Goal: Task Accomplishment & Management: Manage account settings

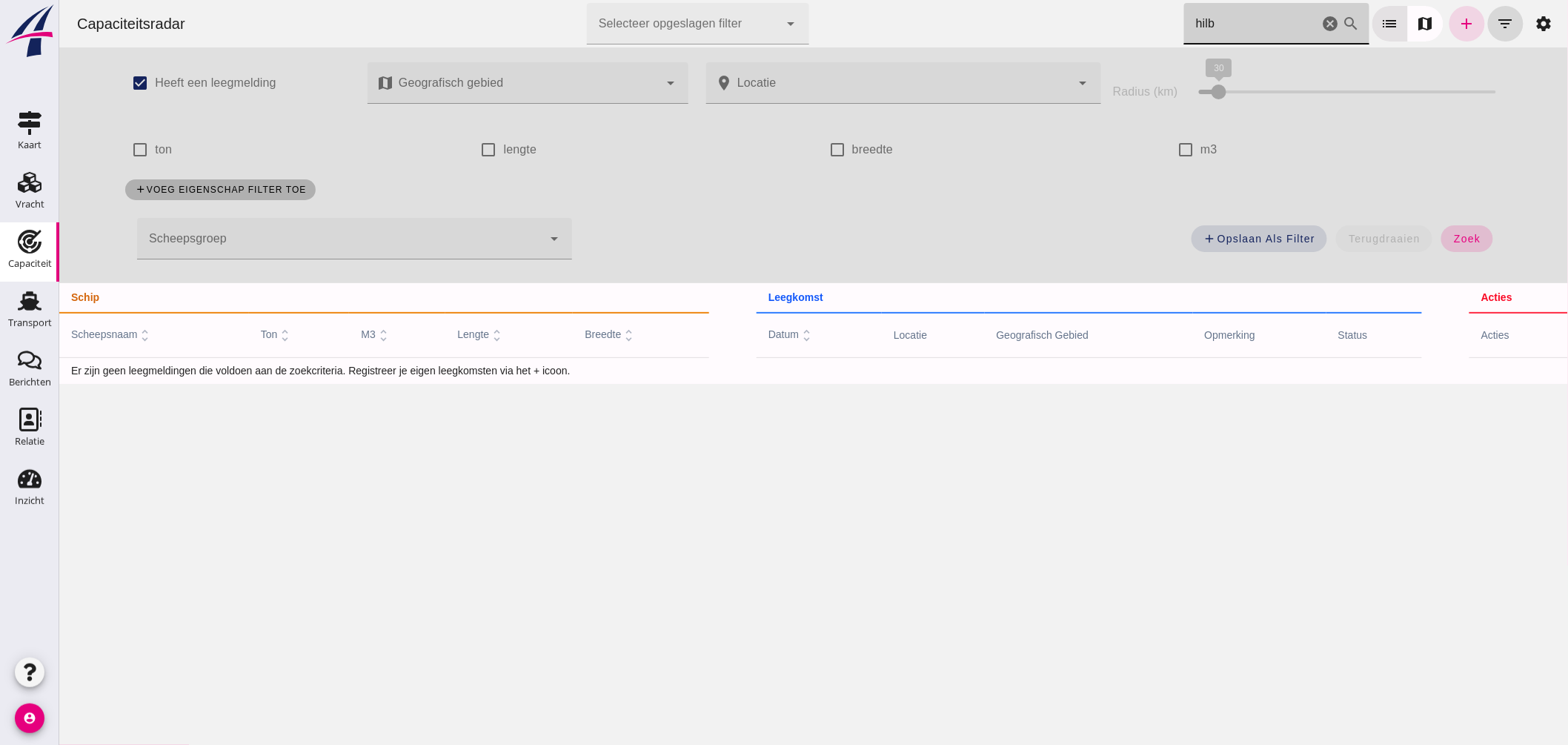
click at [1452, 239] on span "zoek" at bounding box center [1466, 239] width 27 height 12
drag, startPoint x: 1238, startPoint y: 25, endPoint x: 1159, endPoint y: 9, distance: 80.6
click at [1159, 9] on div "Capaciteitsradar Selecteer opgeslagen filter Selecteer opgeslagen filter cancel…" at bounding box center [813, 24] width 1497 height 48
drag, startPoint x: 1164, startPoint y: 18, endPoint x: 995, endPoint y: -3, distance: 170.3
click at [995, 0] on html "Capaciteitsradar Selecteer opgeslagen filter Selecteer opgeslagen filter cancel…" at bounding box center [813, 372] width 1508 height 745
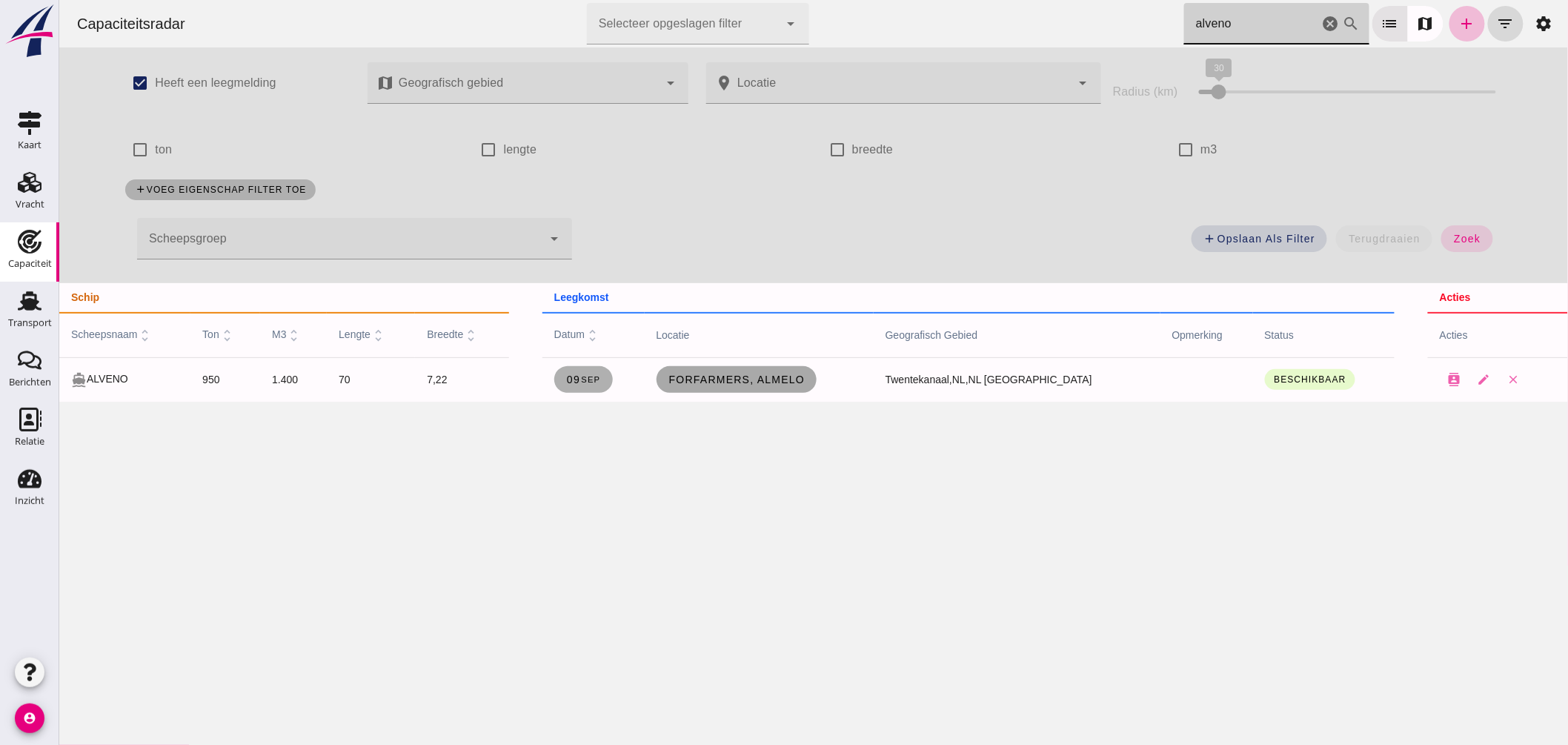
type input "alveno"
click at [804, 381] on span "ForFarmers, Almelo" at bounding box center [736, 380] width 137 height 12
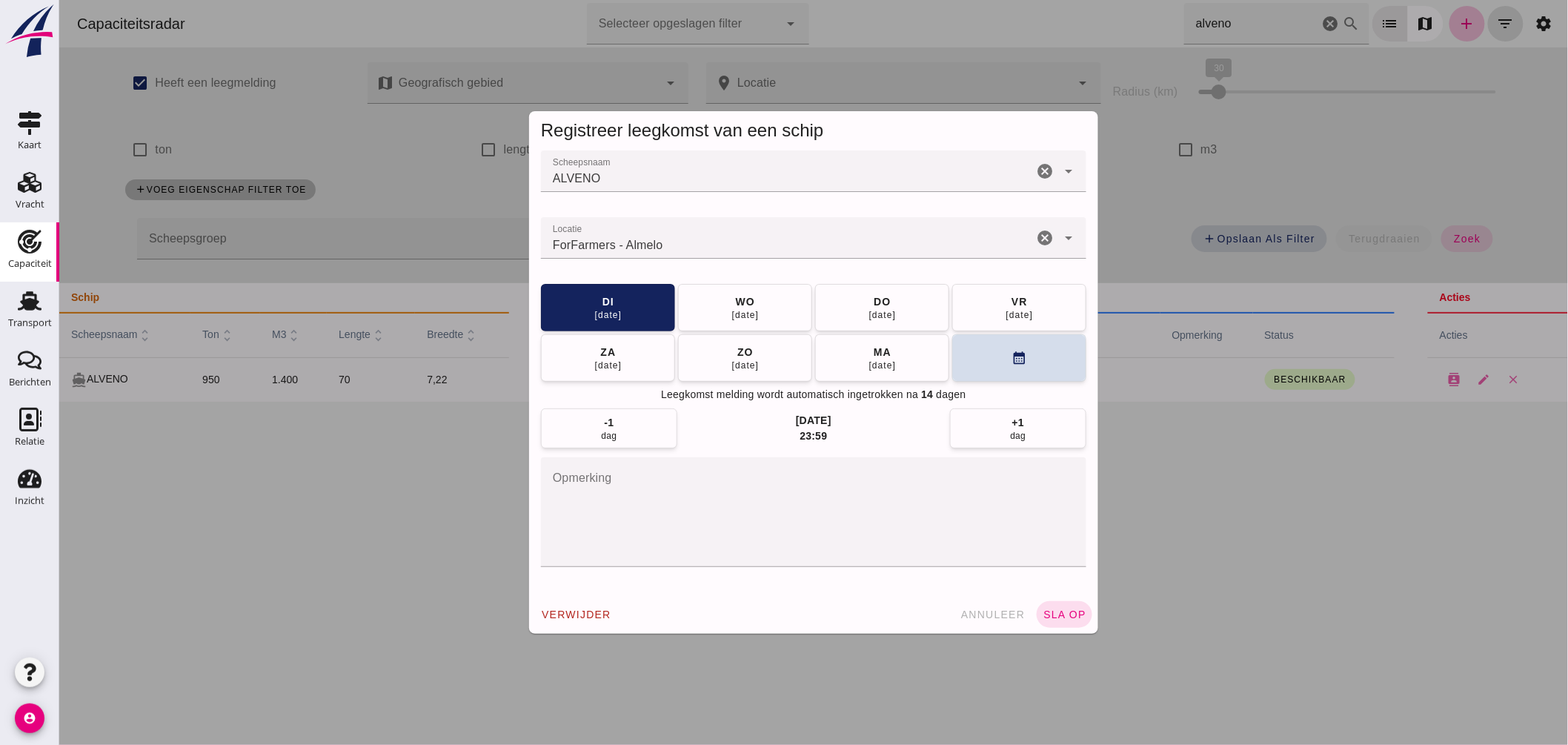
click at [740, 253] on input "Locatie" at bounding box center [786, 245] width 492 height 18
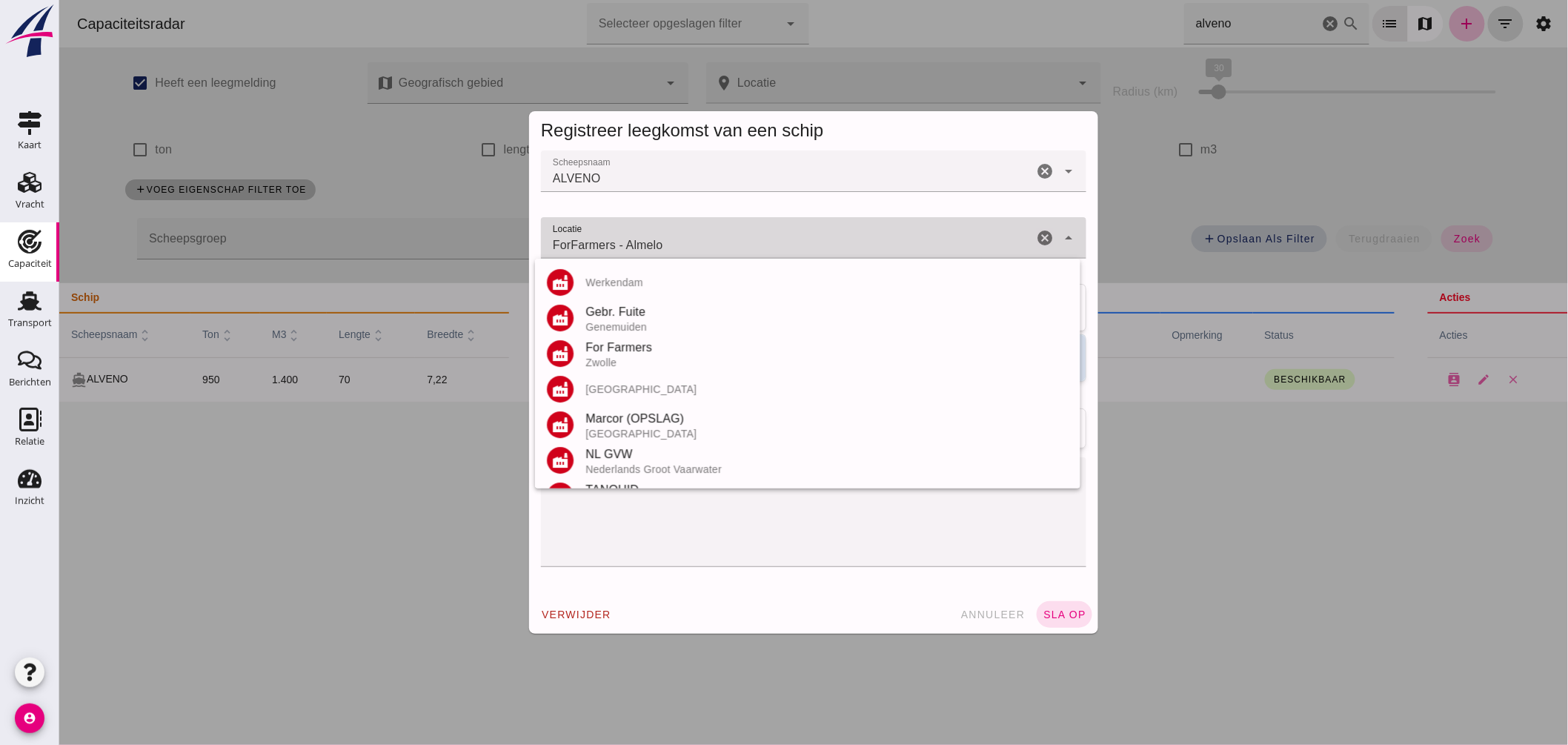
click at [737, 251] on input "ForFarmers - Almelo" at bounding box center [786, 245] width 492 height 18
click at [737, 250] on input "ForFarmers - Almelo" at bounding box center [786, 245] width 492 height 18
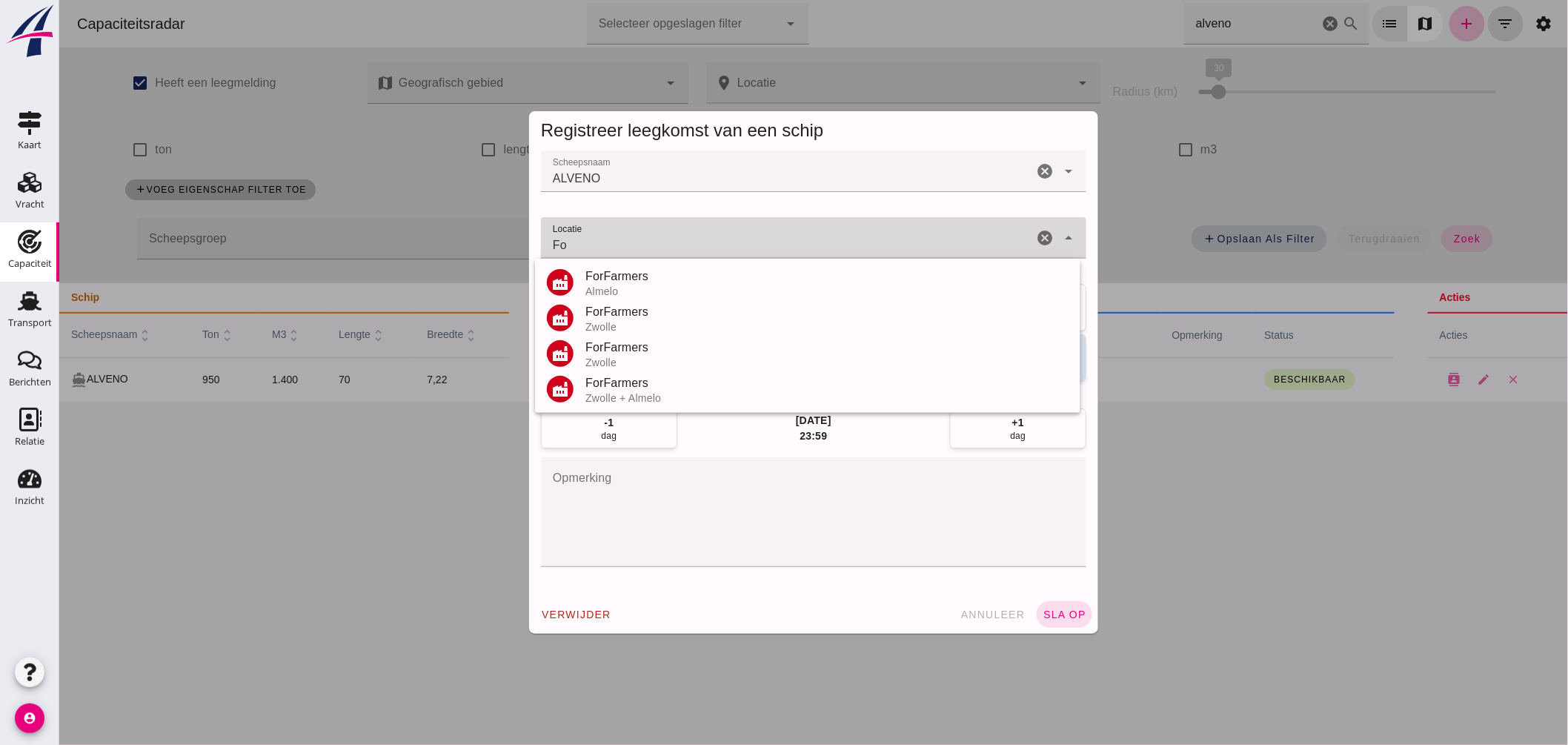
type input "F"
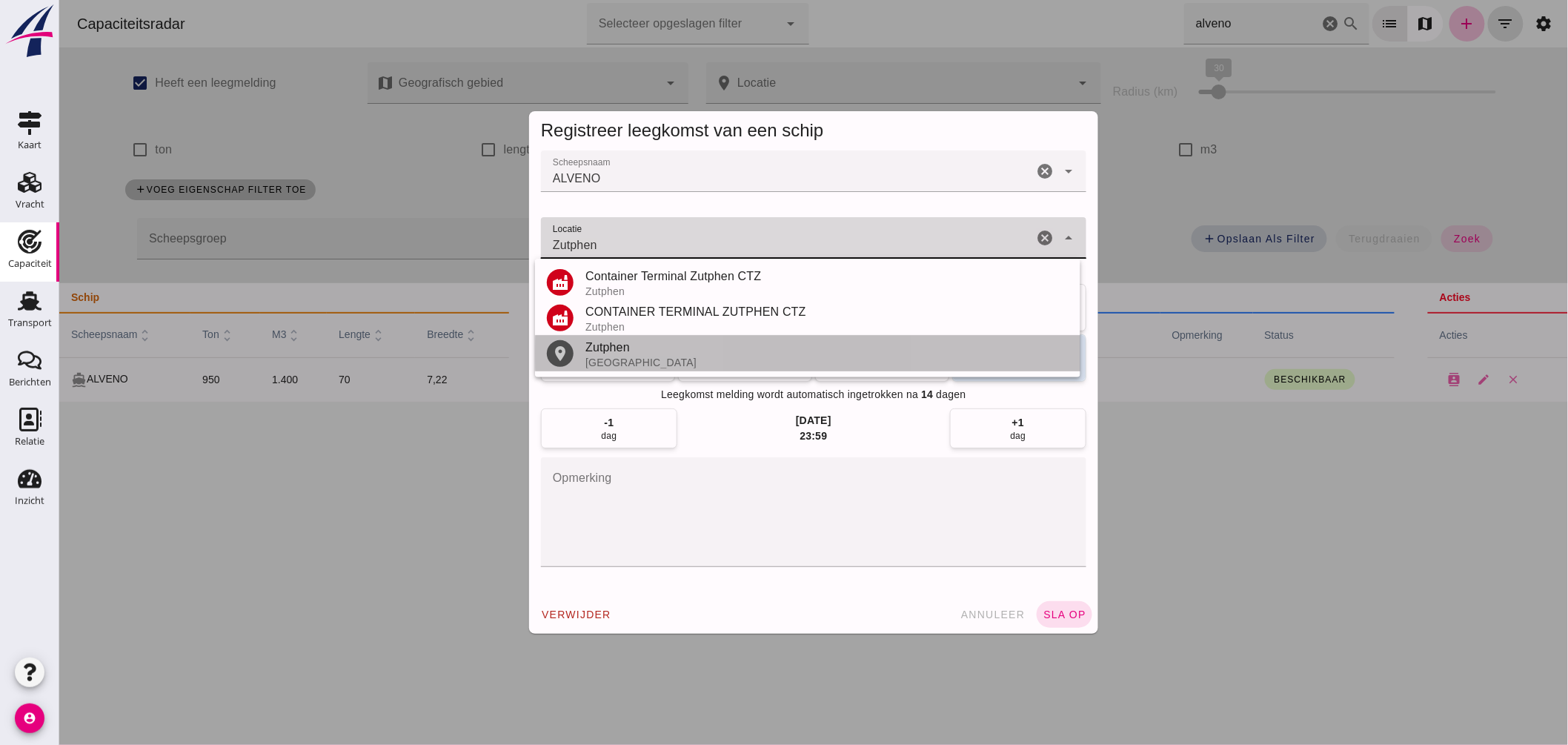
click at [686, 345] on div "Zutphen" at bounding box center [826, 347] width 483 height 18
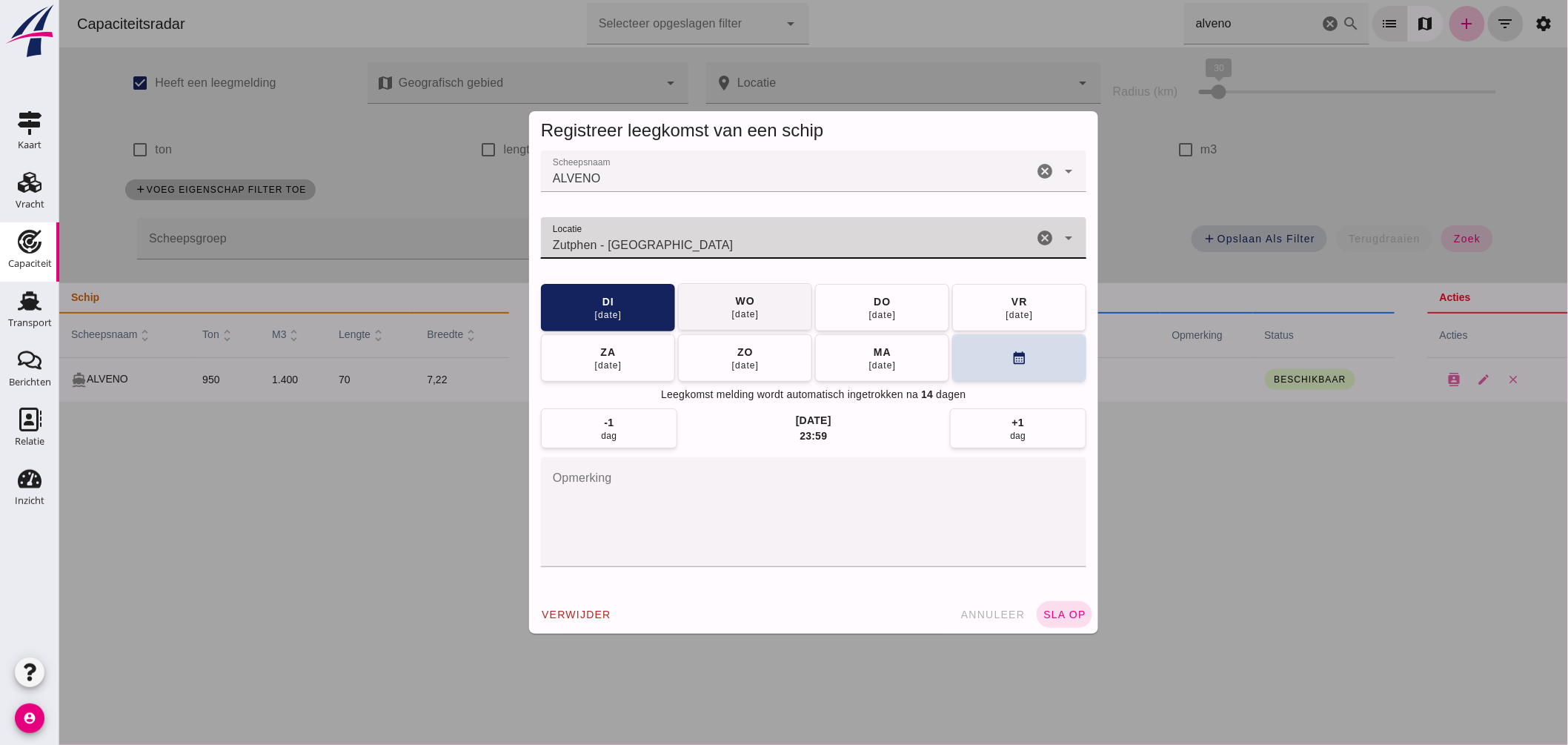
type input "Zutphen - Gelderland"
click at [755, 307] on button "[DATE]" at bounding box center [744, 307] width 134 height 48
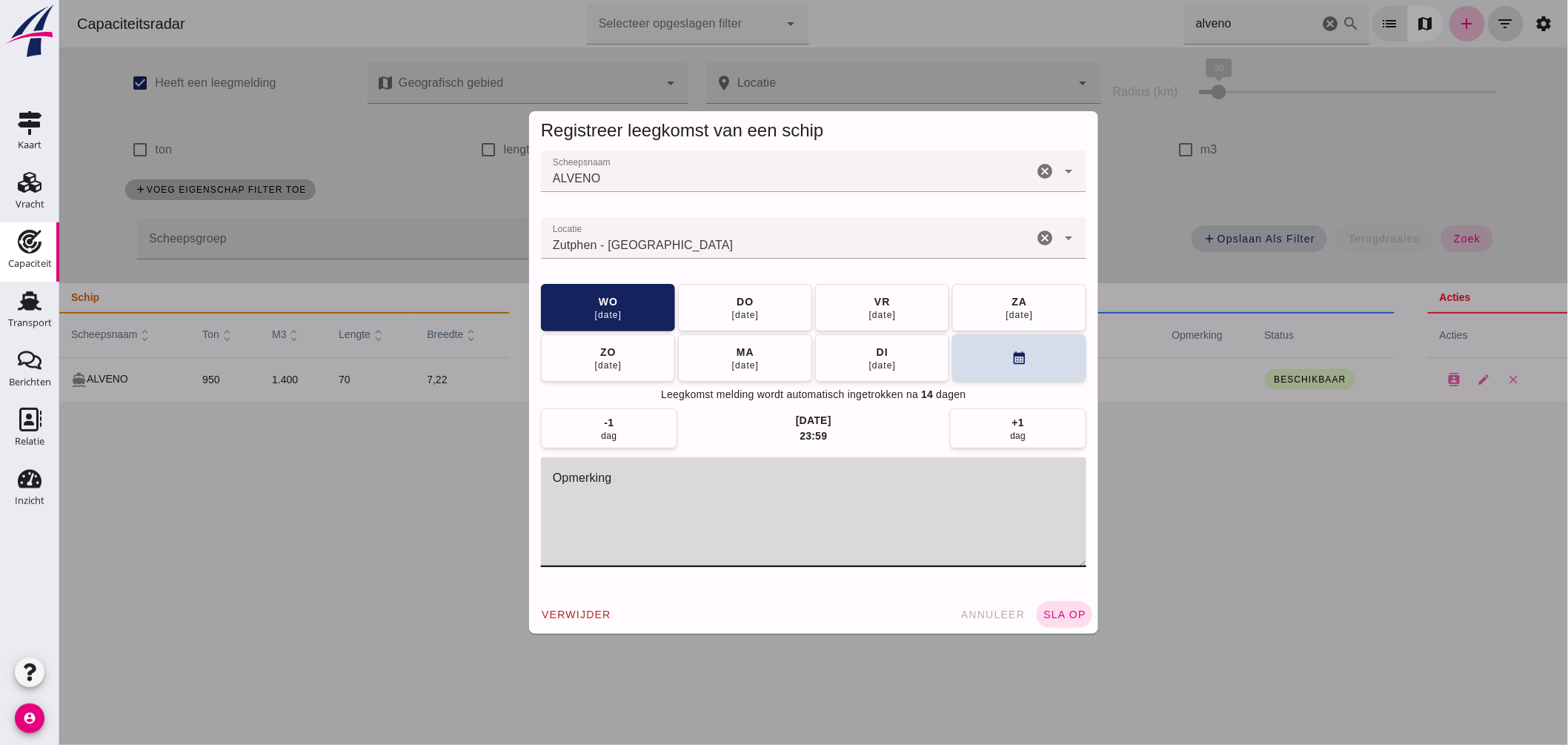
click at [675, 501] on textarea "opmerking" at bounding box center [812, 512] width 545 height 110
type textarea "= LEEG"
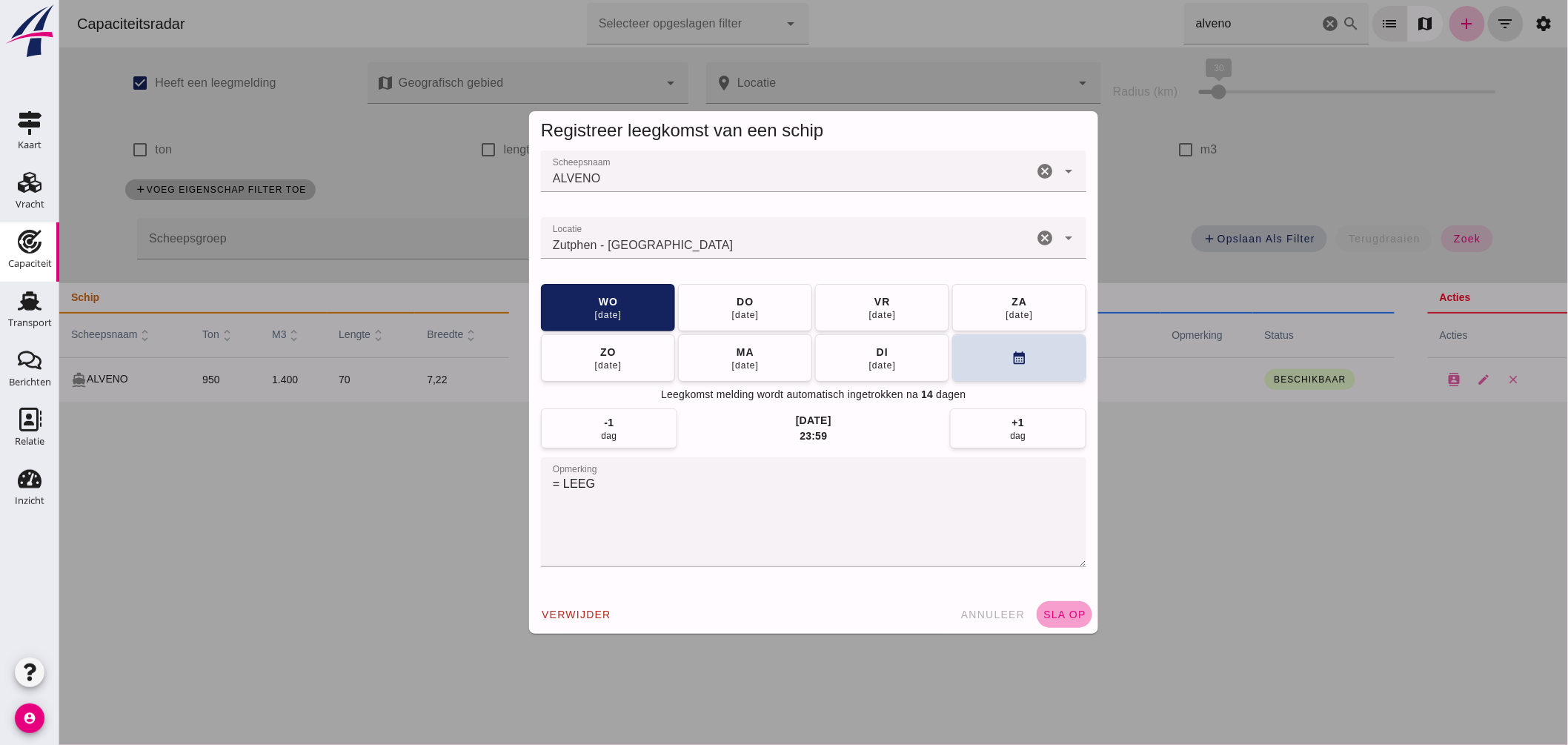
click at [1045, 606] on button "sla op" at bounding box center [1063, 614] width 55 height 26
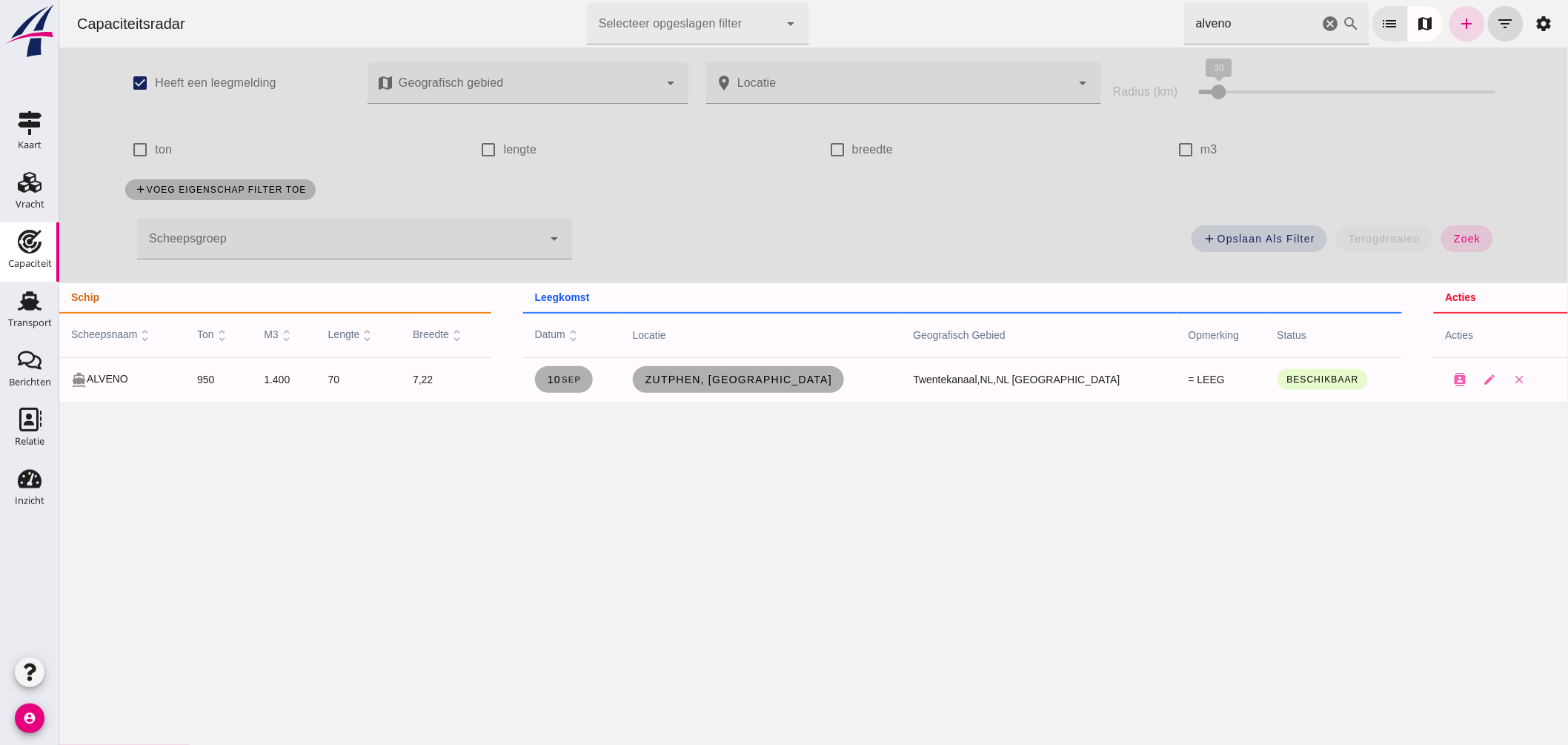
drag, startPoint x: 1316, startPoint y: 24, endPoint x: 1426, endPoint y: 261, distance: 261.3
click at [1321, 24] on icon "cancel" at bounding box center [1330, 23] width 18 height 18
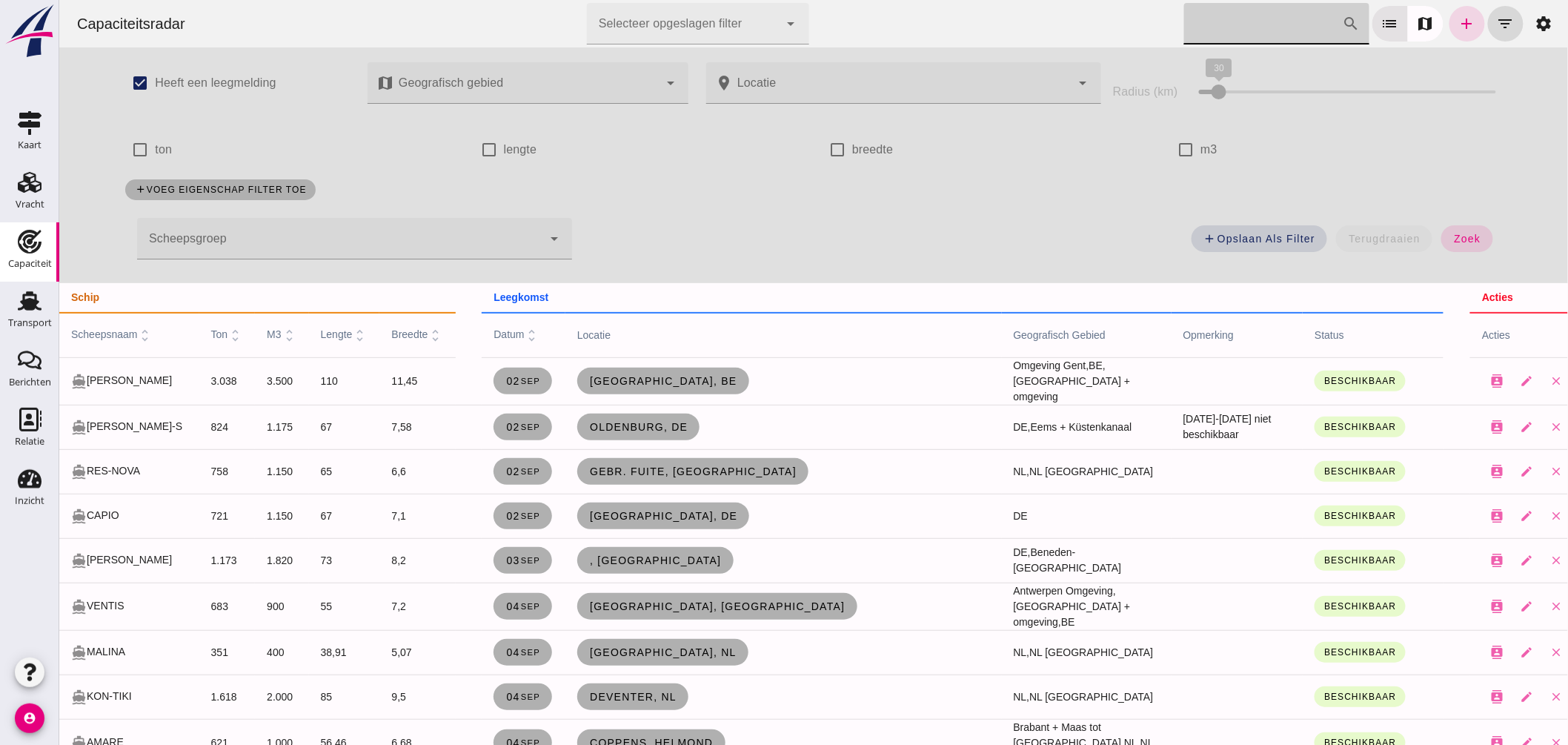
click at [1227, 22] on input "[PERSON_NAME] op scheepsnaam" at bounding box center [1263, 23] width 159 height 42
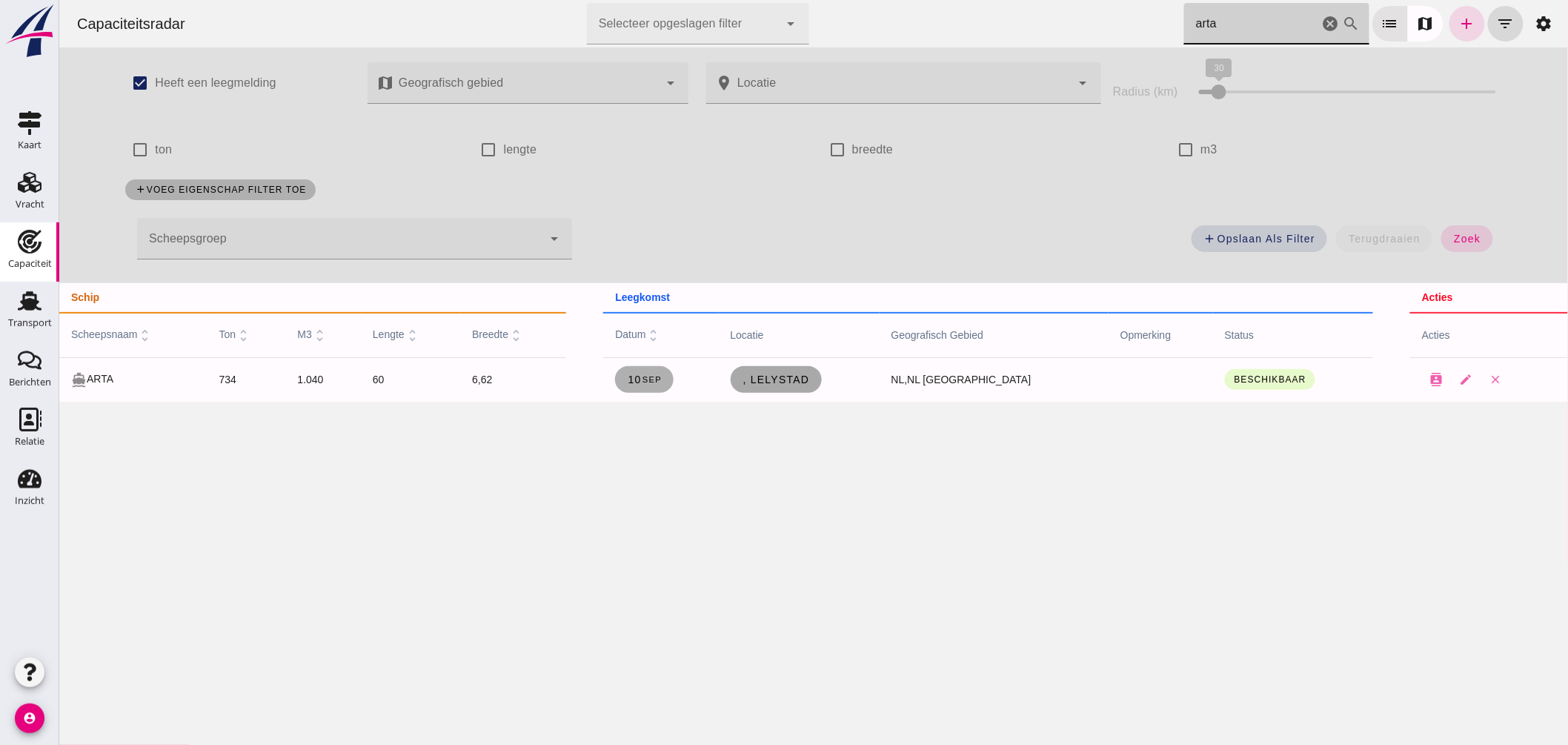
type input "arta"
click at [793, 381] on span ", Lelystad" at bounding box center [775, 380] width 67 height 12
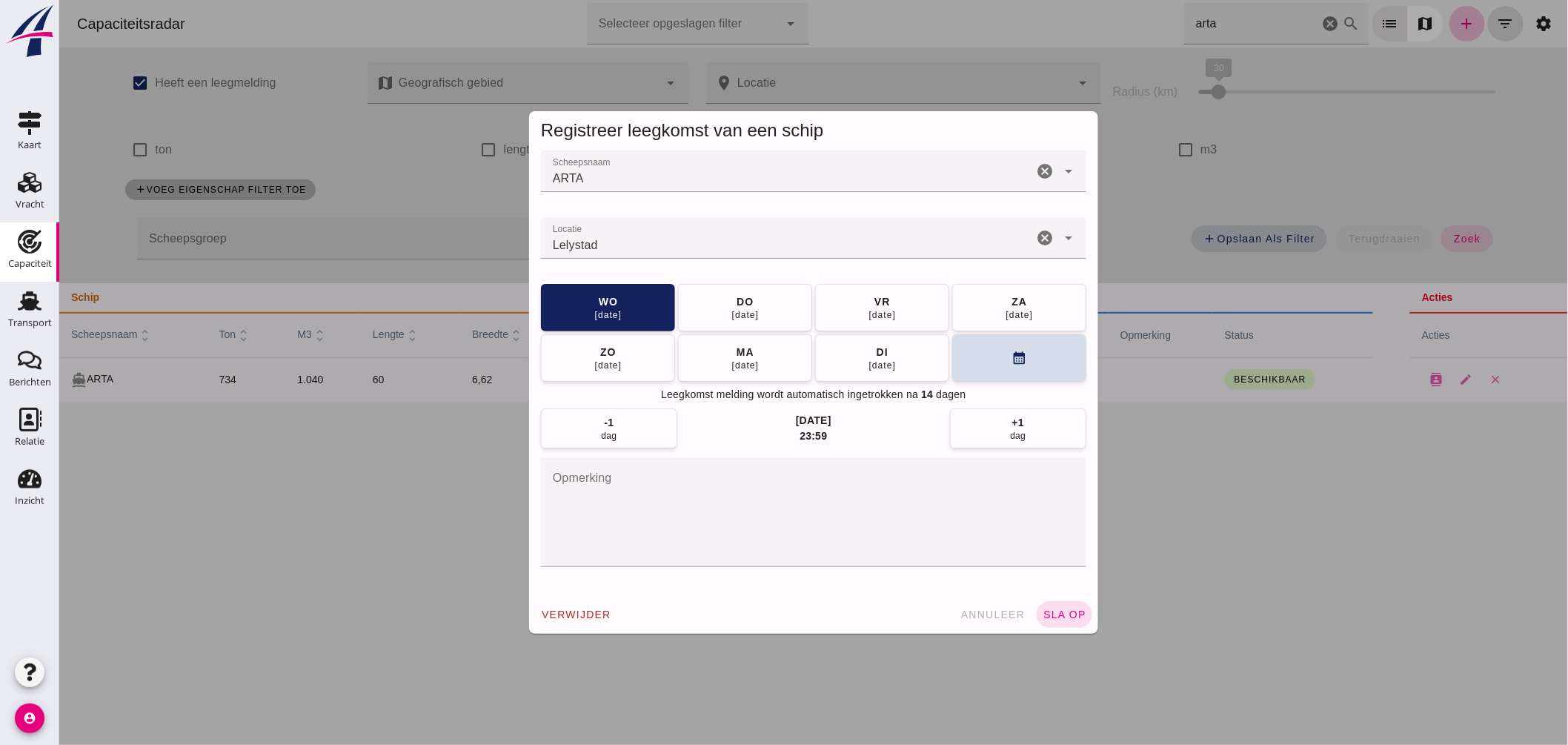
click at [694, 246] on input "Locatie" at bounding box center [786, 245] width 492 height 18
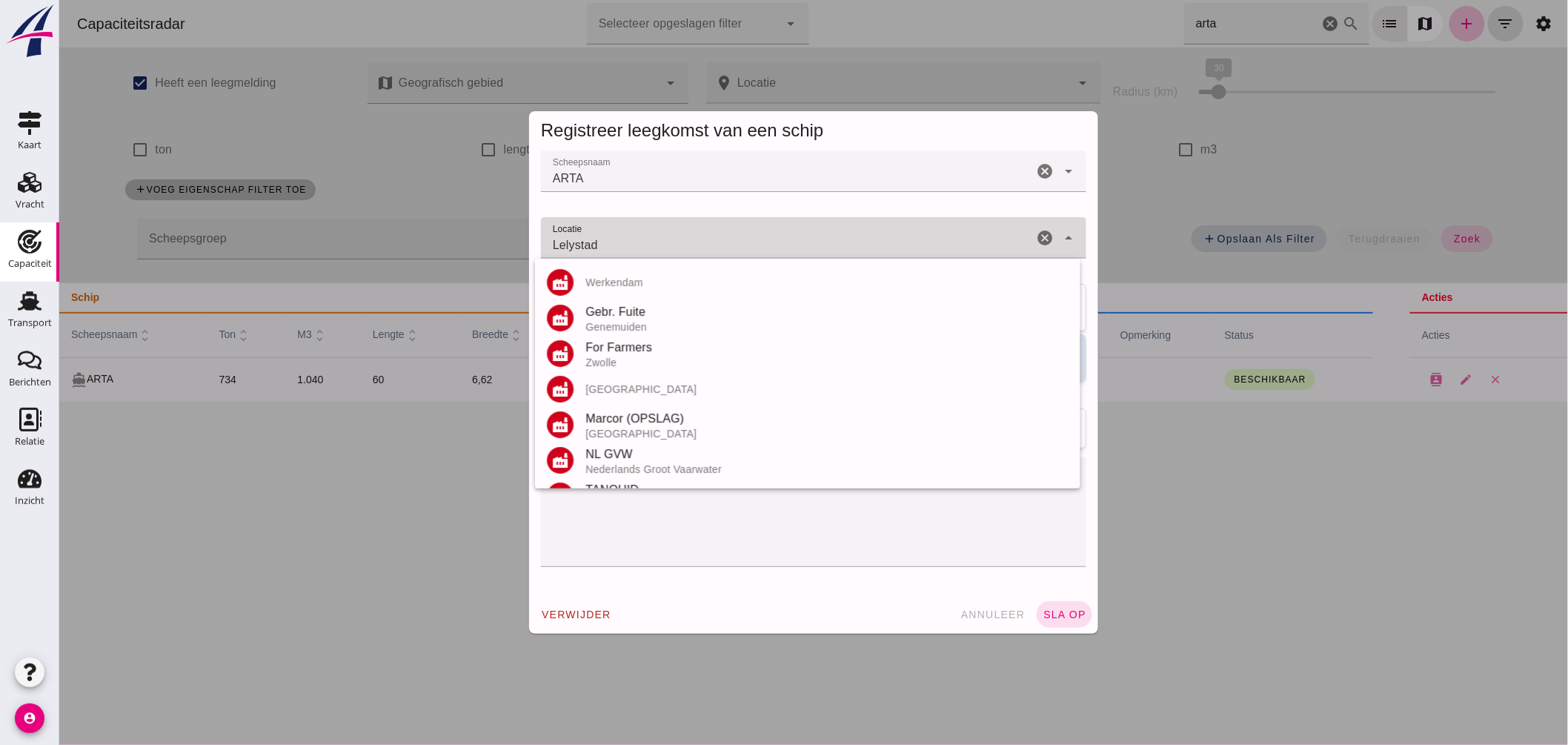
click at [694, 246] on input "Lelystad" at bounding box center [786, 245] width 492 height 18
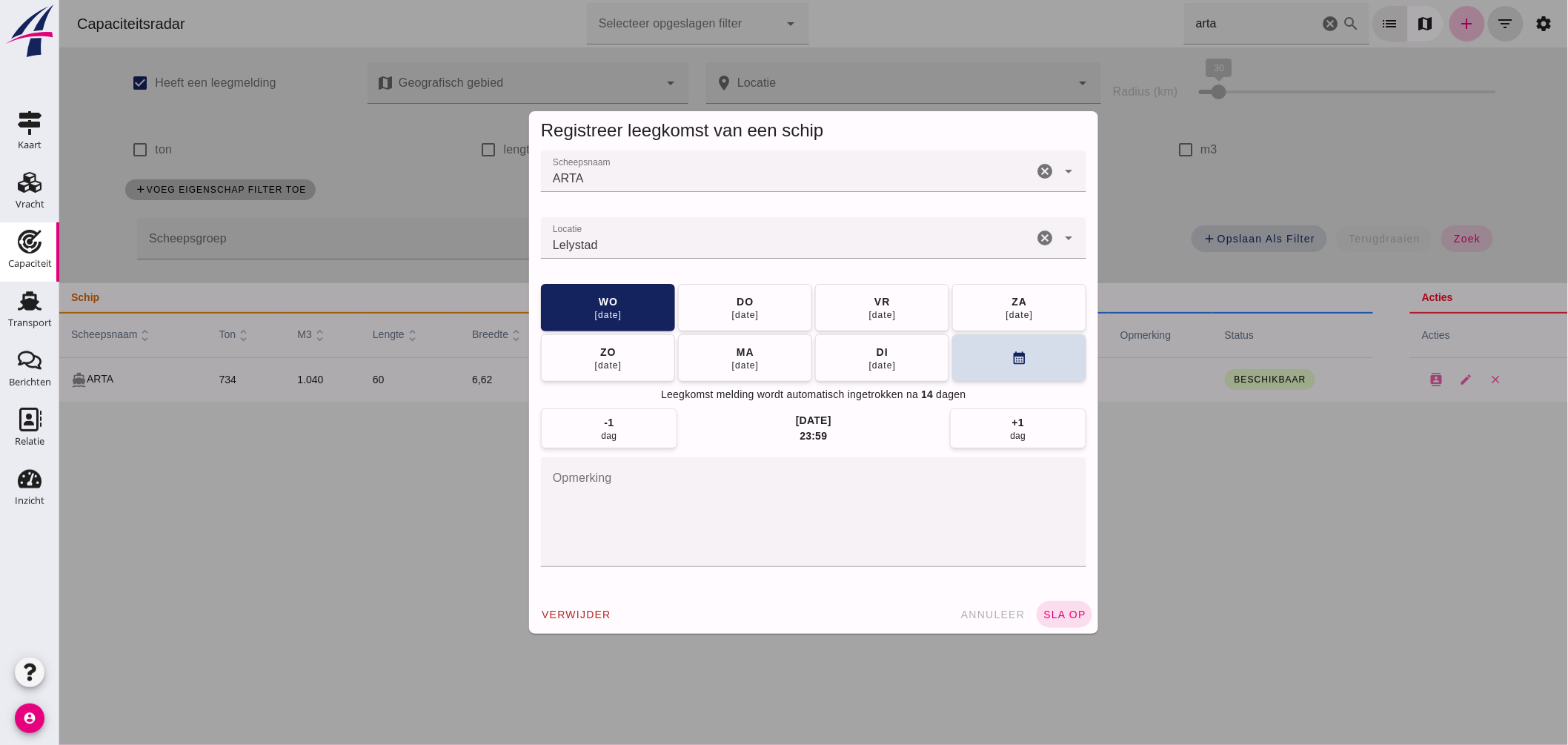
click at [615, 240] on input "Lelystad" at bounding box center [786, 245] width 492 height 18
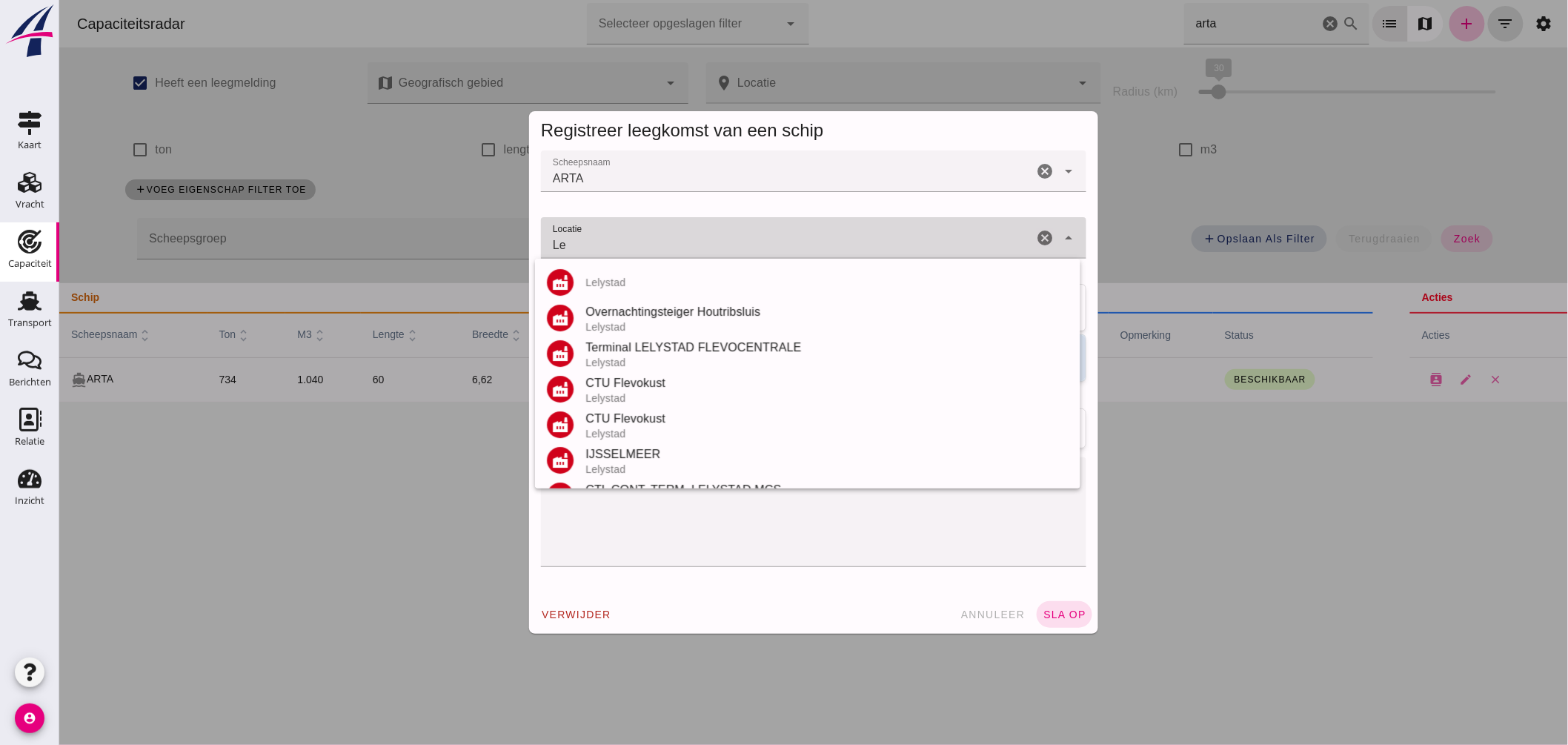
type input "L"
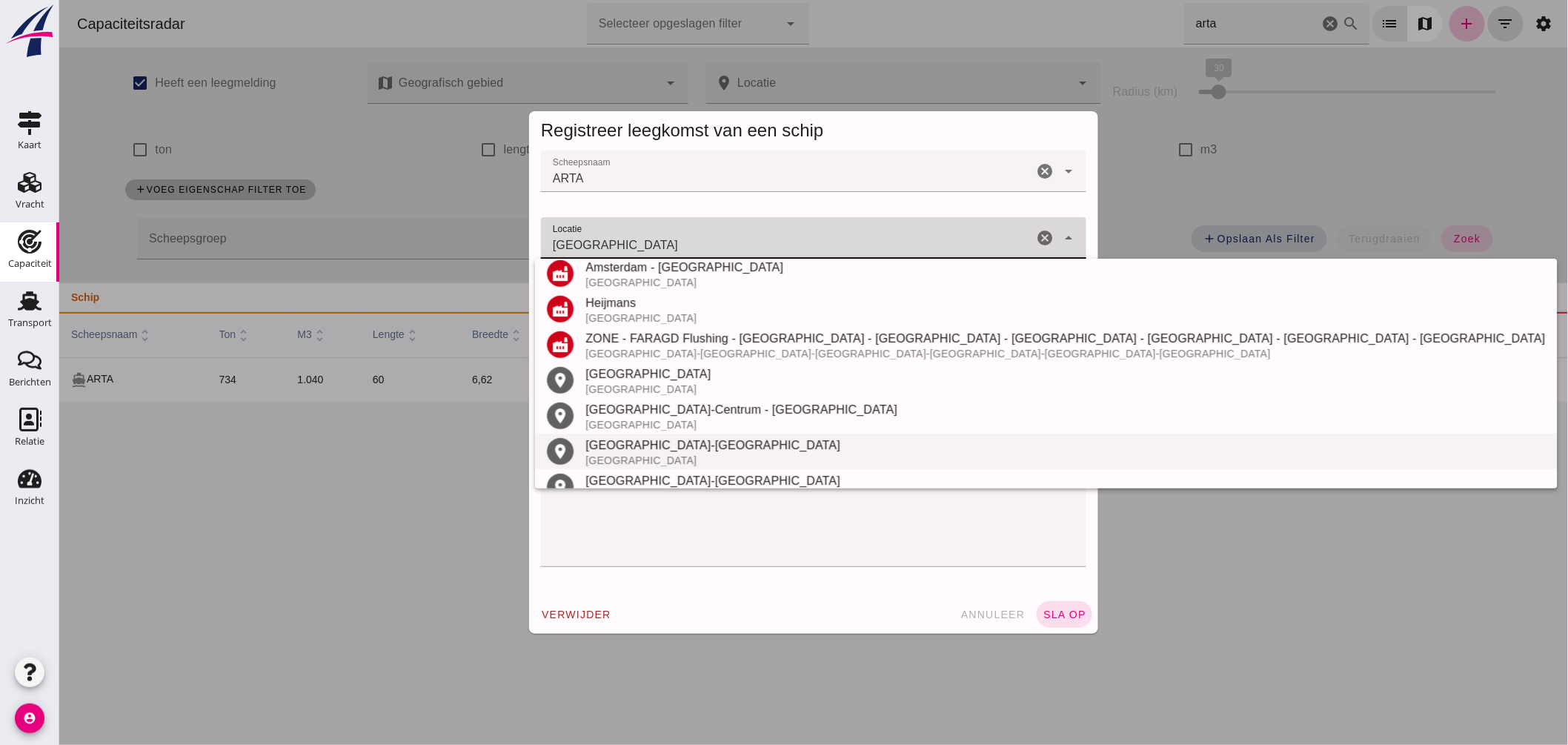
scroll to position [387, 0]
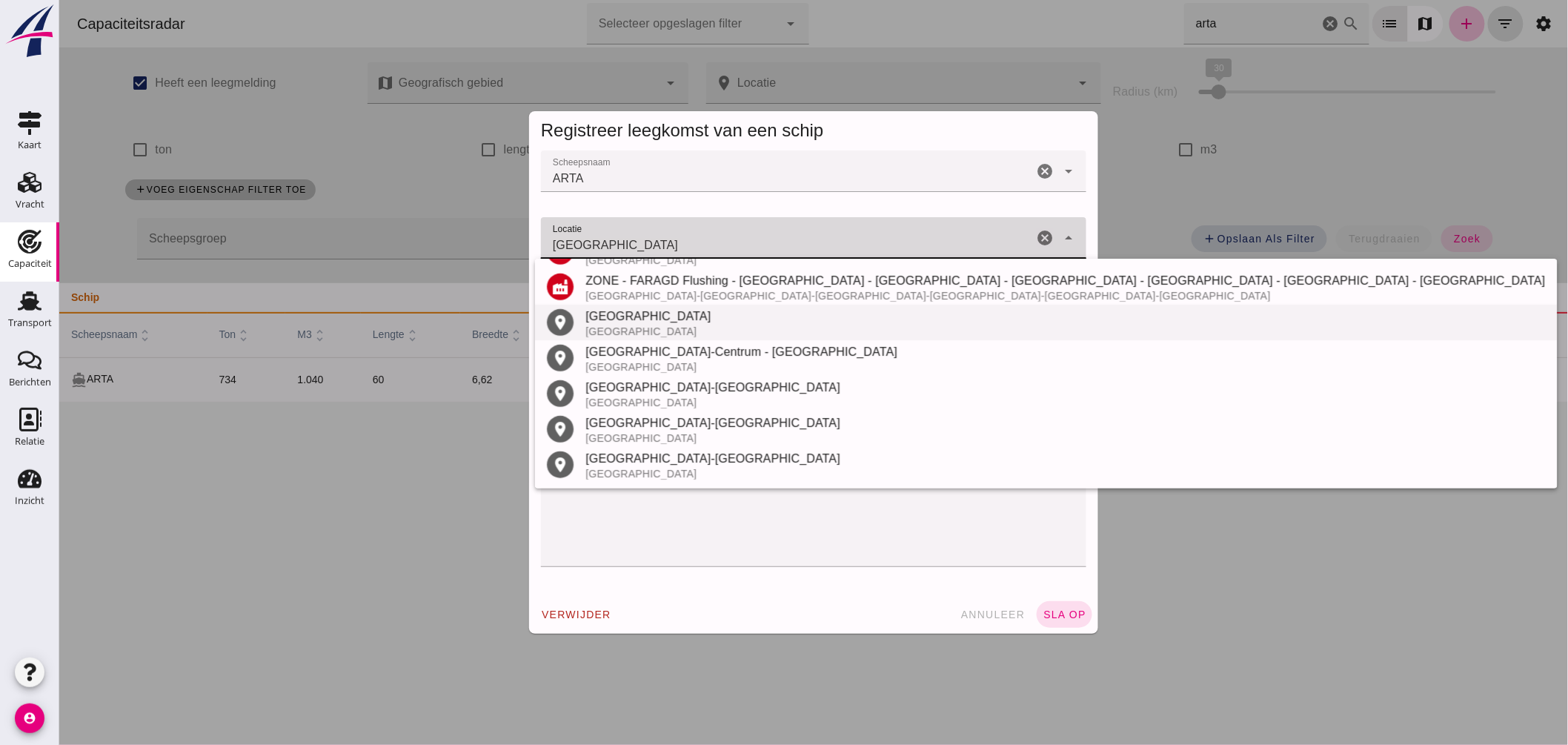
click at [655, 330] on div "Nederland" at bounding box center [1064, 331] width 960 height 12
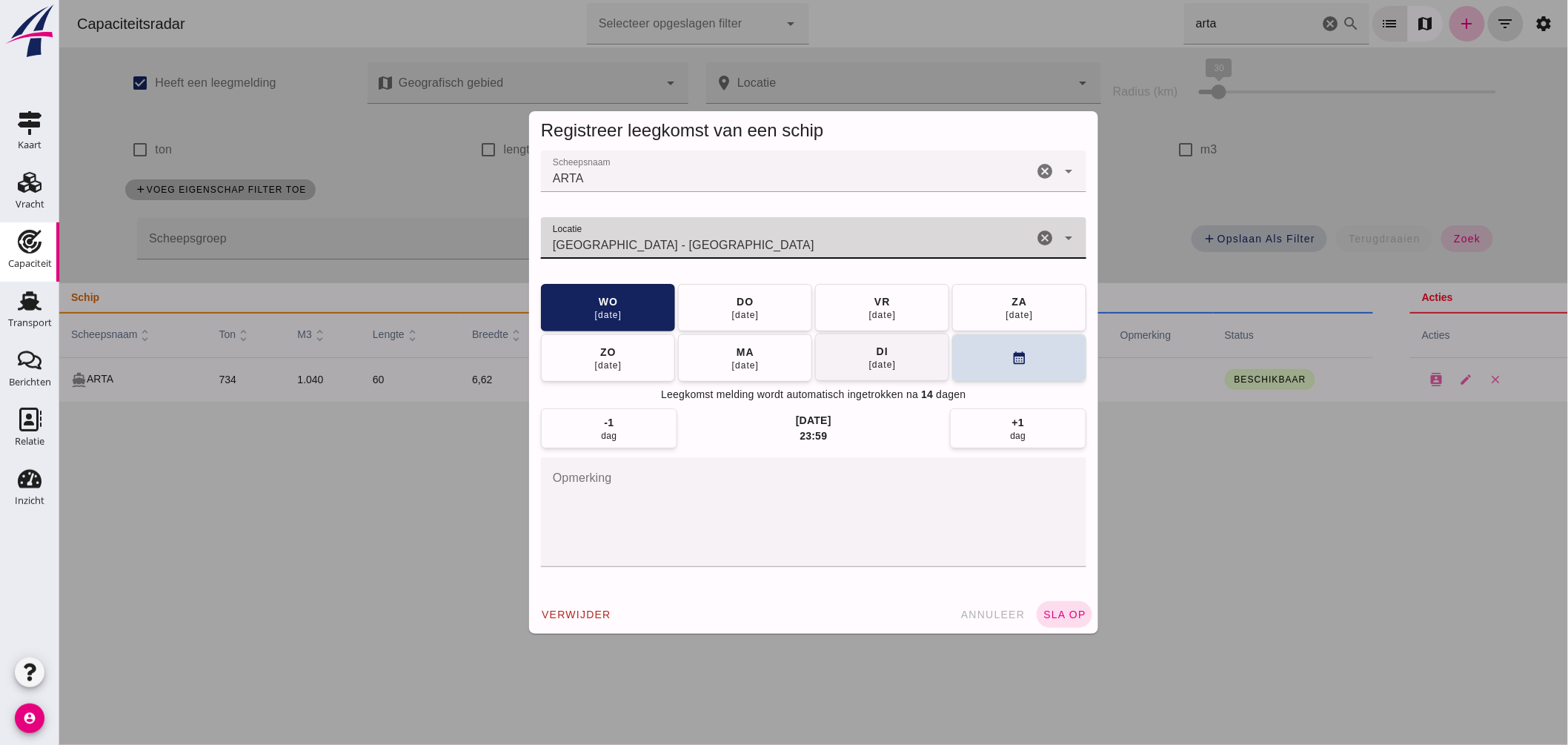
type input "Amsterdam - Noord-Holland"
click at [888, 360] on div "16 sep" at bounding box center [881, 364] width 28 height 12
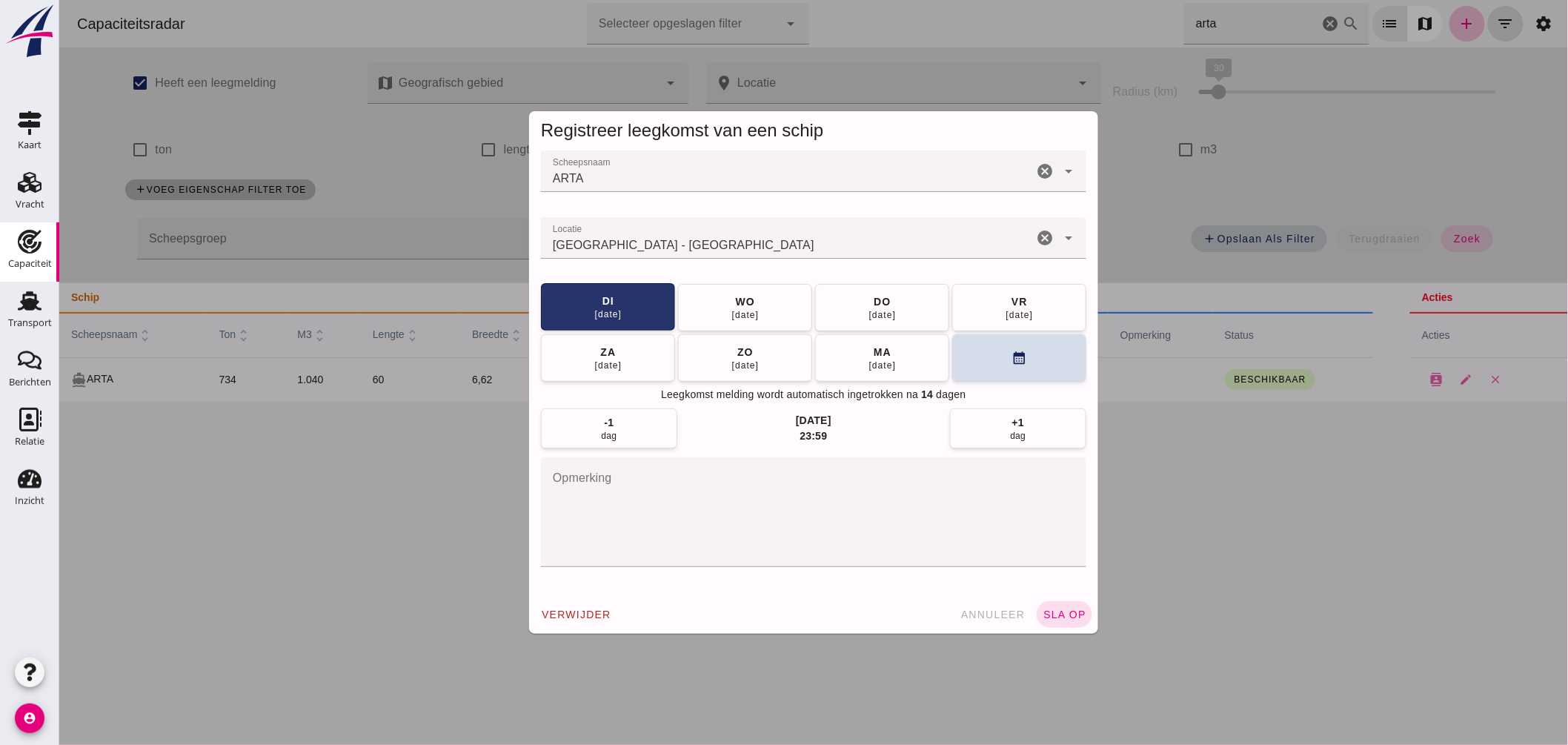
click at [601, 300] on div "di" at bounding box center [607, 300] width 13 height 15
click at [1015, 351] on icon "calendar_month" at bounding box center [1019, 358] width 15 height 15
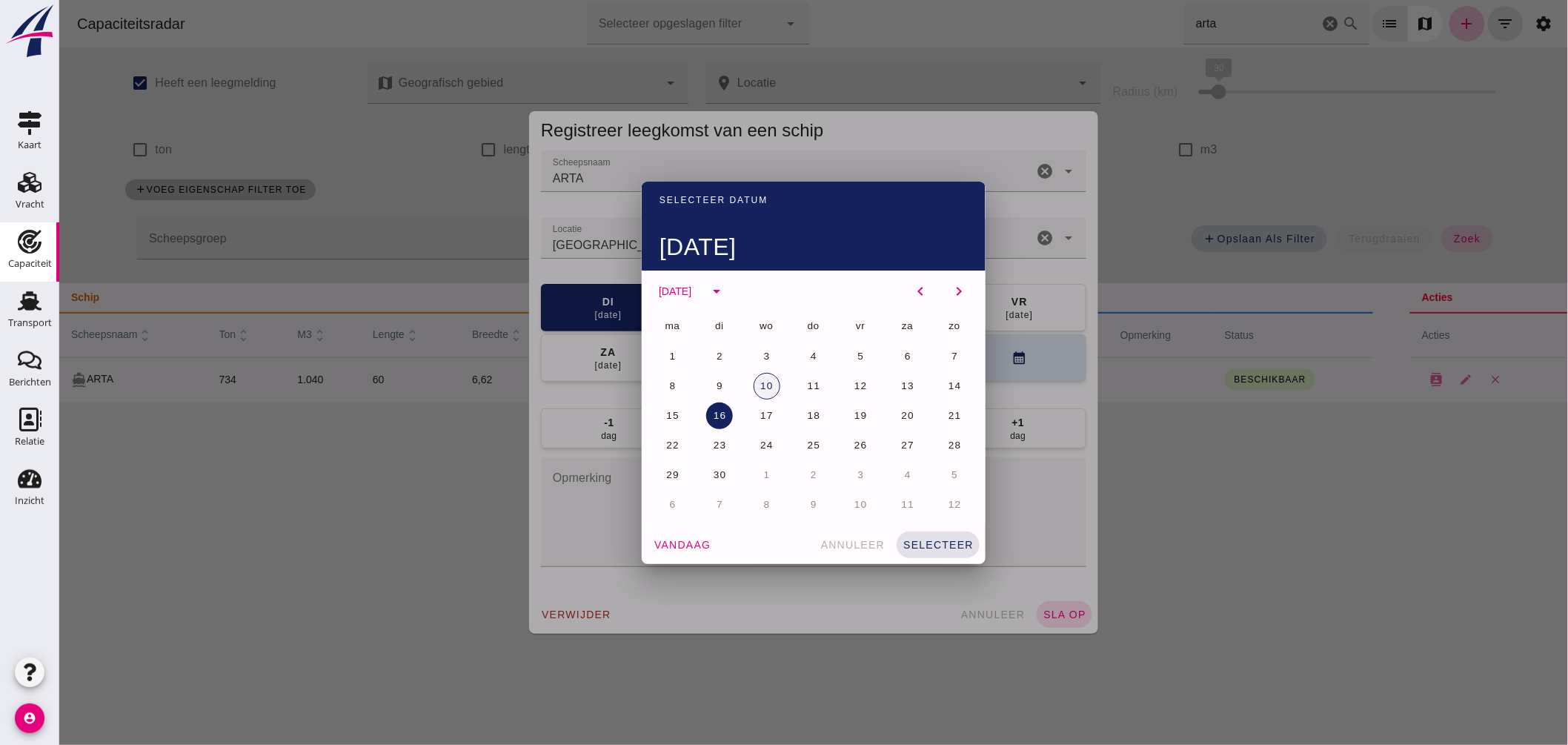
click at [764, 386] on span "10" at bounding box center [765, 386] width 15 height 11
click at [938, 550] on button "selecteer" at bounding box center [937, 544] width 83 height 26
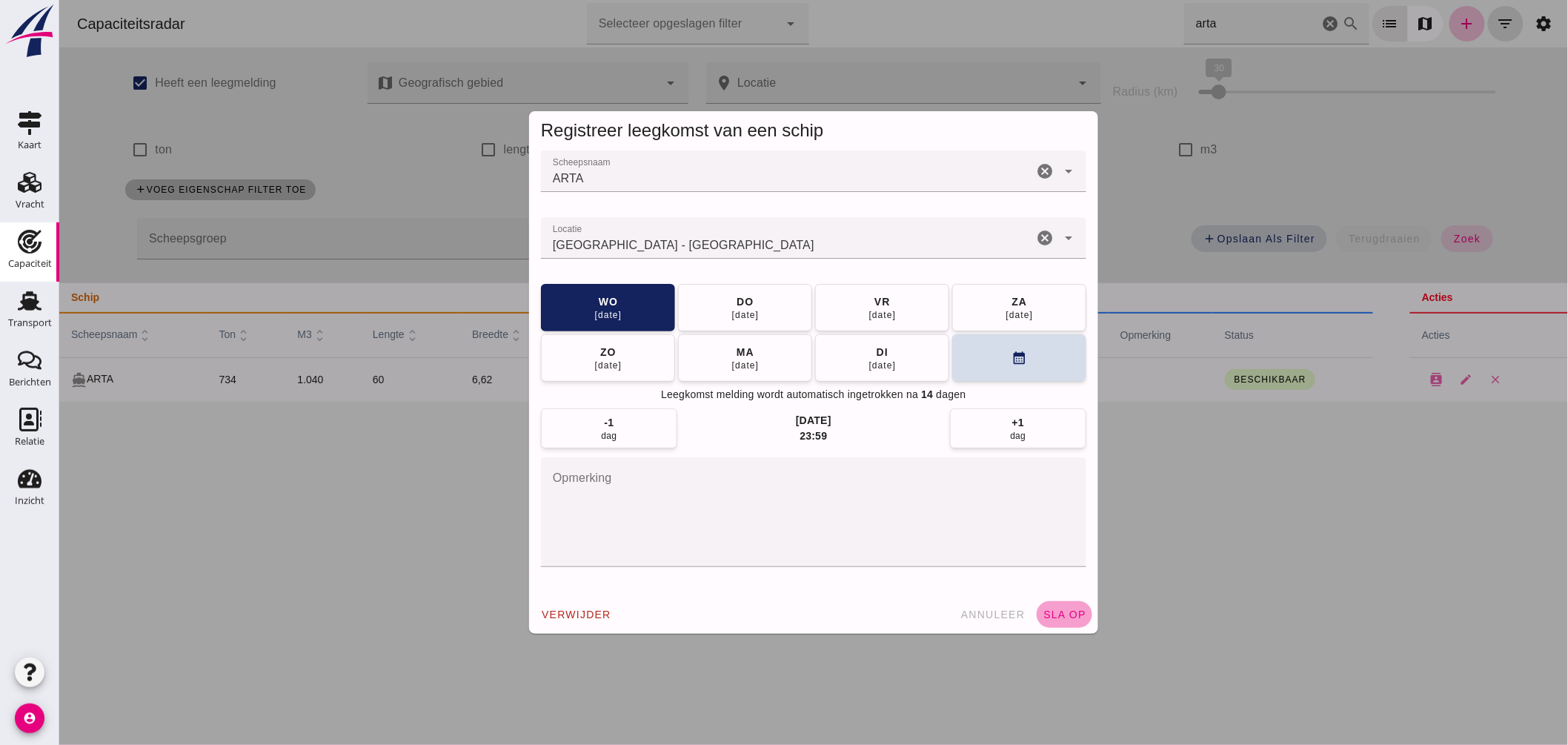
click at [1063, 612] on button "sla op" at bounding box center [1063, 614] width 55 height 26
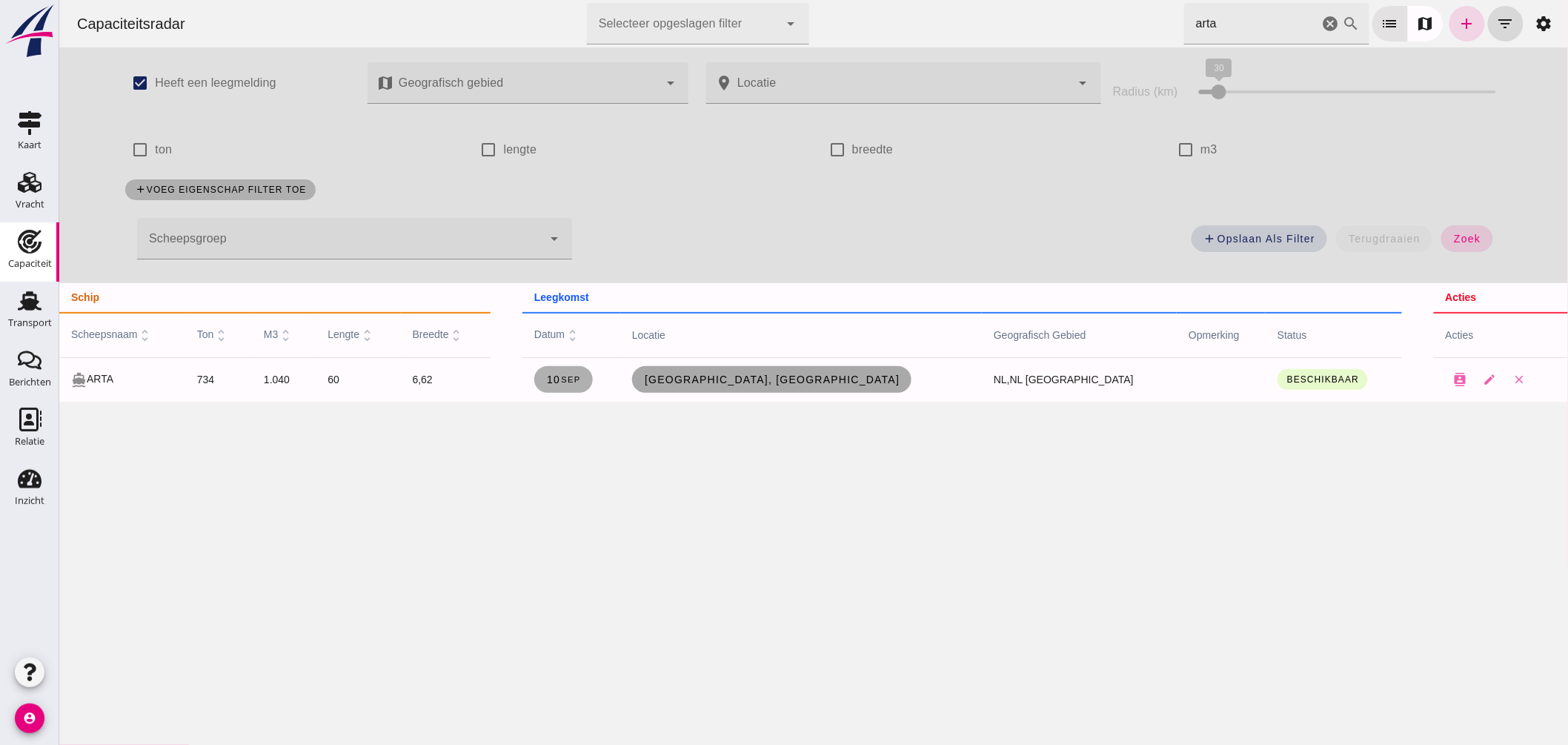
click at [787, 386] on link "[GEOGRAPHIC_DATA], [GEOGRAPHIC_DATA]" at bounding box center [771, 379] width 280 height 26
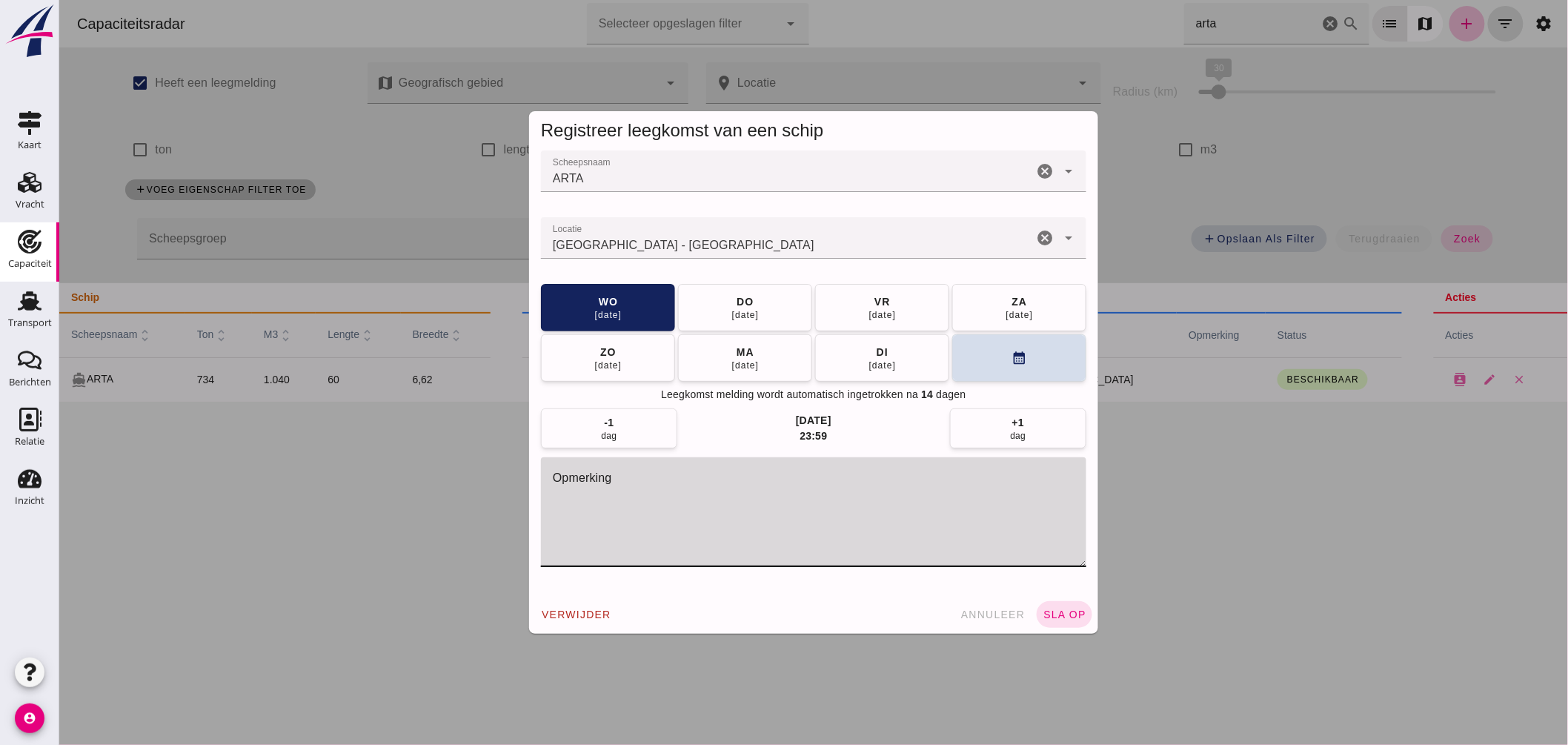
click at [679, 499] on textarea "opmerking" at bounding box center [812, 512] width 545 height 110
type textarea "= LEEG"
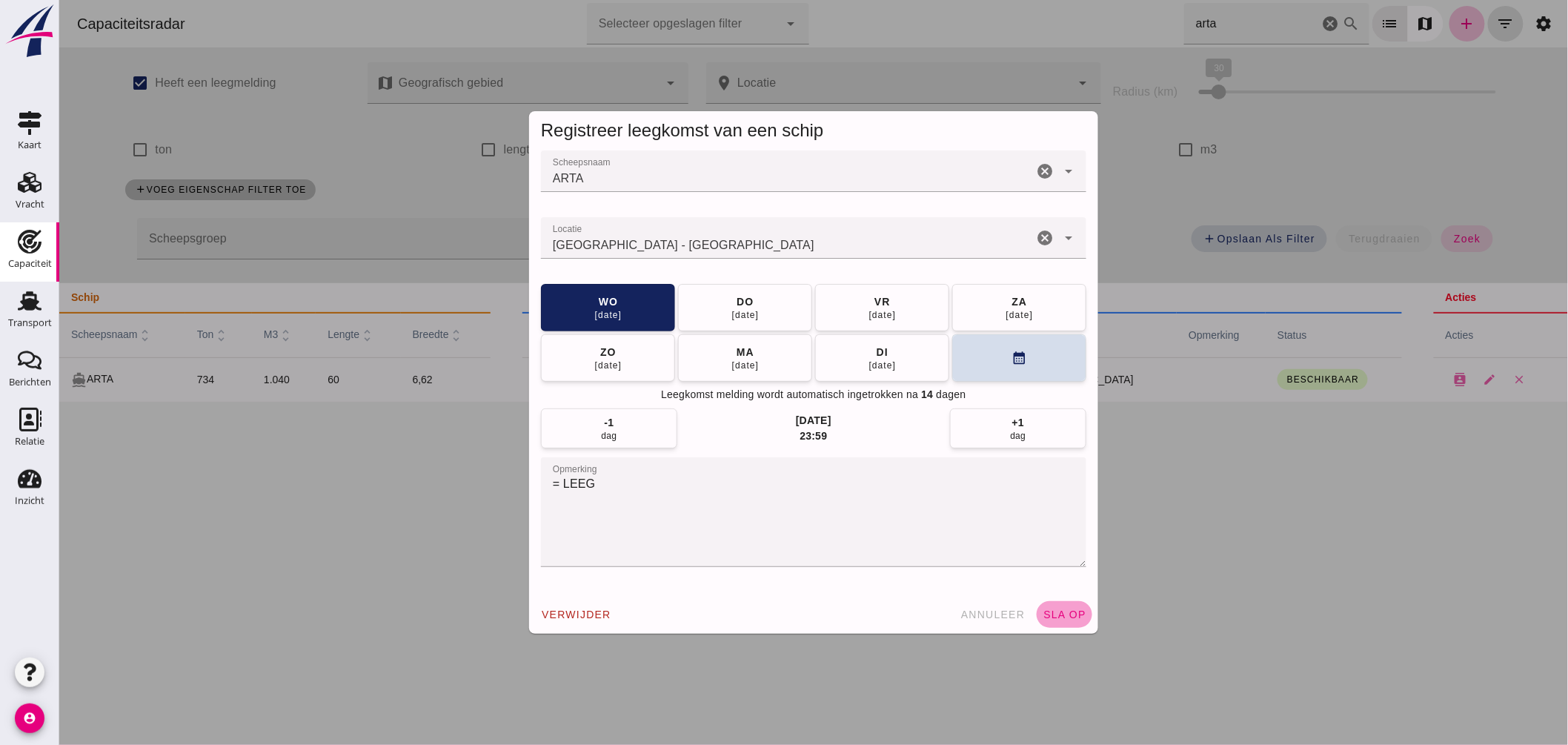
drag, startPoint x: 1067, startPoint y: 602, endPoint x: 1076, endPoint y: 597, distance: 10.3
click at [1068, 602] on button "sla op" at bounding box center [1063, 614] width 55 height 26
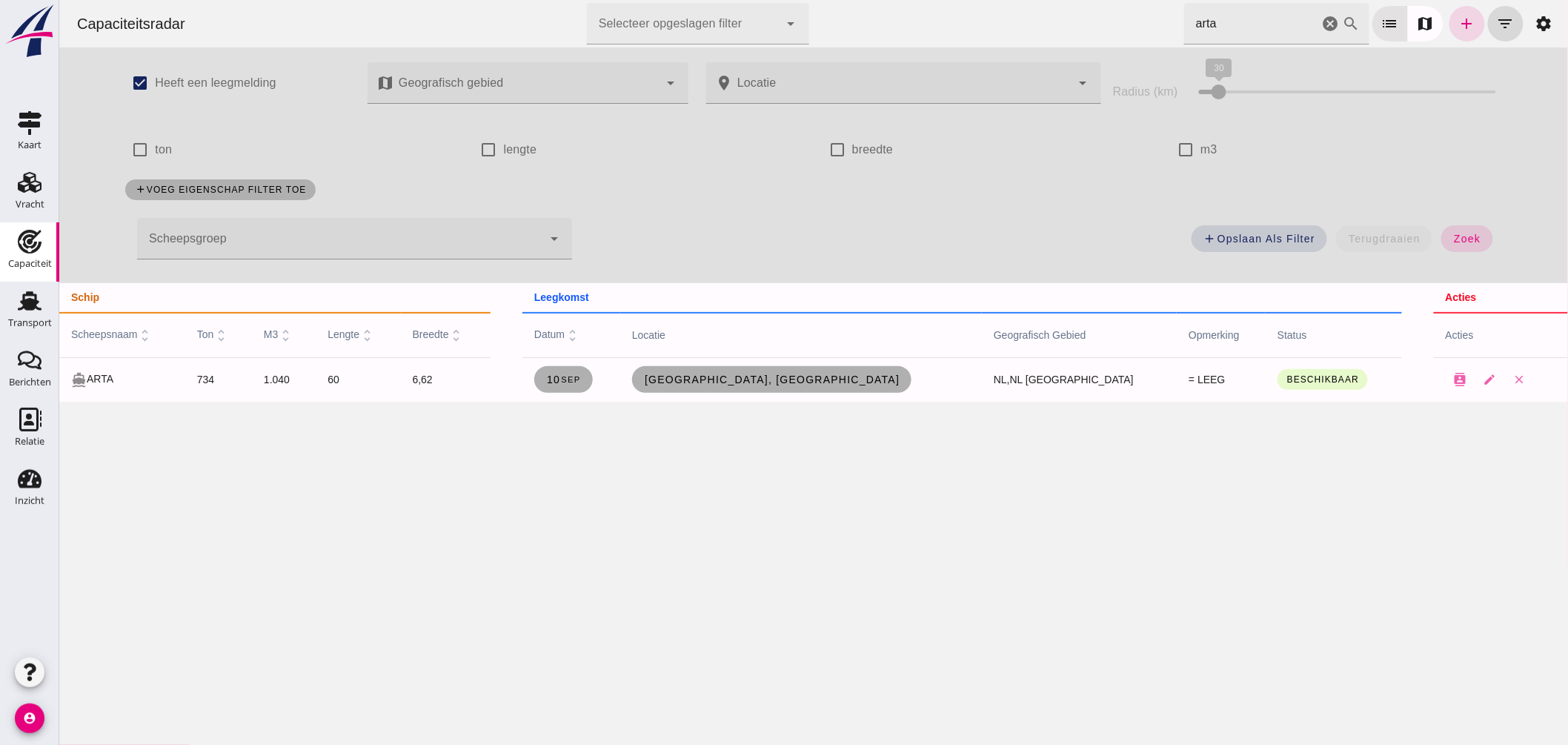
drag, startPoint x: 1131, startPoint y: 24, endPoint x: 761, endPoint y: 15, distance: 370.1
click at [809, 18] on div "Capaciteitsradar Selecteer opgeslagen filter Selecteer opgeslagen filter cancel…" at bounding box center [813, 24] width 1497 height 48
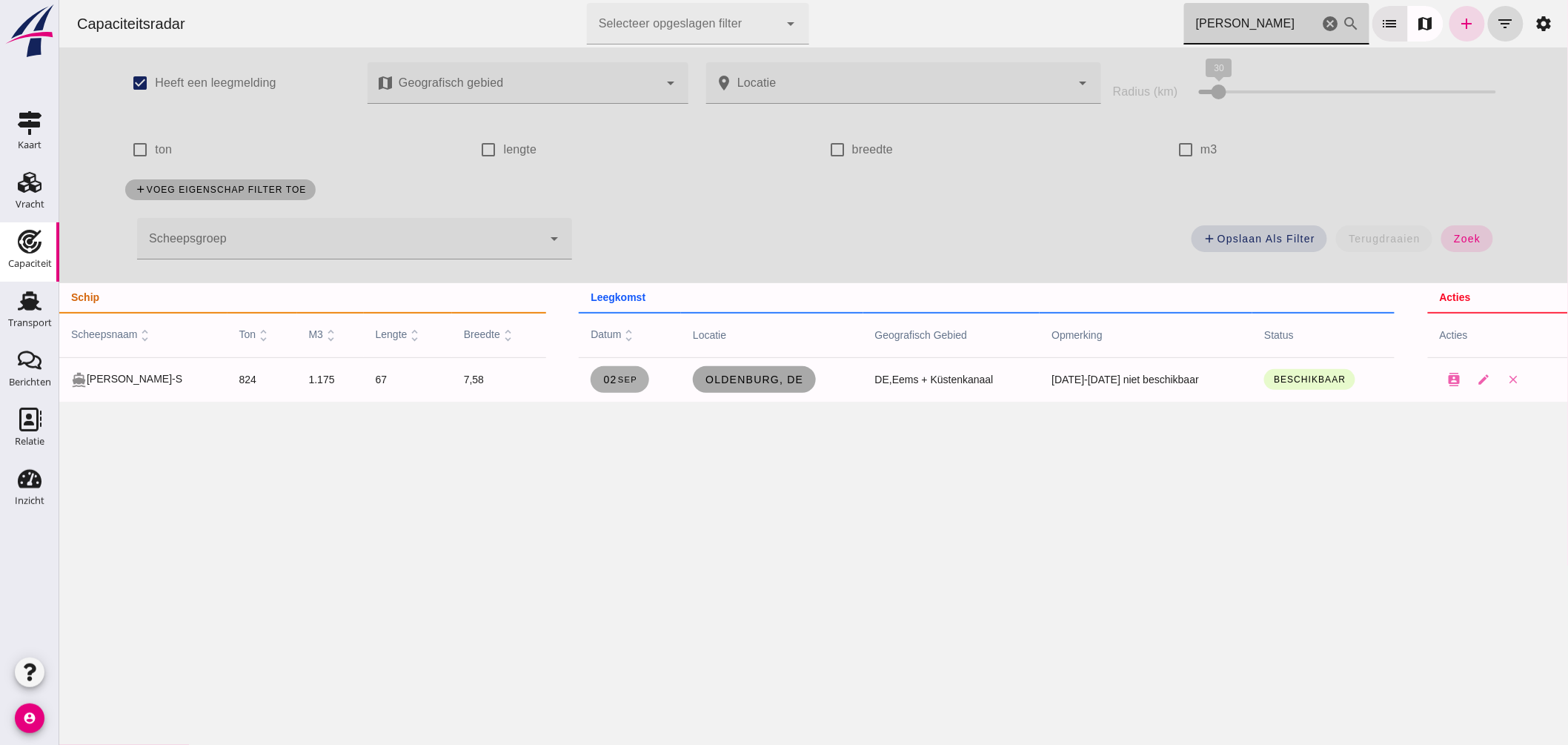
click at [714, 379] on span "Oldenburg, de" at bounding box center [753, 380] width 99 height 12
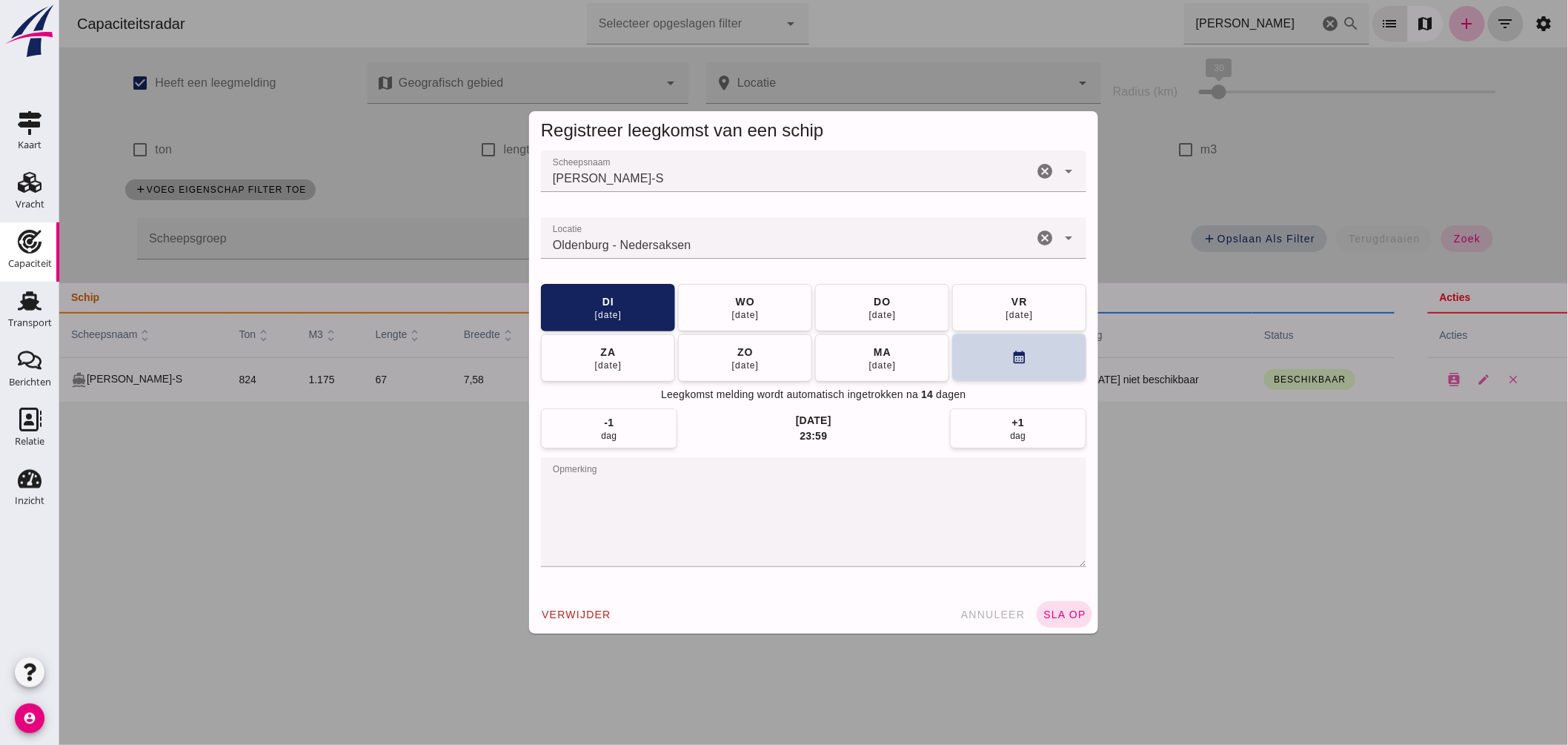
click at [996, 357] on button "calendar_month" at bounding box center [1018, 358] width 134 height 48
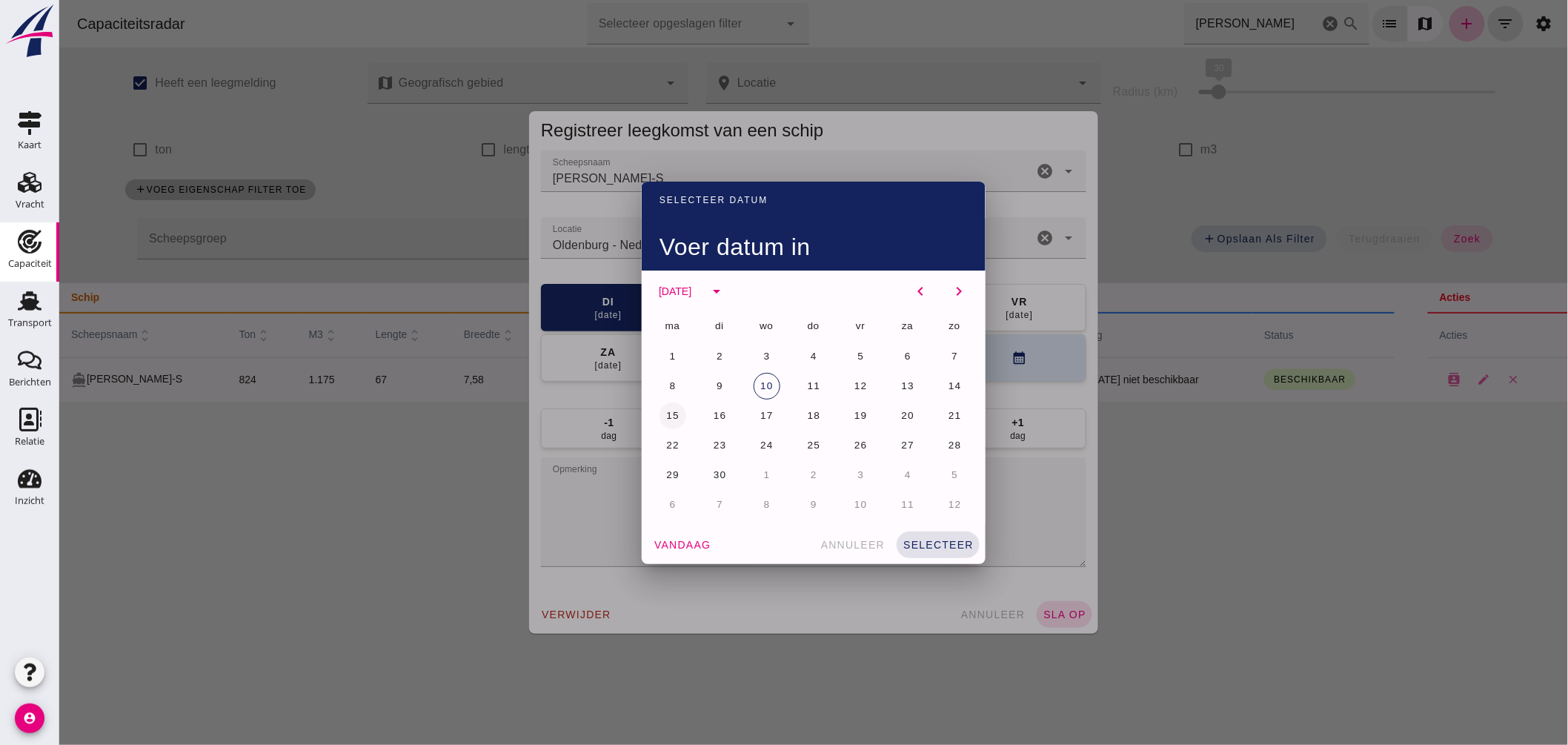
click at [669, 414] on span "15" at bounding box center [671, 415] width 15 height 11
click at [927, 533] on button "selecteer" at bounding box center [937, 544] width 83 height 26
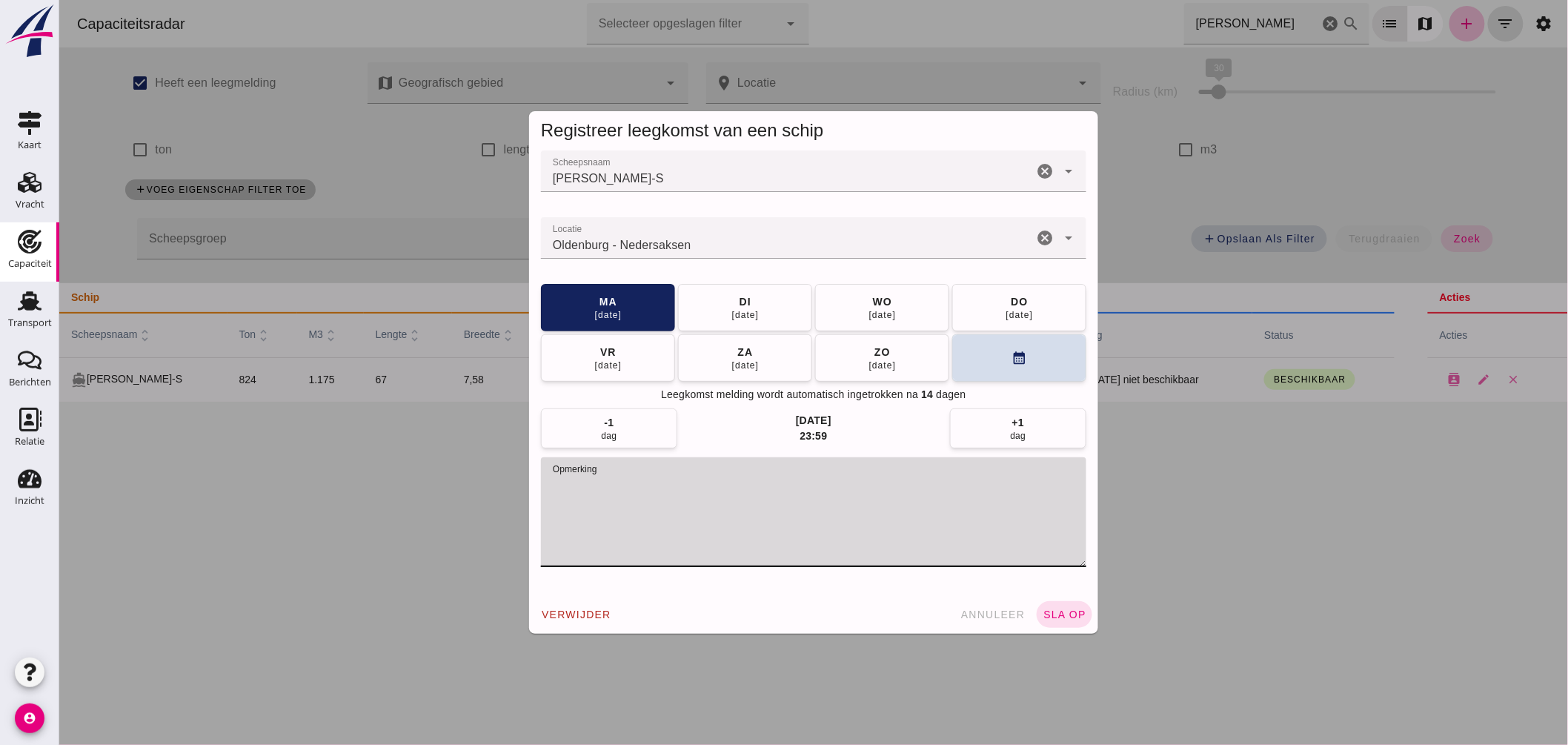
drag, startPoint x: 735, startPoint y: 486, endPoint x: 496, endPoint y: 474, distance: 239.3
click at [496, 474] on div "Registreer leegkomst van een schip Scheepsnaam Scheepsnaam TEUNTJE-S cancel arr…" at bounding box center [813, 372] width 1508 height 745
click at [791, 491] on textarea "opmerking" at bounding box center [812, 512] width 545 height 110
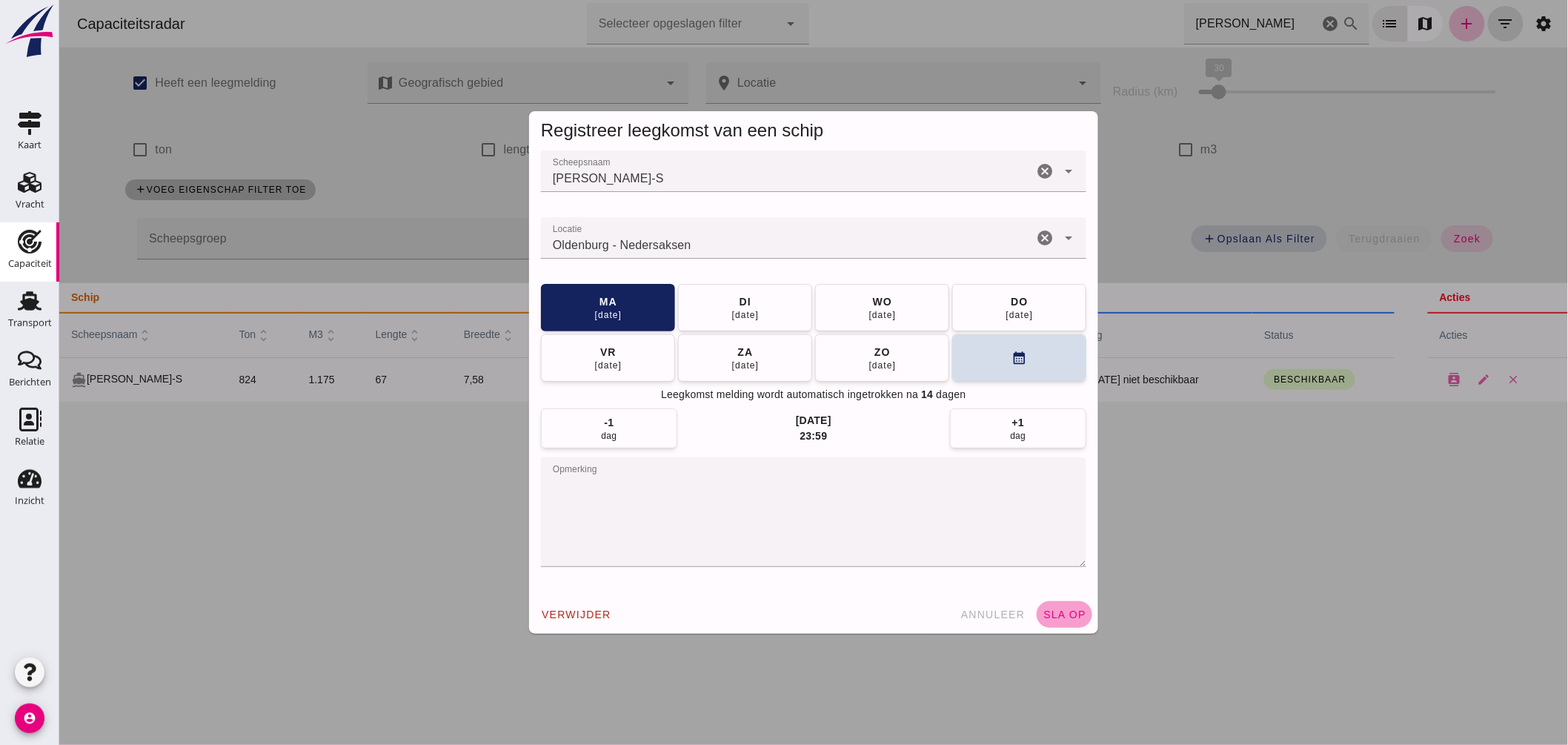
click at [1046, 609] on span "sla op" at bounding box center [1063, 614] width 44 height 12
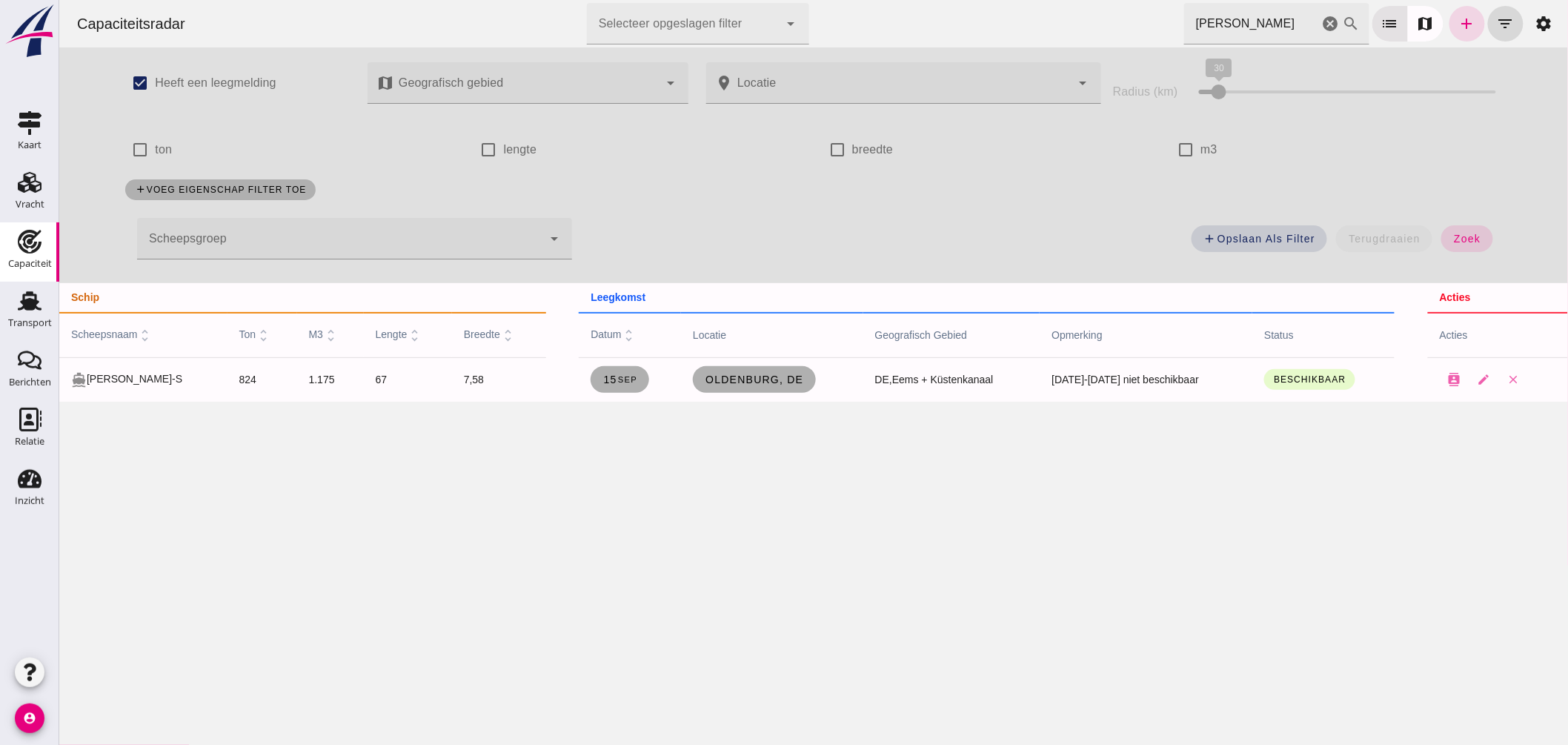
click at [1012, 17] on div "Capaciteitsradar Selecteer opgeslagen filter Selecteer opgeslagen filter cancel…" at bounding box center [813, 24] width 1497 height 48
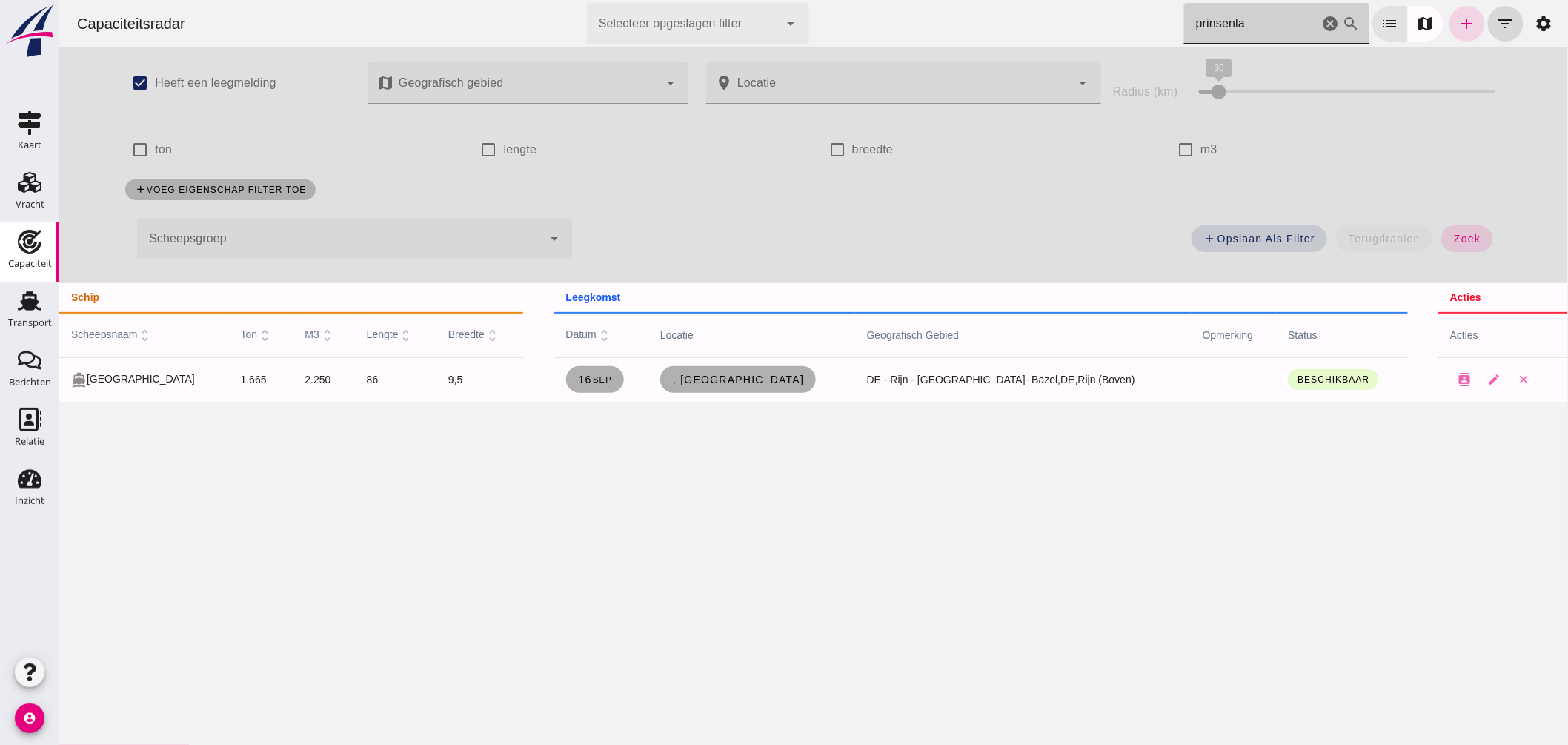
drag, startPoint x: 1237, startPoint y: 28, endPoint x: 1106, endPoint y: 3, distance: 133.4
click at [1114, 4] on div "Capaciteitsradar Selecteer opgeslagen filter Selecteer opgeslagen filter cancel…" at bounding box center [813, 24] width 1497 height 48
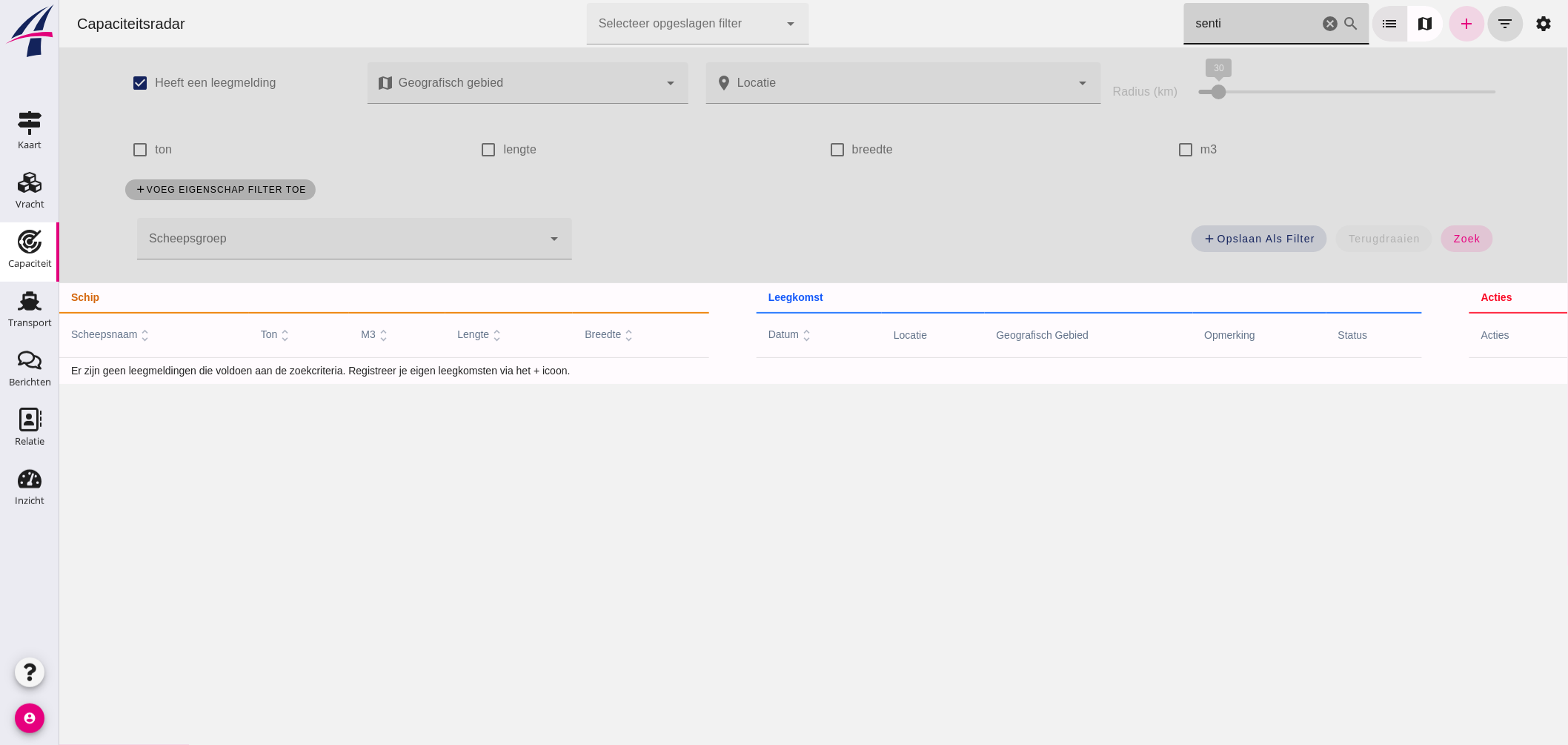
type input "senti"
click at [1471, 23] on link "add" at bounding box center [1466, 24] width 36 height 36
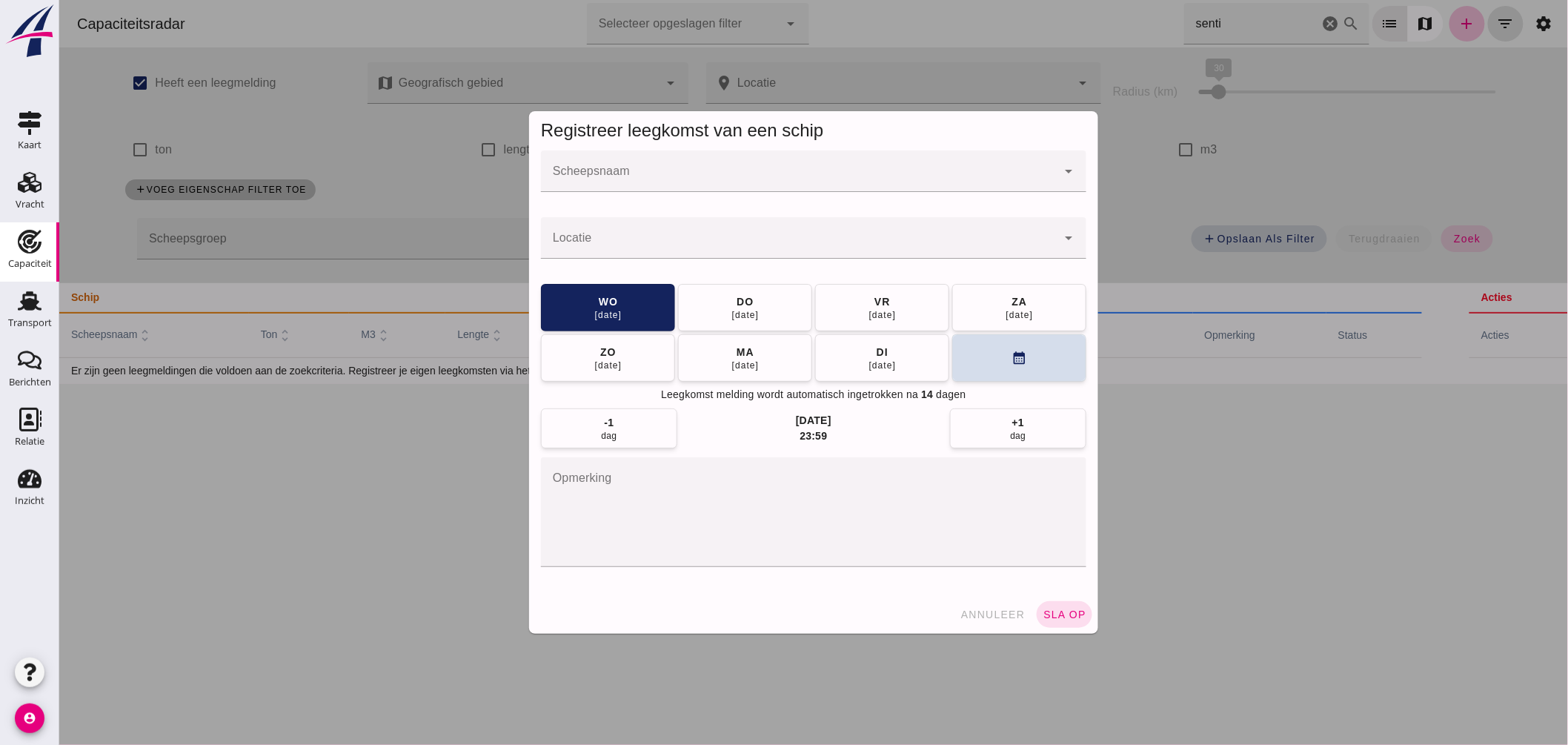
click at [763, 174] on input "Scheepsnaam" at bounding box center [798, 178] width 516 height 18
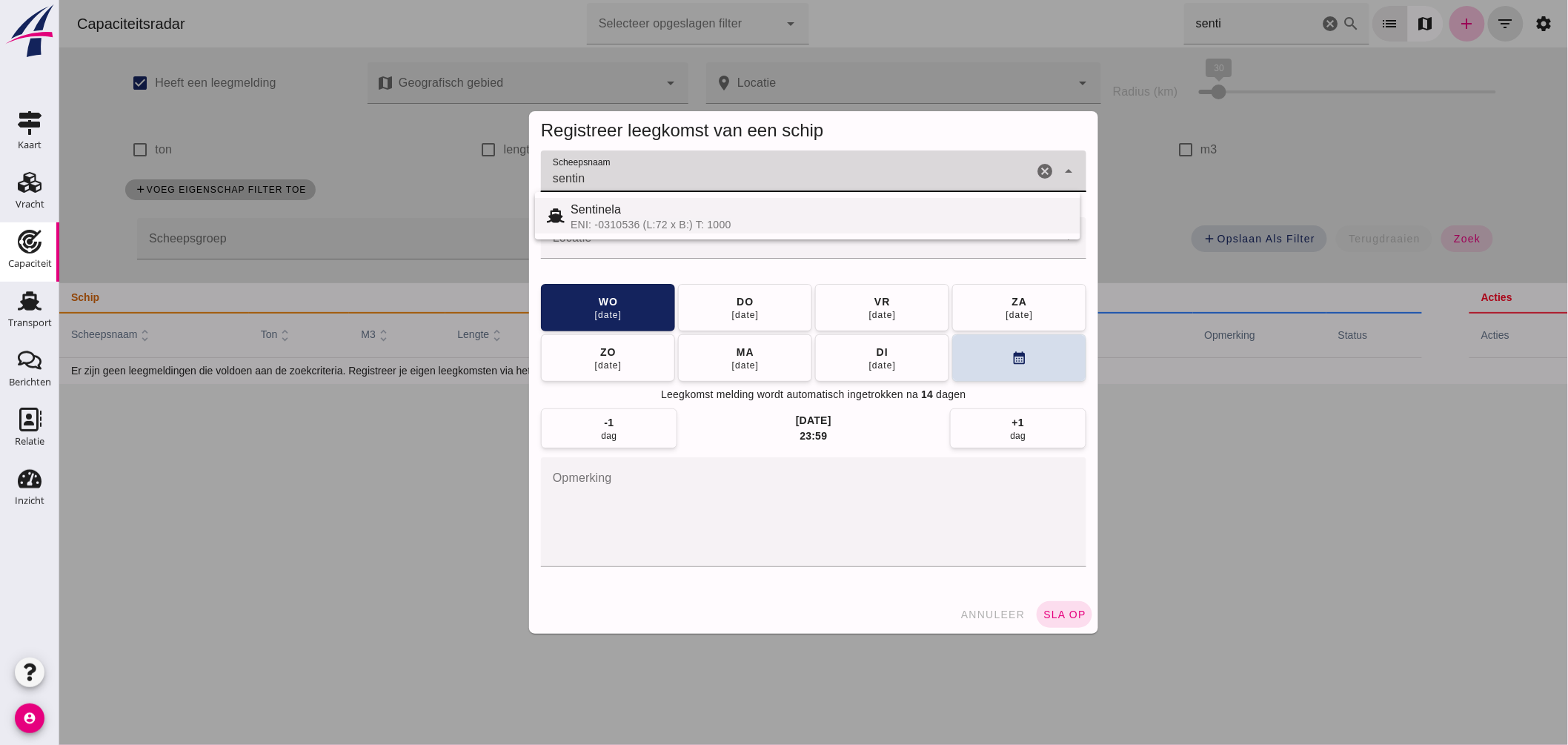
click at [635, 218] on div "ENI: -0310536 (L:72 x B:) T: 1000" at bounding box center [819, 224] width 498 height 12
type input "Sentinela"
click at [607, 237] on input "Locatie" at bounding box center [798, 245] width 516 height 18
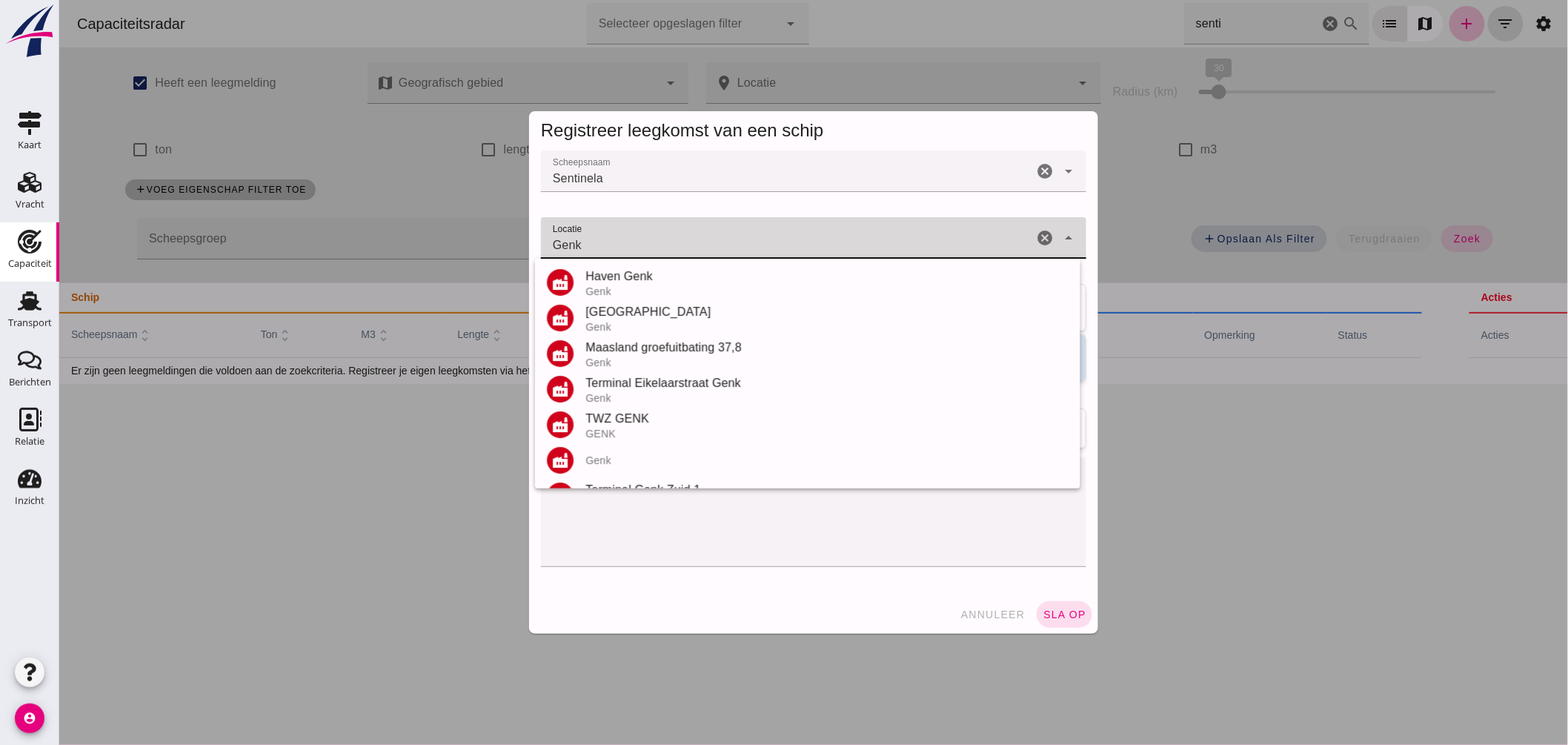
scroll to position [209, 0]
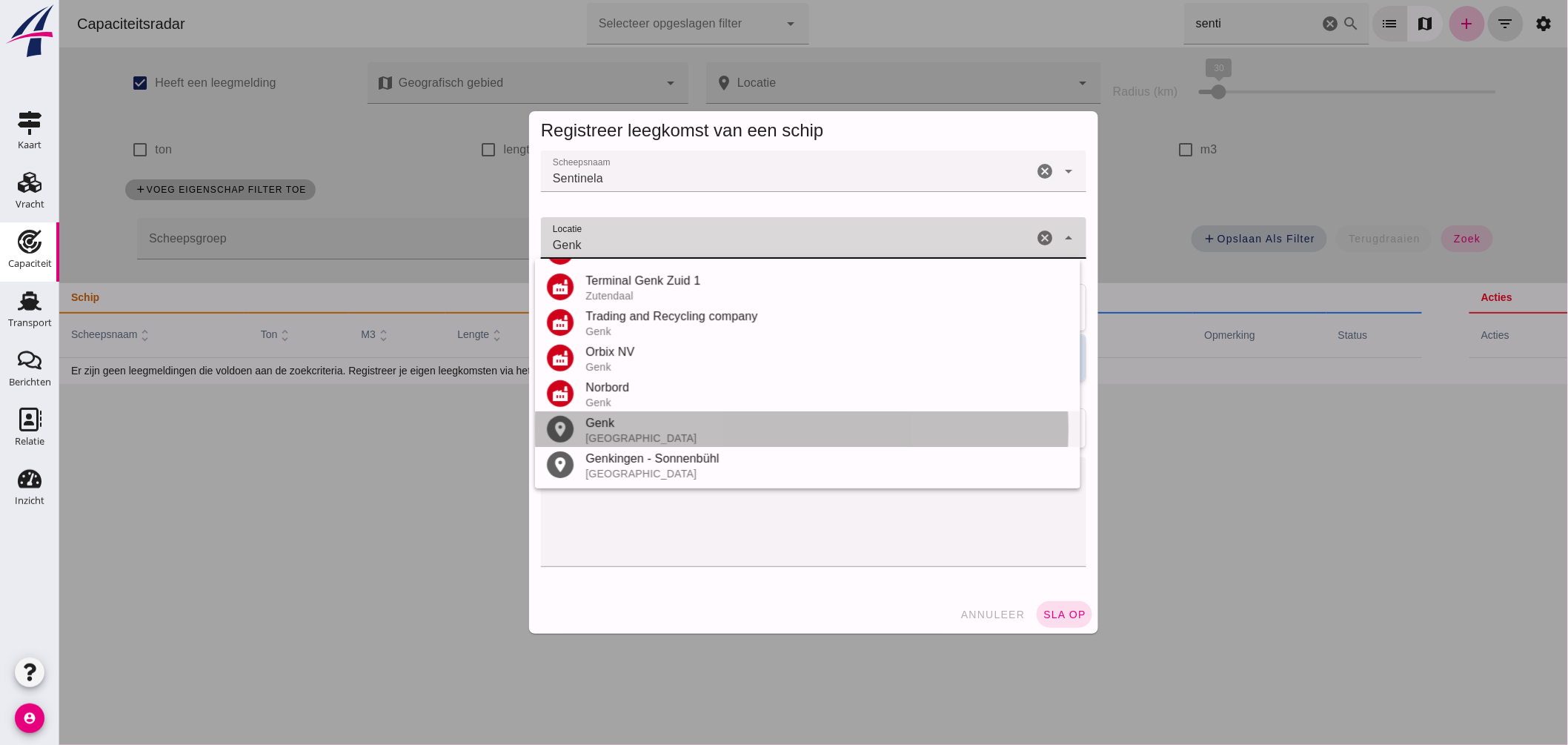
click at [624, 415] on div "Genk" at bounding box center [826, 423] width 483 height 18
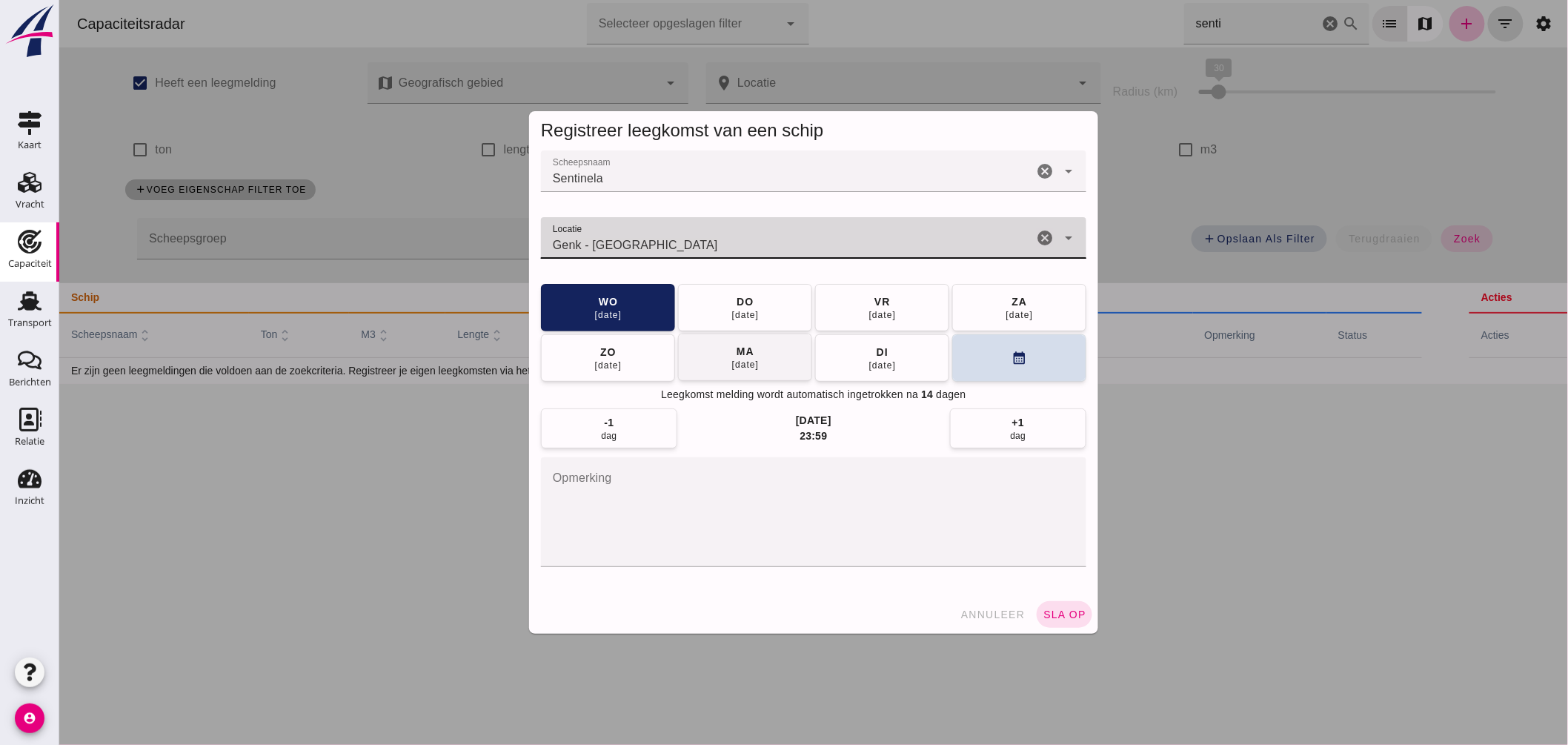
type input "Genk - Limburg"
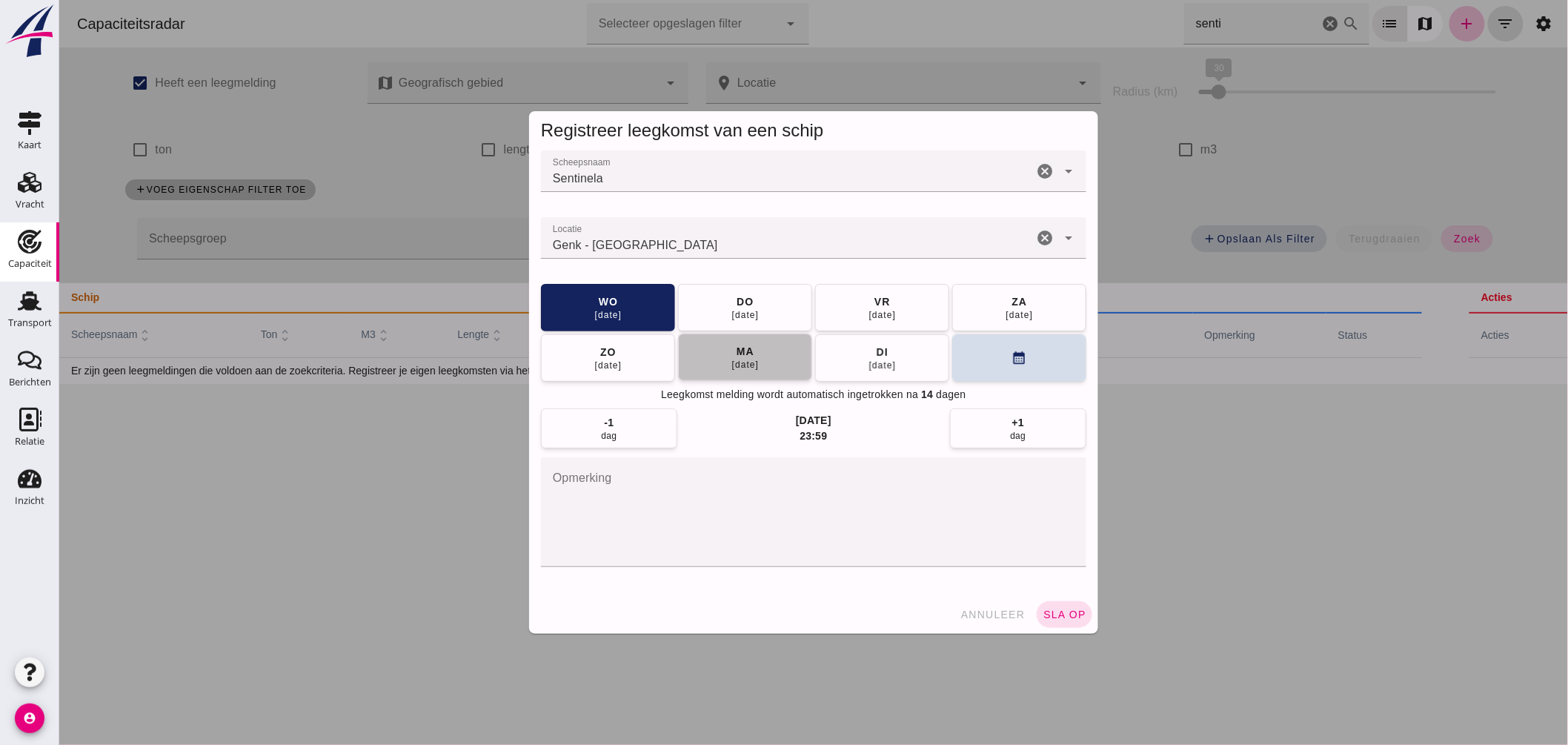
click at [758, 362] on button "ma 15 sep" at bounding box center [744, 358] width 134 height 48
click at [1048, 609] on span "sla op" at bounding box center [1063, 614] width 44 height 12
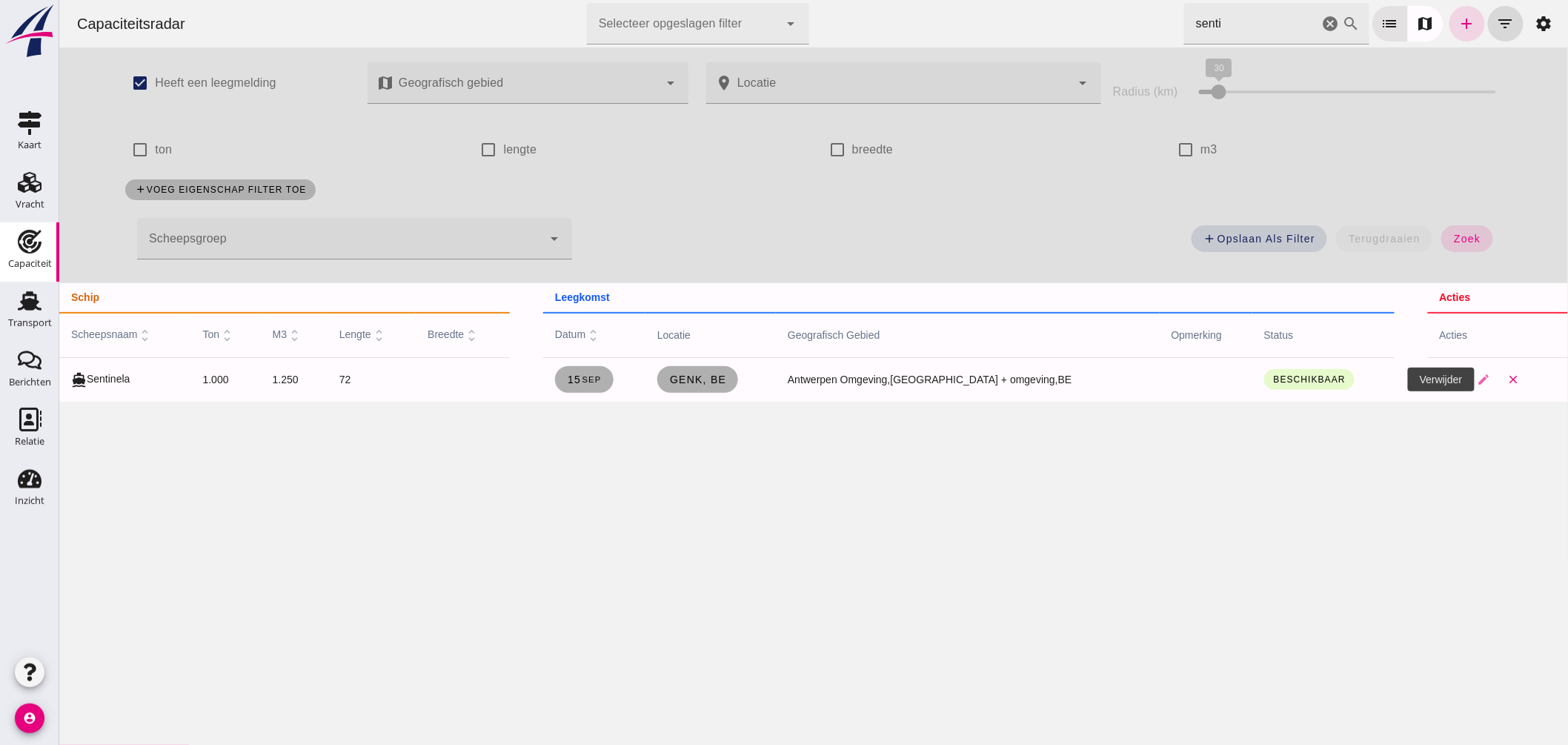
click at [1507, 383] on icon "close" at bounding box center [1513, 380] width 14 height 14
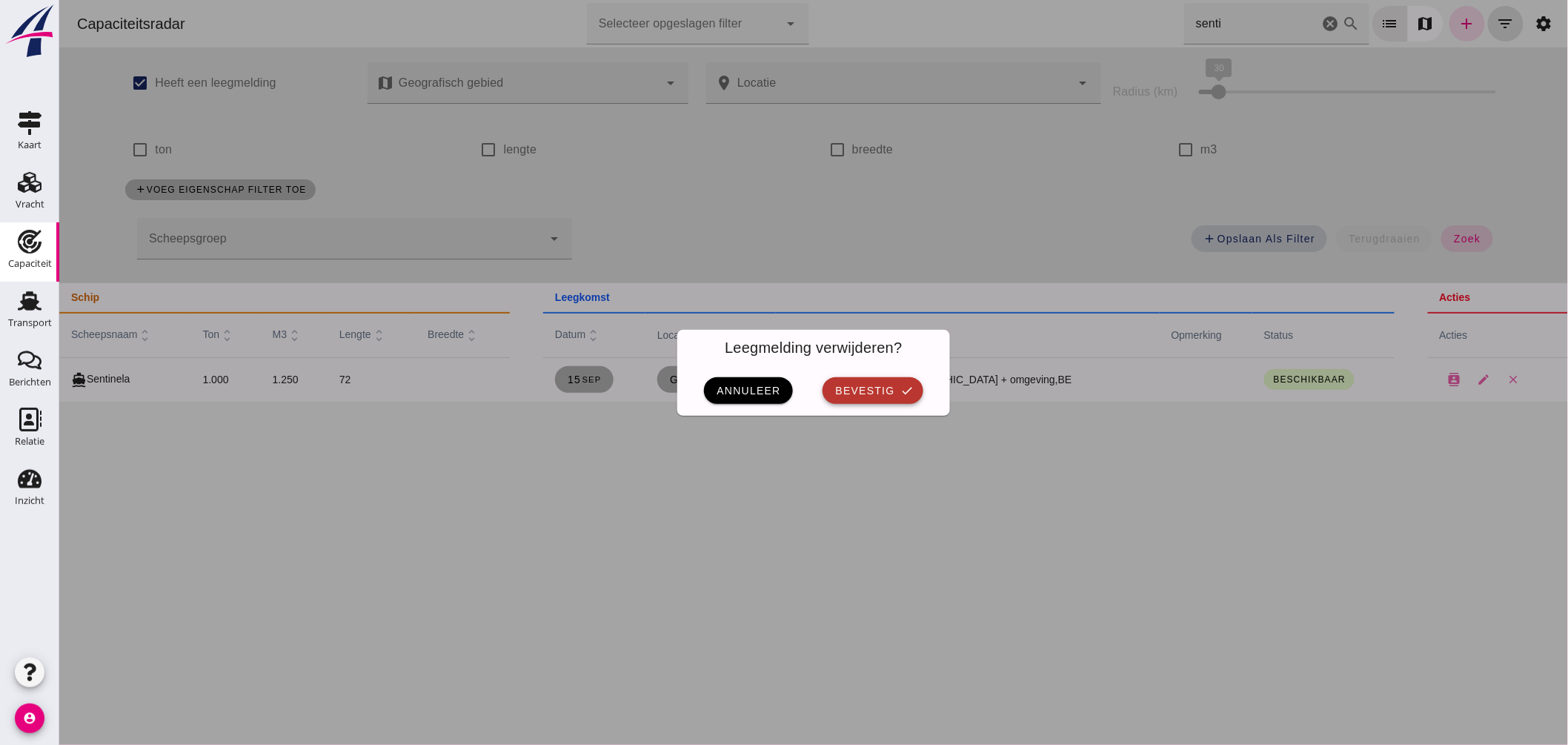
click at [887, 391] on span "bevestig" at bounding box center [863, 391] width 60 height 12
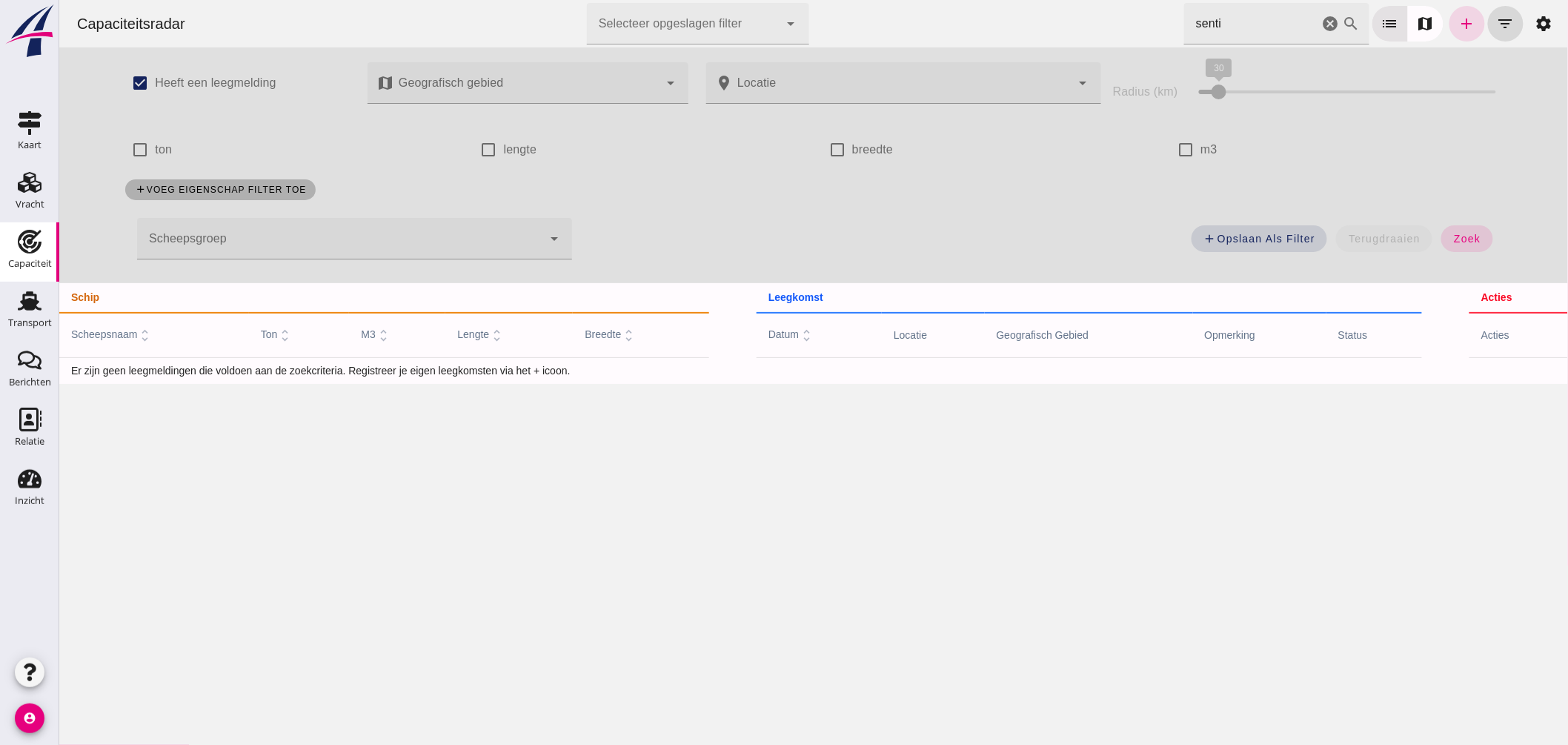
drag, startPoint x: 1222, startPoint y: 23, endPoint x: 1014, endPoint y: 2, distance: 209.1
click at [1014, 2] on div "Capaciteitsradar Selecteer opgeslagen filter Selecteer opgeslagen filter cancel…" at bounding box center [813, 24] width 1497 height 48
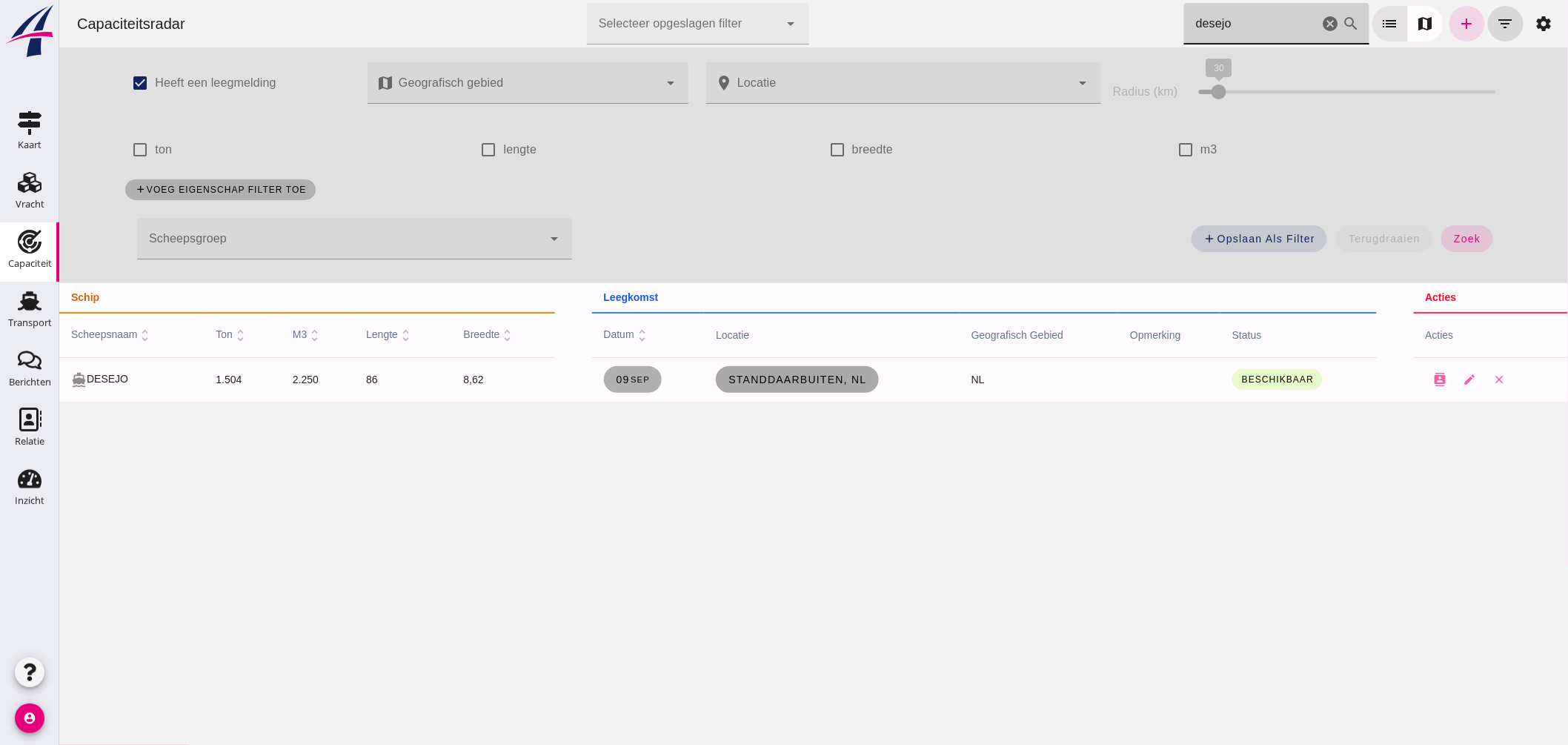
type input "desejo"
click at [799, 383] on span "Standdaarbuiten, nl" at bounding box center [796, 380] width 138 height 12
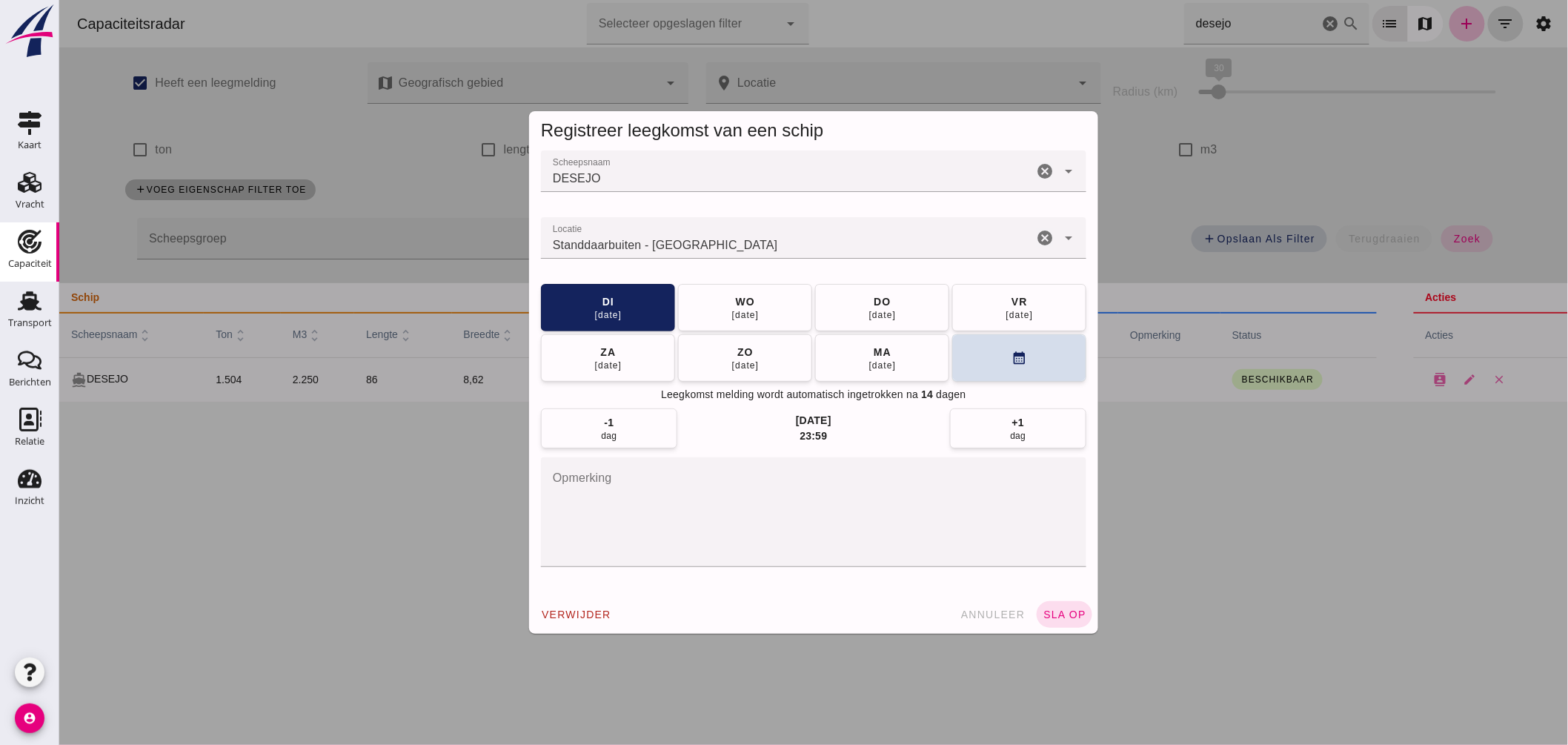
click at [734, 240] on input "Locatie" at bounding box center [786, 245] width 492 height 18
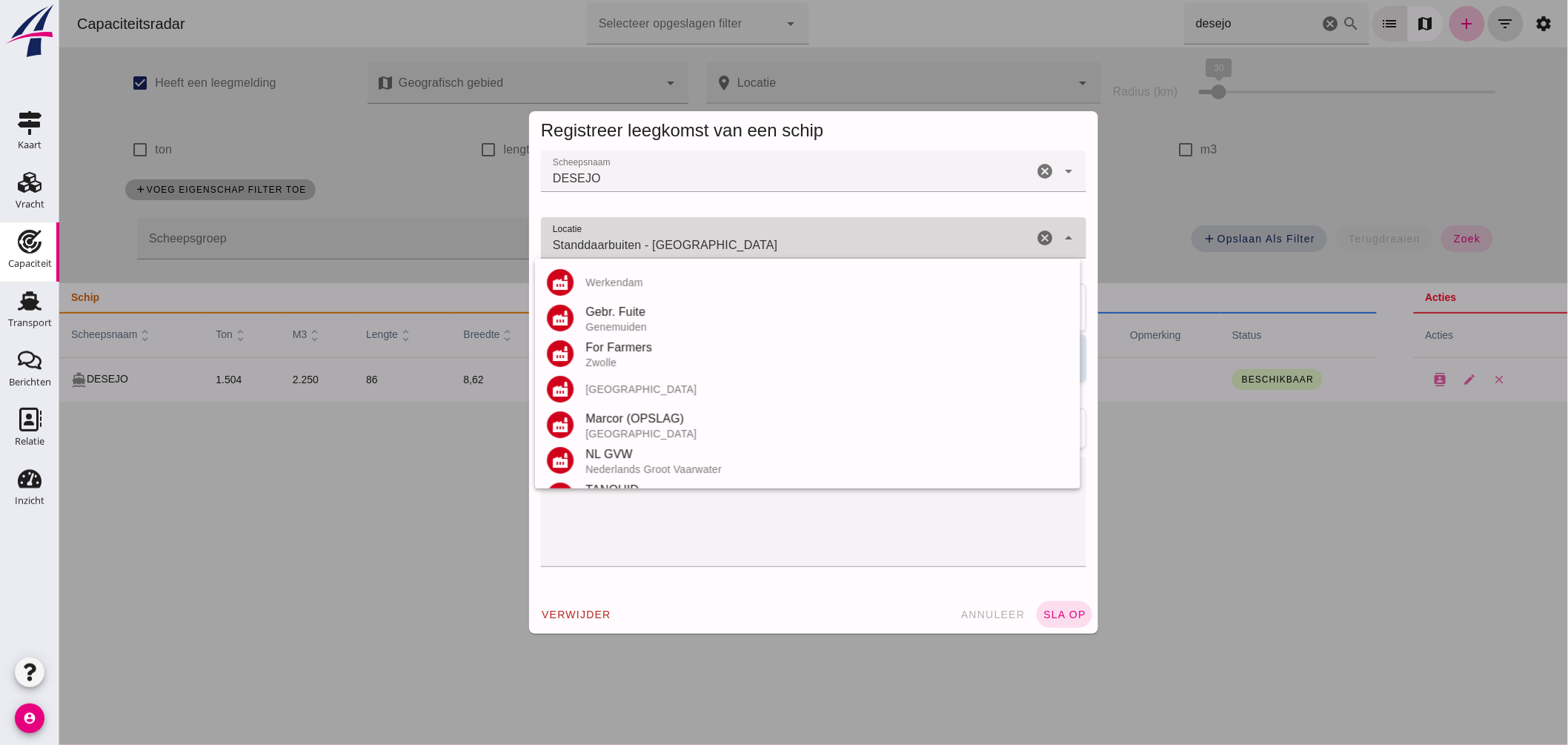
click at [734, 240] on input "Standdaarbuiten - Noord-Brabant" at bounding box center [786, 245] width 492 height 18
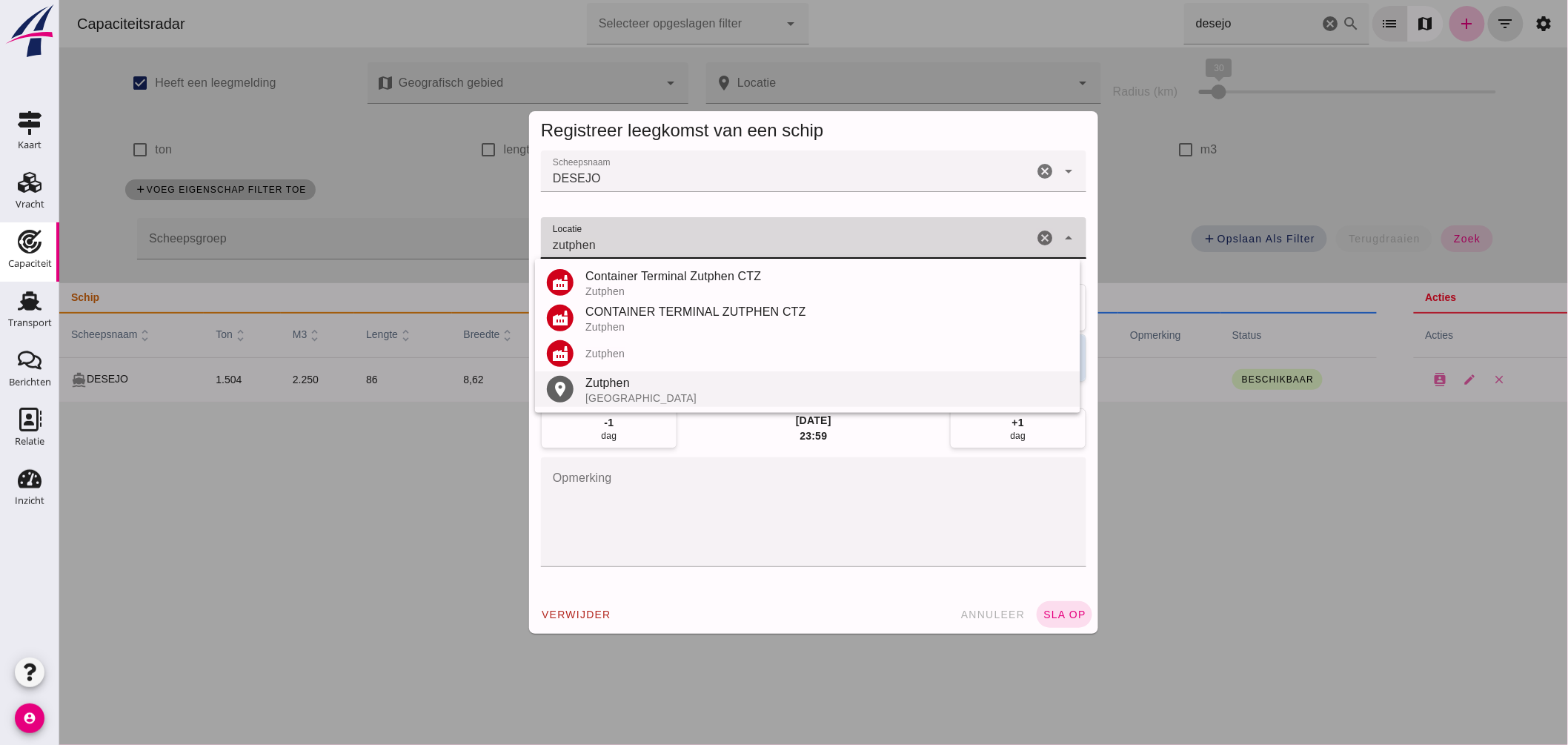
click at [646, 383] on div "Zutphen" at bounding box center [826, 383] width 483 height 18
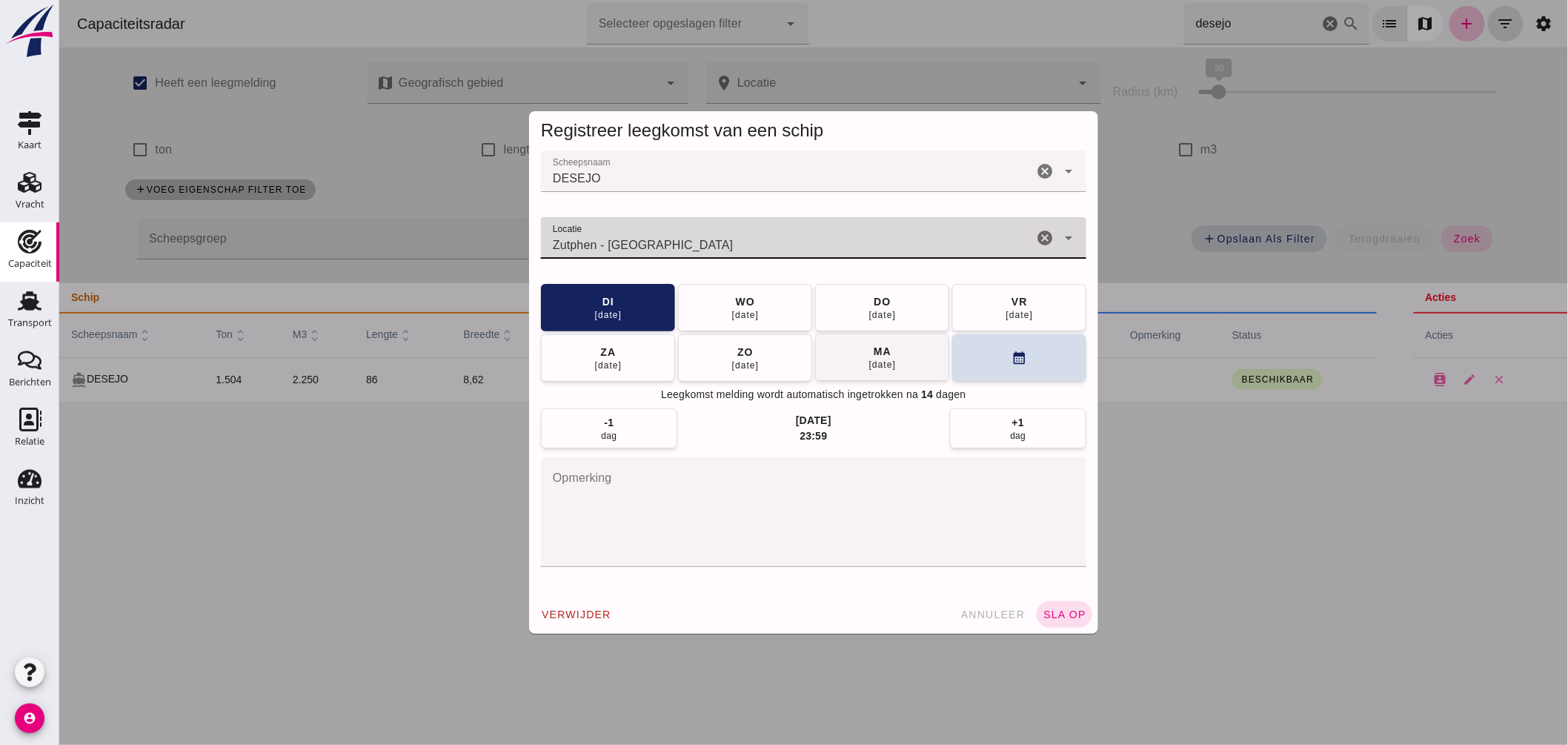
type input "Zutphen - Gelderland"
click at [868, 364] on div "15 sep" at bounding box center [881, 364] width 28 height 12
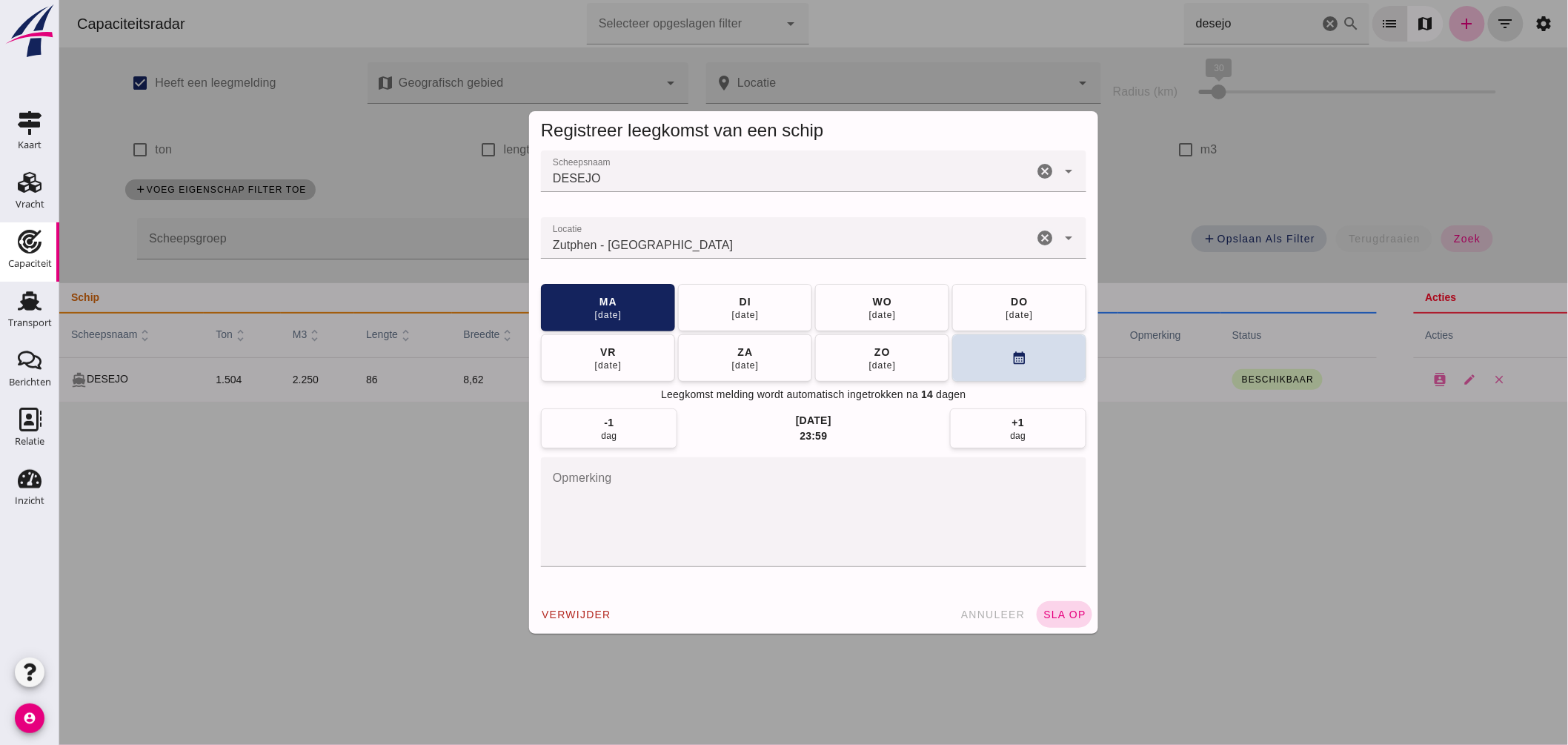
click at [1074, 614] on span "sla op" at bounding box center [1063, 614] width 44 height 12
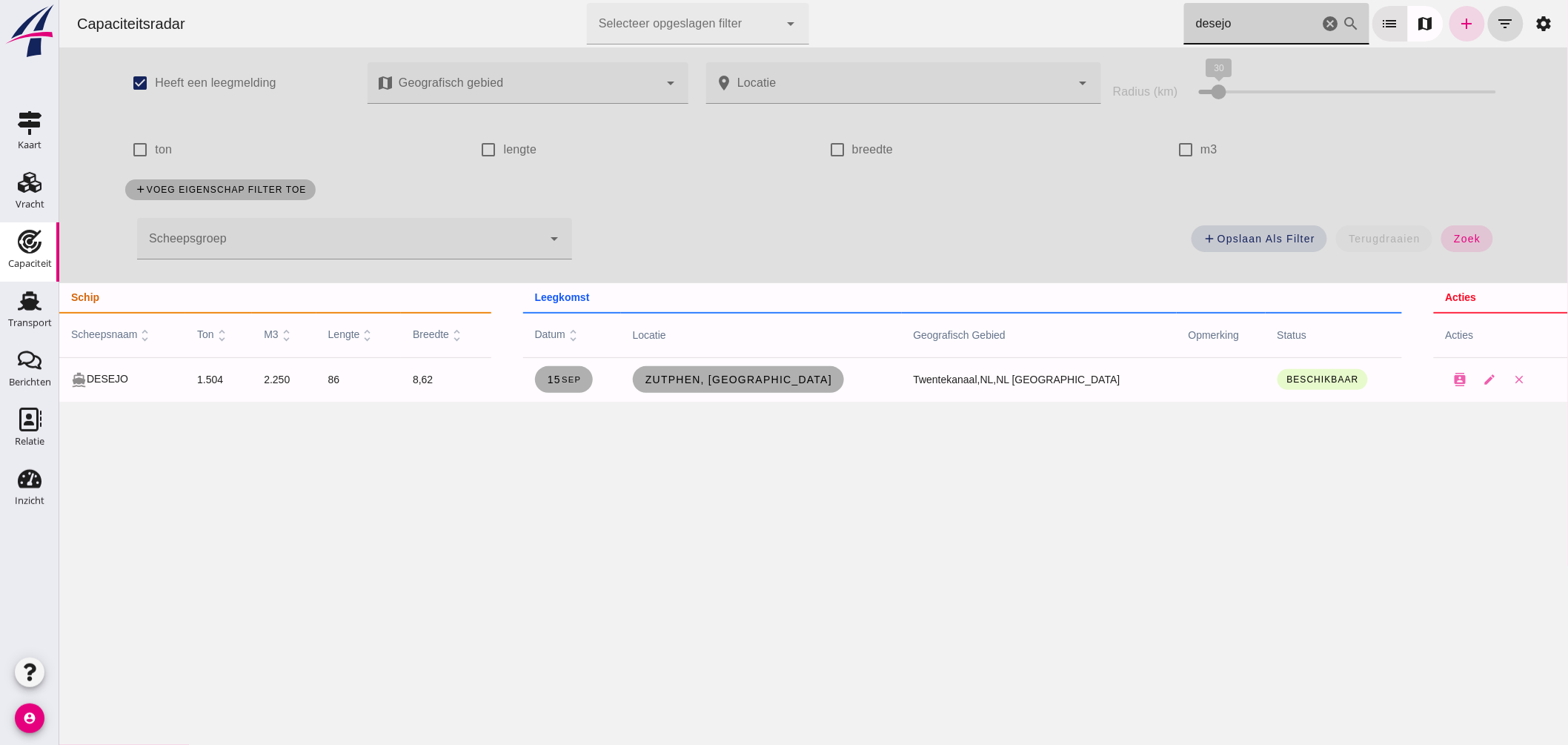
drag, startPoint x: 1197, startPoint y: 18, endPoint x: 964, endPoint y: -13, distance: 235.1
click at [964, 0] on html "Capaciteitsradar Selecteer opgeslagen filter Selecteer opgeslagen filter cancel…" at bounding box center [813, 372] width 1508 height 745
type input "breyde"
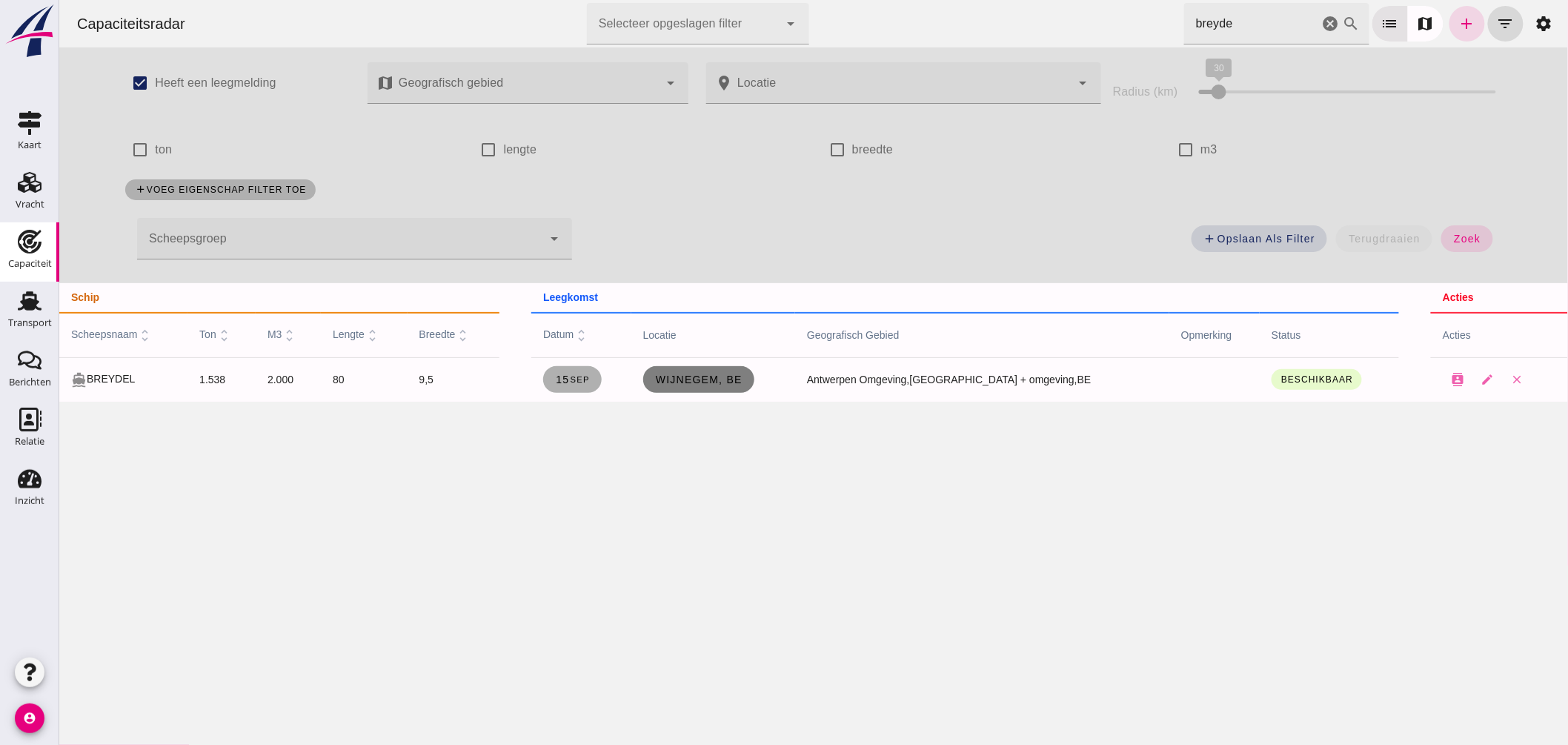
click at [733, 381] on span "Wijnegem, be" at bounding box center [698, 380] width 87 height 12
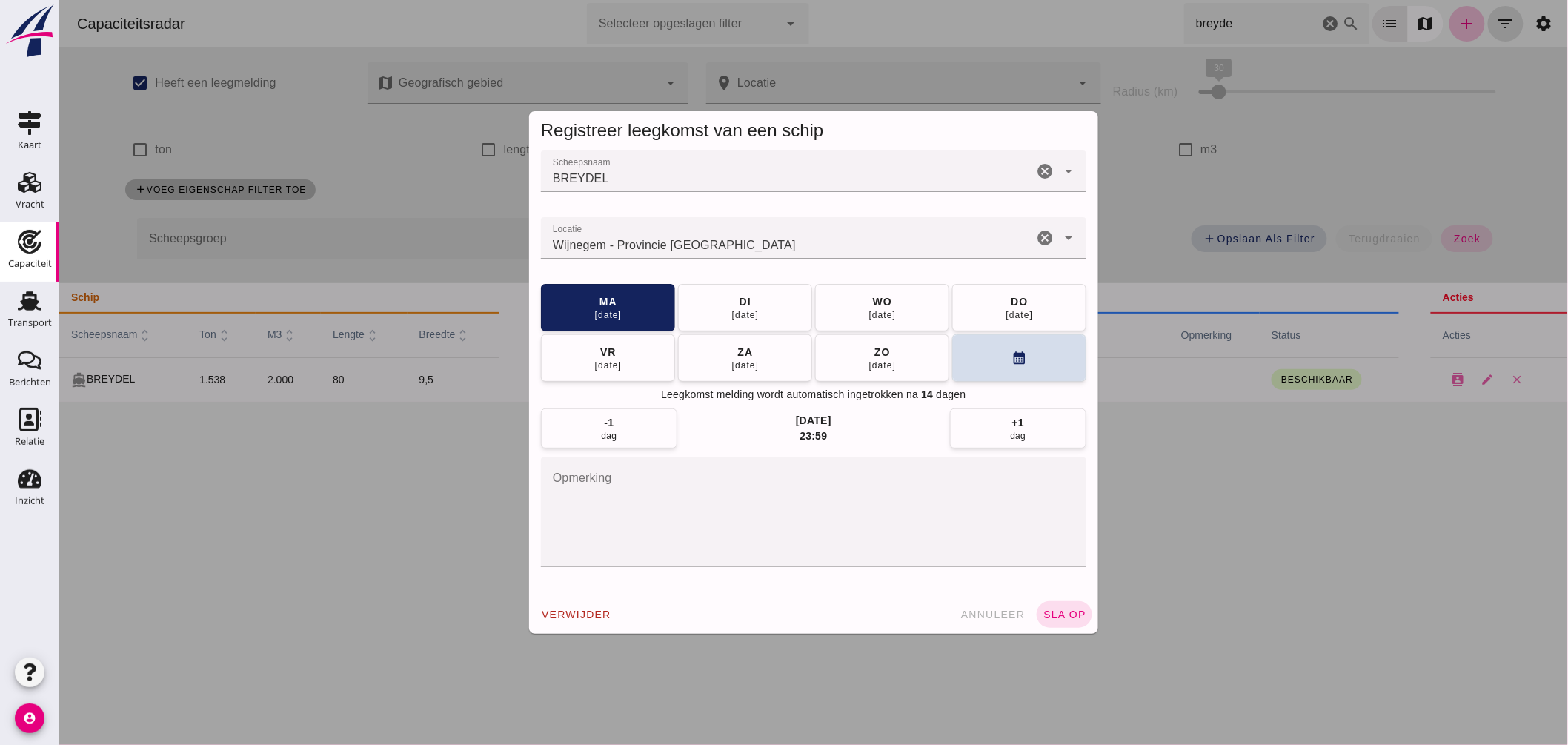
click at [740, 236] on input "Locatie" at bounding box center [786, 245] width 492 height 18
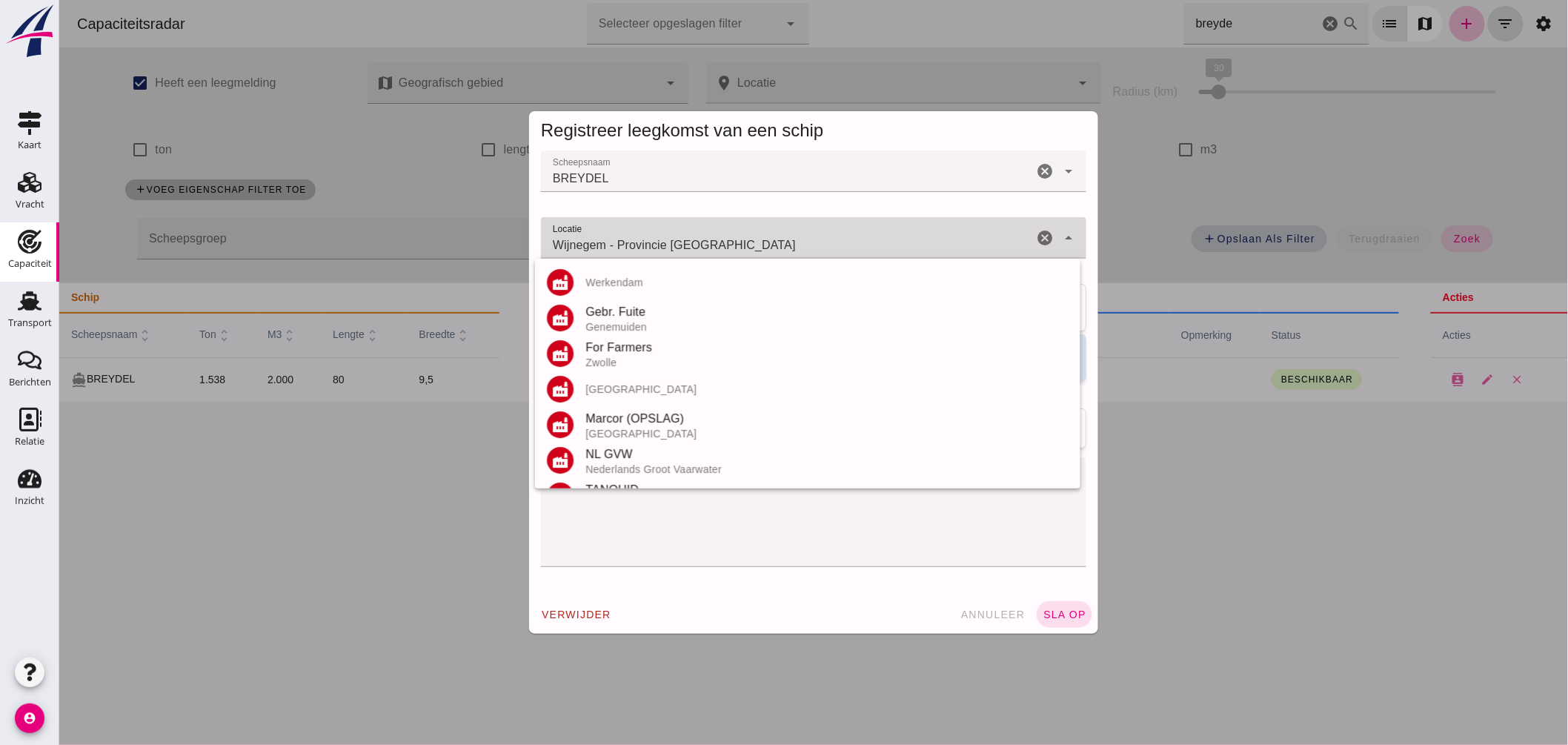
click at [740, 236] on input "Wijnegem - Provincie Antwerpen" at bounding box center [786, 245] width 492 height 18
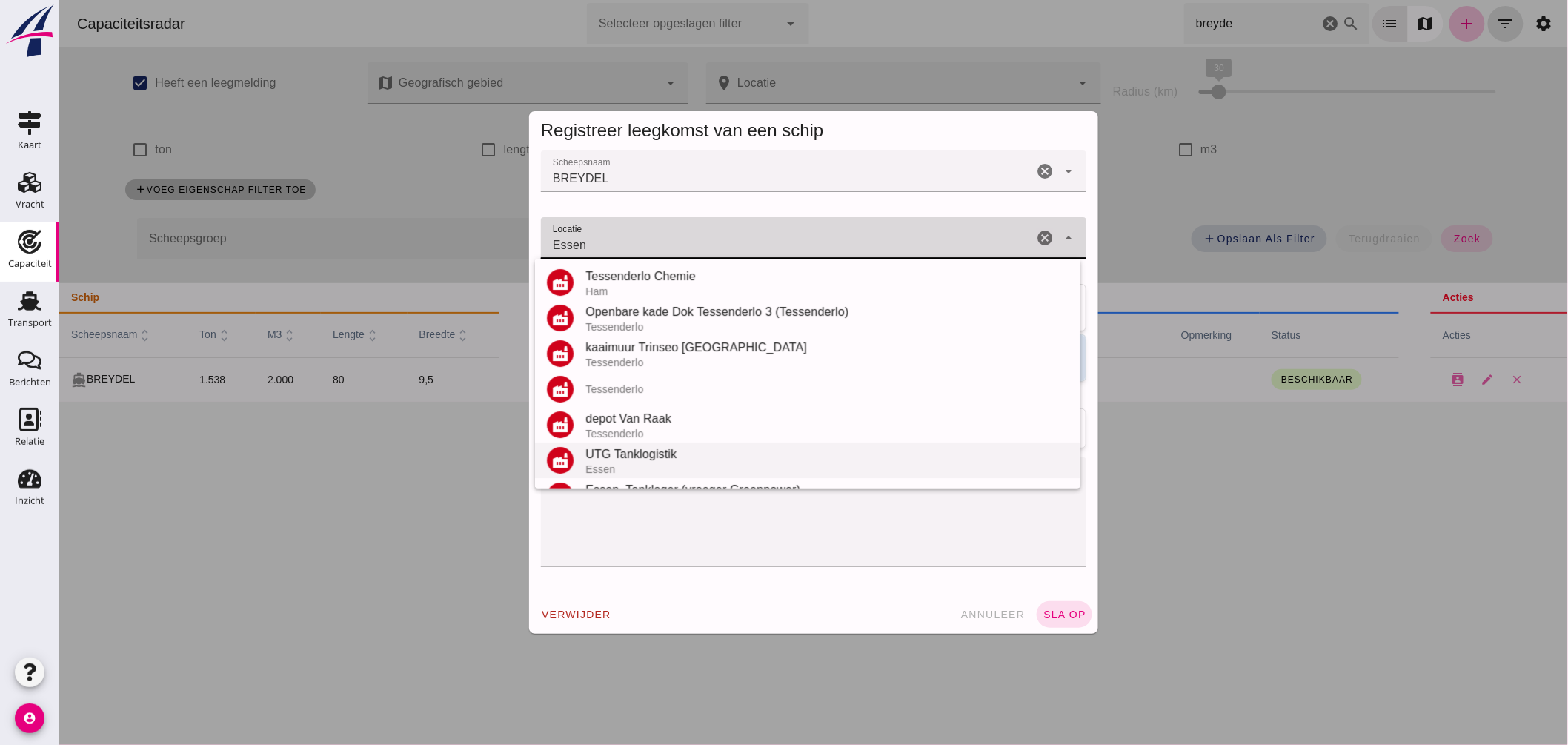
scroll to position [247, 0]
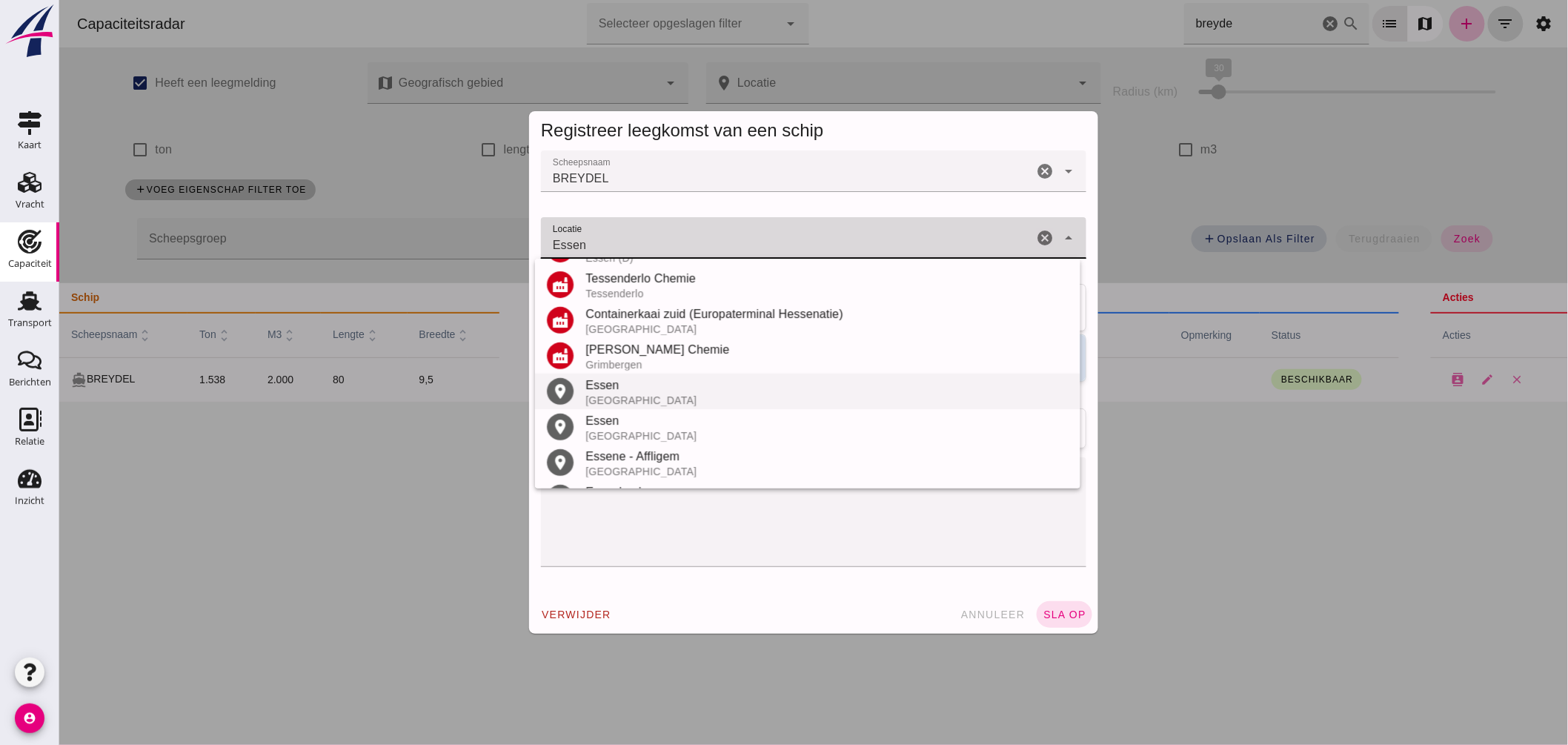
click at [657, 398] on div "Duitsland" at bounding box center [826, 400] width 483 height 12
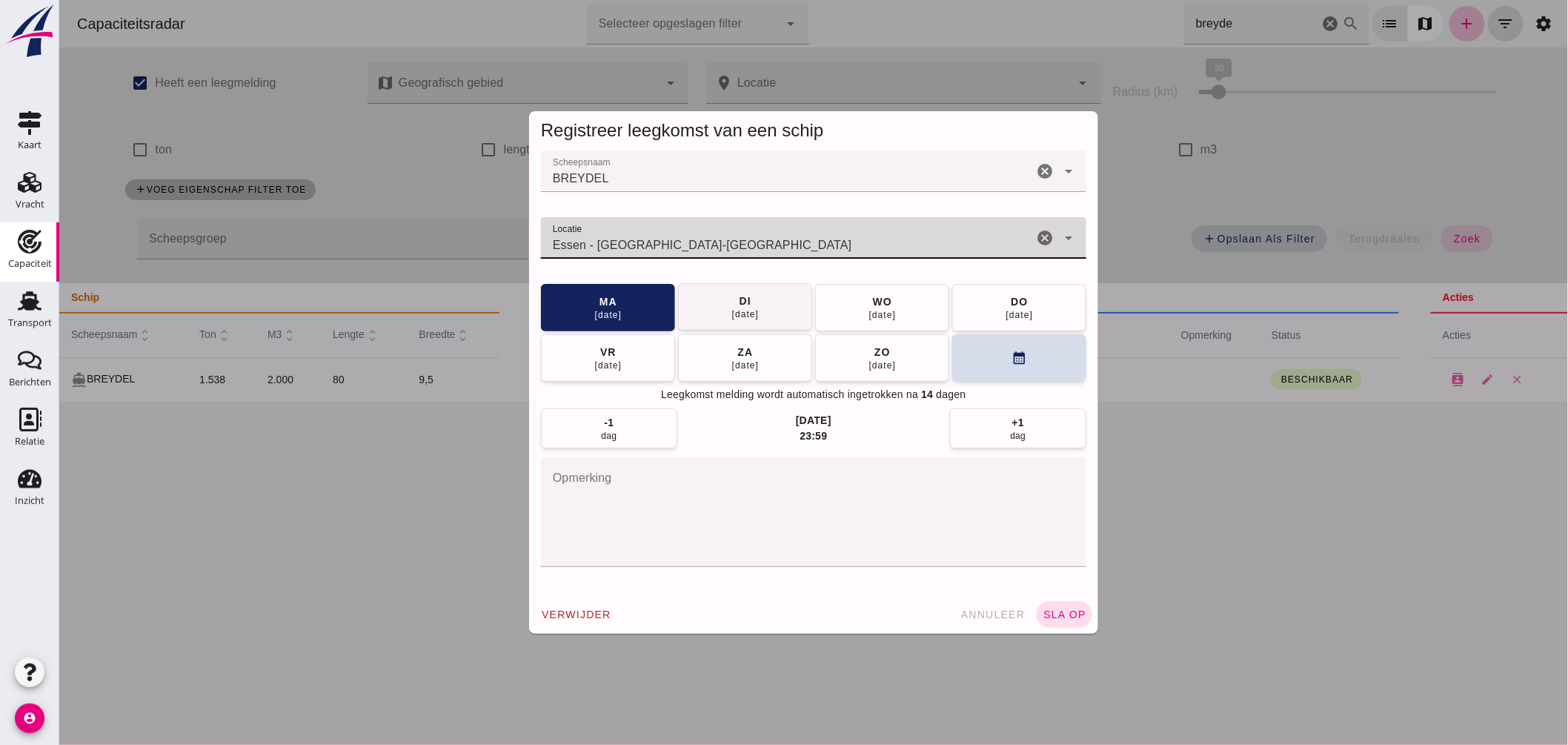
type input "Essen - Noordrijn-Westfalen"
click at [769, 307] on button "di 16 sep" at bounding box center [744, 307] width 134 height 48
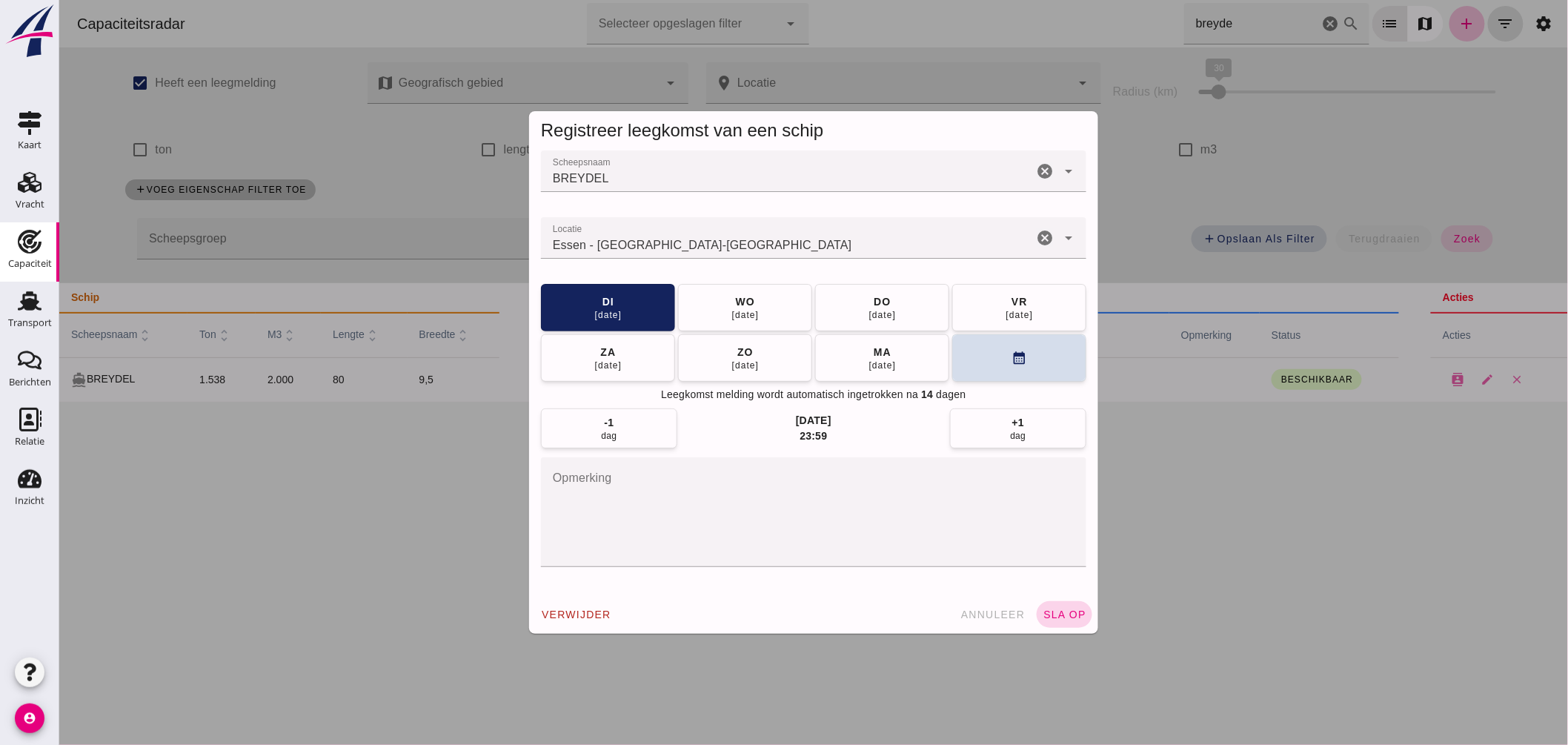
click at [1054, 608] on span "sla op" at bounding box center [1063, 614] width 44 height 12
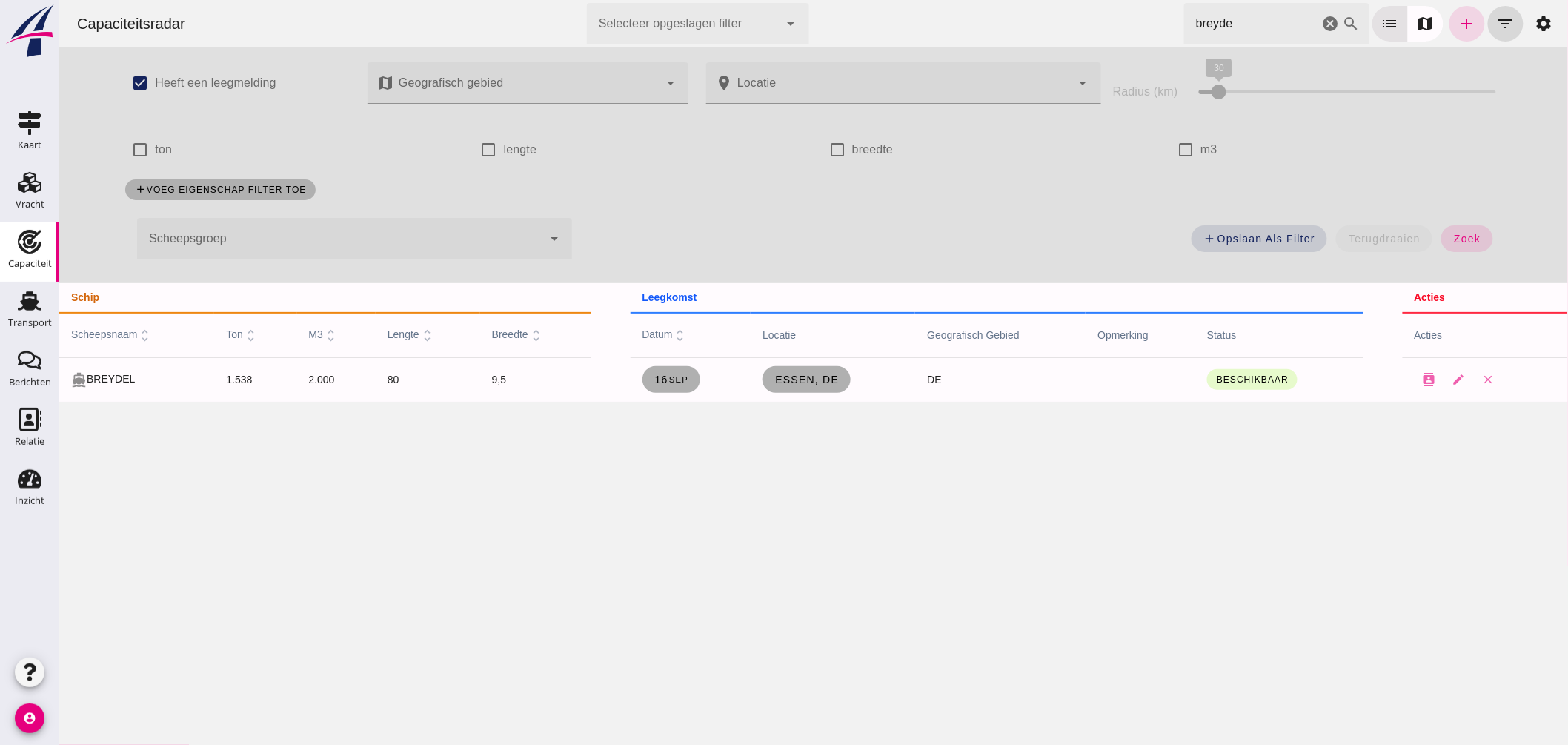
drag, startPoint x: 1125, startPoint y: 17, endPoint x: 964, endPoint y: 26, distance: 161.3
click at [973, 27] on div "Capaciteitsradar Selecteer opgeslagen filter Selecteer opgeslagen filter cancel…" at bounding box center [813, 24] width 1497 height 48
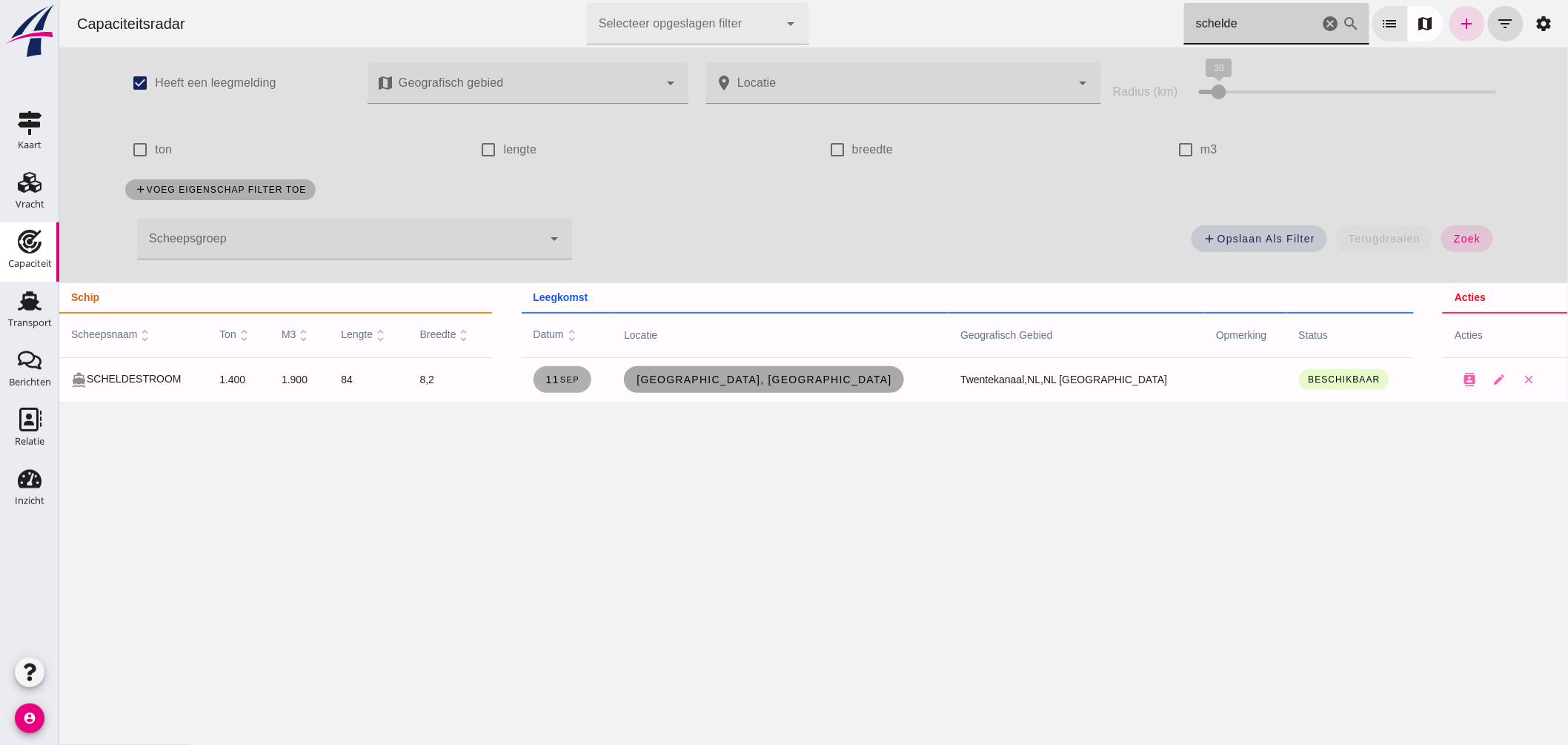
type input "schelde"
click at [796, 381] on span "[GEOGRAPHIC_DATA], [GEOGRAPHIC_DATA]" at bounding box center [763, 380] width 257 height 12
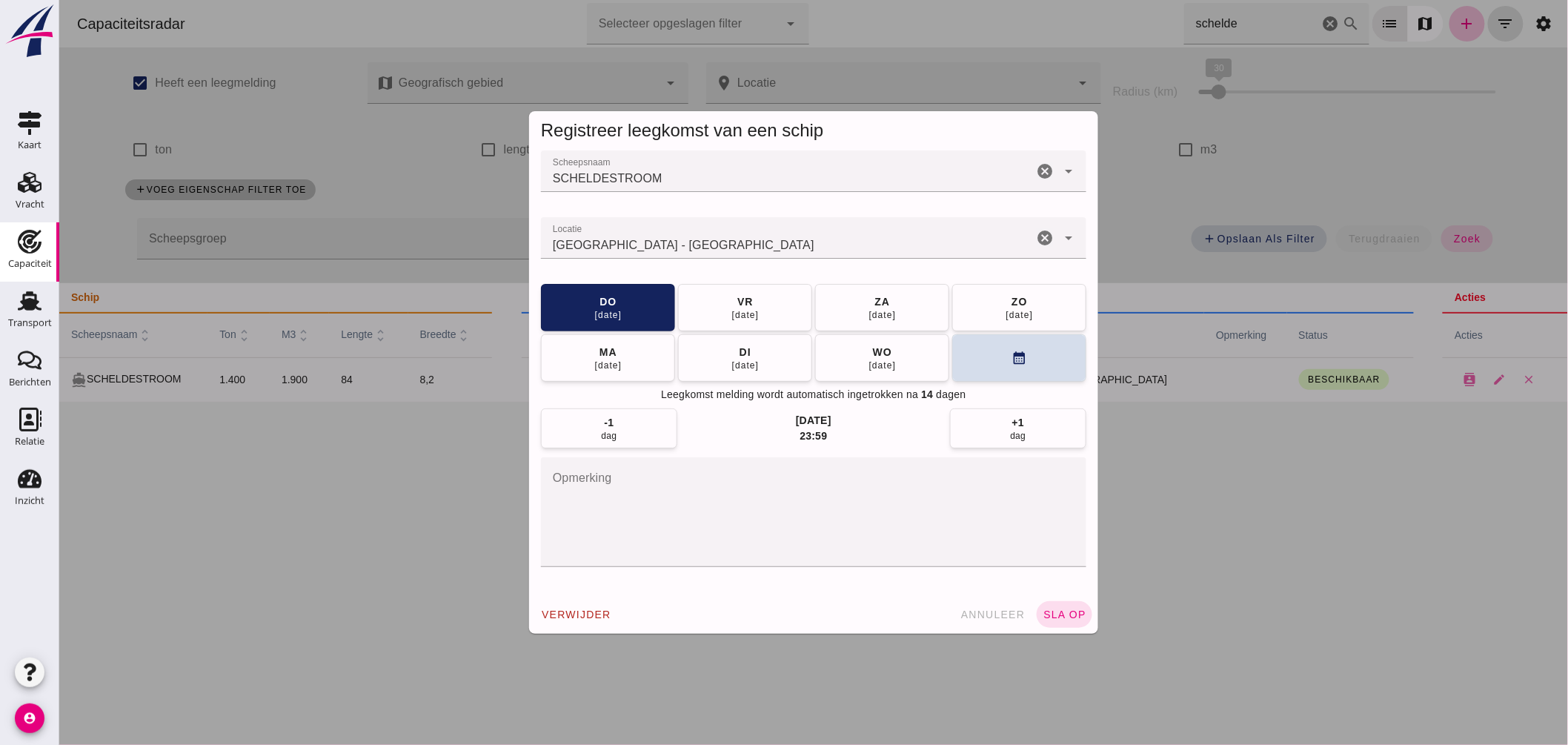
click at [821, 245] on input "Locatie" at bounding box center [786, 245] width 492 height 18
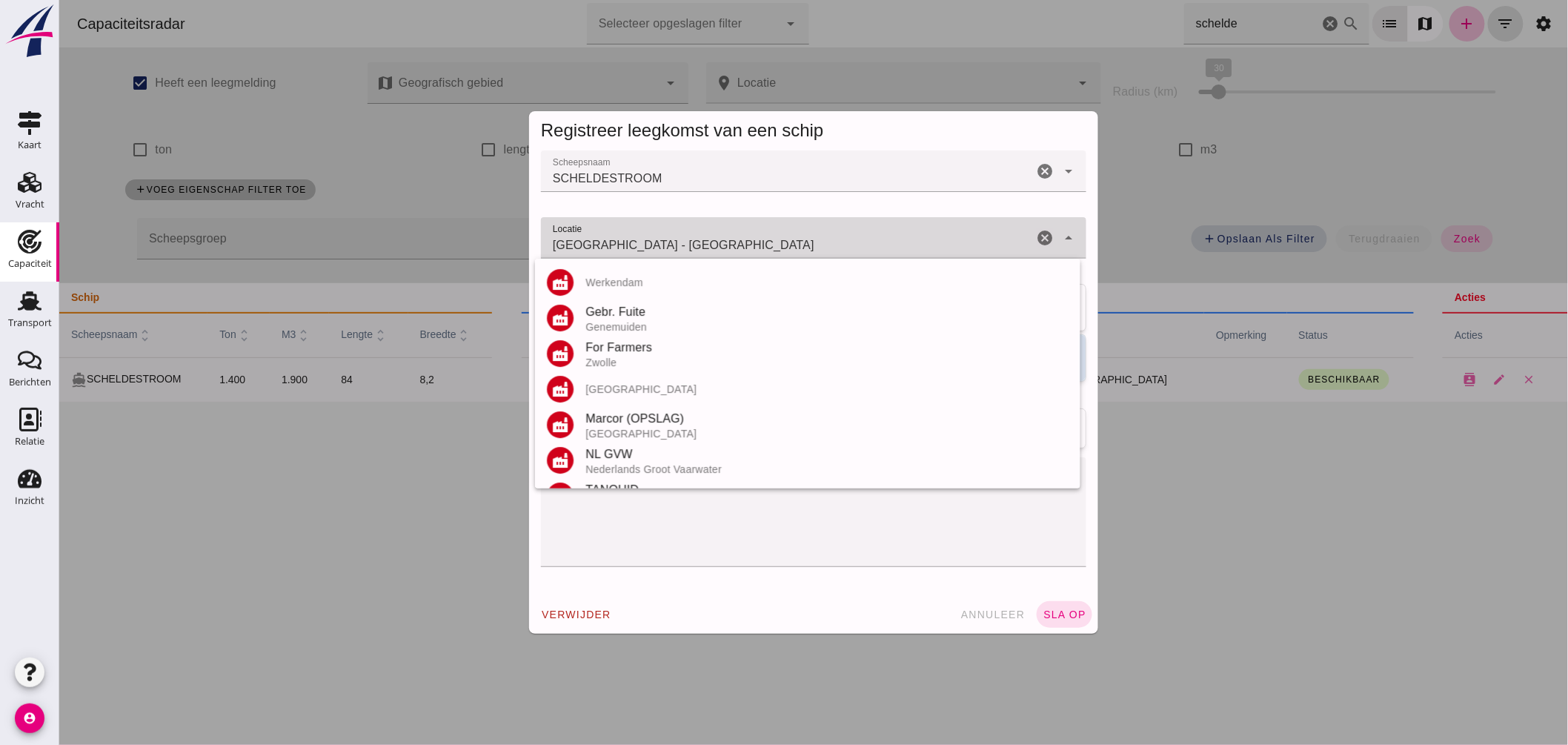
click at [821, 242] on input "Hengelo - Overijssel" at bounding box center [786, 245] width 492 height 18
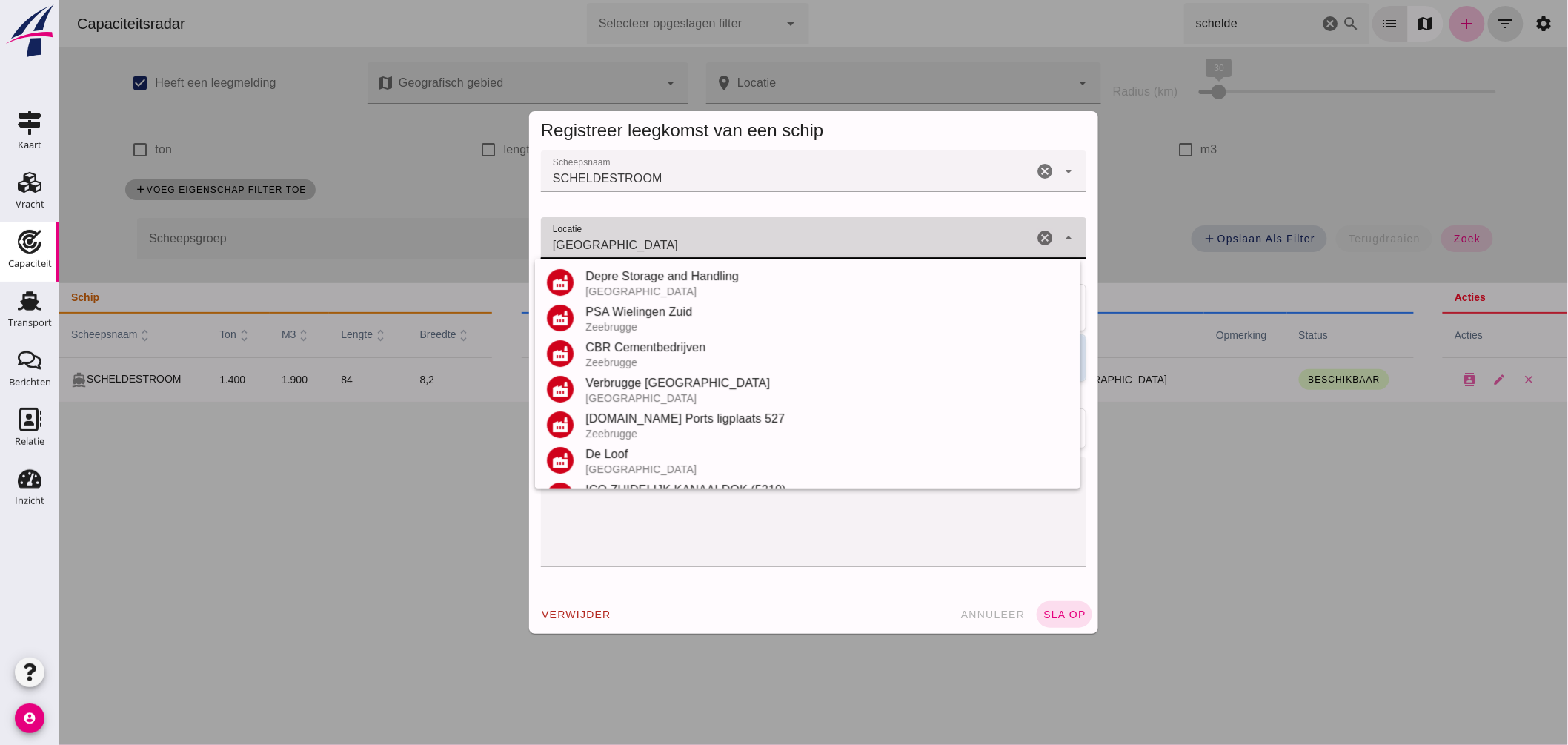
scroll to position [209, 0]
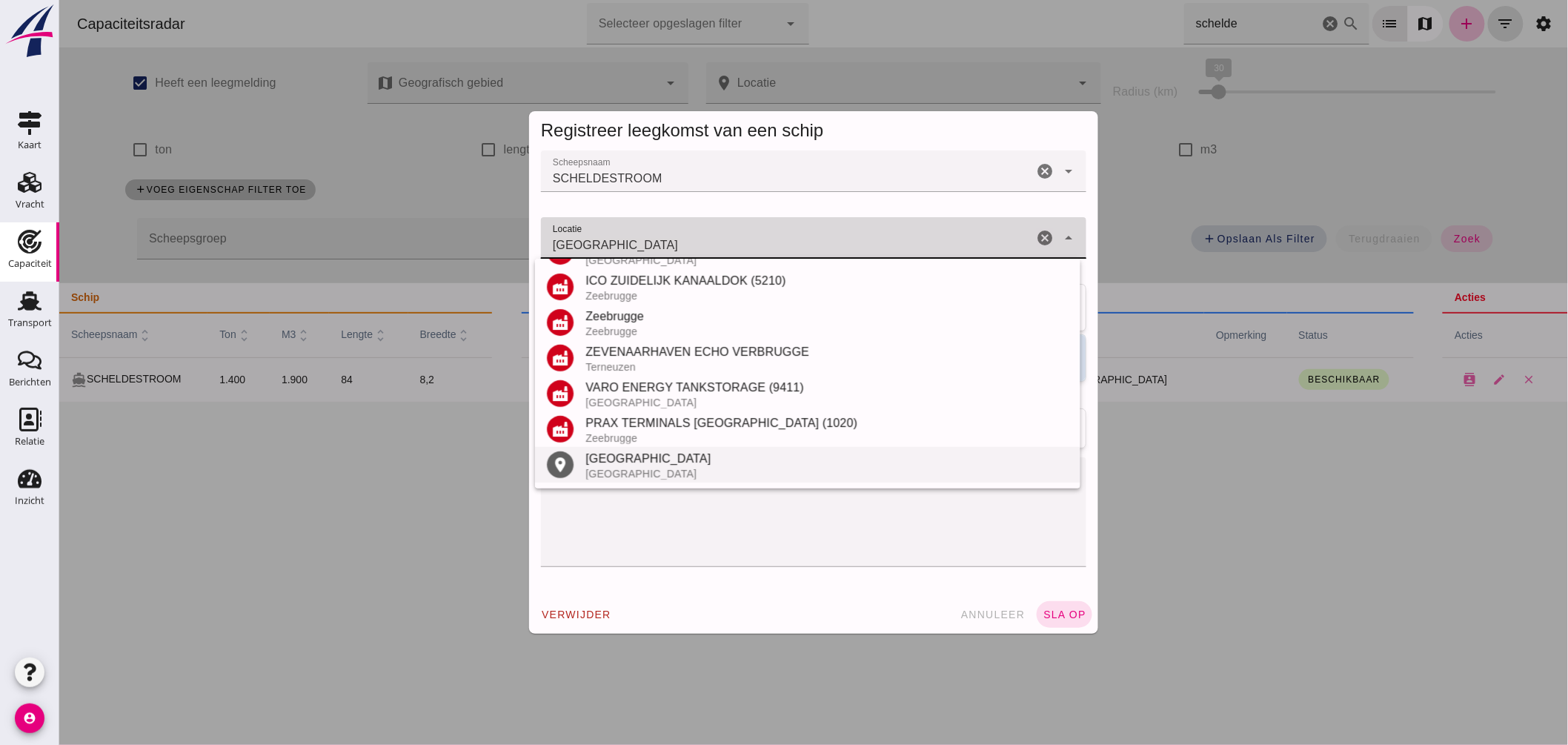
click at [618, 450] on div "Brugge" at bounding box center [826, 458] width 483 height 18
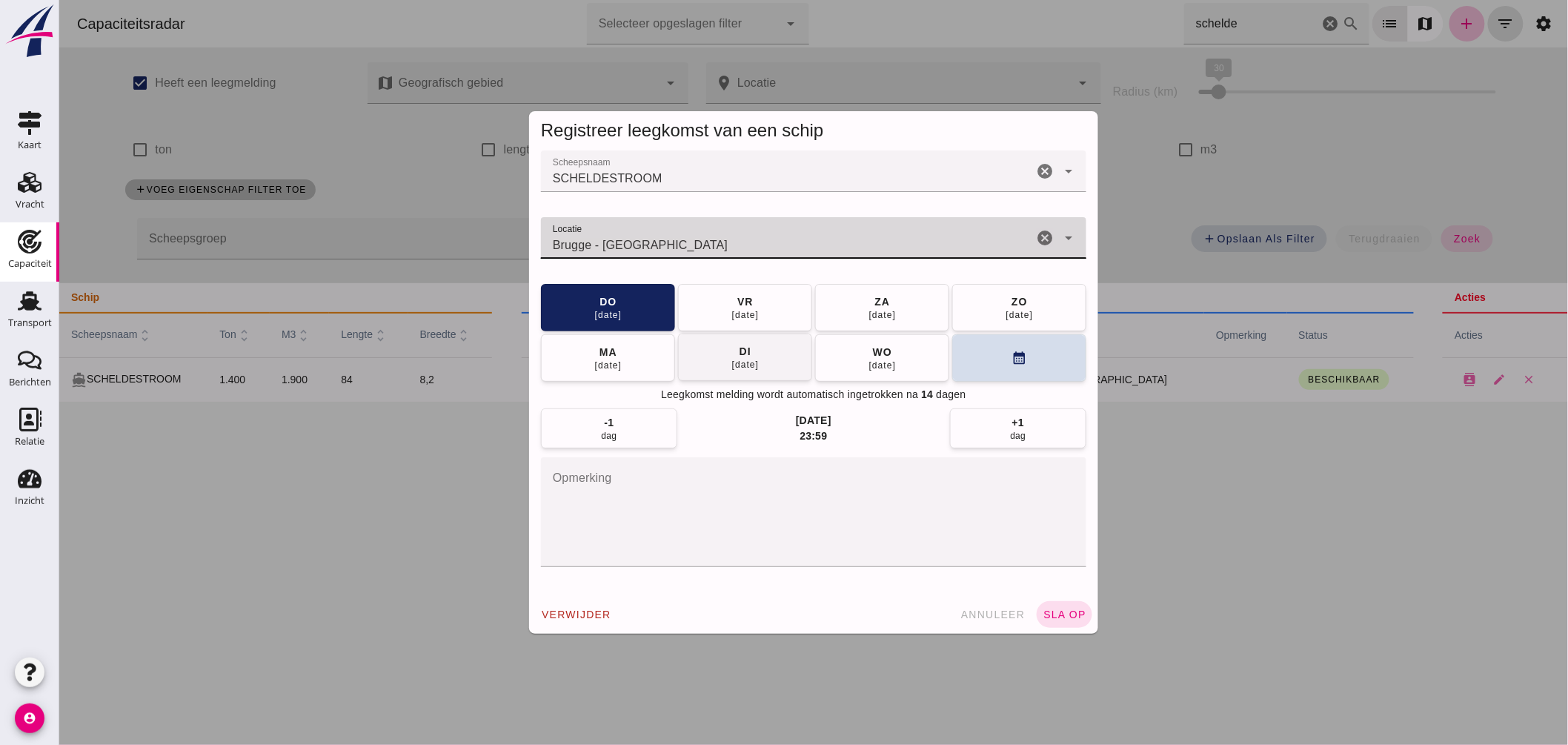
type input "Brugge - West-Vlaanderen"
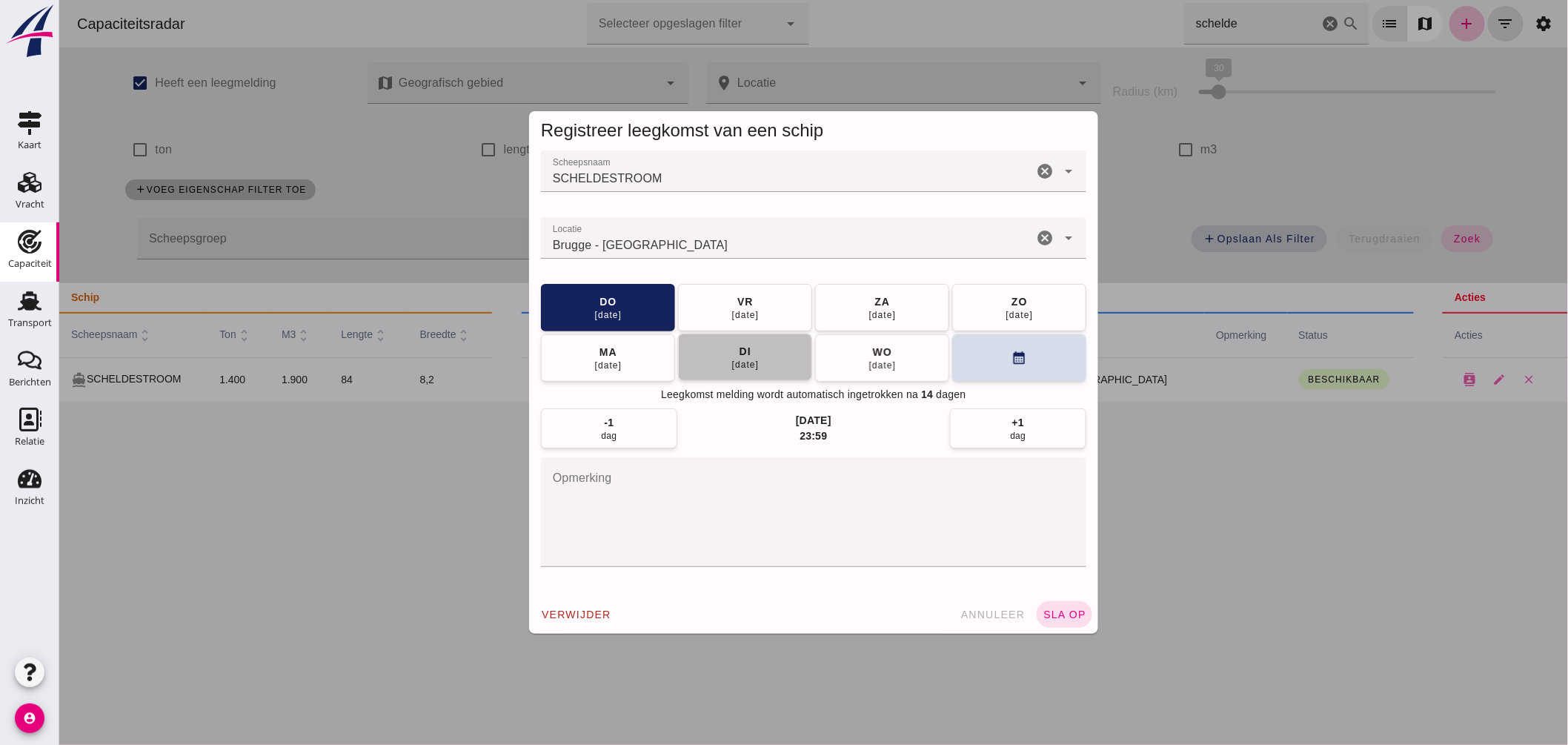
click at [758, 352] on button "di 16 sep" at bounding box center [744, 358] width 134 height 48
click at [984, 367] on button "calendar_month" at bounding box center [1018, 358] width 134 height 48
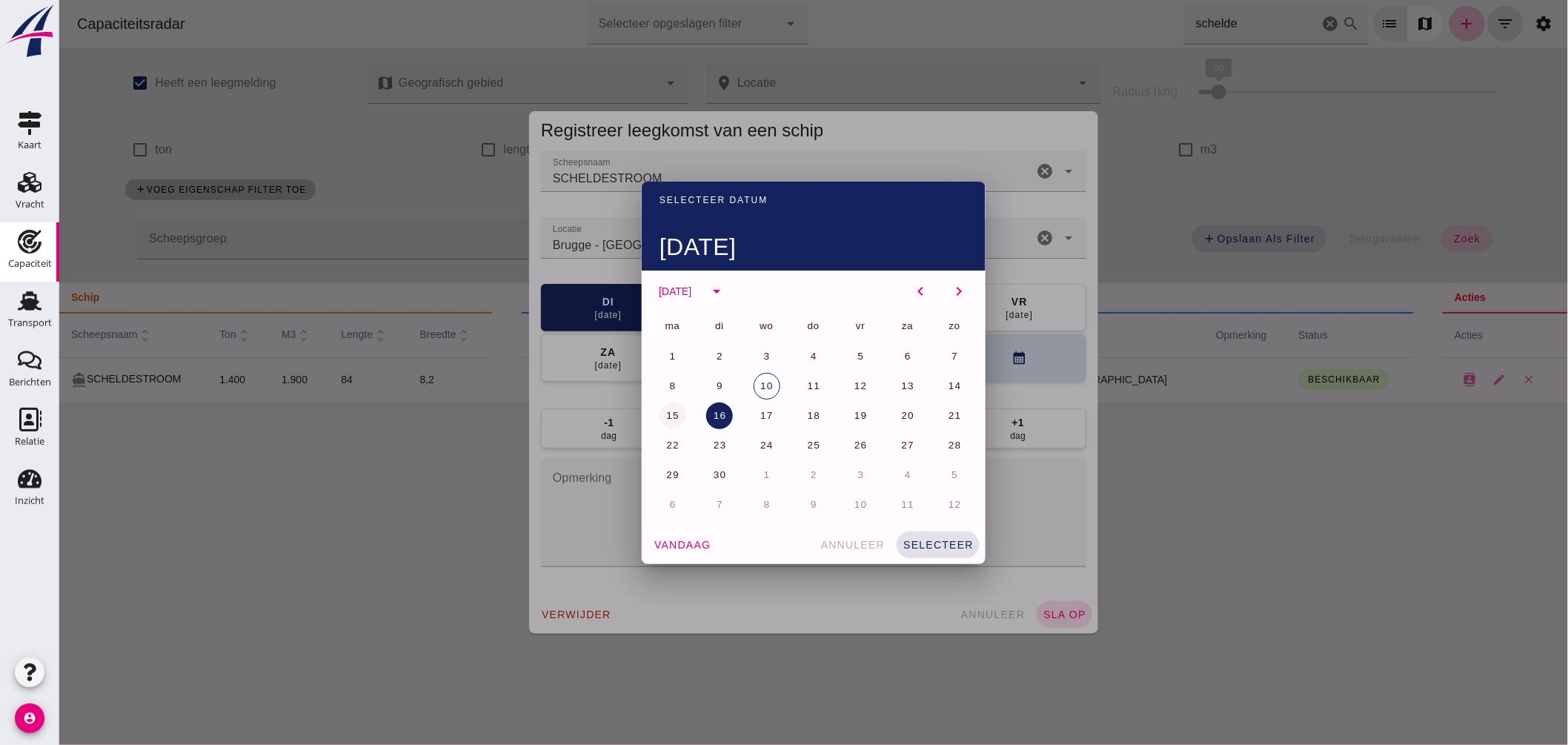
click at [671, 412] on span "15" at bounding box center [671, 415] width 15 height 11
click at [932, 538] on button "selecteer" at bounding box center [937, 544] width 83 height 26
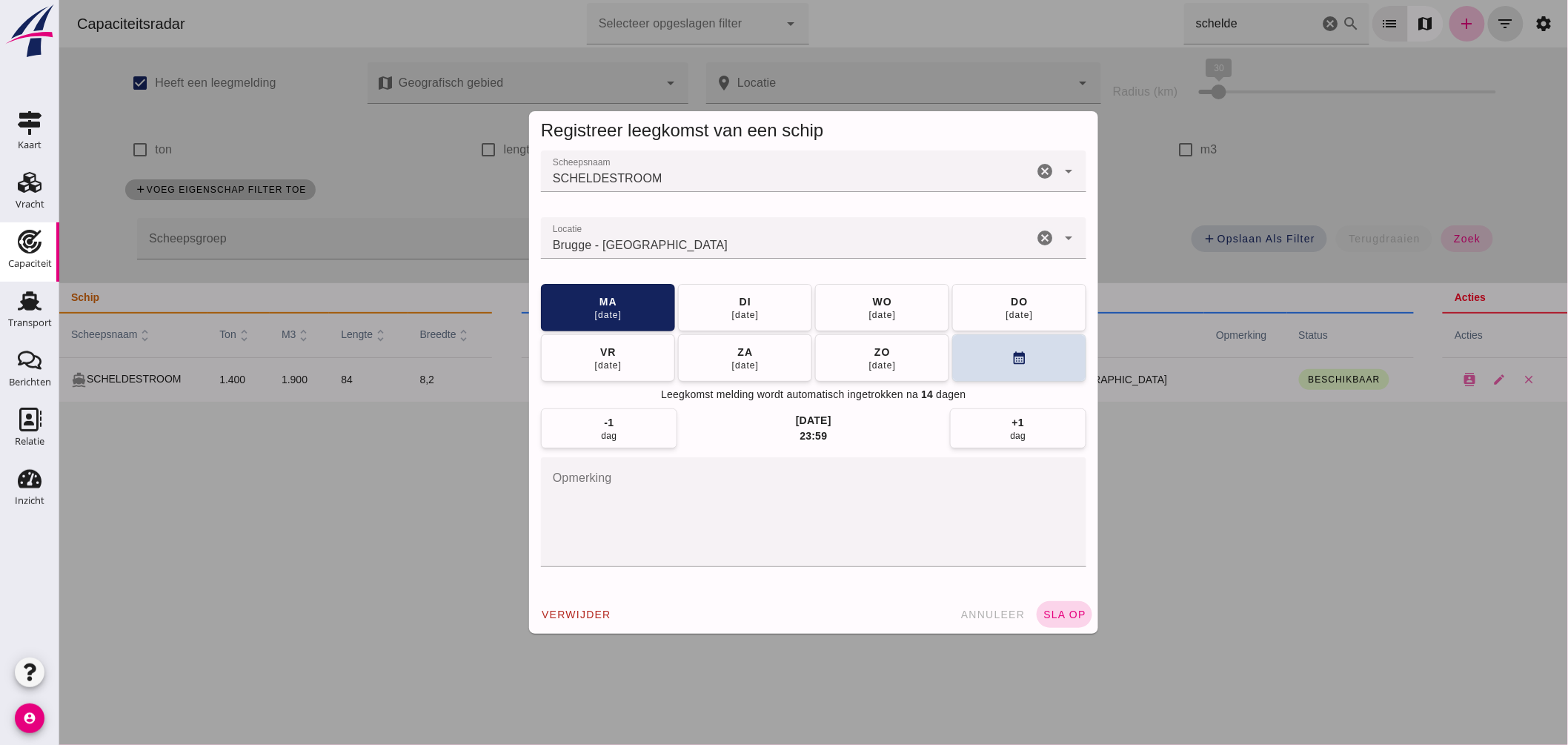
click at [1056, 603] on button "sla op" at bounding box center [1063, 614] width 55 height 26
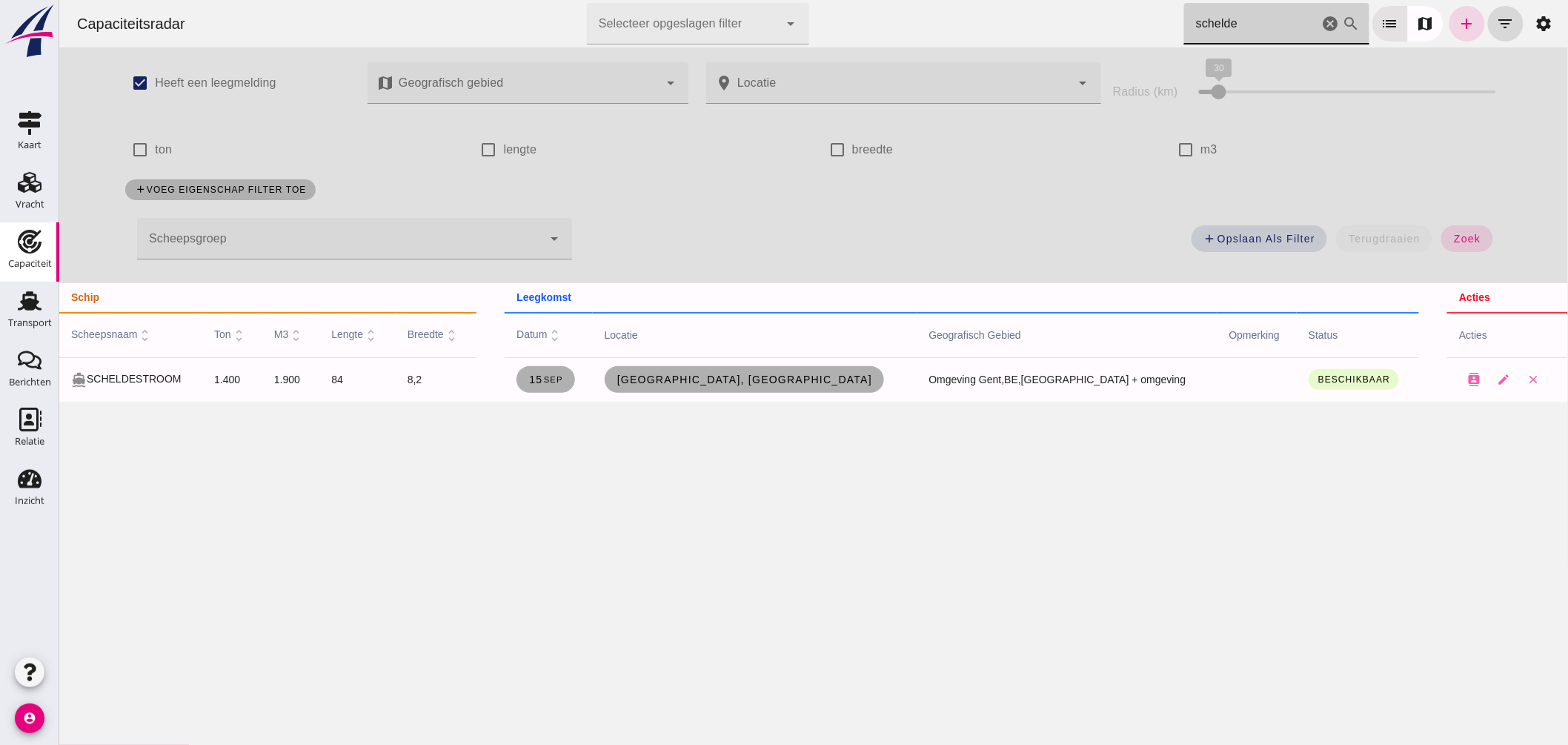
drag, startPoint x: 1207, startPoint y: 16, endPoint x: 967, endPoint y: 1, distance: 240.5
click at [974, 3] on div "Capaciteitsradar Selecteer opgeslagen filter Selecteer opgeslagen filter cancel…" at bounding box center [813, 24] width 1497 height 48
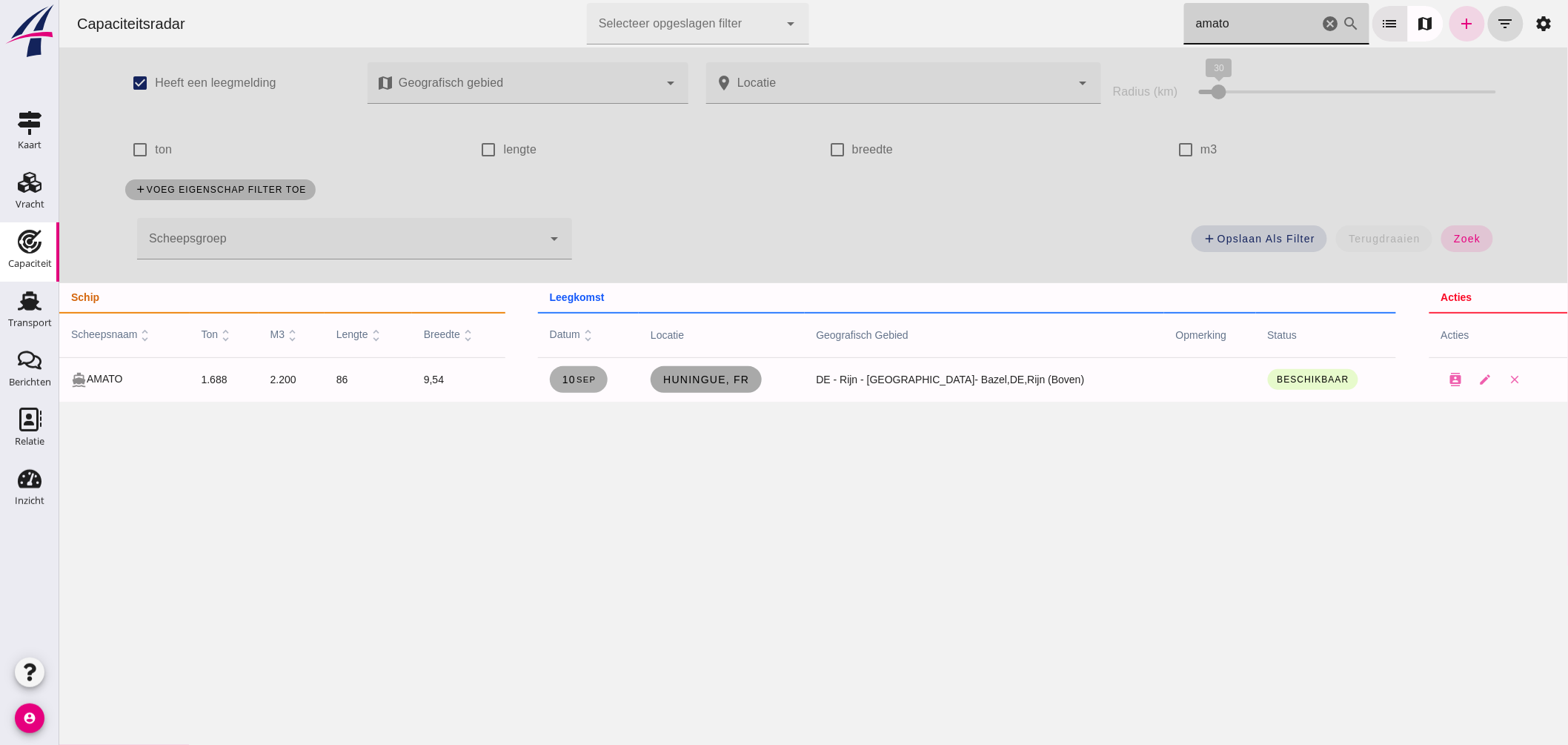
type input "amato"
click at [733, 386] on link "Huningue, fr" at bounding box center [705, 379] width 110 height 26
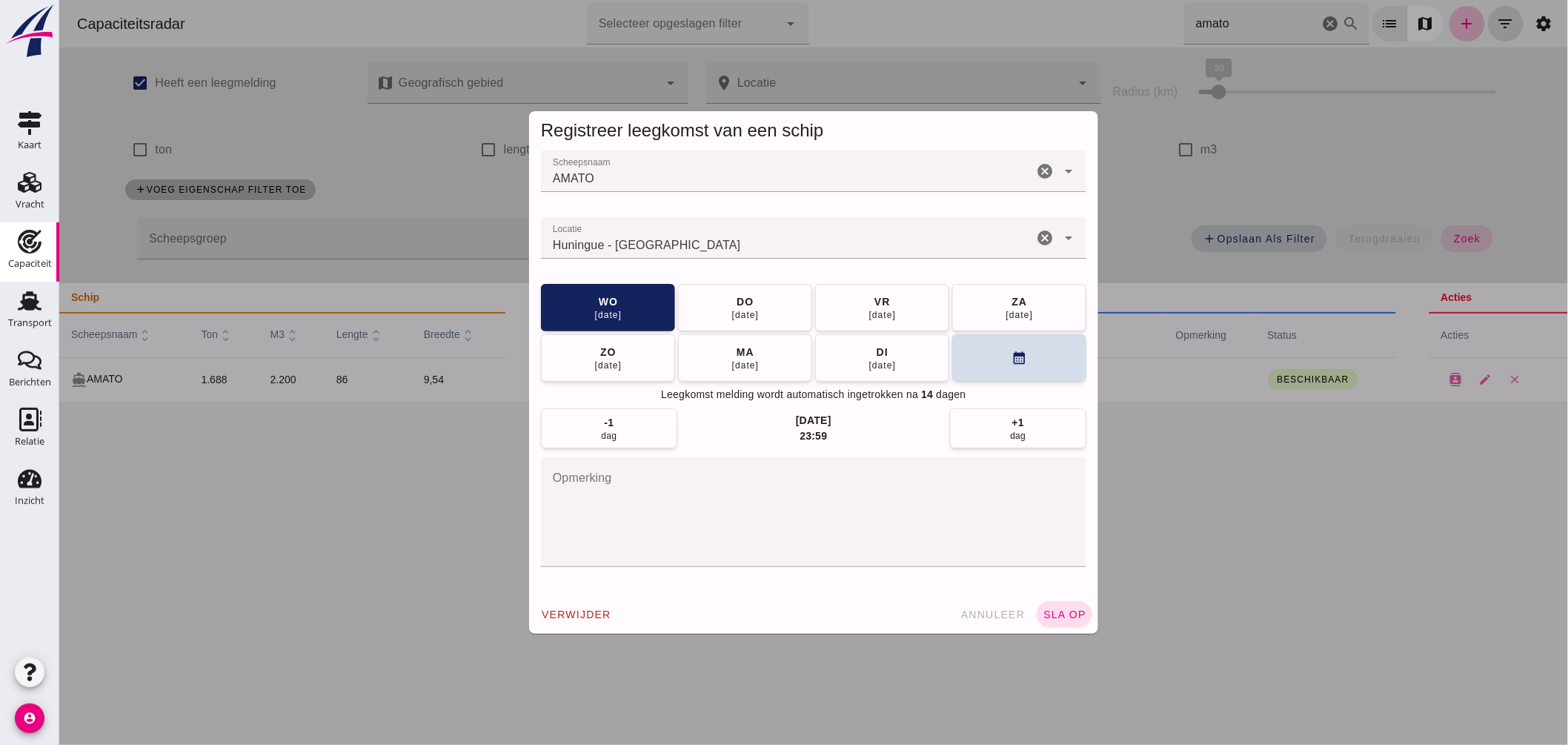
click at [765, 243] on input "Locatie" at bounding box center [786, 245] width 492 height 18
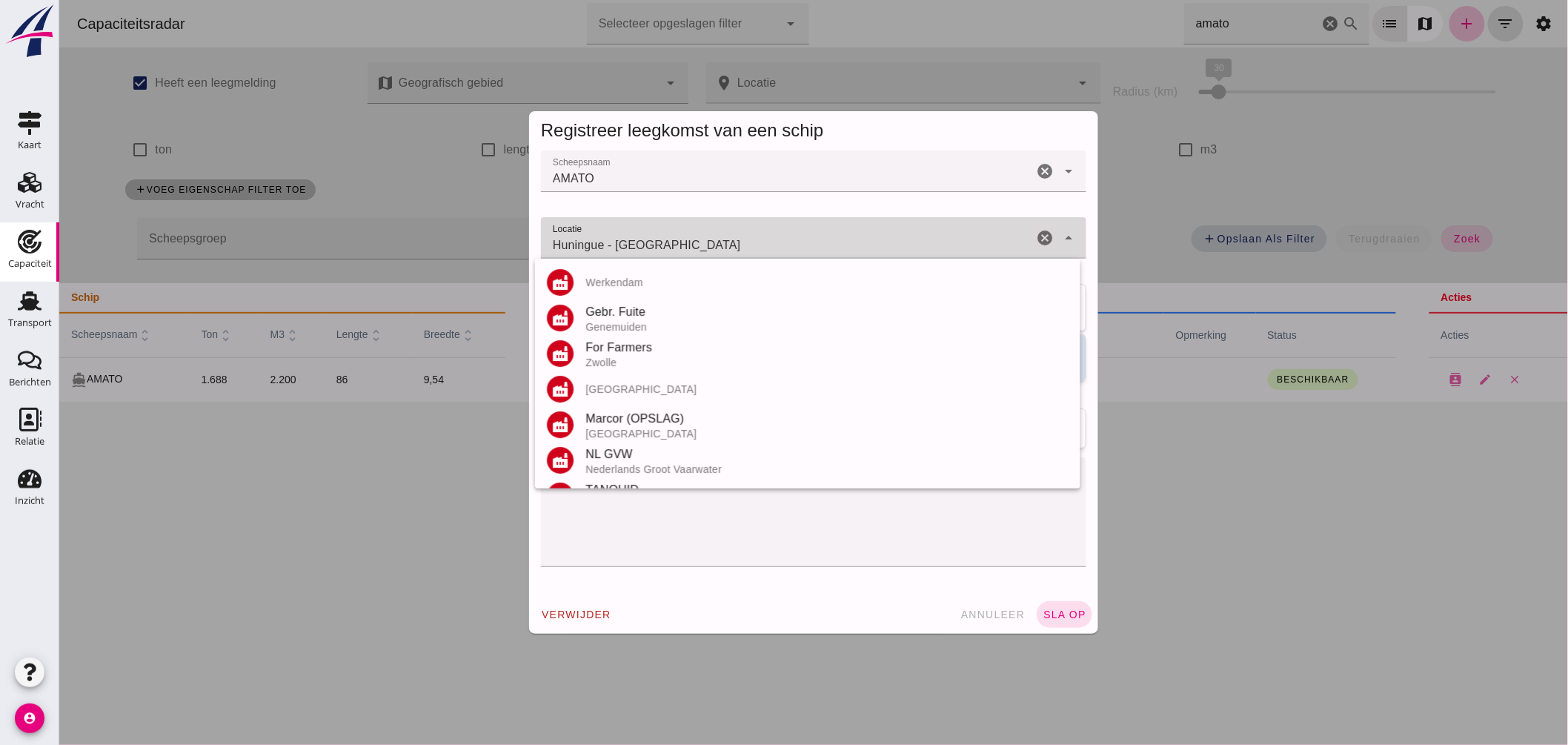
click at [765, 243] on input "Huningue - Haut-Rhin" at bounding box center [786, 245] width 492 height 18
click at [765, 242] on input "Huningue - Haut-Rhin" at bounding box center [786, 245] width 492 height 18
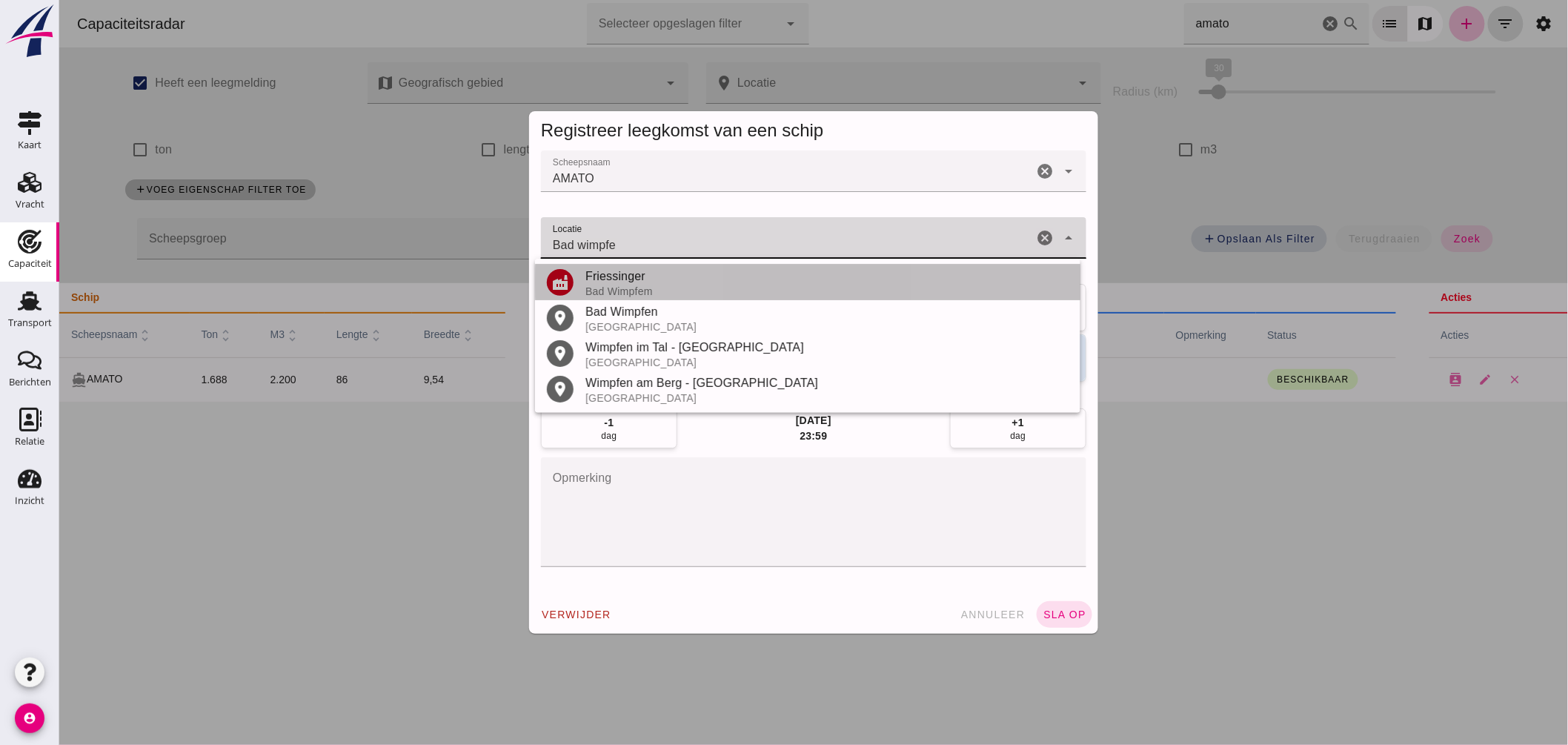
click at [703, 279] on div "Friessinger" at bounding box center [826, 276] width 483 height 18
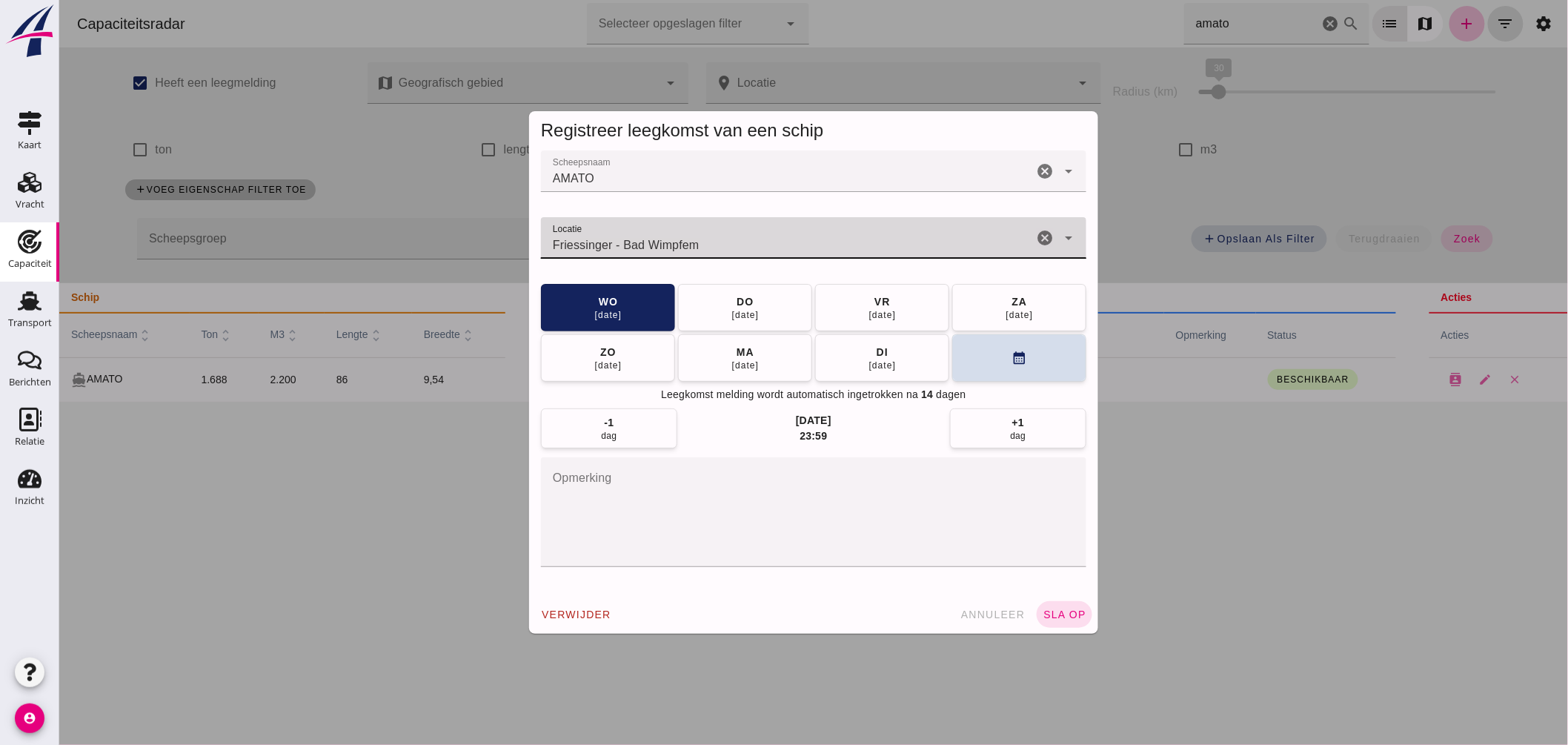
drag, startPoint x: 617, startPoint y: 241, endPoint x: 68, endPoint y: 172, distance: 553.3
click at [68, 172] on div "Registreer leegkomst van een schip Scheepsnaam Scheepsnaam AMATO cancel arrow_d…" at bounding box center [813, 372] width 1508 height 745
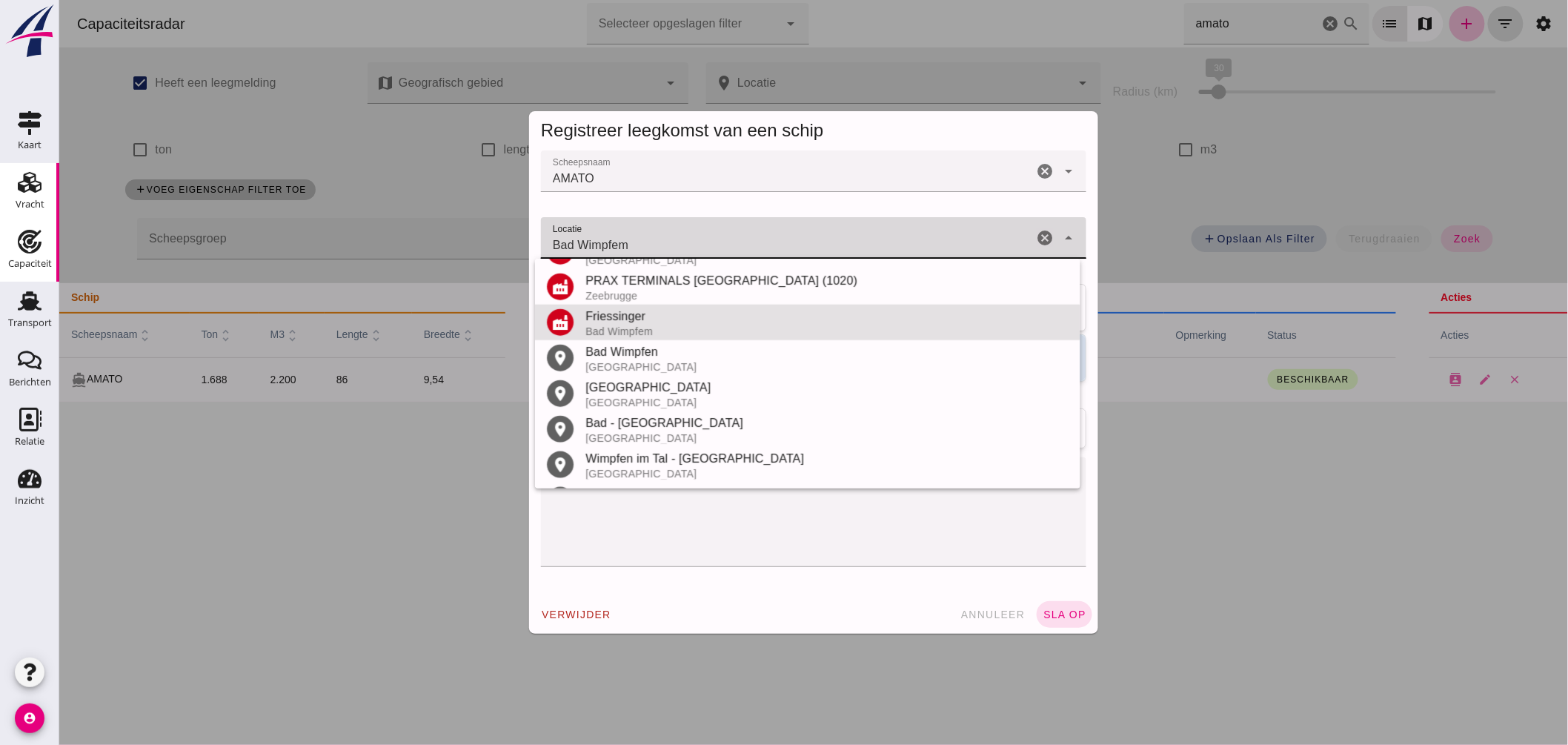
scroll to position [0, 0]
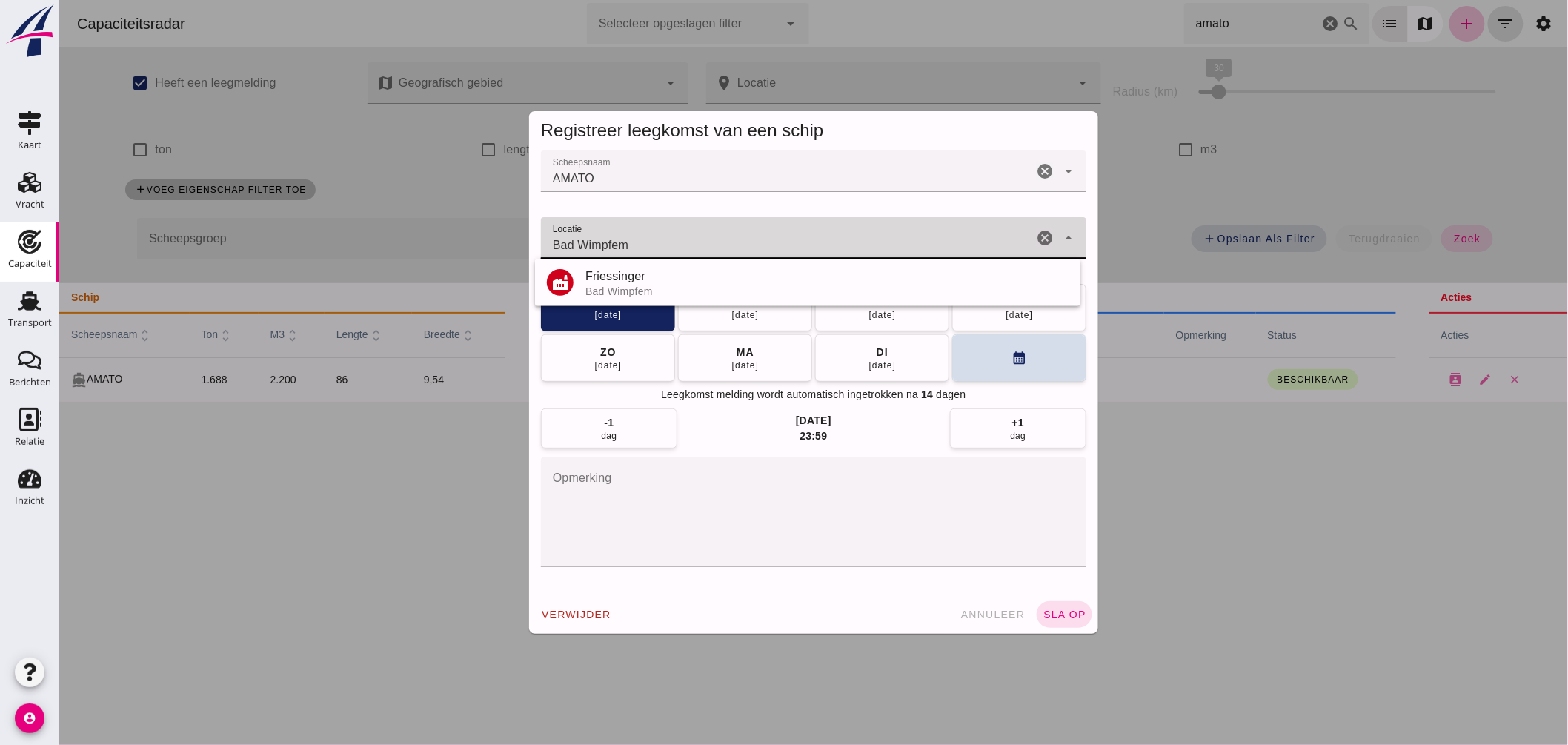
click at [629, 240] on input "Bad Wimpfem" at bounding box center [786, 245] width 492 height 18
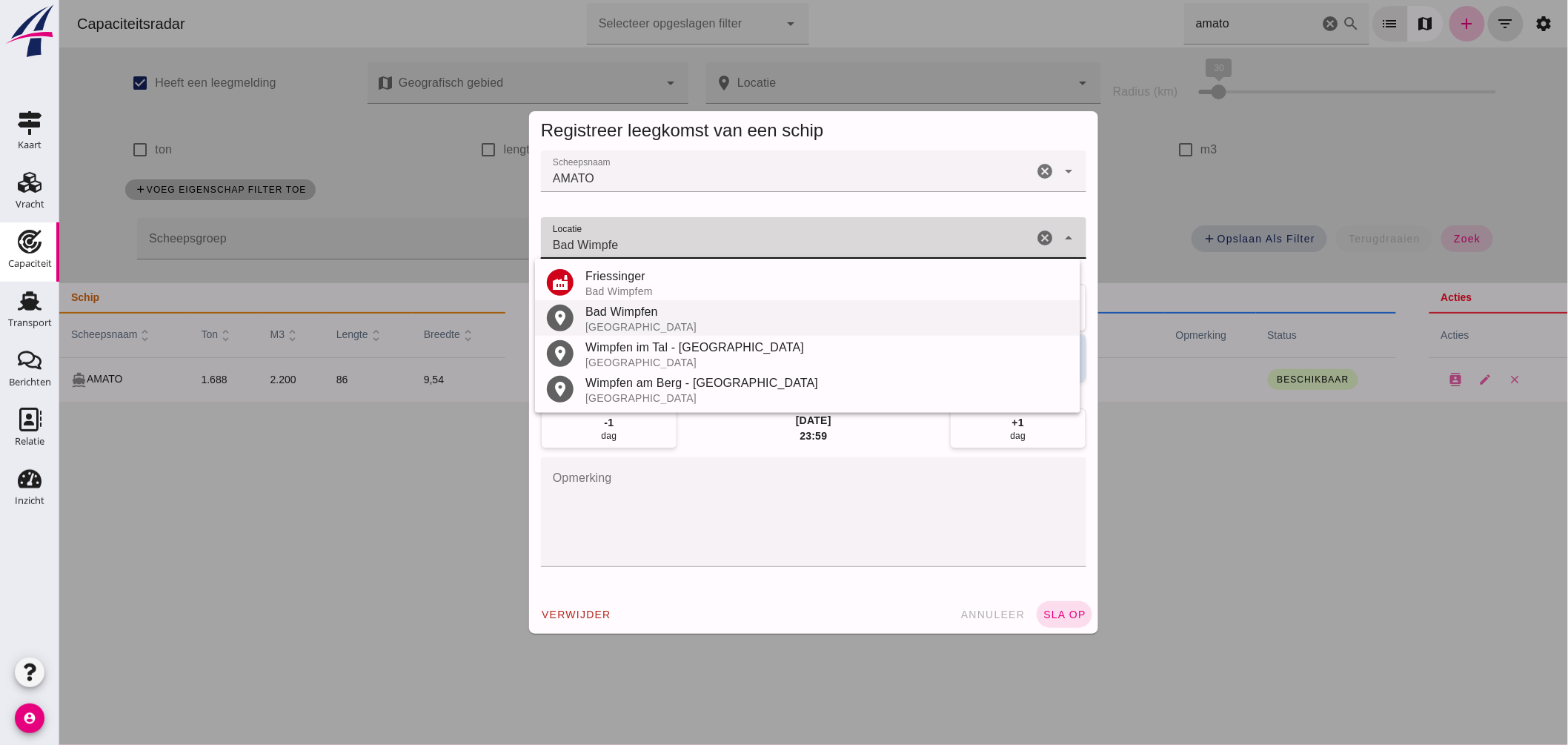
click at [618, 317] on div "Bad Wimpfen" at bounding box center [826, 311] width 483 height 18
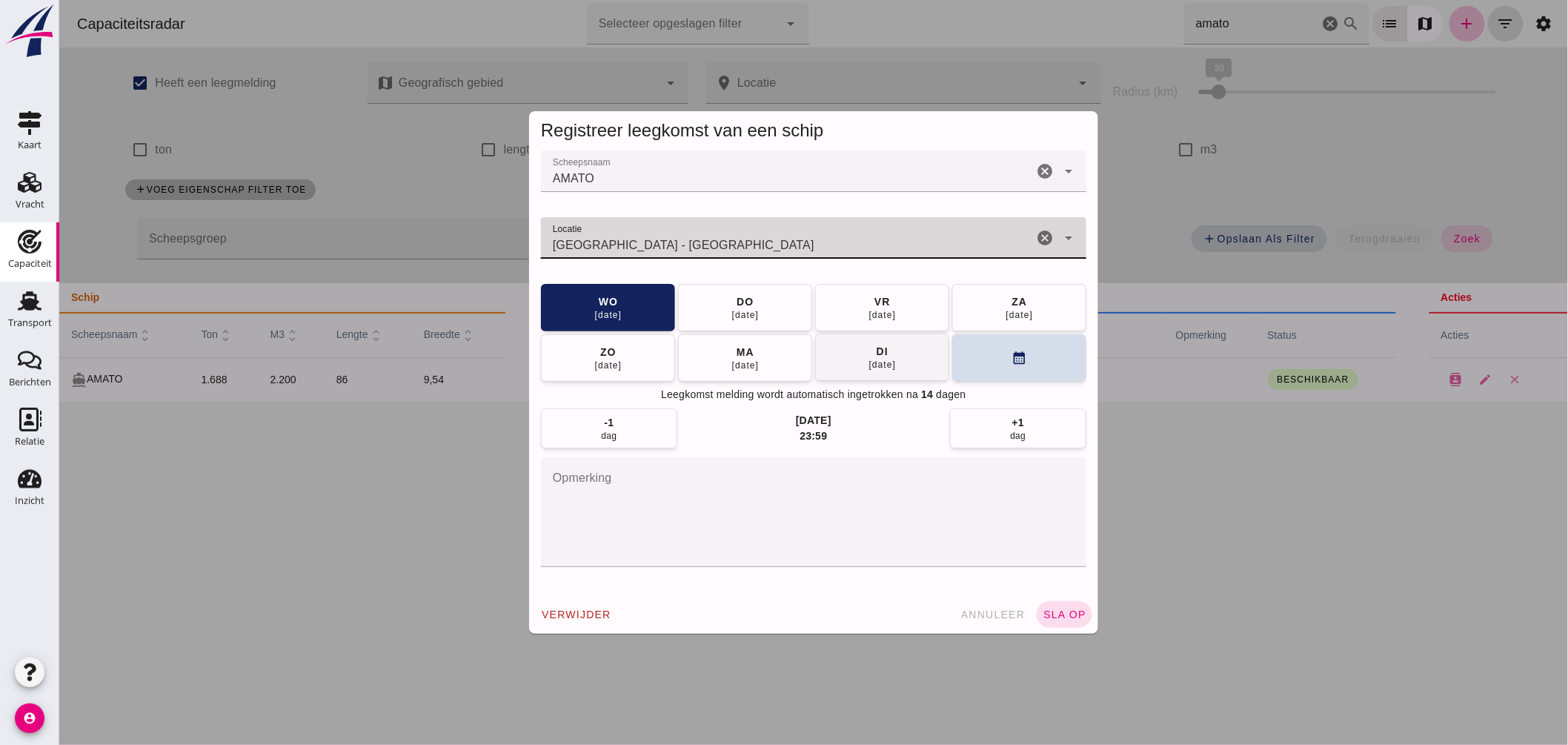
type input "Bad Wimpfen - Baden-Württemberg"
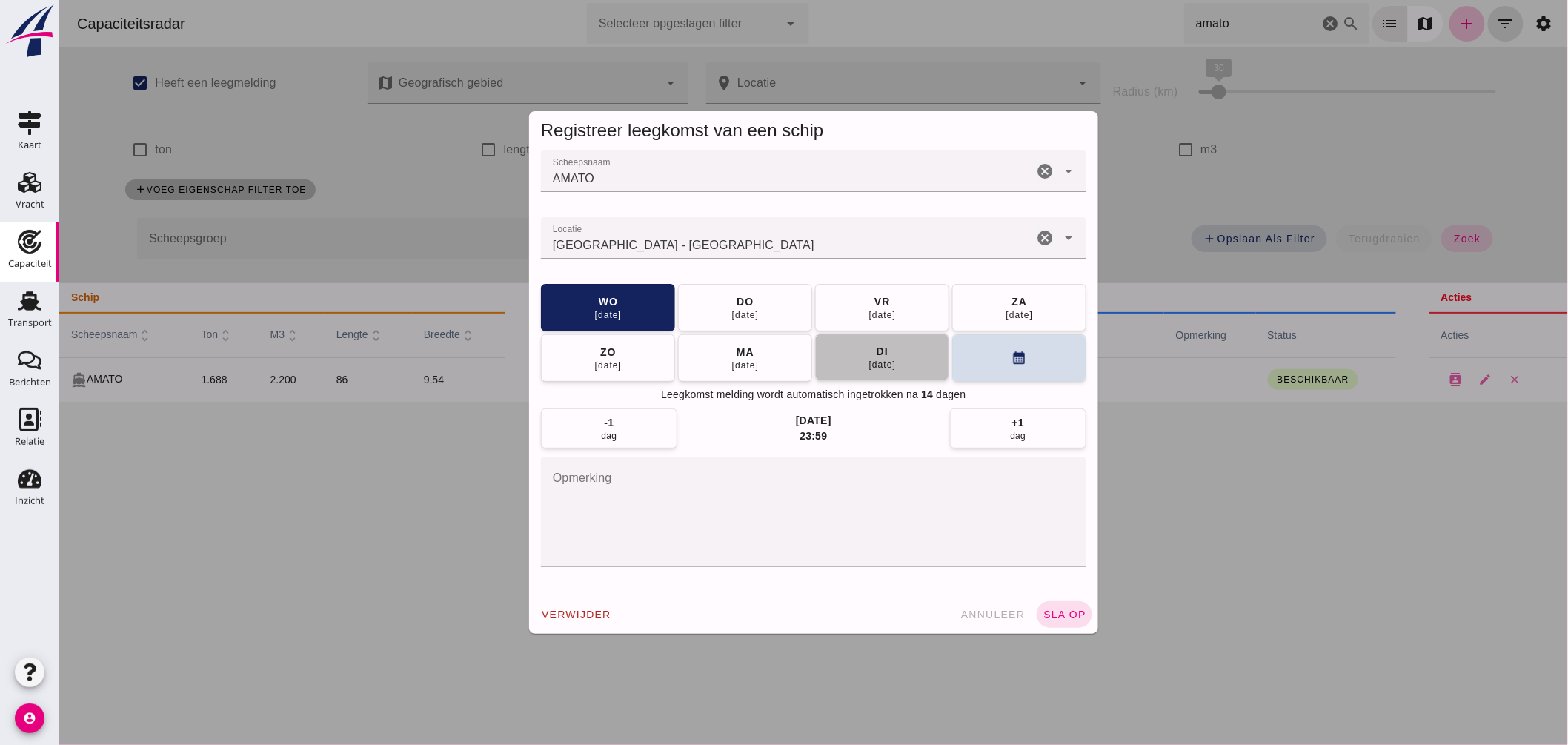
click at [905, 365] on button "di 16 sep" at bounding box center [881, 358] width 134 height 48
click at [1064, 605] on button "sla op" at bounding box center [1063, 614] width 55 height 26
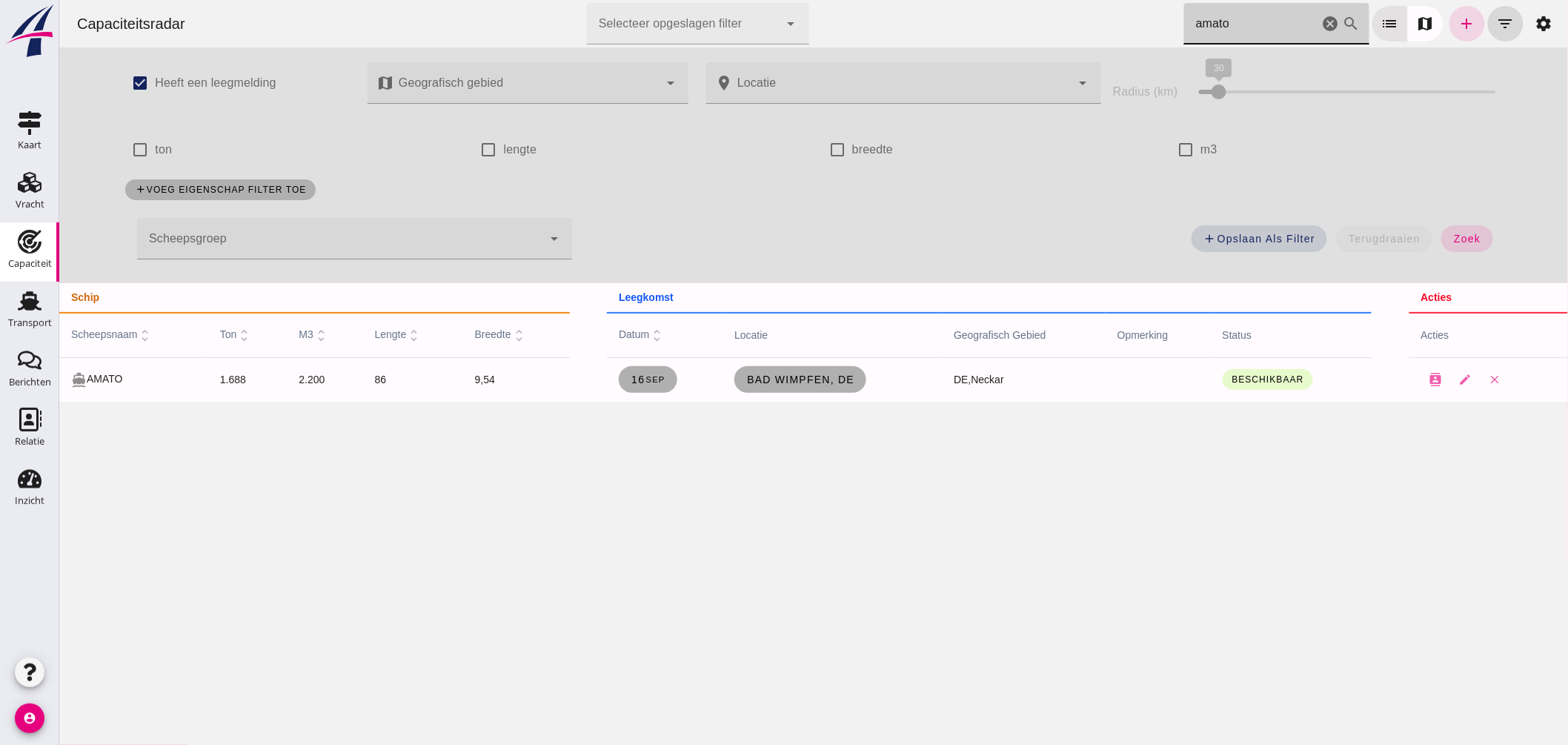
drag, startPoint x: 1223, startPoint y: 33, endPoint x: 874, endPoint y: 27, distance: 349.1
click at [874, 26] on div "Capaciteitsradar Selecteer opgeslagen filter Selecteer opgeslagen filter cancel…" at bounding box center [813, 24] width 1497 height 48
type input "isandr"
click at [1321, 18] on icon "cancel" at bounding box center [1330, 23] width 18 height 18
click at [1321, 23] on icon "cancel" at bounding box center [1330, 23] width 18 height 18
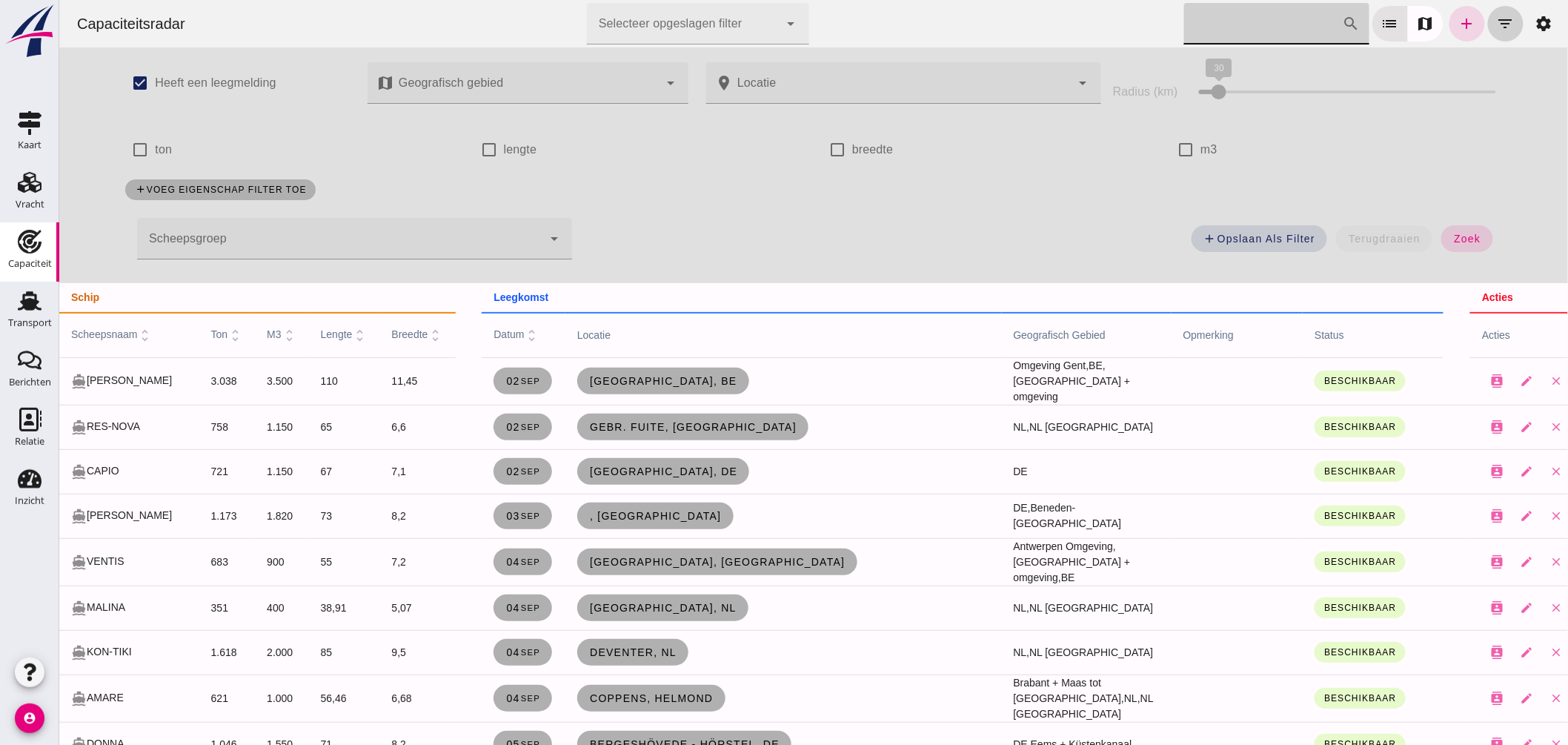
click at [1496, 15] on icon "filter_list" at bounding box center [1505, 23] width 18 height 18
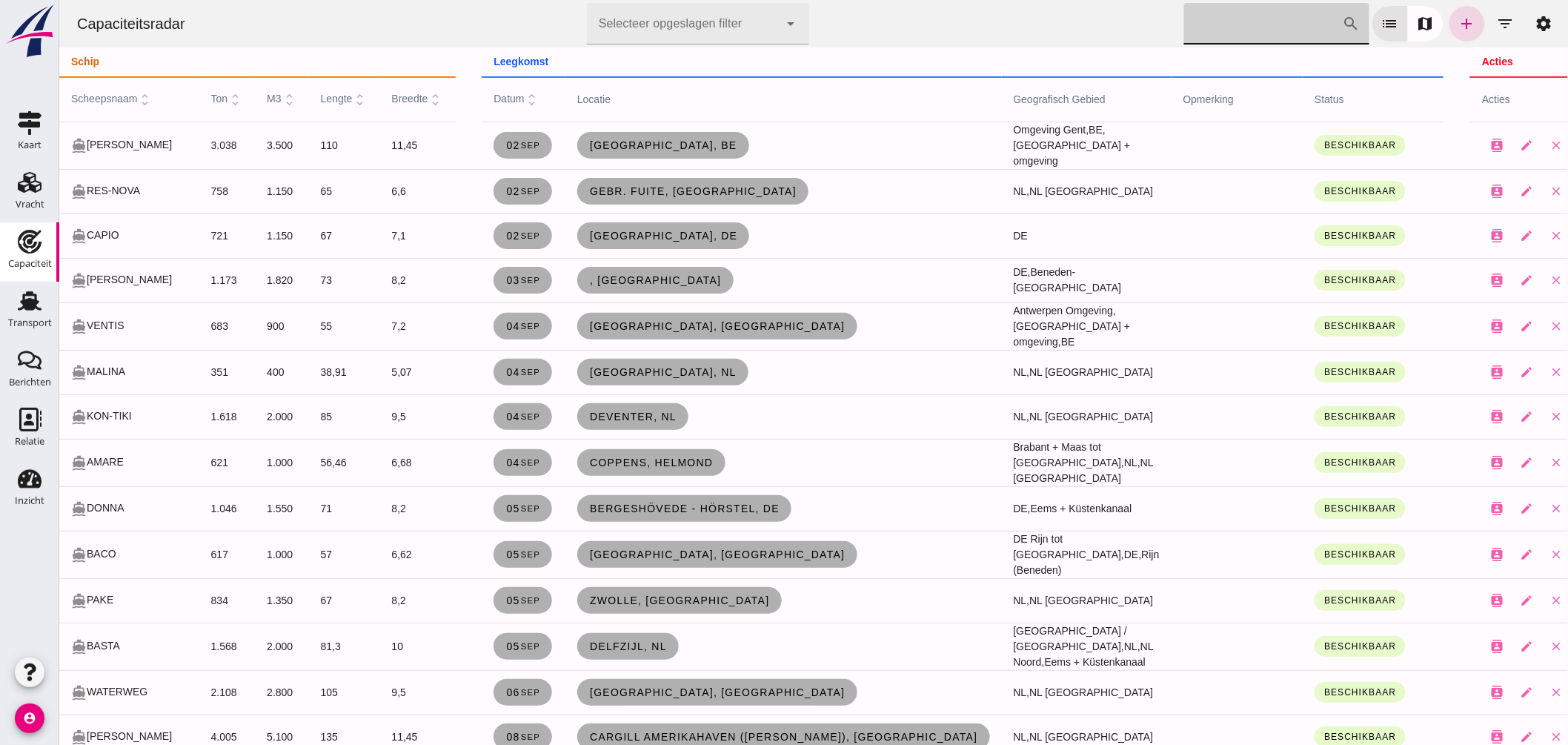
click at [1210, 33] on input "[PERSON_NAME] op scheepsnaam" at bounding box center [1263, 23] width 159 height 42
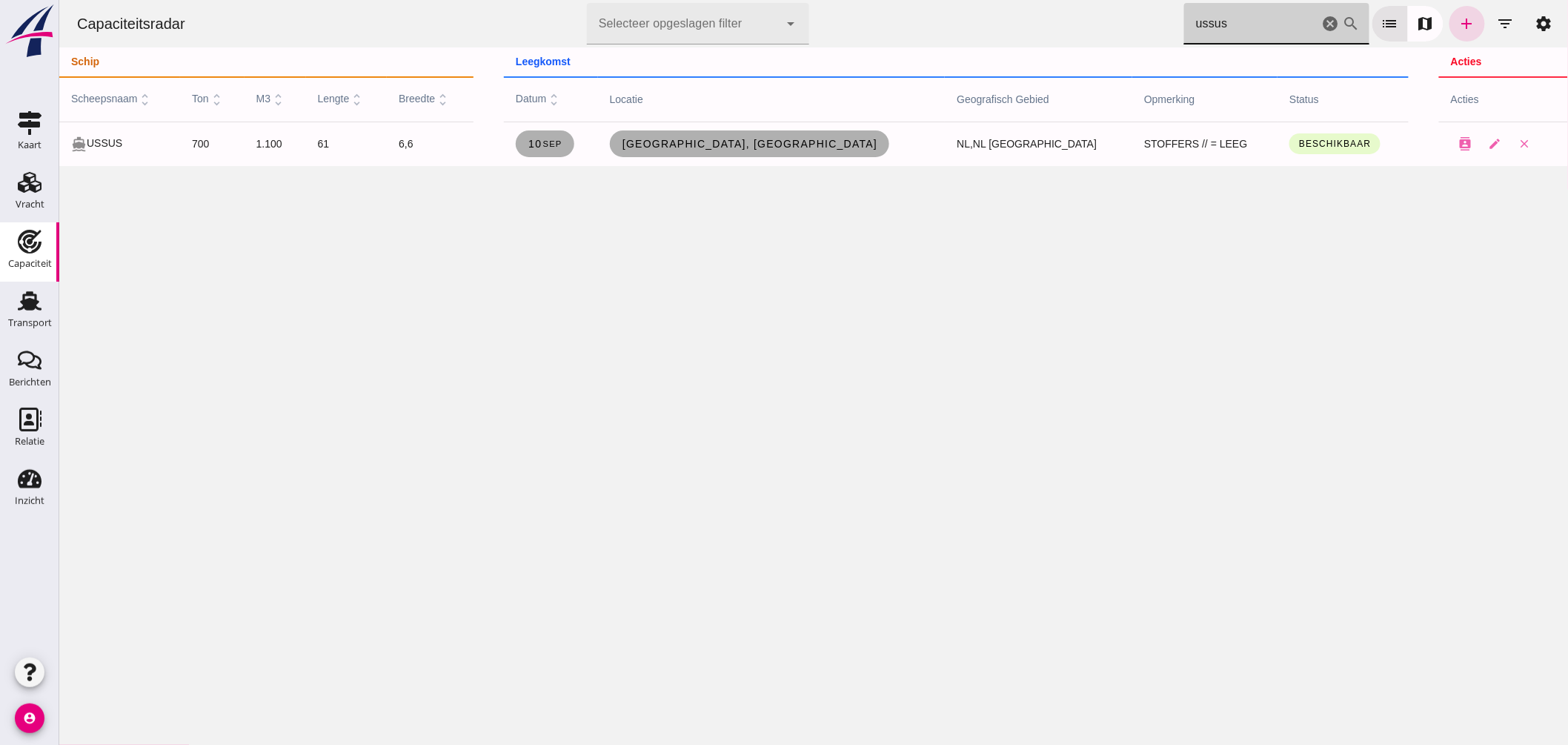
type input "ussus"
click at [1322, 22] on icon "cancel" at bounding box center [1330, 23] width 18 height 18
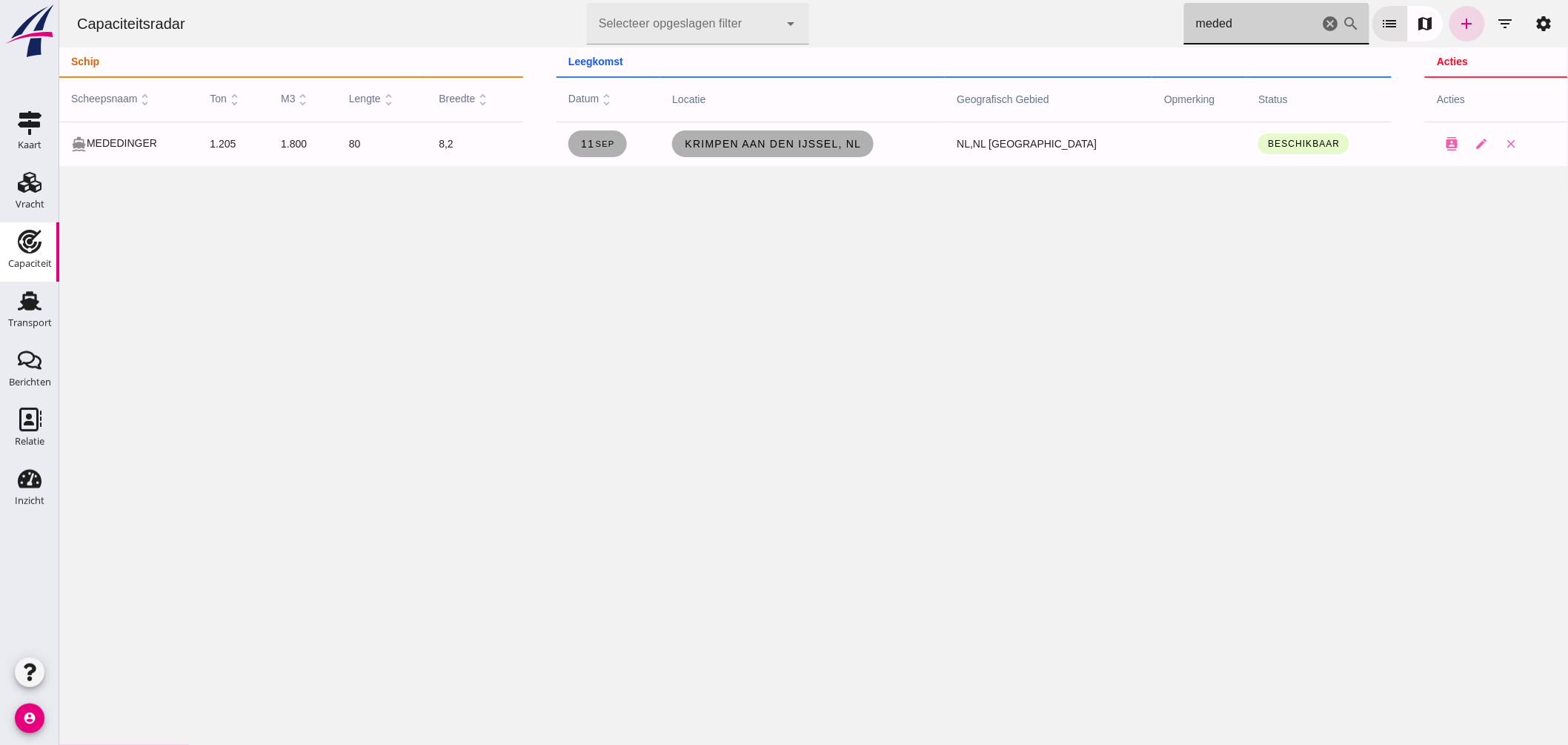
click at [1249, 30] on input "meded" at bounding box center [1251, 23] width 135 height 42
type input "meded"
click at [1321, 23] on icon "cancel" at bounding box center [1330, 23] width 18 height 18
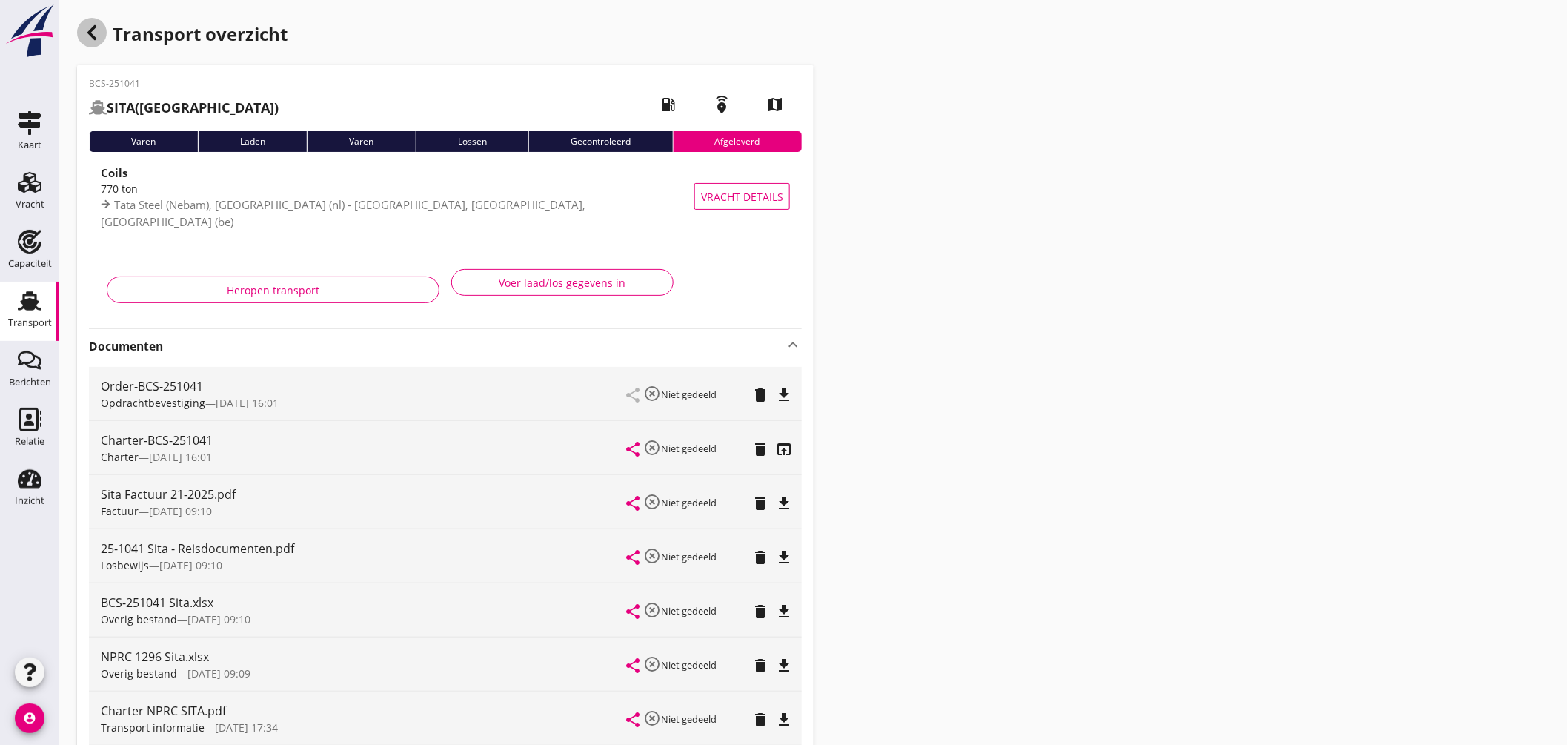
click at [95, 27] on icon "button" at bounding box center [91, 32] width 18 height 18
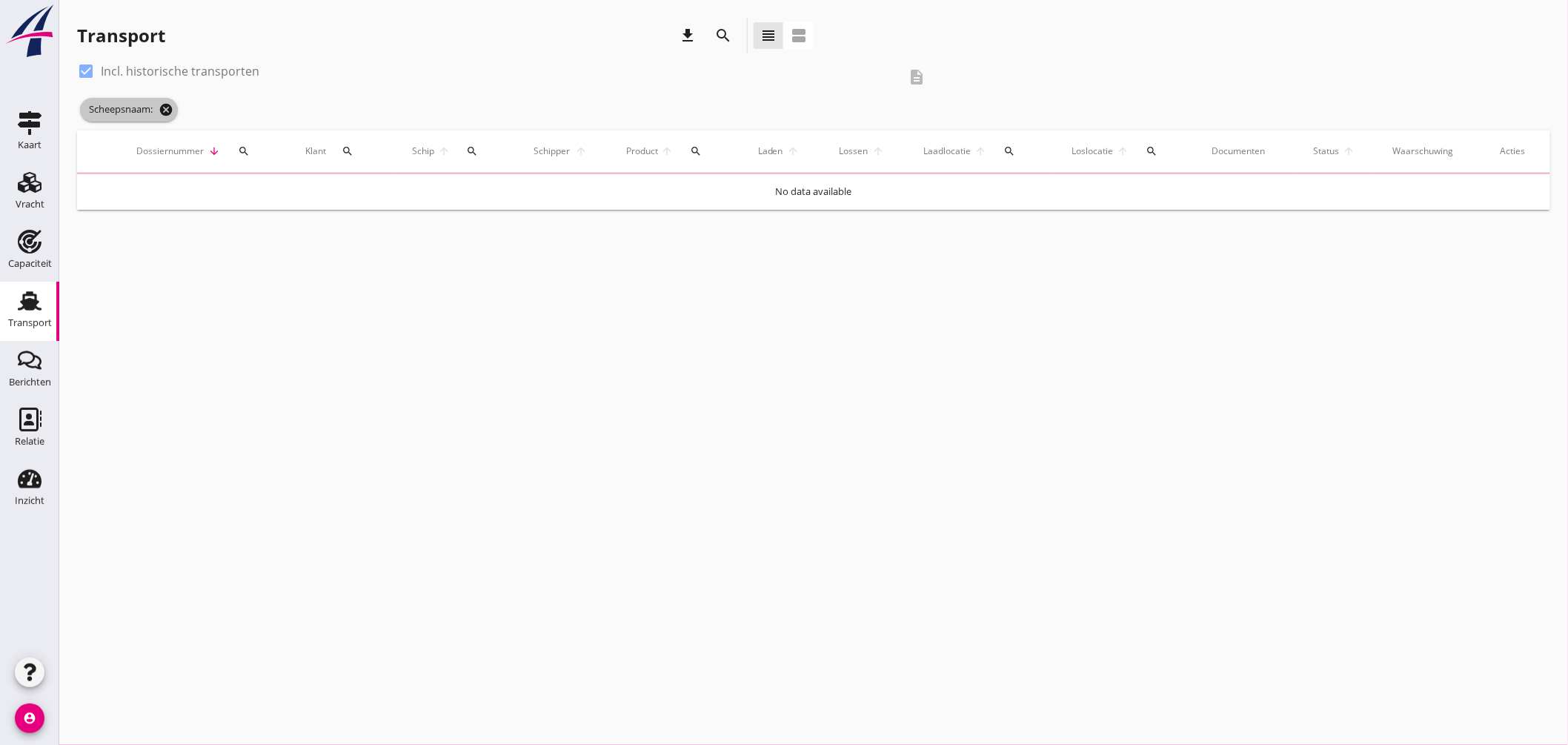
click at [173, 113] on icon "cancel" at bounding box center [166, 109] width 15 height 15
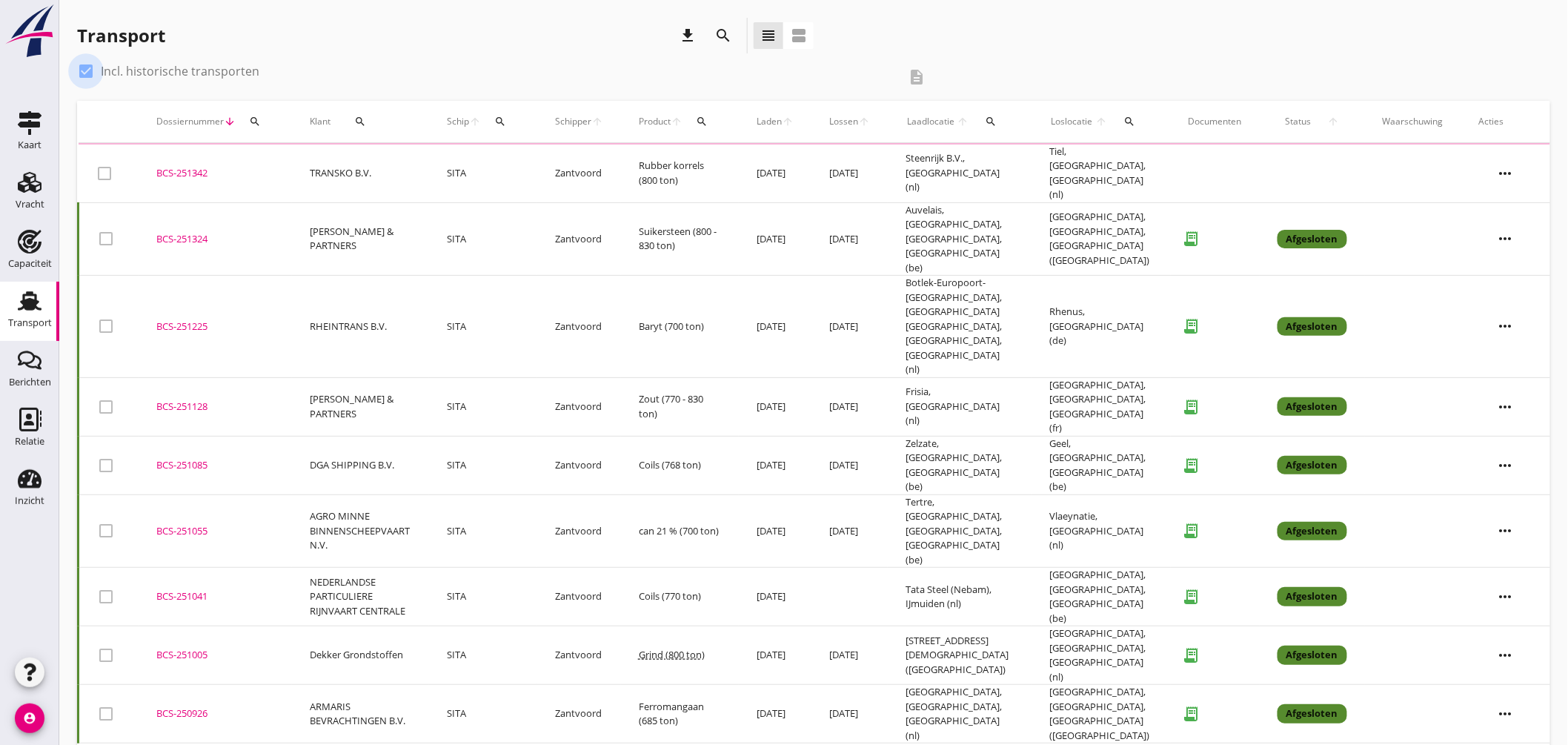
click at [91, 69] on div at bounding box center [86, 72] width 26 height 26
checkbox input "false"
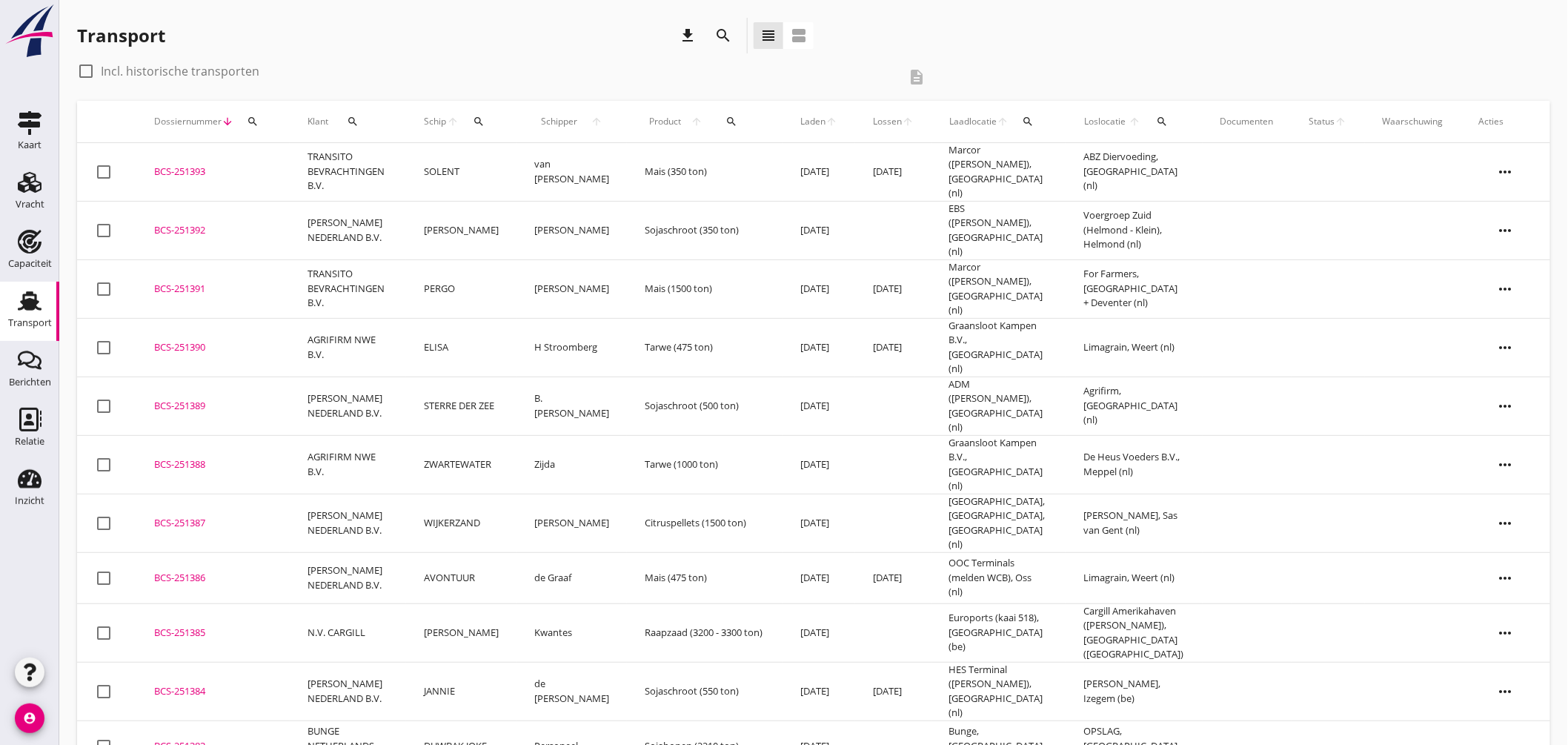
click at [482, 125] on icon "search" at bounding box center [479, 121] width 12 height 12
click at [525, 165] on input "Zoek op (scheeps)naam" at bounding box center [555, 165] width 154 height 24
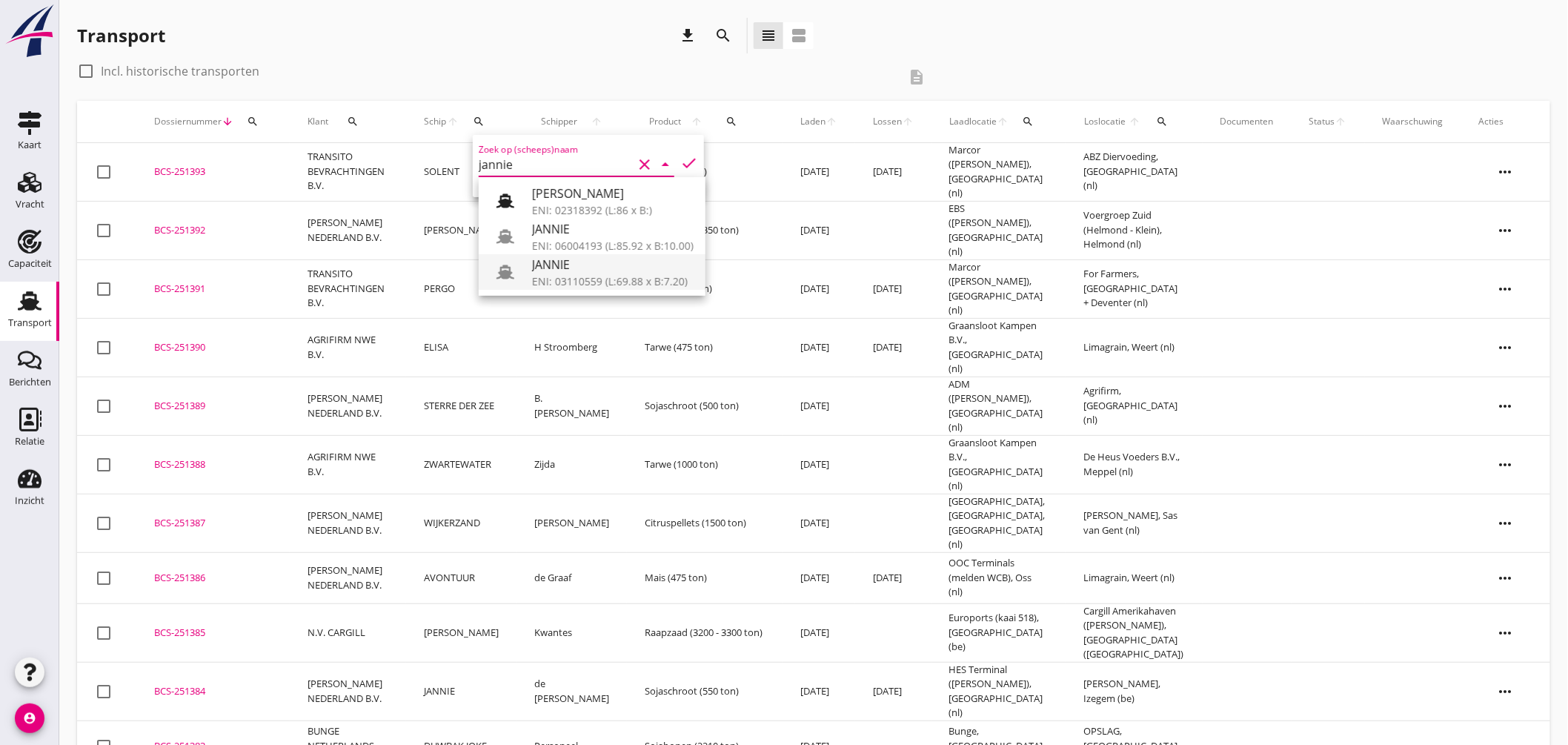
click at [634, 276] on div "ENI: 03110559 (L:69.88 x B:7.20)" at bounding box center [613, 282] width 161 height 15
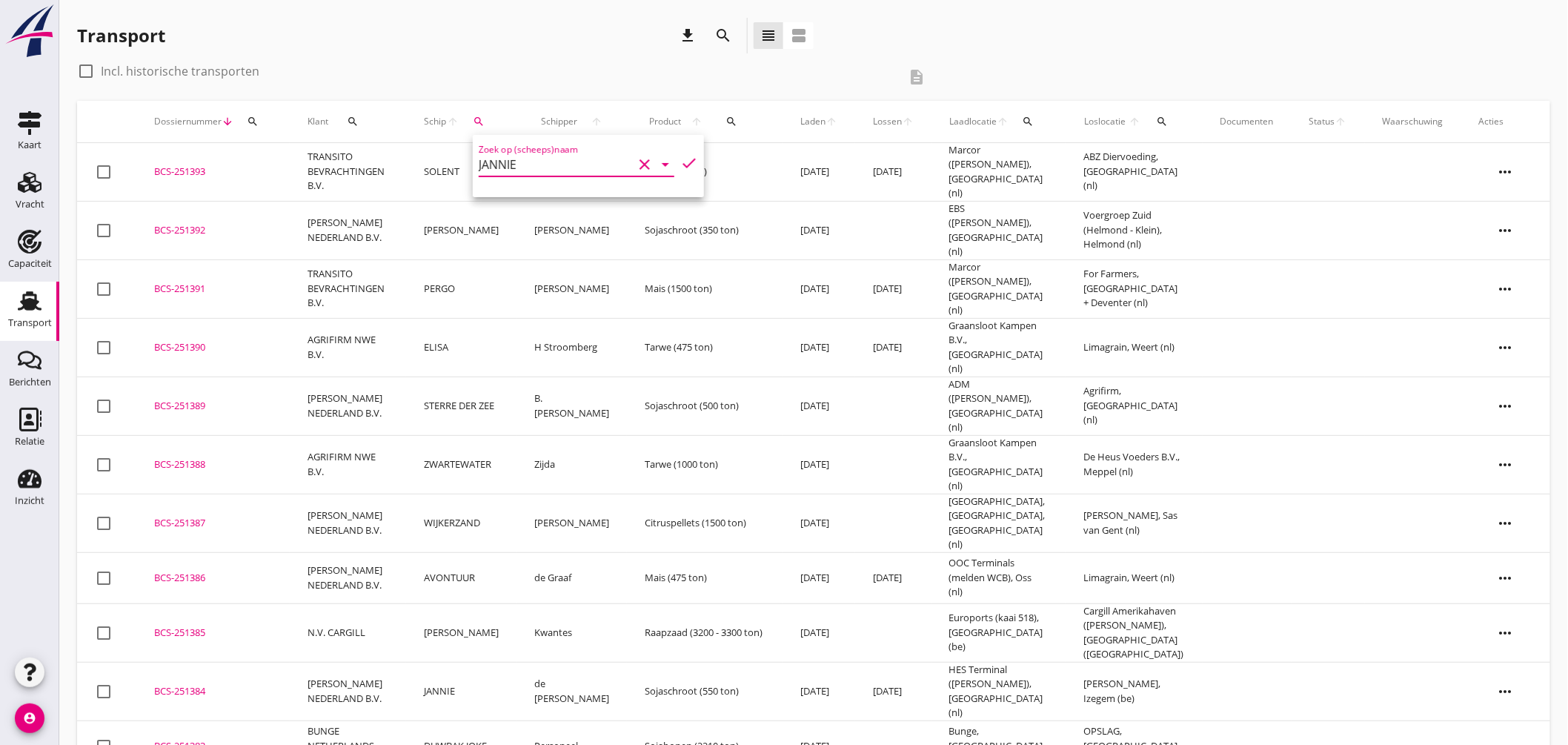
click at [680, 160] on icon "check" at bounding box center [688, 163] width 18 height 18
type input "JANNIE"
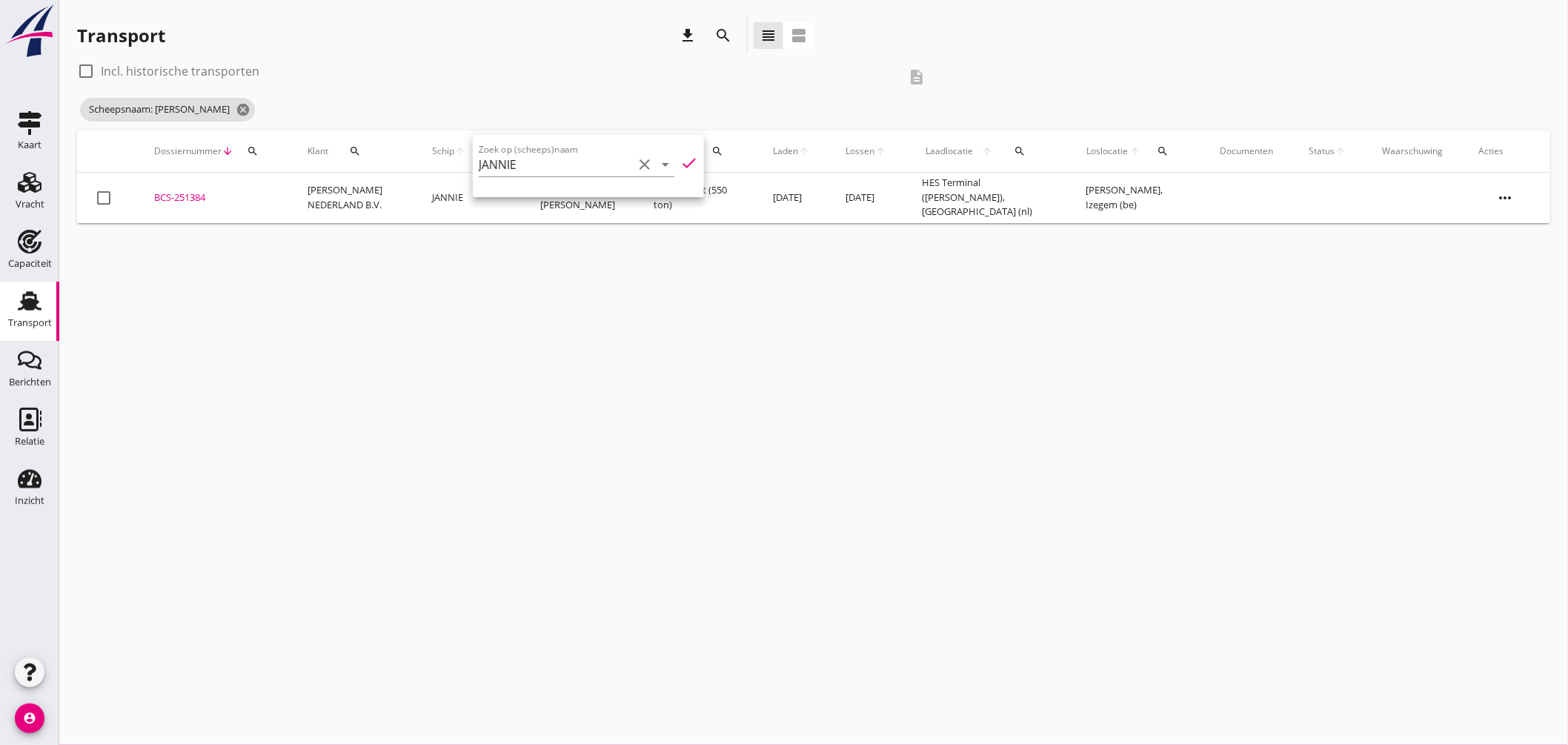
click at [711, 285] on div "cancel You are impersonating another user. Transport download search view_headl…" at bounding box center [813, 372] width 1508 height 745
click at [194, 195] on div "BCS-251384" at bounding box center [213, 197] width 118 height 15
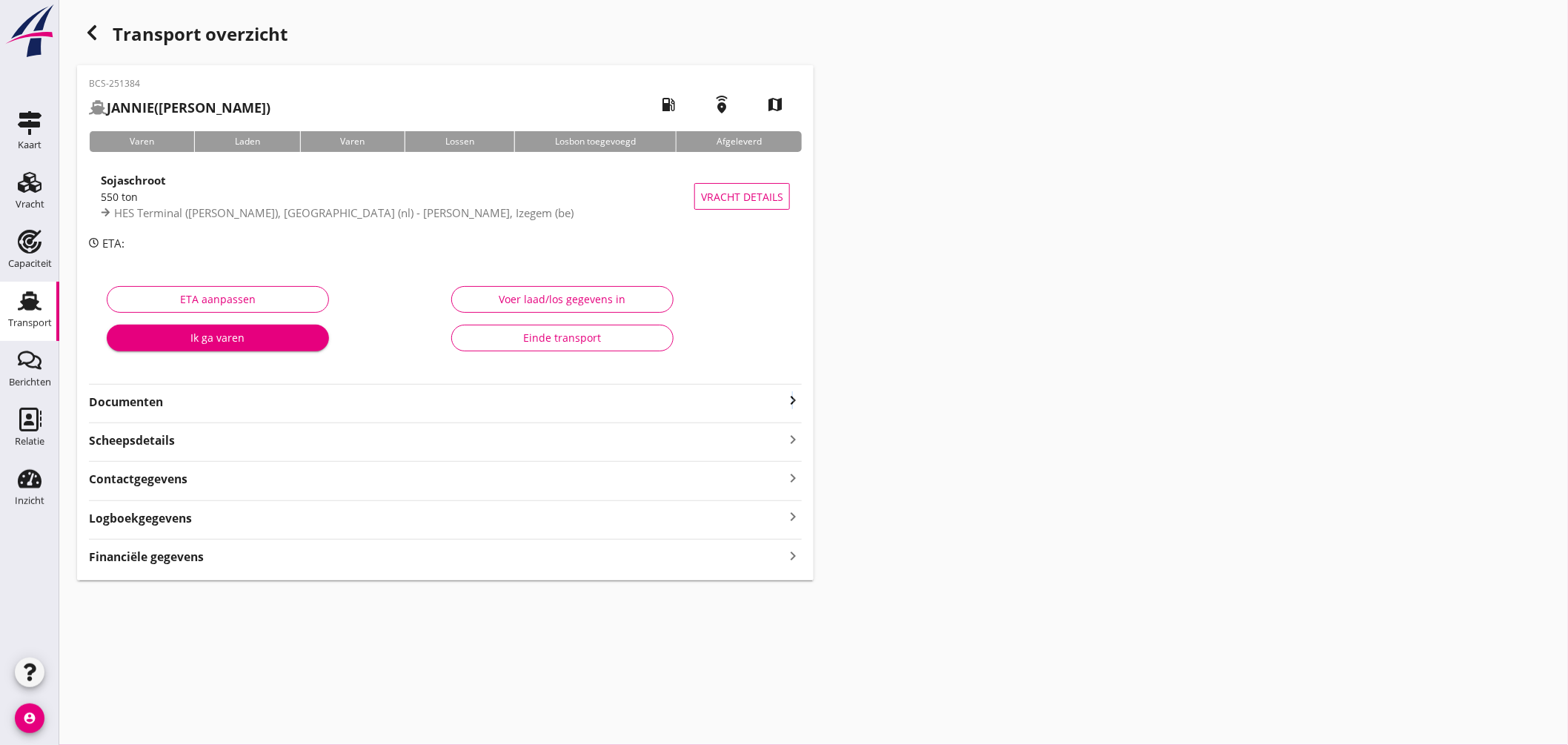
click at [793, 399] on icon "keyboard_arrow_right" at bounding box center [793, 400] width 18 height 18
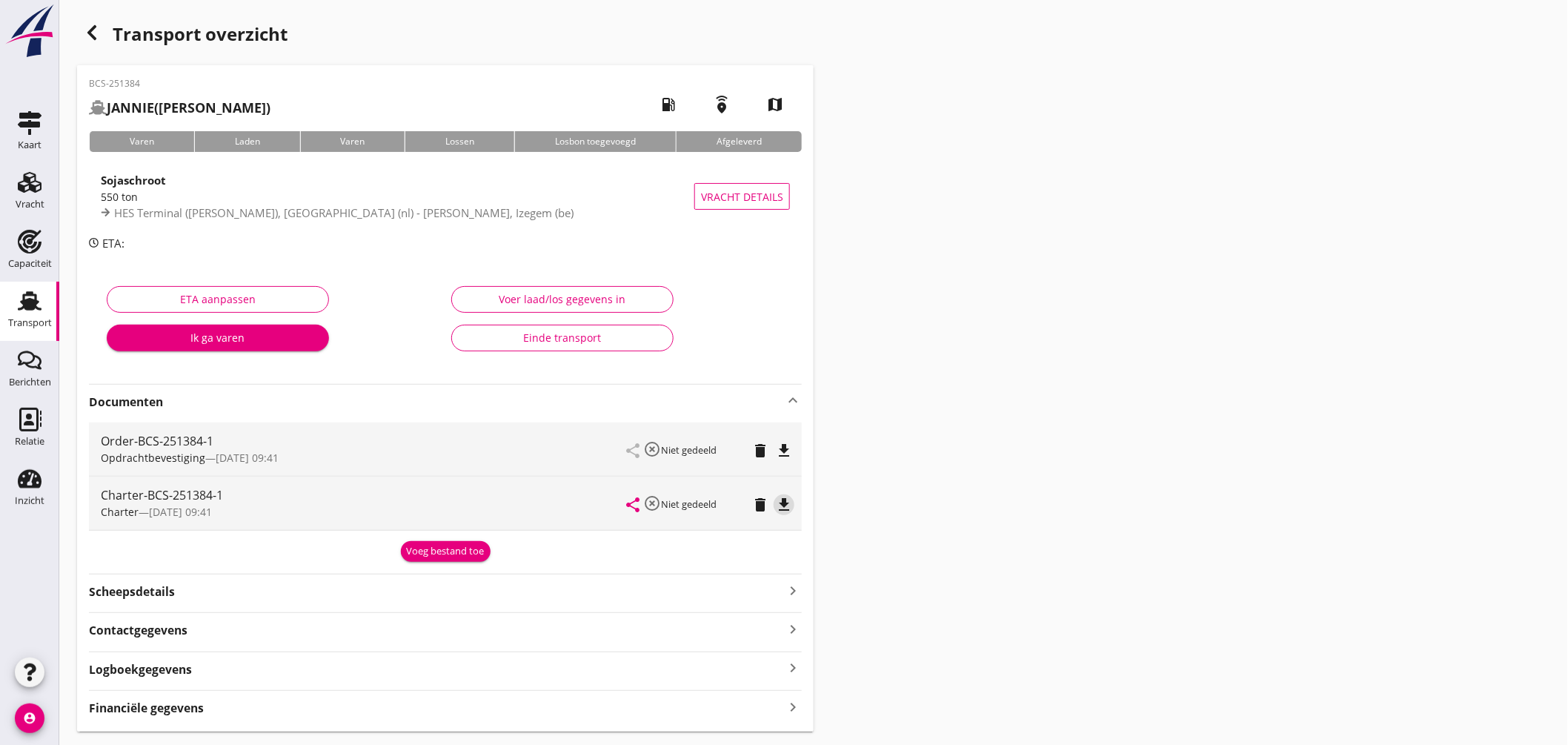
click at [788, 506] on icon "file_download" at bounding box center [784, 504] width 18 height 18
click at [780, 451] on icon "file_download" at bounding box center [784, 451] width 18 height 18
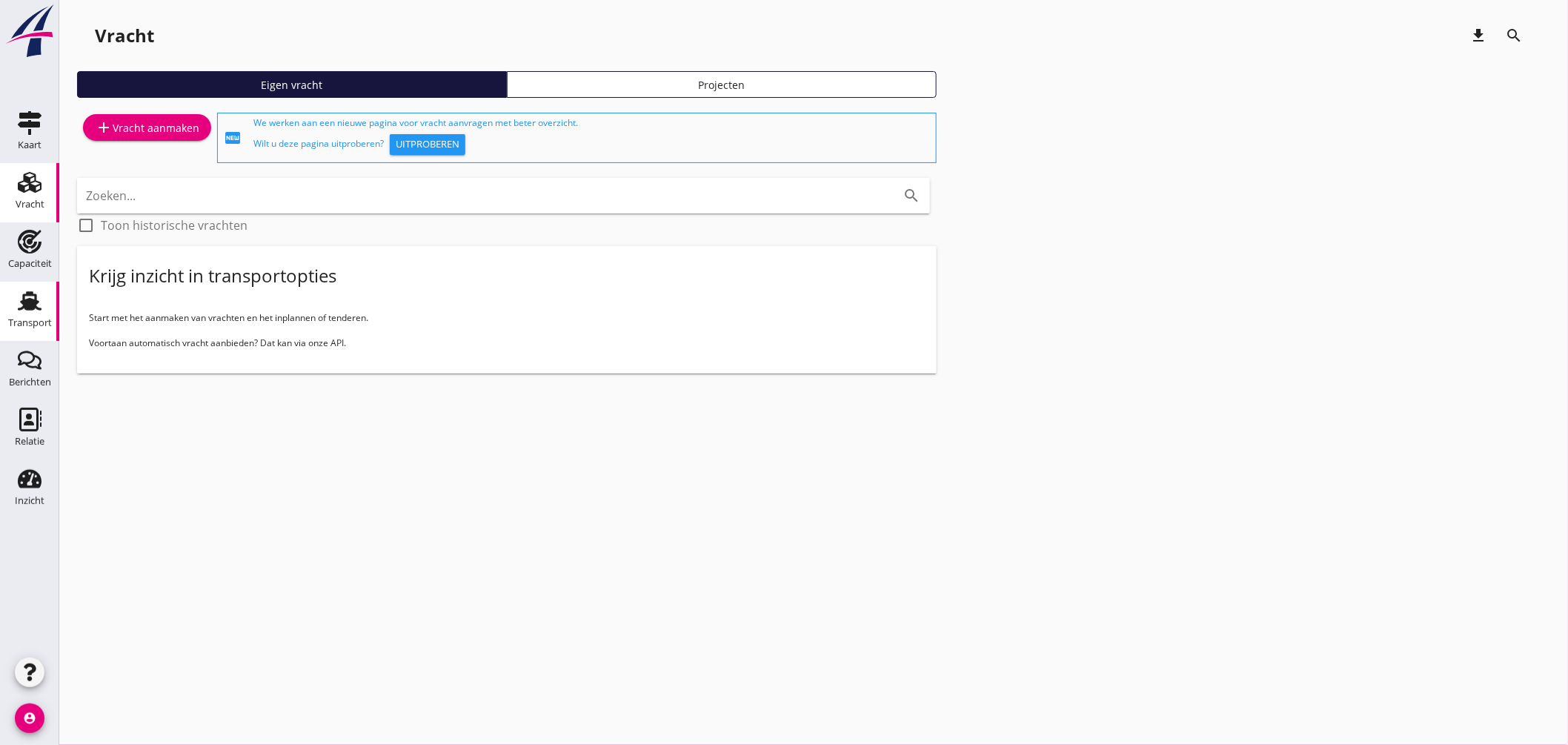
click at [31, 293] on use at bounding box center [30, 300] width 24 height 20
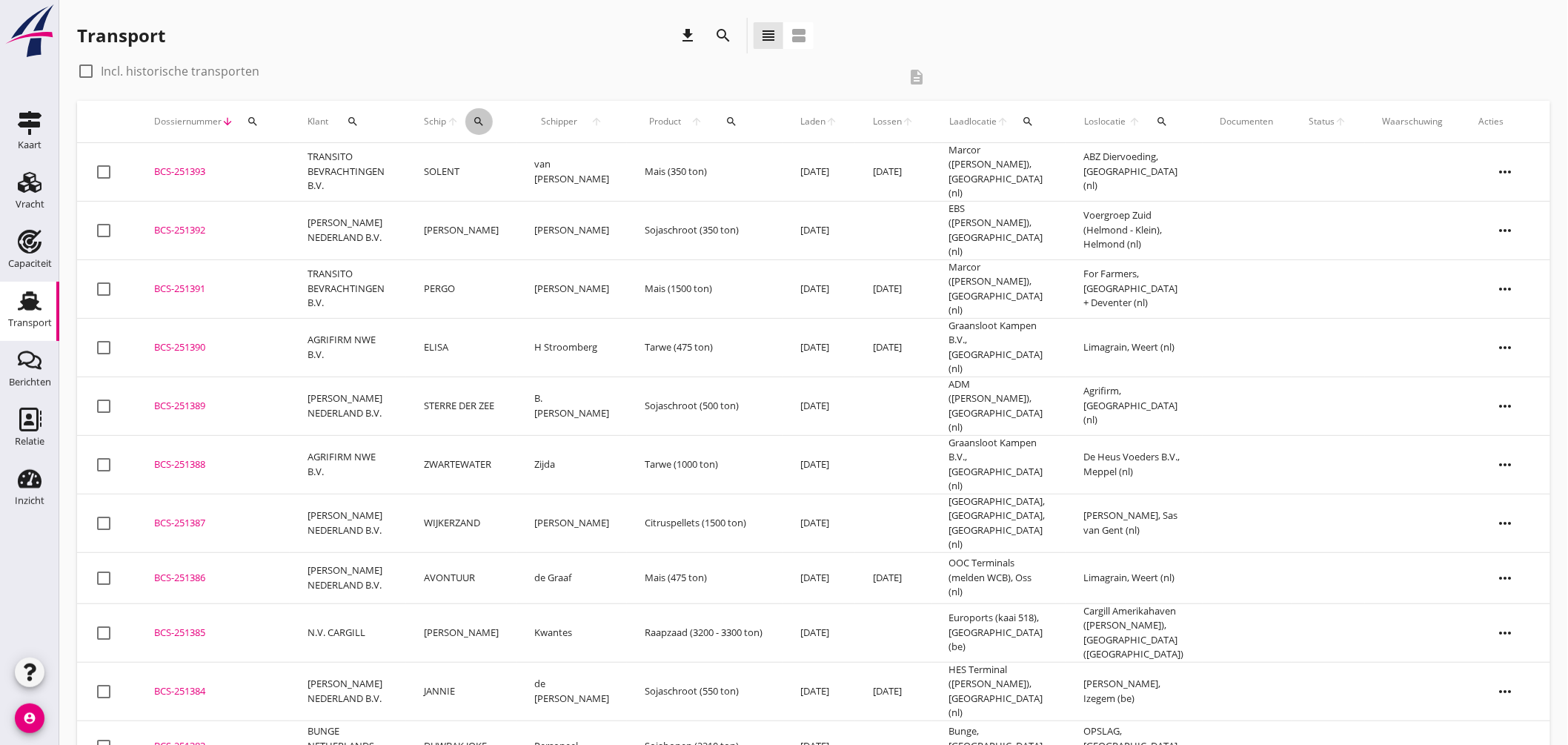
drag, startPoint x: 486, startPoint y: 119, endPoint x: 487, endPoint y: 128, distance: 9.1
click at [485, 119] on icon "search" at bounding box center [479, 121] width 12 height 12
click at [537, 165] on input "Zoek op (scheeps)naam" at bounding box center [555, 165] width 154 height 24
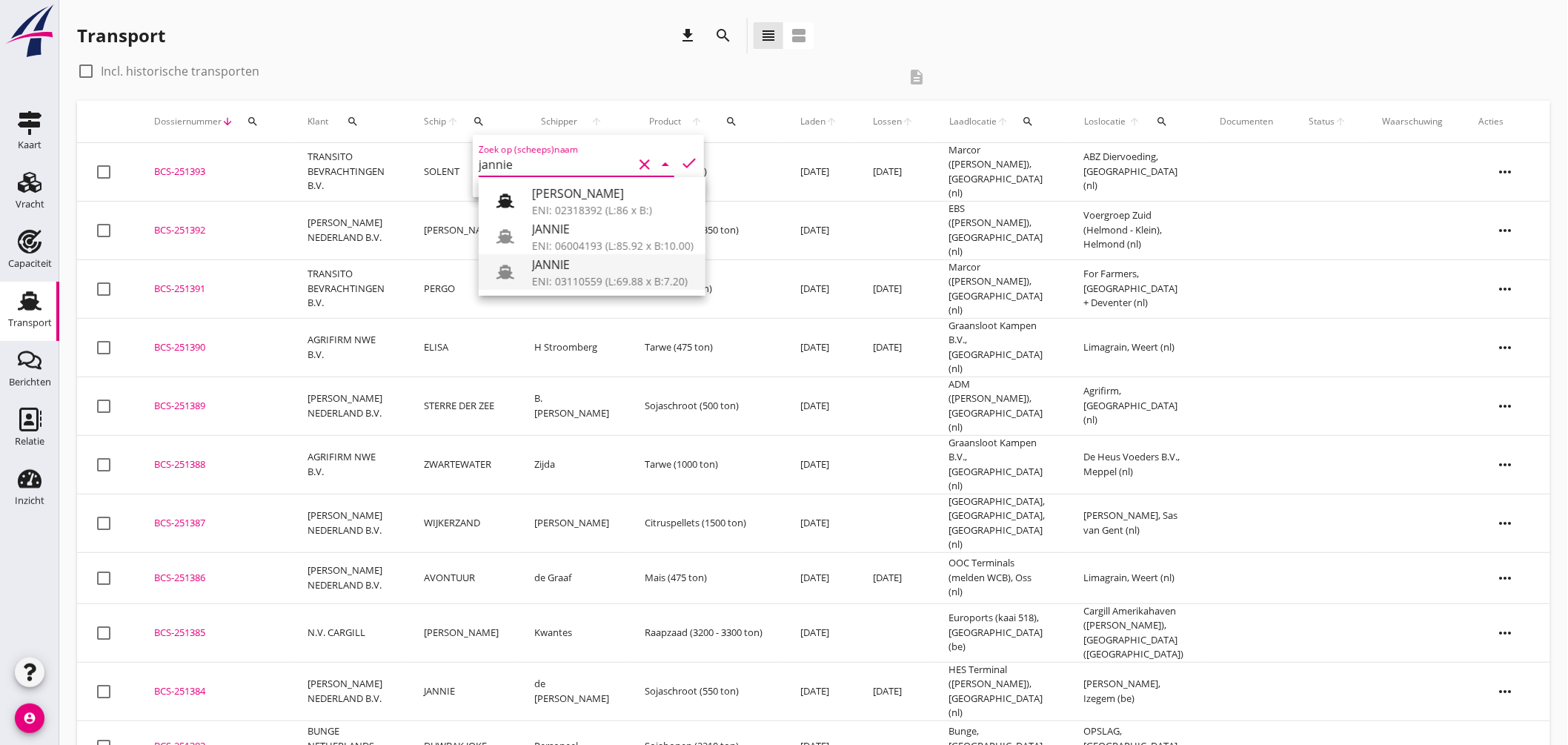
click at [583, 272] on div "JANNIE" at bounding box center [613, 265] width 161 height 18
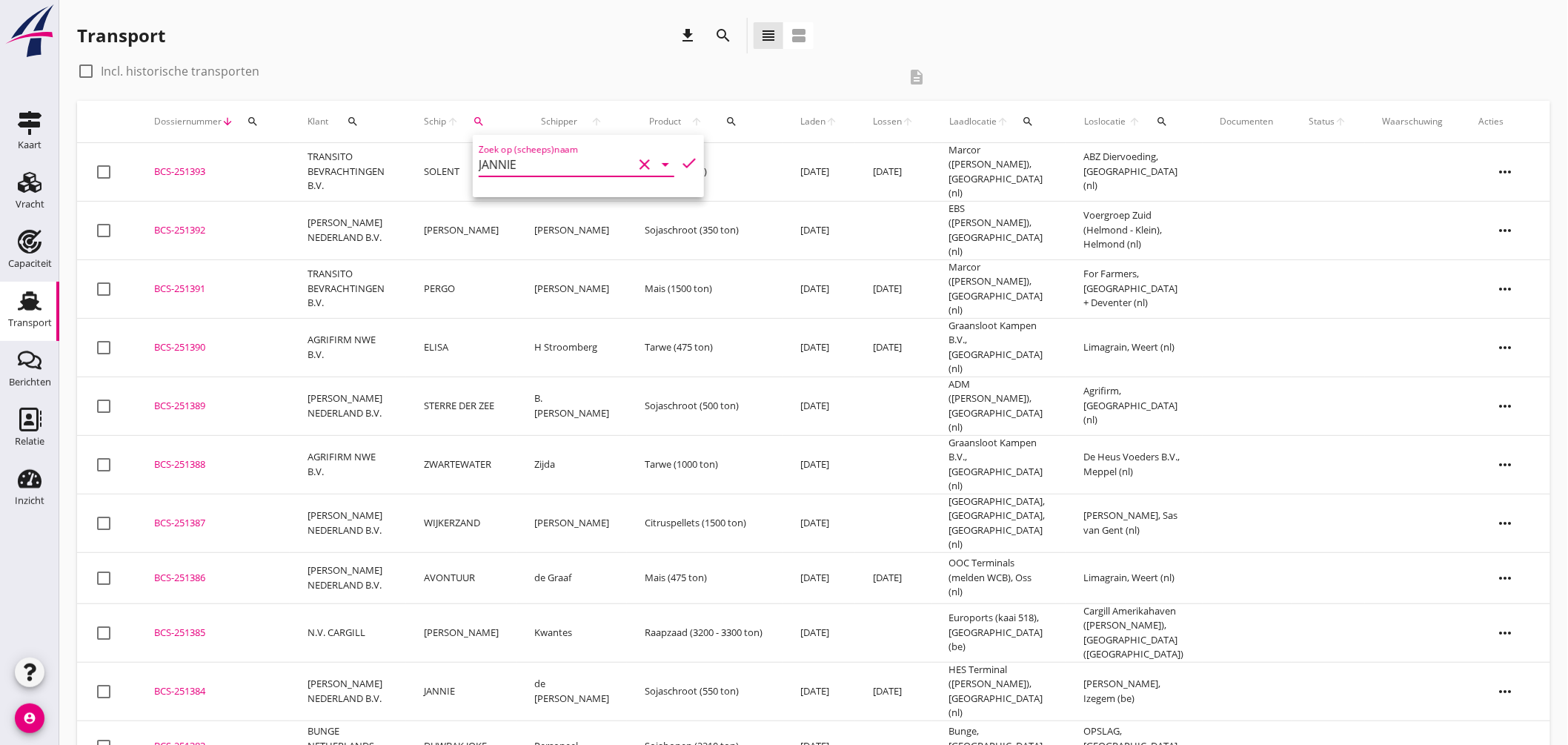
click at [683, 154] on icon "check" at bounding box center [688, 163] width 18 height 18
type input "JANNIE"
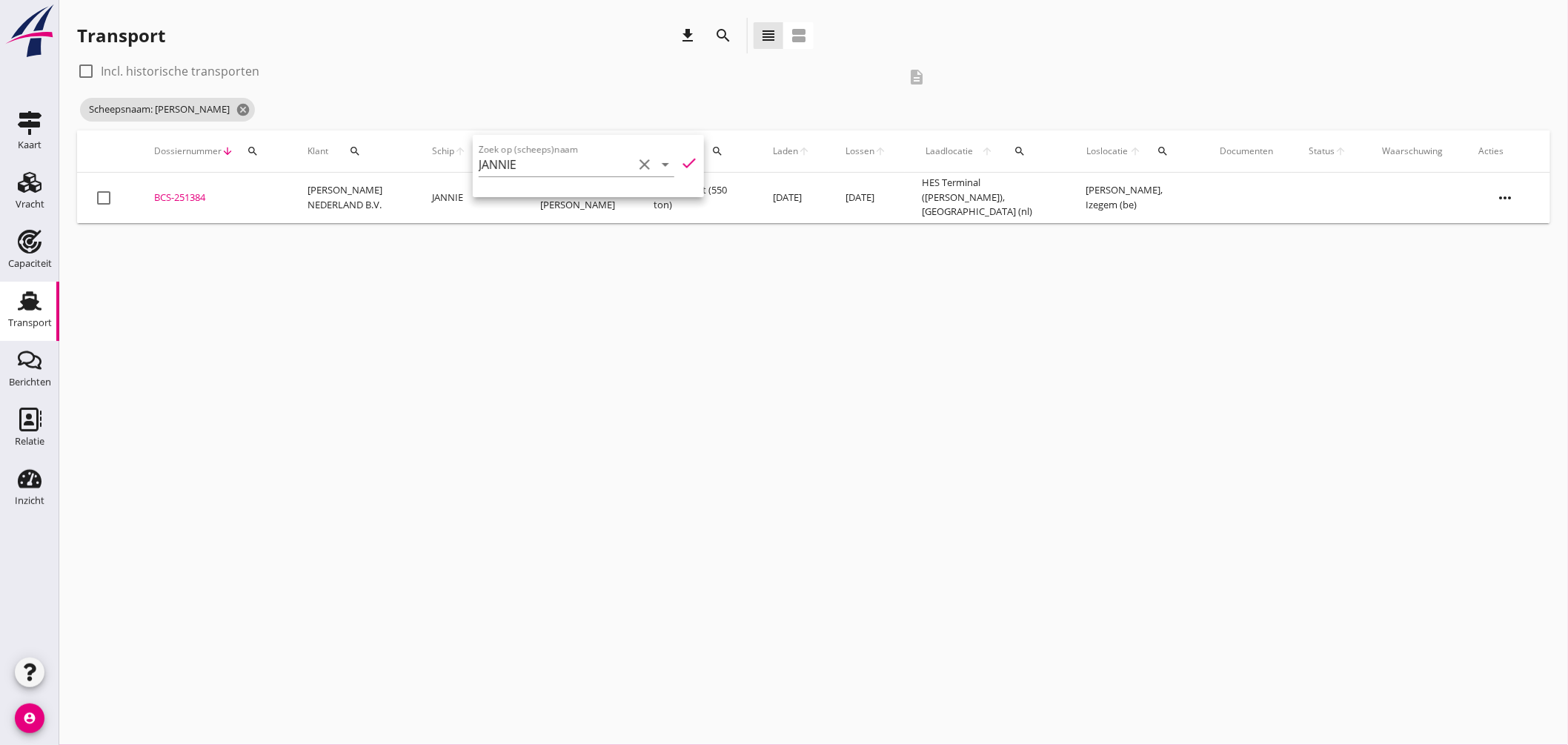
click at [737, 285] on div "cancel You are impersonating another user. Transport download search view_headl…" at bounding box center [813, 372] width 1508 height 745
drag, startPoint x: 203, startPoint y: 195, endPoint x: 223, endPoint y: 211, distance: 25.6
click at [204, 195] on div "BCS-251384" at bounding box center [213, 197] width 118 height 15
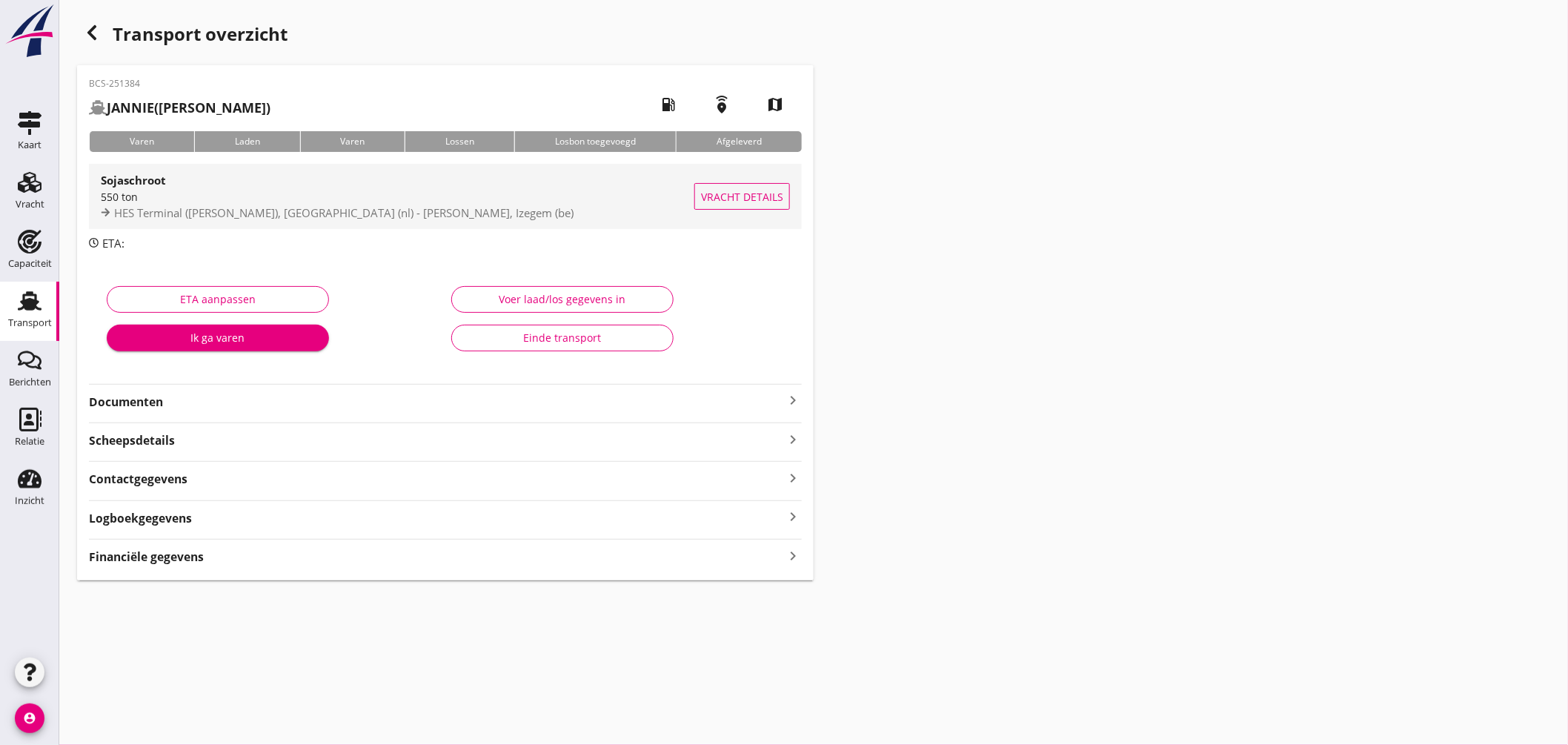
click at [527, 185] on div "Sojaschroot" at bounding box center [398, 180] width 594 height 18
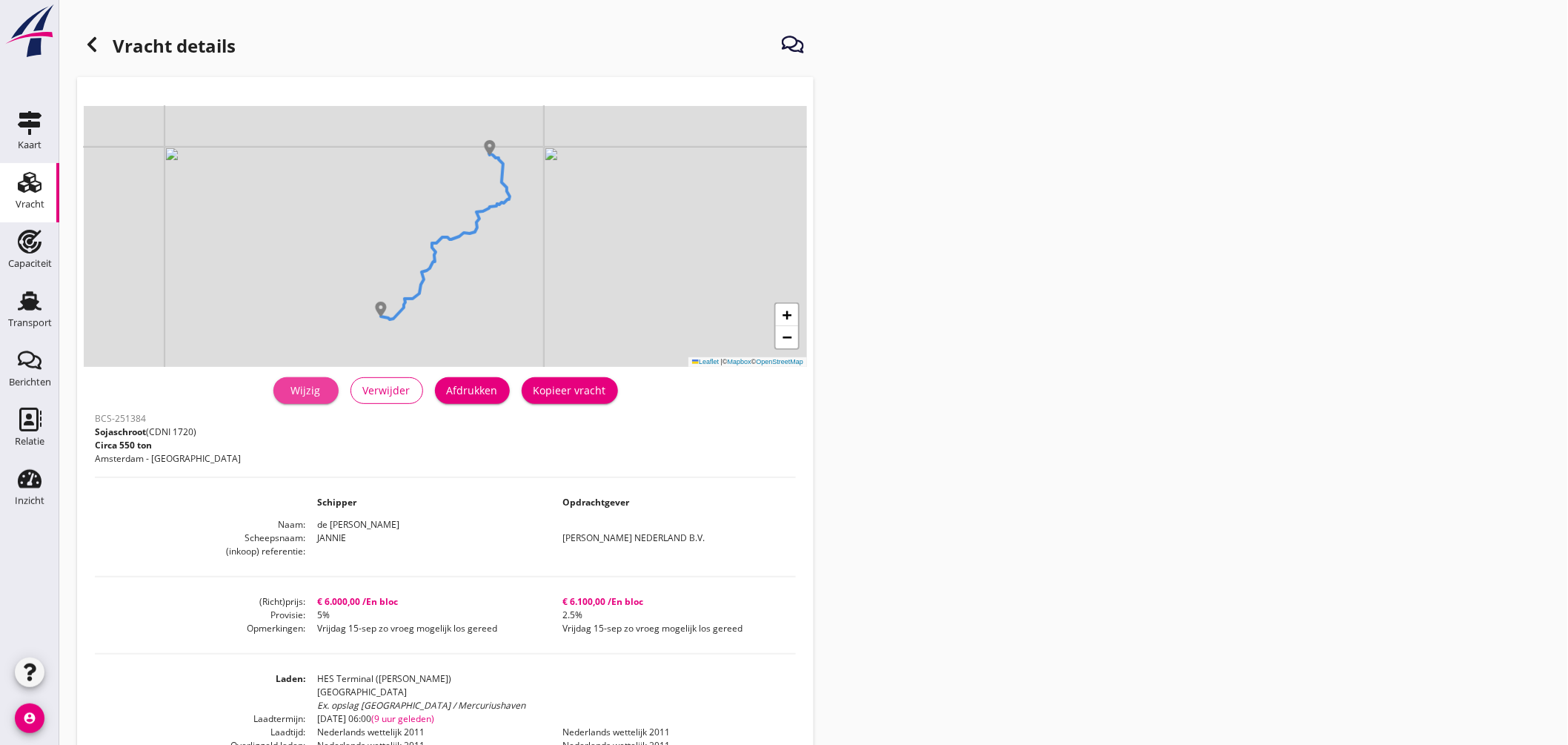
click at [322, 384] on div "Wijzig" at bounding box center [305, 390] width 42 height 15
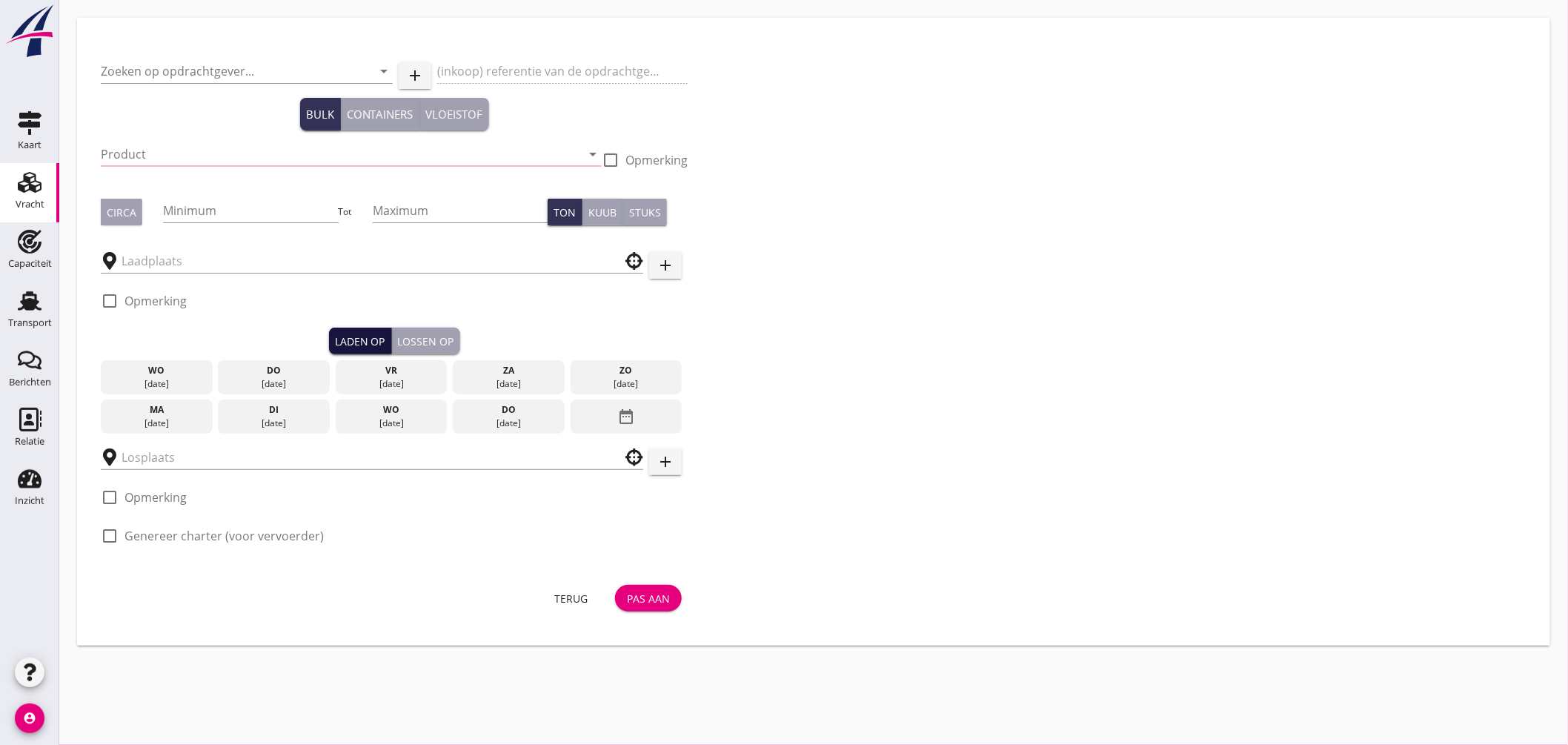
type input "[PERSON_NAME] NEDERLAND B.V."
type input "Sojaschroot (1720)"
type input "550"
checkbox input "true"
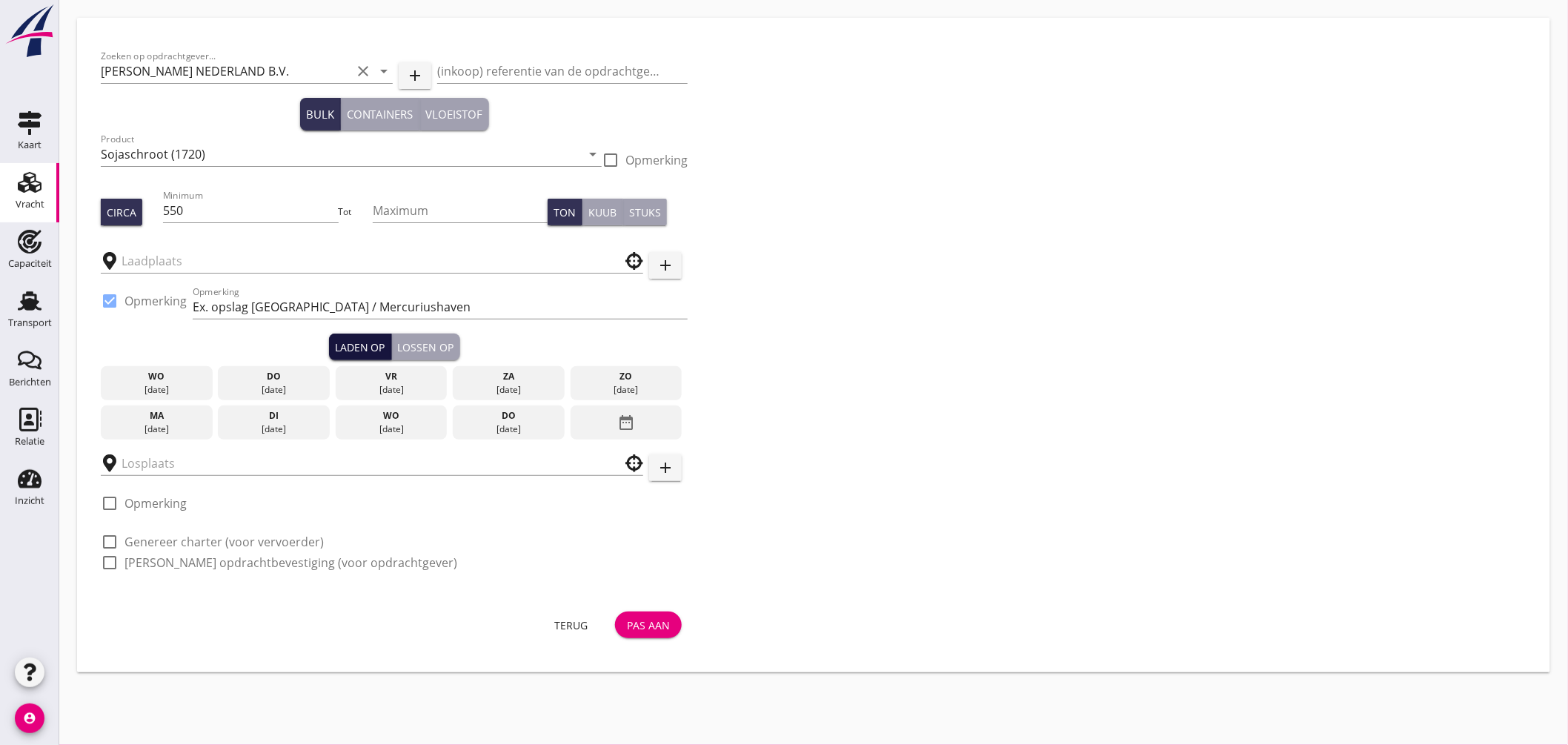
type input "HES Terminal (melden Peterson)"
type input "Vanden Avenne"
checkbox input "true"
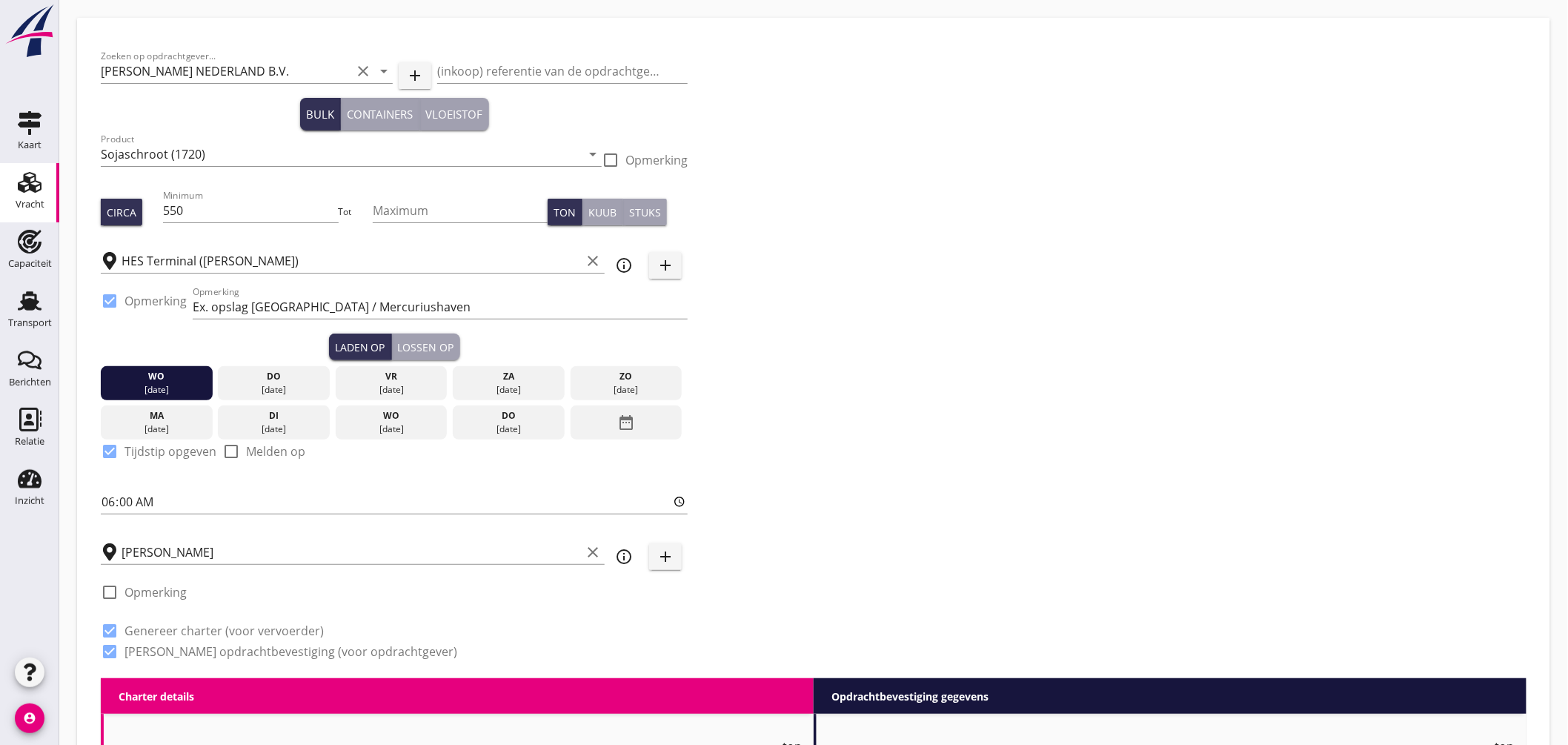
type input "6000"
type textarea "Indien vrijdag 12-sep leeg // € 6500,- indien maandag 15-sep leeg"
type textarea "Vrijdag 15-sep zo vroeg mogelijk los gereed"
checkbox input "false"
radio input "false"
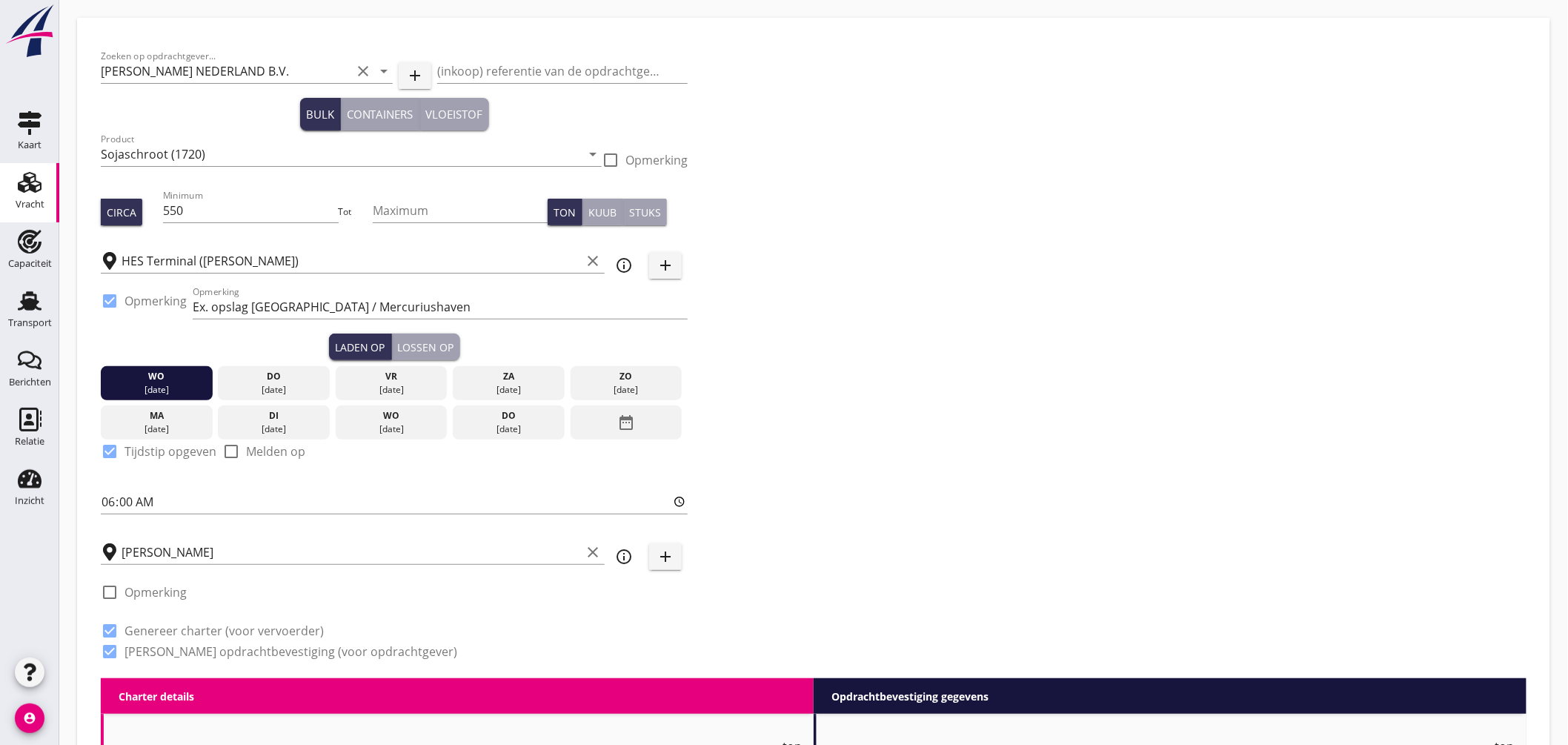
radio input "false"
checkbox input "true"
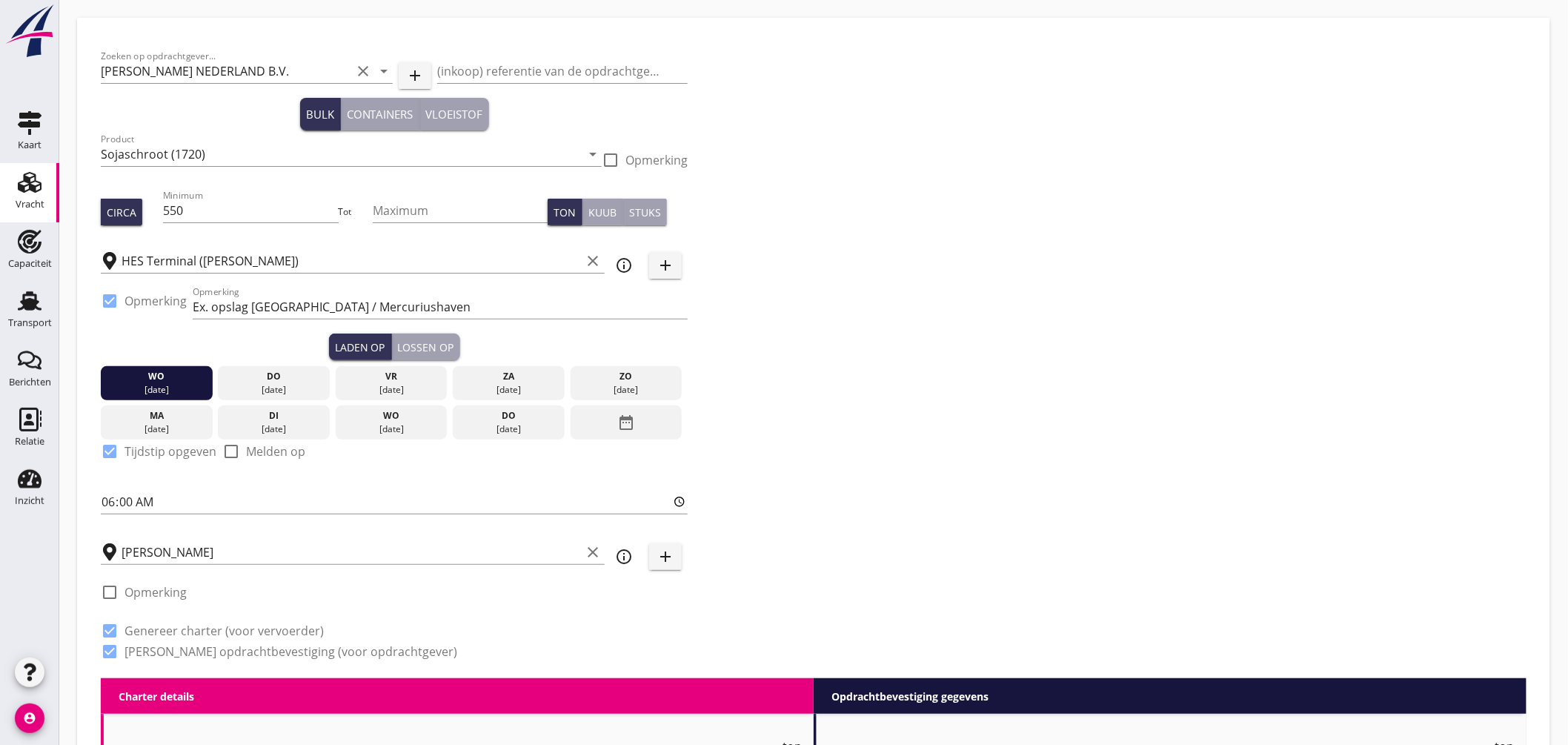
radio input "false"
radio input "true"
radio input "false"
radio input "true"
type input "5"
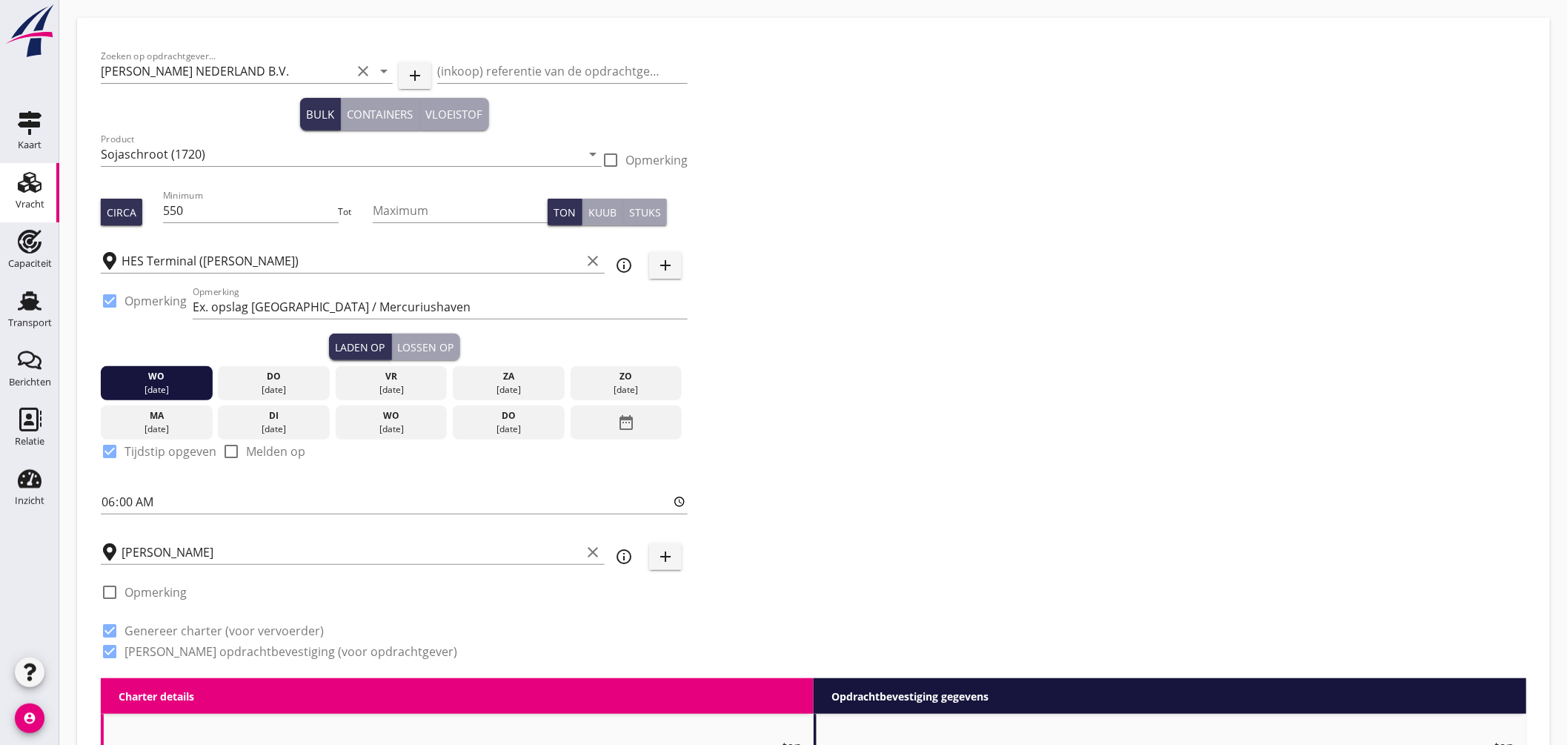
type input "6100"
type textarea "Indien vrijdag 12-sep leeg // € 6600,- indien maandag 15-sep leeg"
type textarea "Vrijdag 15-sep zo vroeg mogelijk los gereed"
checkbox input "false"
radio input "false"
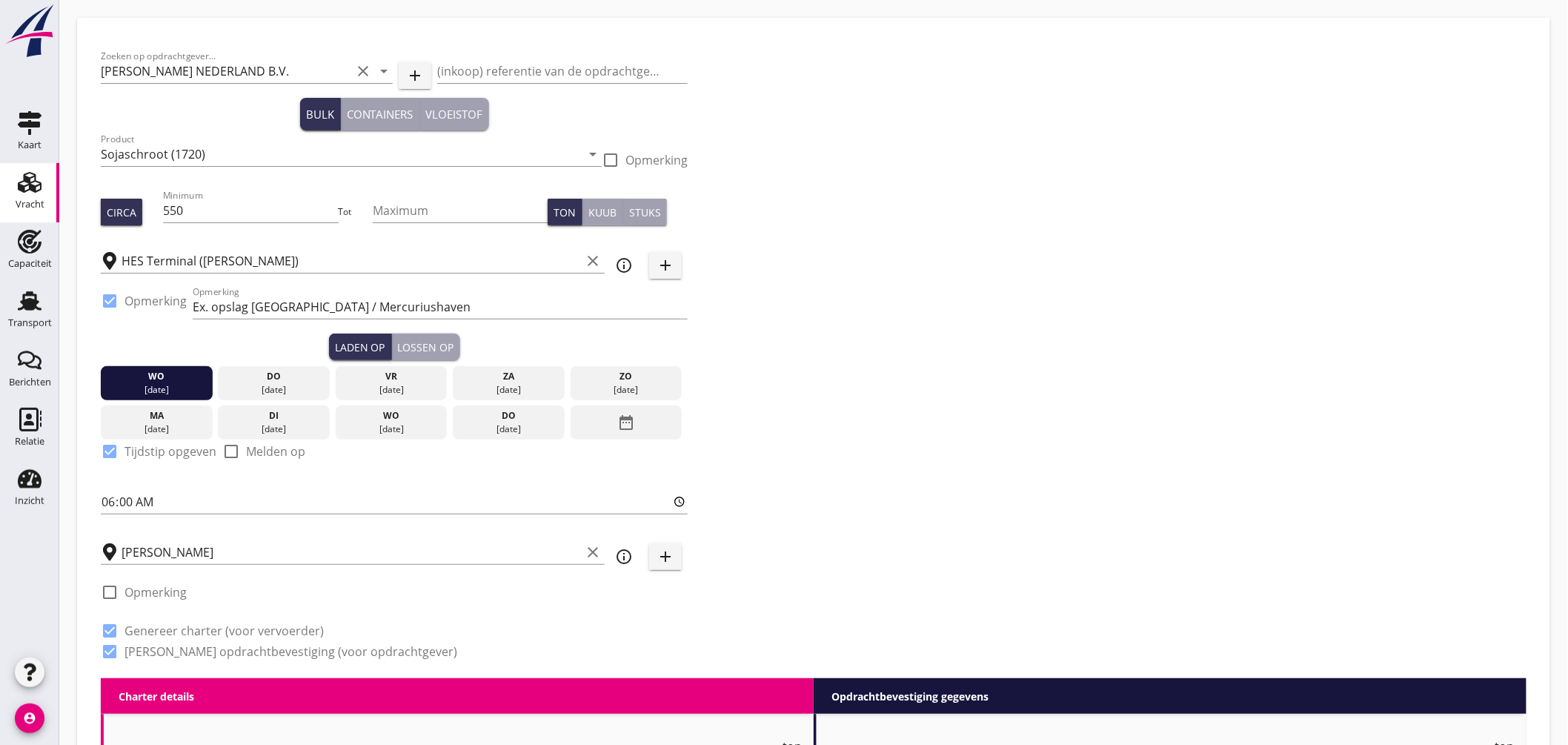
radio input "false"
checkbox input "true"
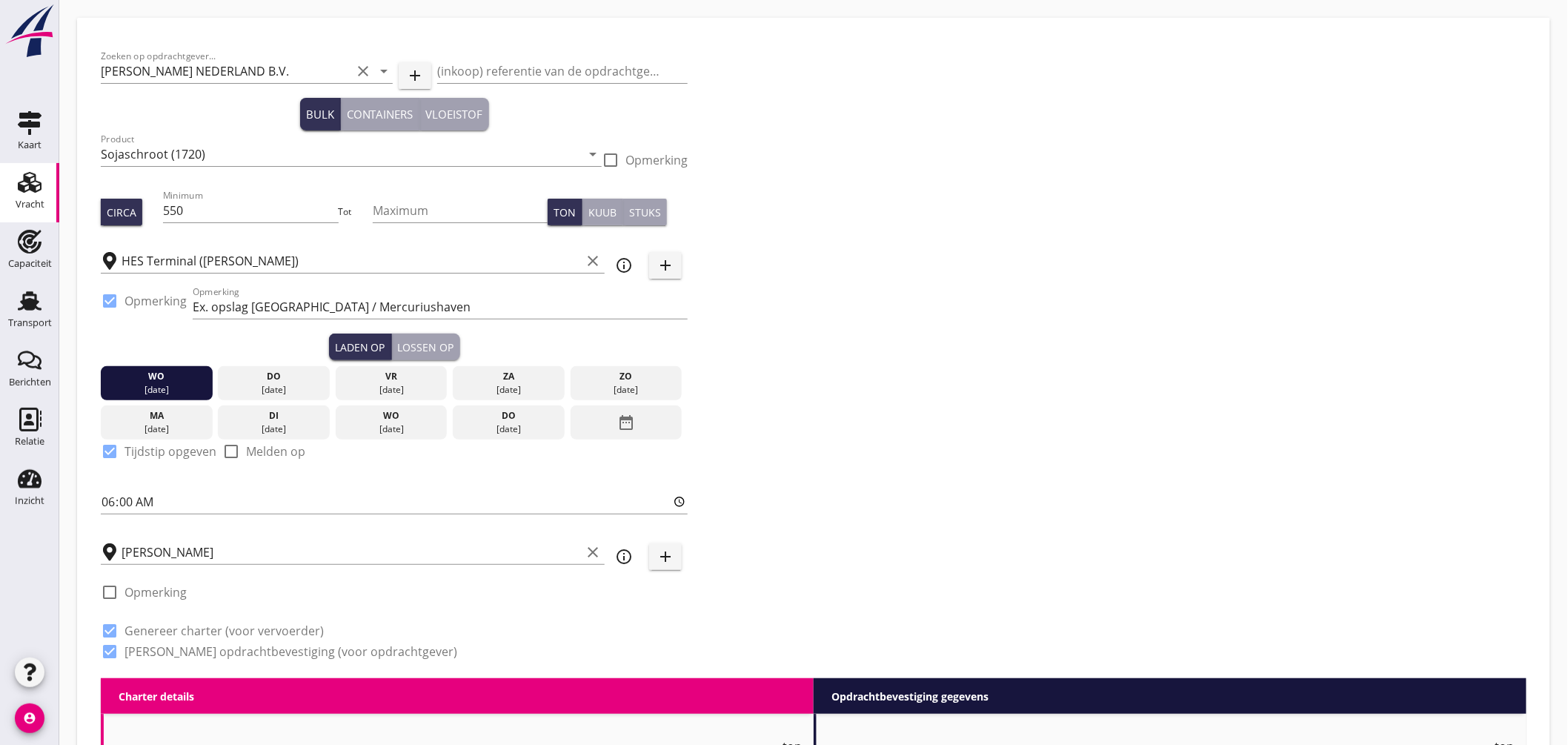
radio input "false"
radio input "true"
radio input "false"
radio input "true"
type input "2.5"
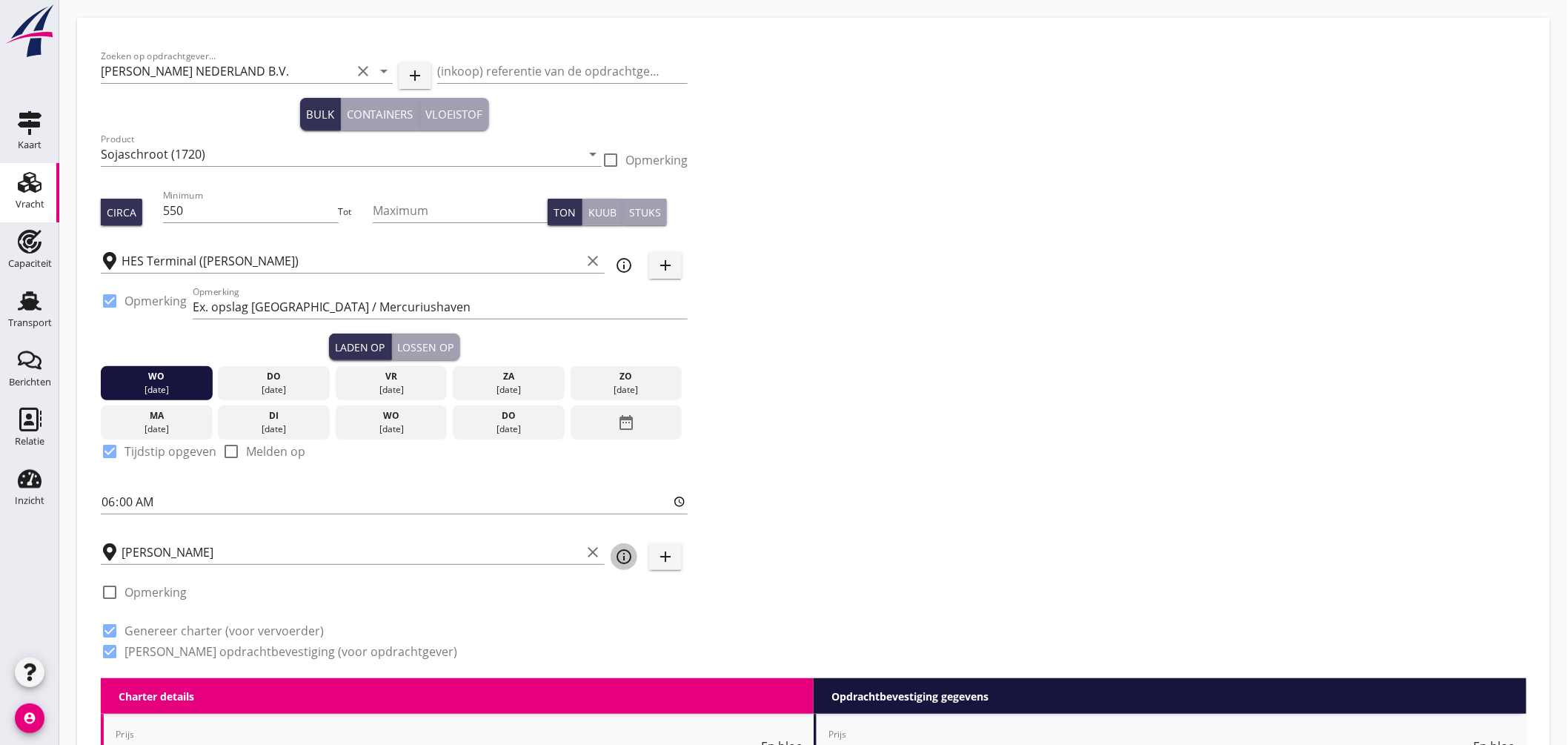
click at [626, 554] on icon "info_outline" at bounding box center [624, 556] width 18 height 18
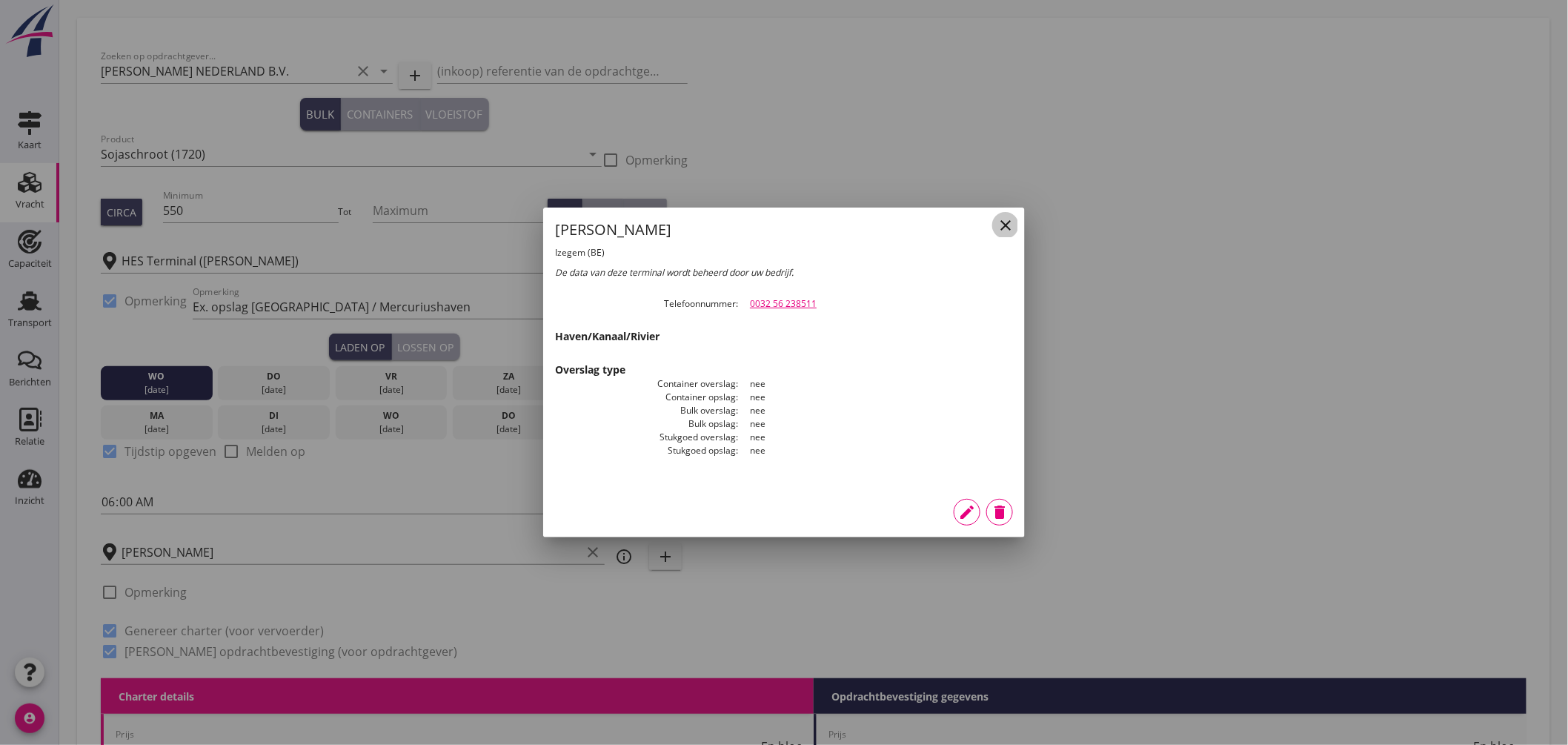
click at [1010, 223] on icon "close" at bounding box center [1005, 225] width 18 height 18
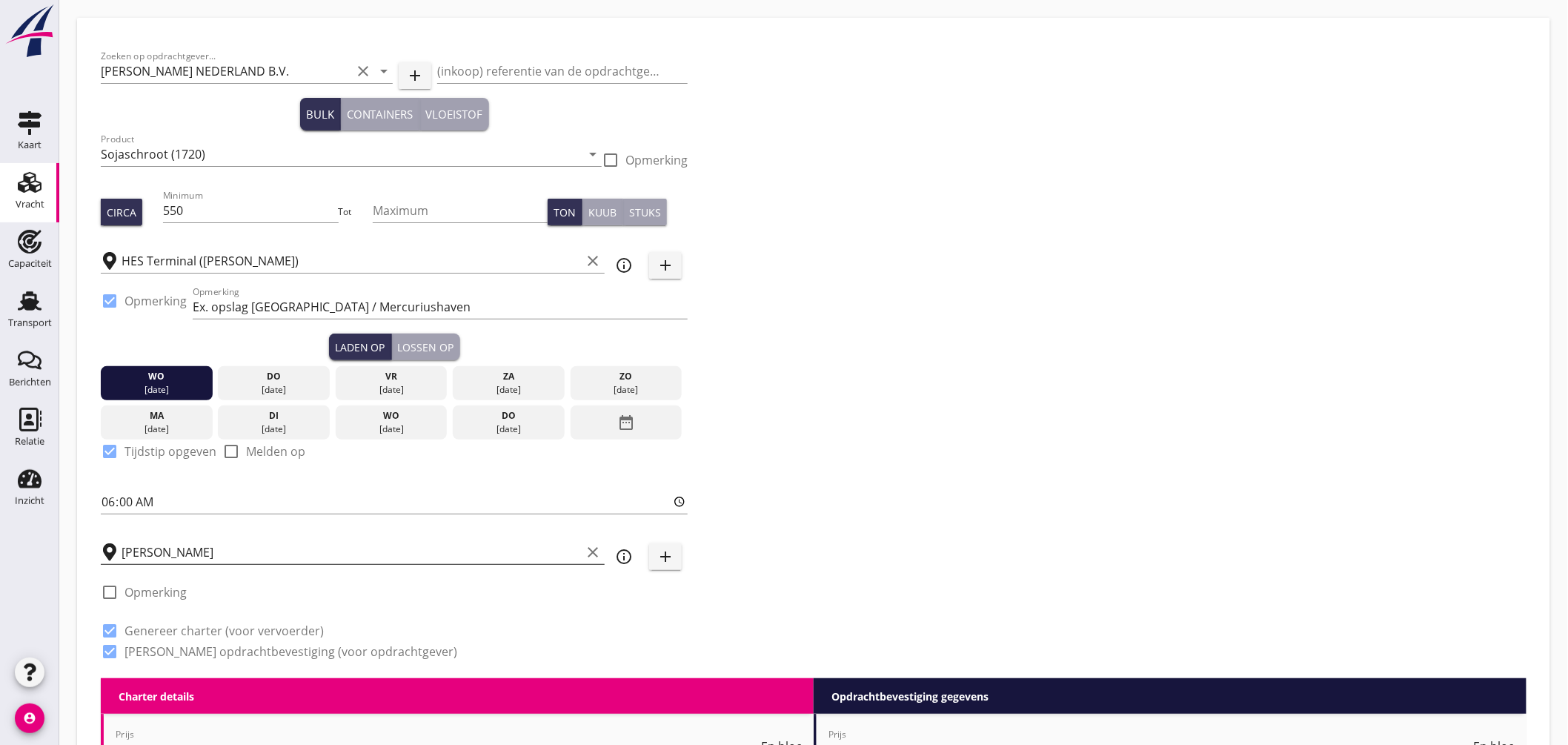
click at [595, 550] on icon "clear" at bounding box center [592, 552] width 18 height 18
click at [510, 550] on input "text" at bounding box center [361, 552] width 480 height 24
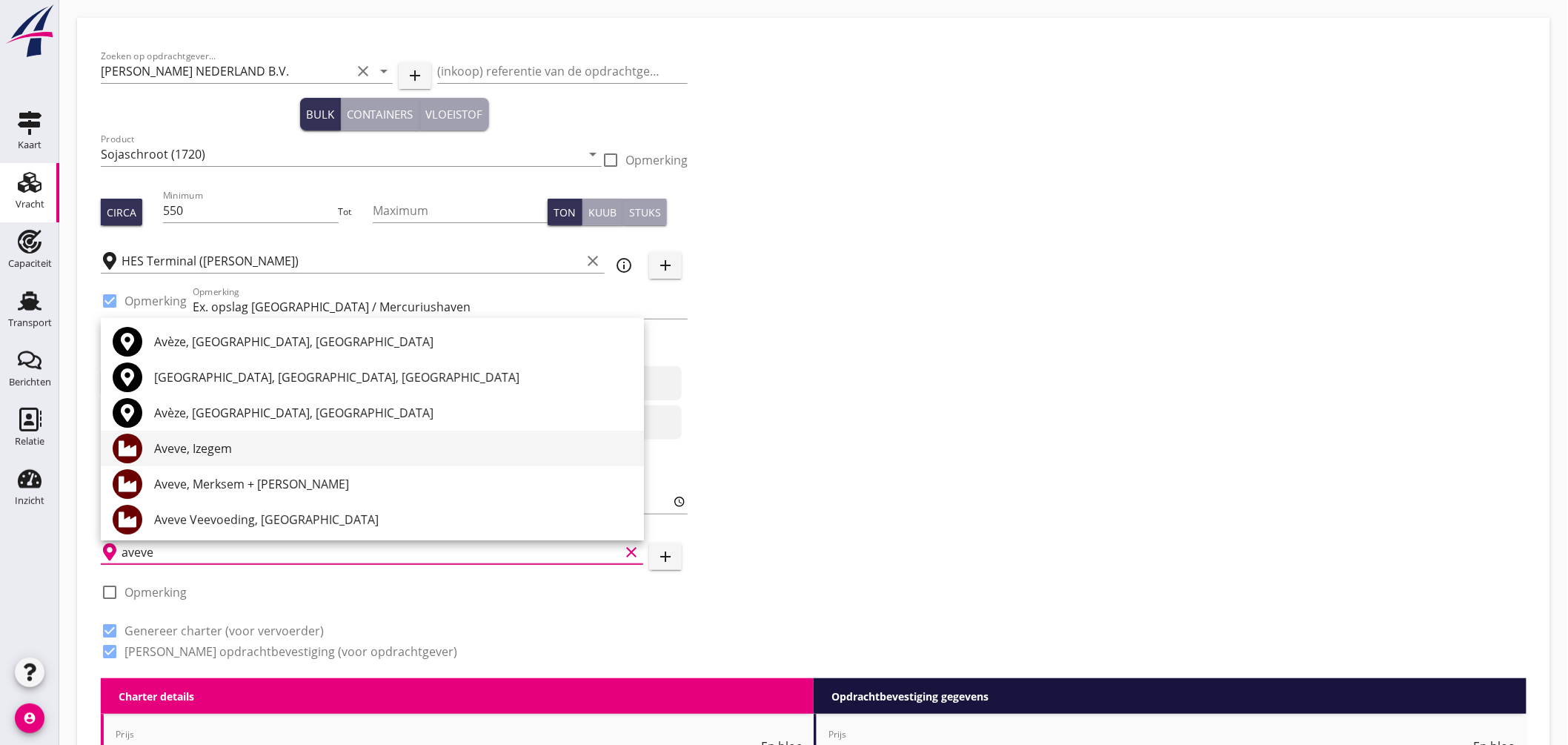
click at [235, 446] on div "Aveve, Izegem" at bounding box center [393, 448] width 478 height 18
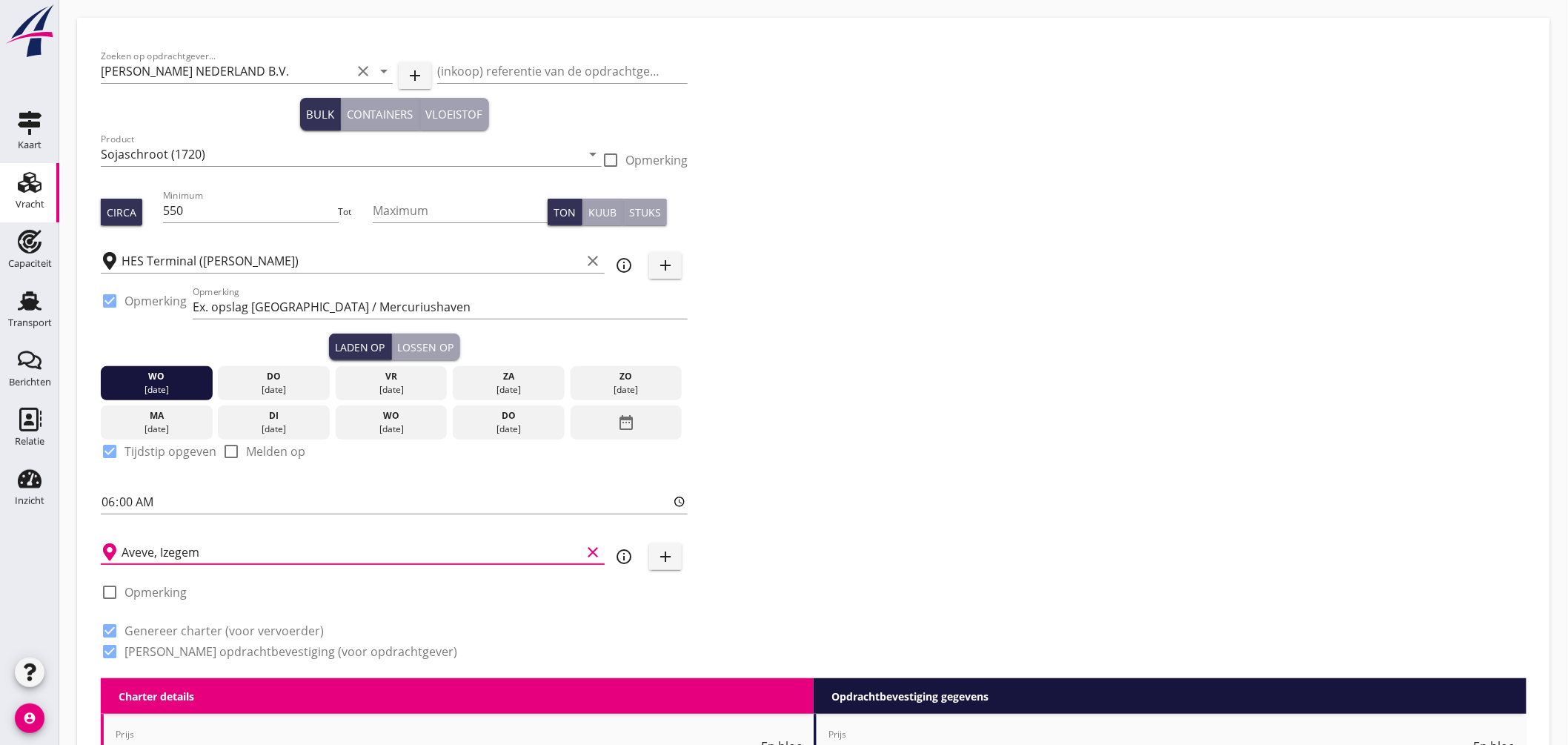
type input "Aveve, Izegem"
click at [624, 556] on icon "info_outline" at bounding box center [624, 556] width 18 height 18
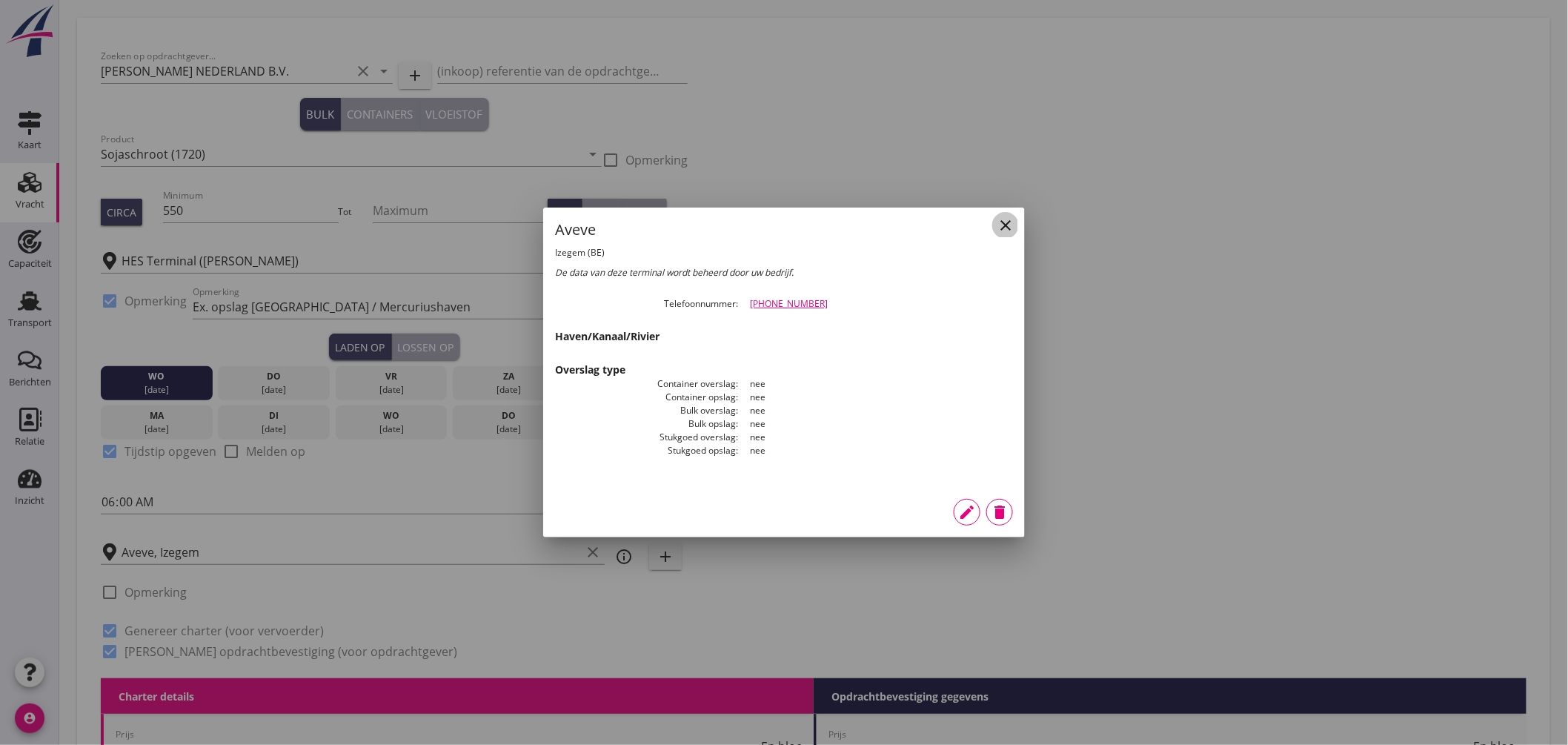
click at [1010, 218] on icon "close" at bounding box center [1005, 225] width 18 height 18
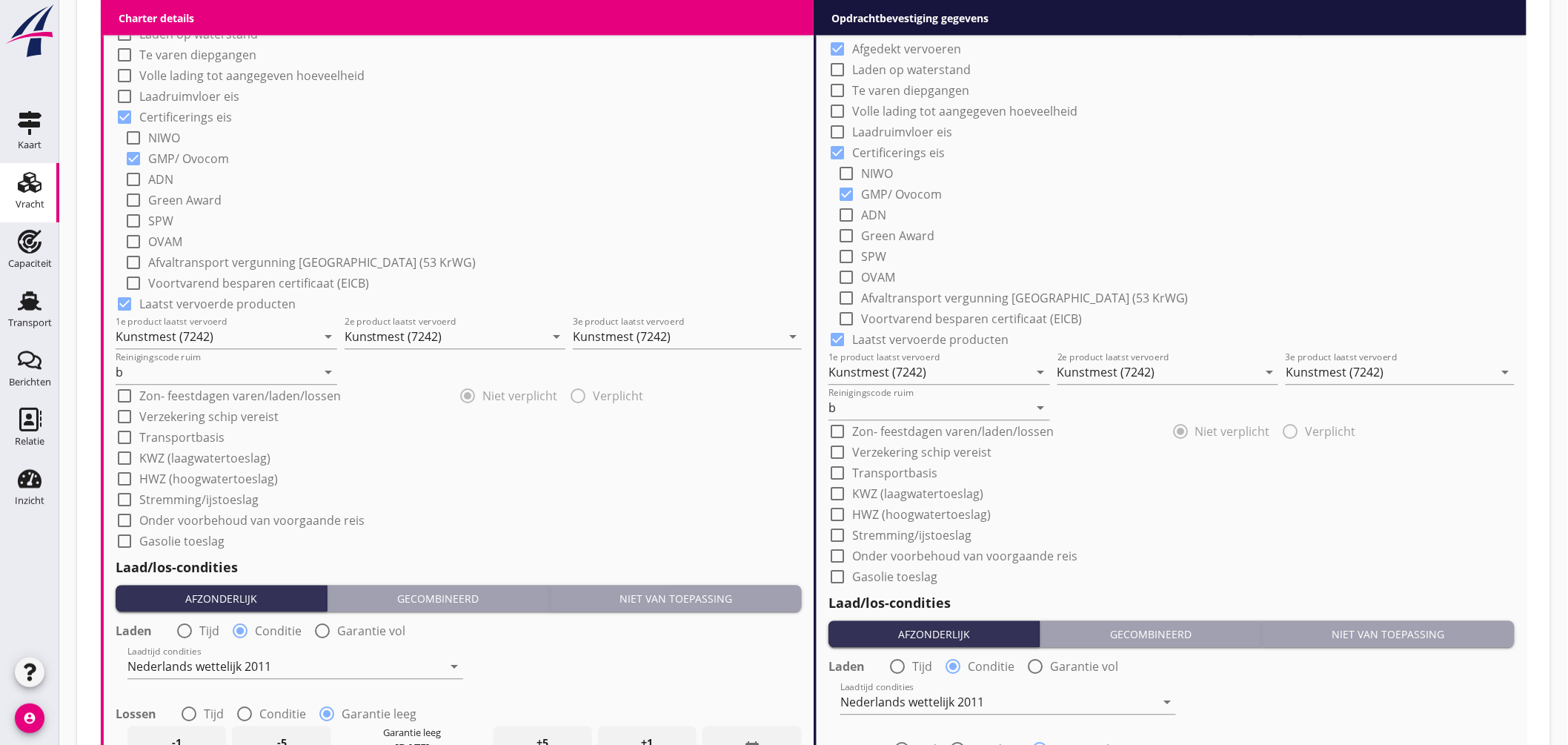
scroll to position [1631, 0]
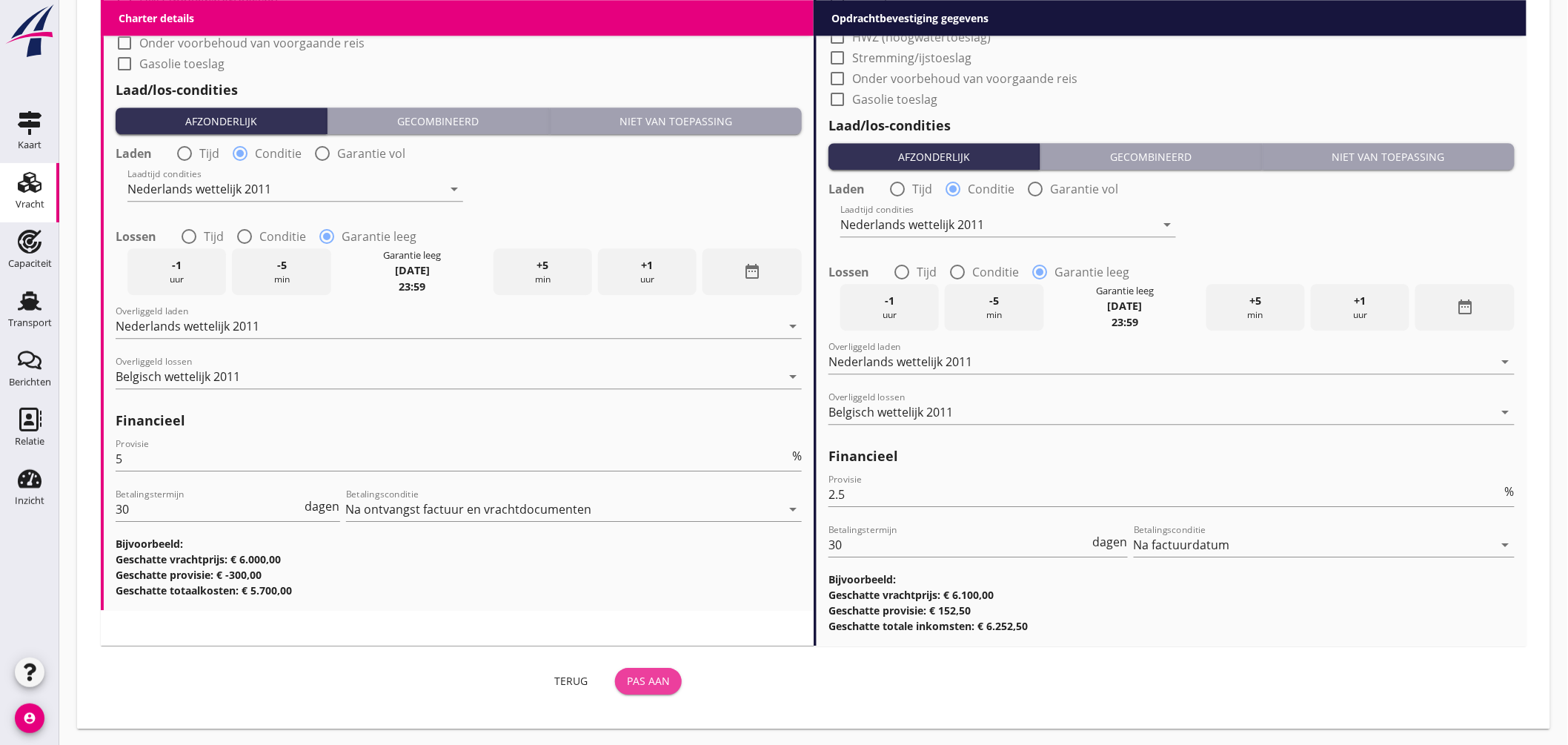
click at [657, 669] on button "Pas aan" at bounding box center [648, 681] width 67 height 26
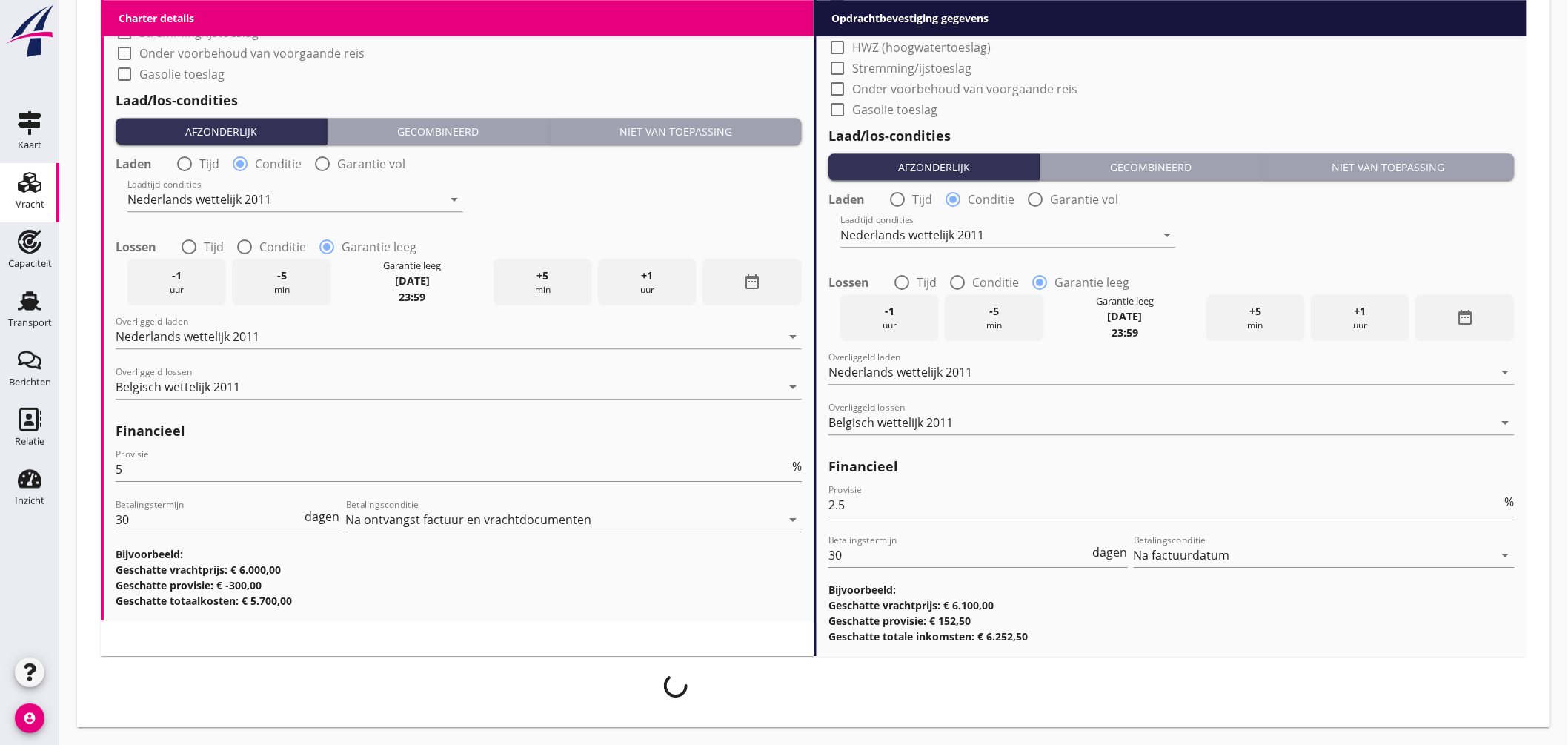
scroll to position [1619, 0]
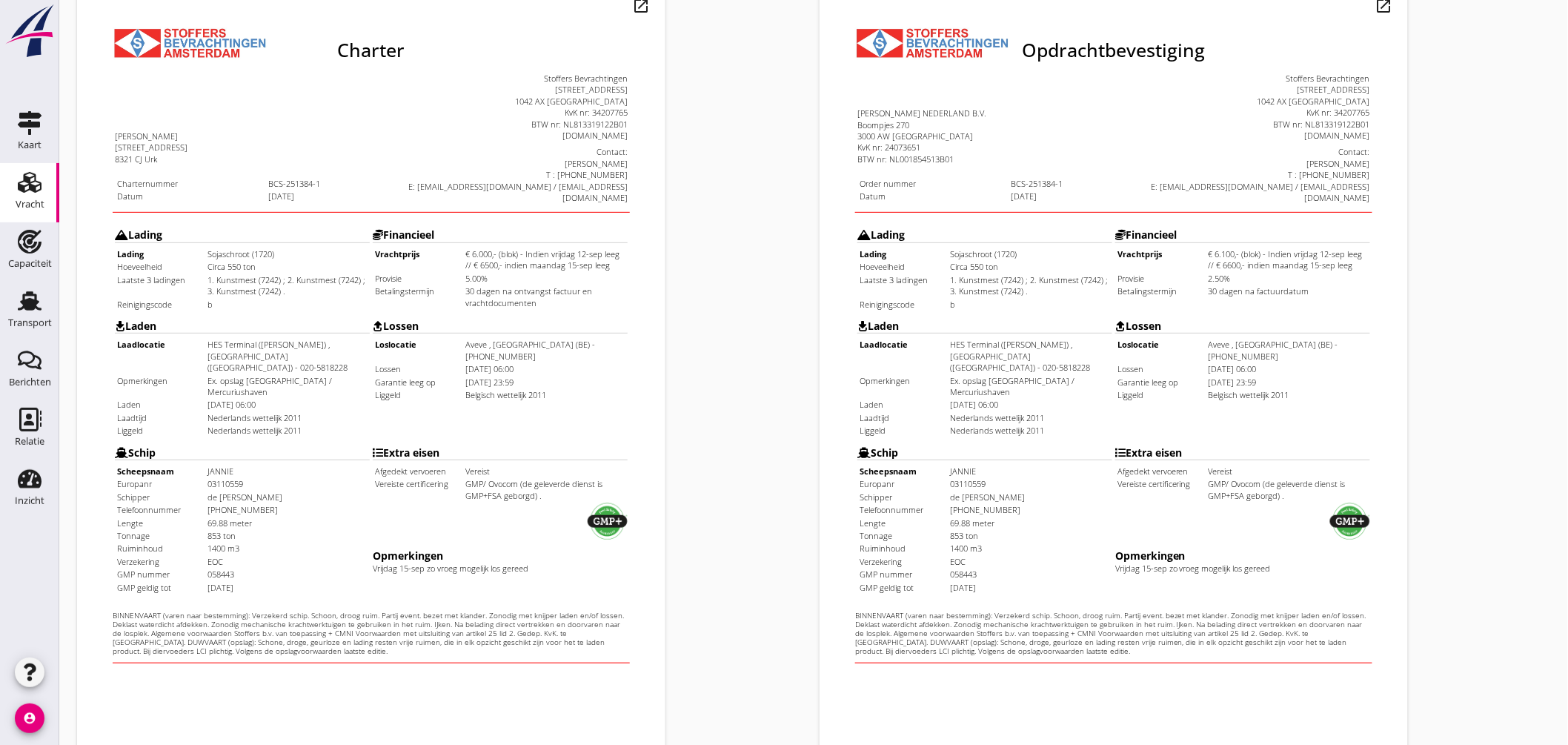
scroll to position [352, 0]
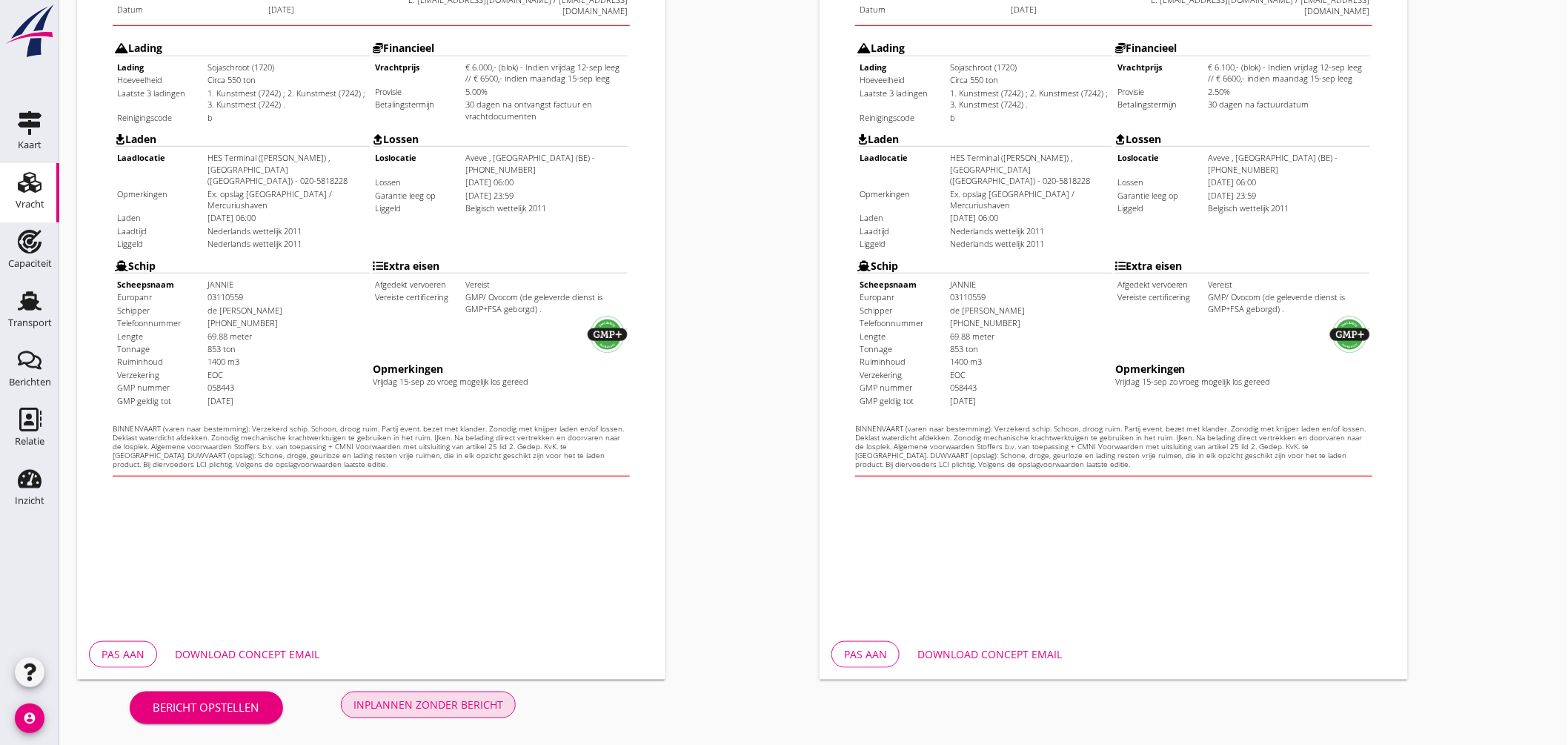
click at [450, 706] on div "Inplannen zonder bericht" at bounding box center [427, 704] width 149 height 15
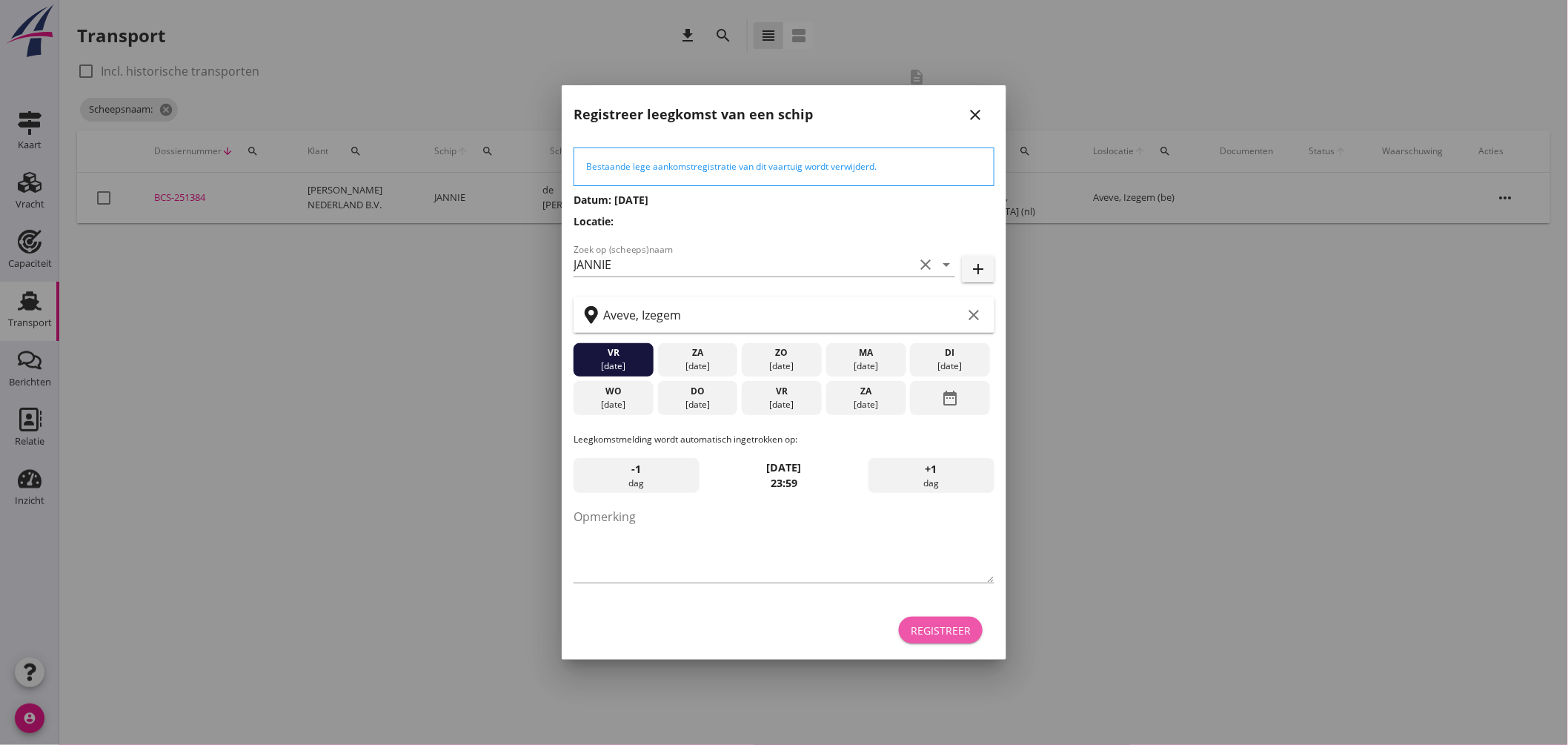
click at [942, 628] on div "Registreer" at bounding box center [940, 631] width 60 height 15
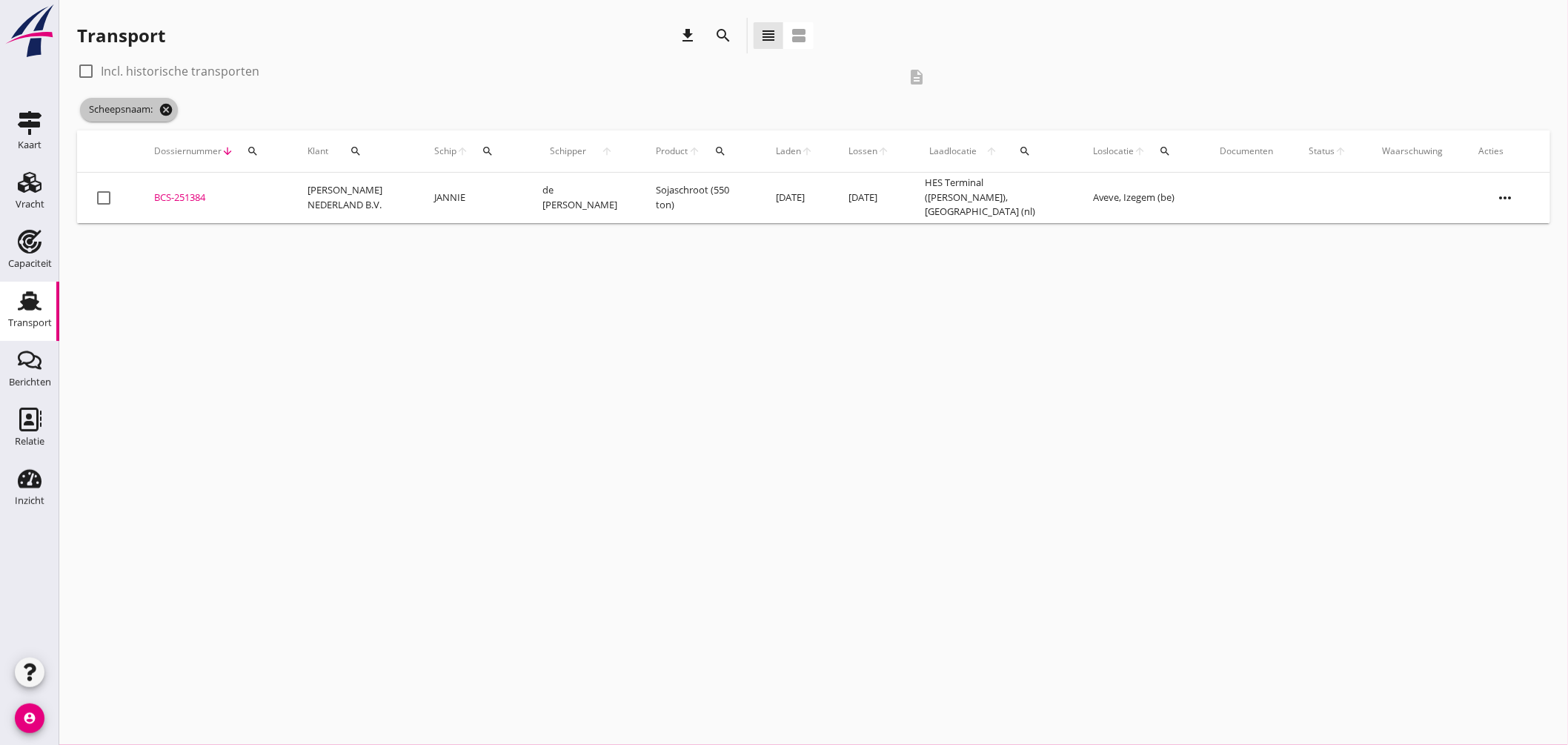
click at [165, 107] on icon "cancel" at bounding box center [166, 109] width 15 height 15
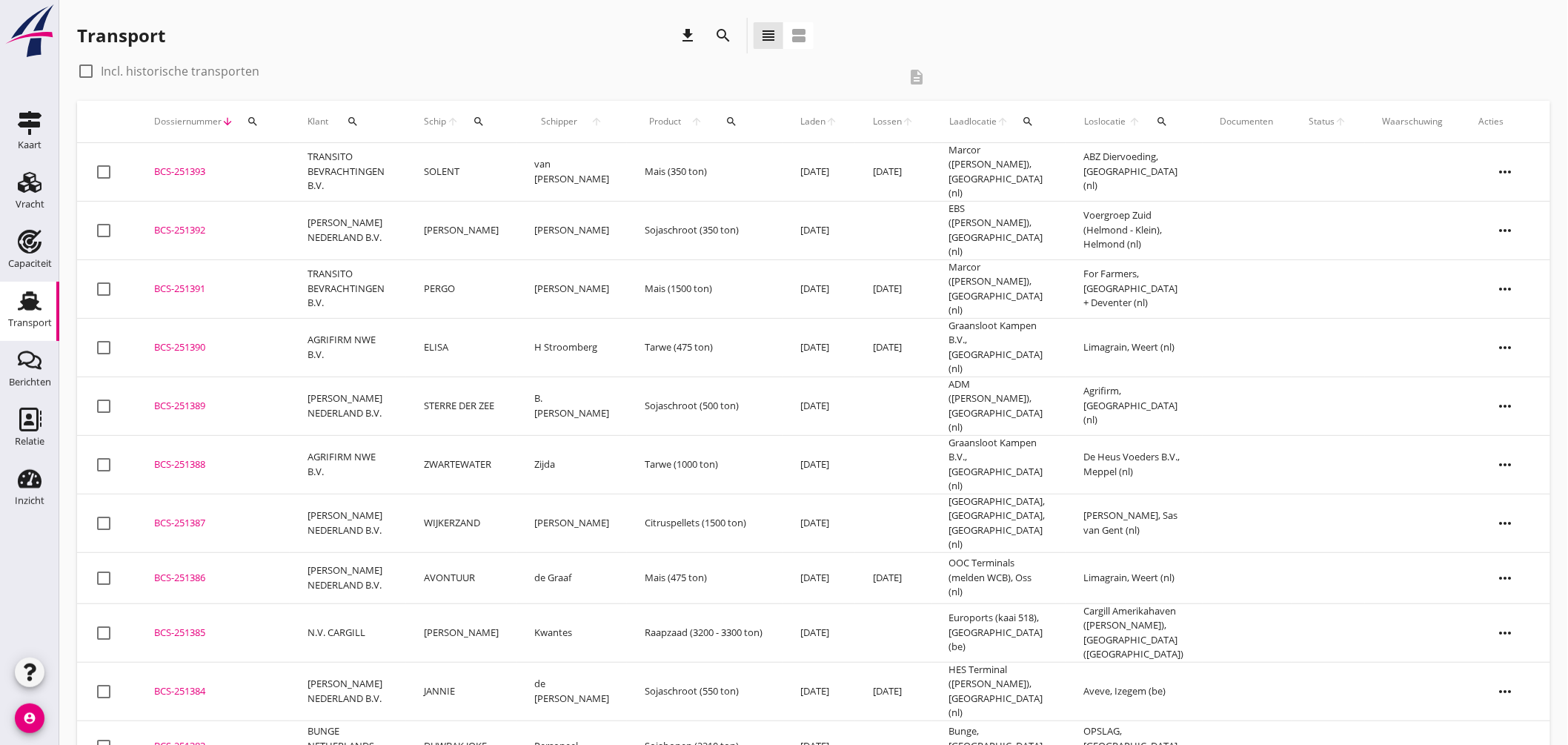
drag, startPoint x: 193, startPoint y: 417, endPoint x: 350, endPoint y: 375, distance: 162.5
click at [195, 457] on div "BCS-251388" at bounding box center [213, 464] width 118 height 15
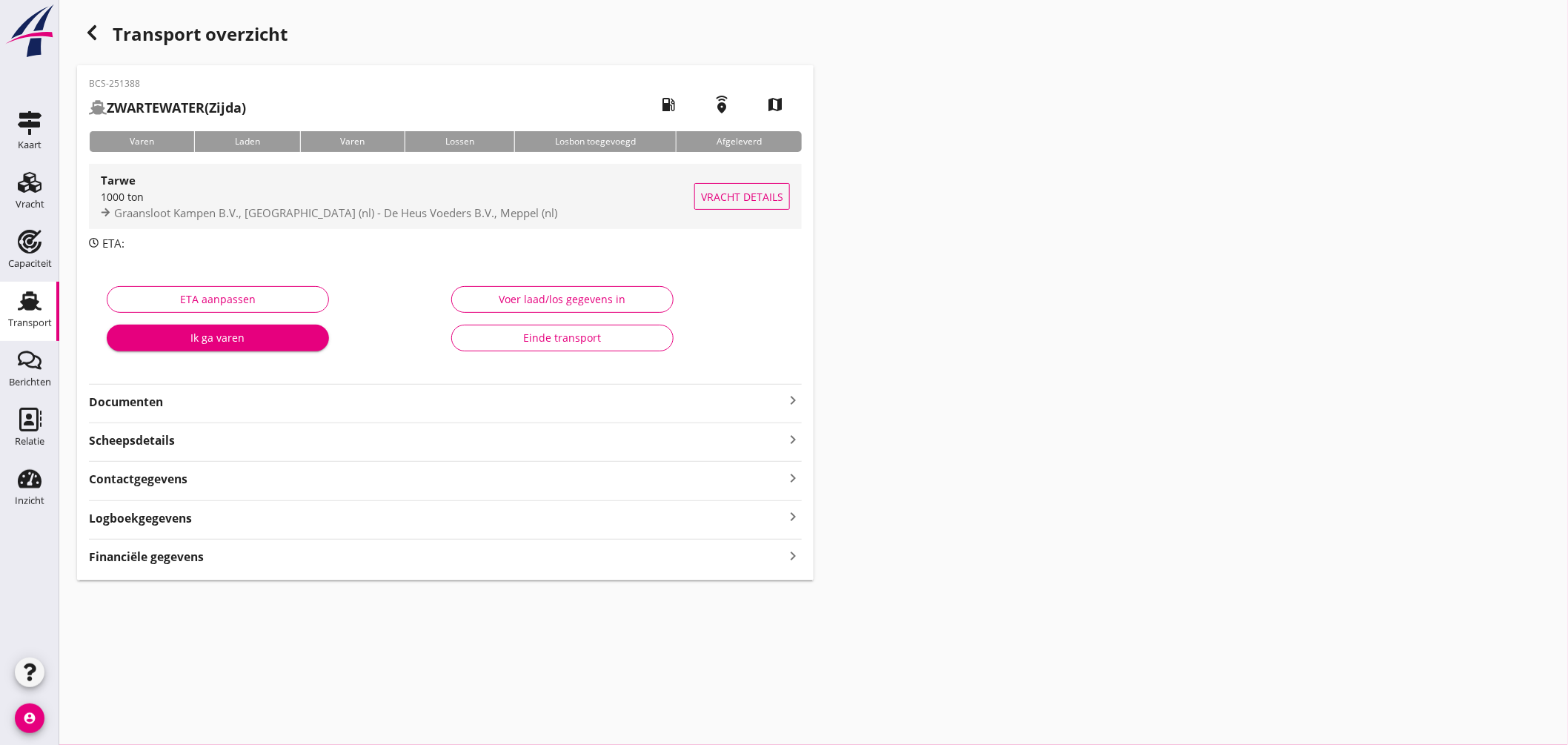
click at [461, 189] on div "1000 ton" at bounding box center [398, 196] width 594 height 15
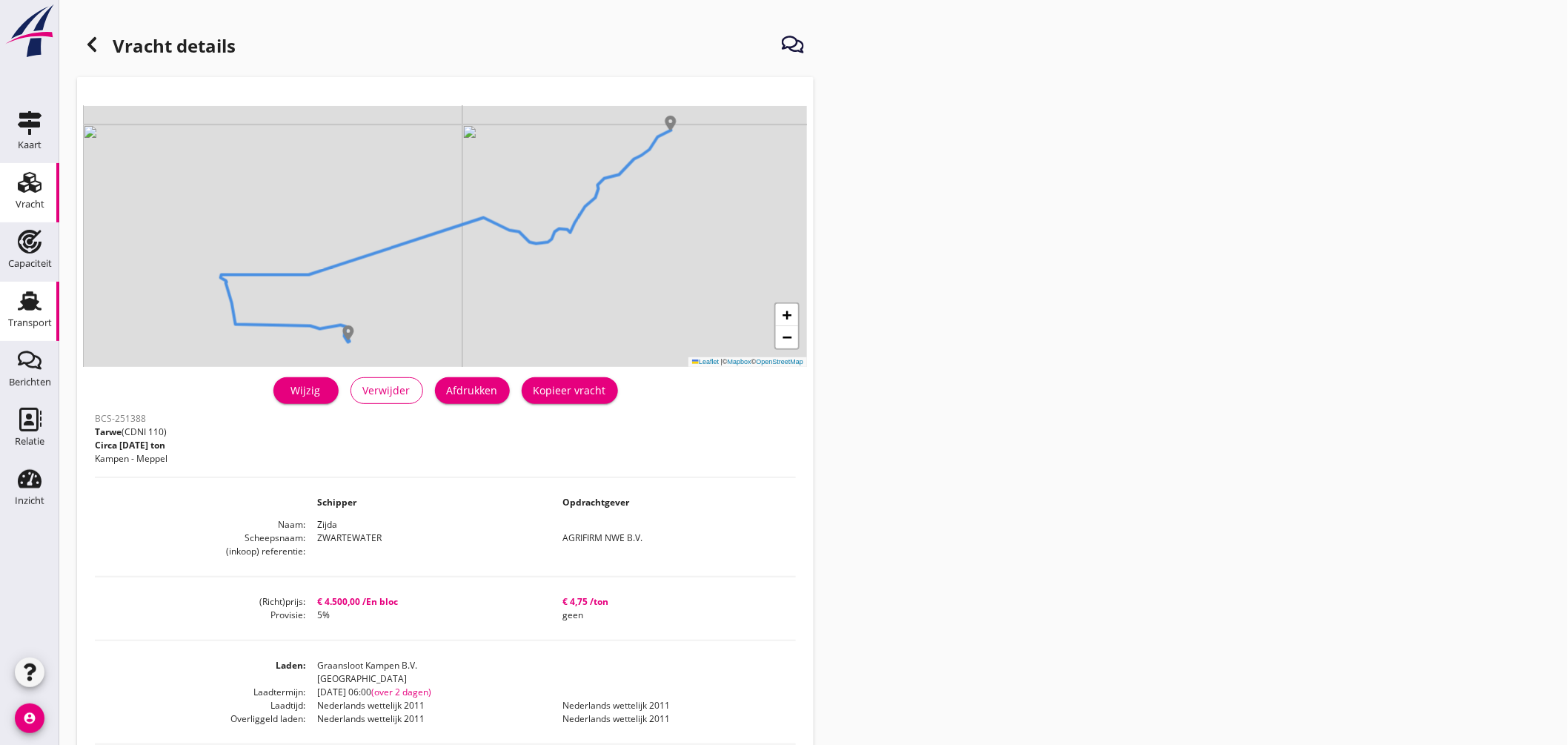
click at [45, 308] on div "Transport" at bounding box center [30, 301] width 36 height 24
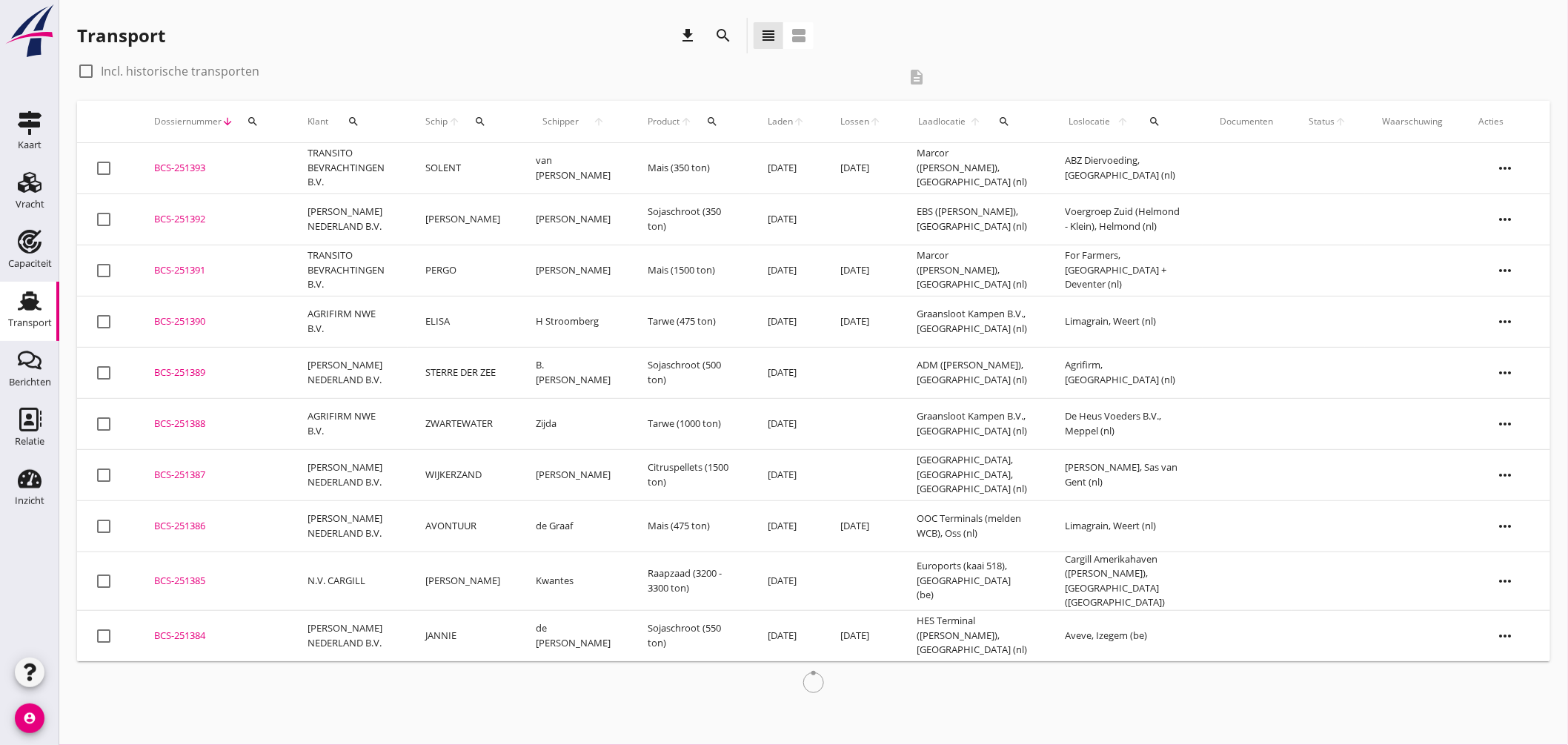
click at [476, 125] on button "search" at bounding box center [480, 121] width 27 height 26
click at [523, 163] on input "Zoek op (scheeps)naam" at bounding box center [555, 165] width 154 height 24
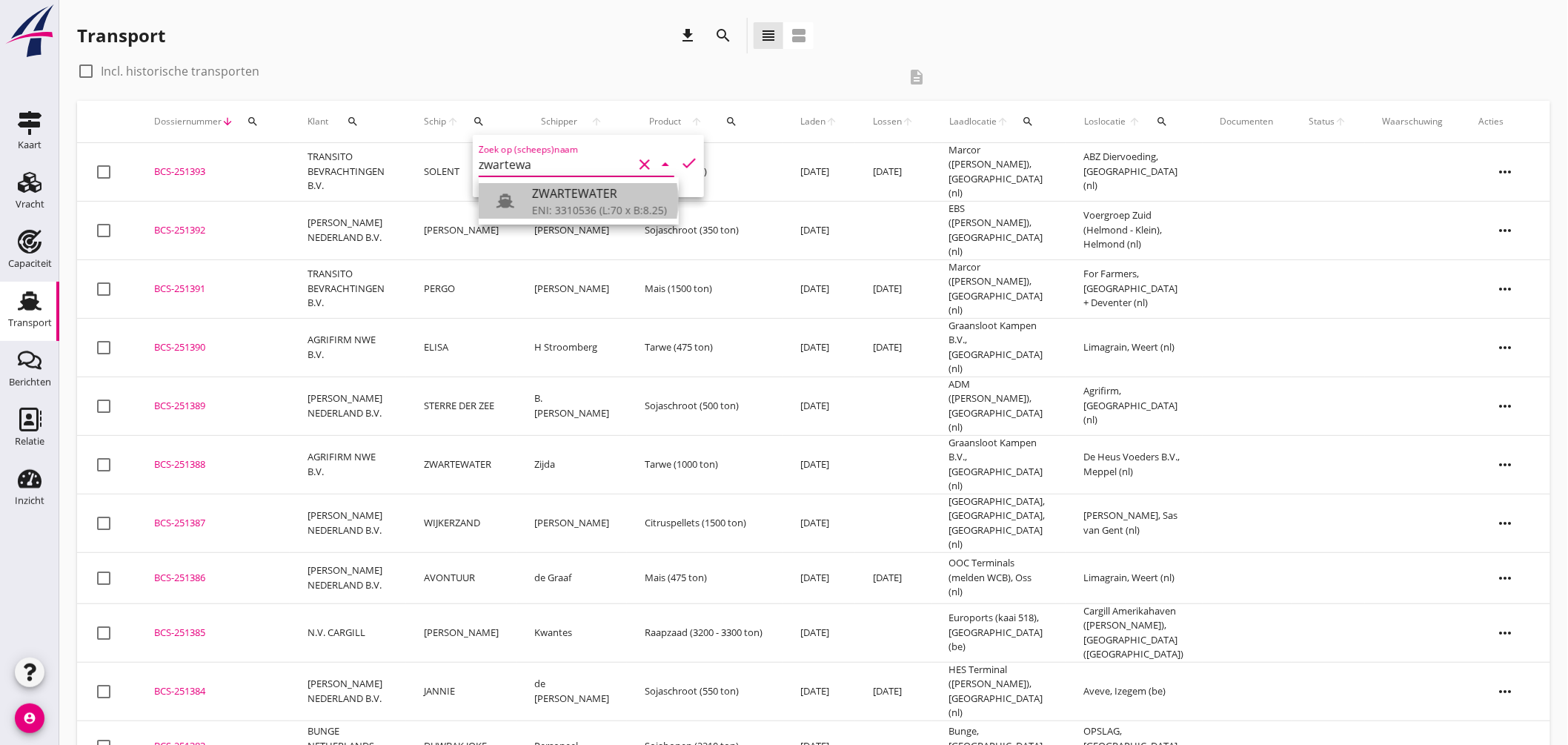
drag, startPoint x: 582, startPoint y: 195, endPoint x: 670, endPoint y: 183, distance: 88.8
click at [584, 195] on div "ZWARTEWATER" at bounding box center [600, 193] width 135 height 18
click at [682, 156] on icon "check" at bounding box center [688, 163] width 18 height 18
type input "ZWARTEWATER"
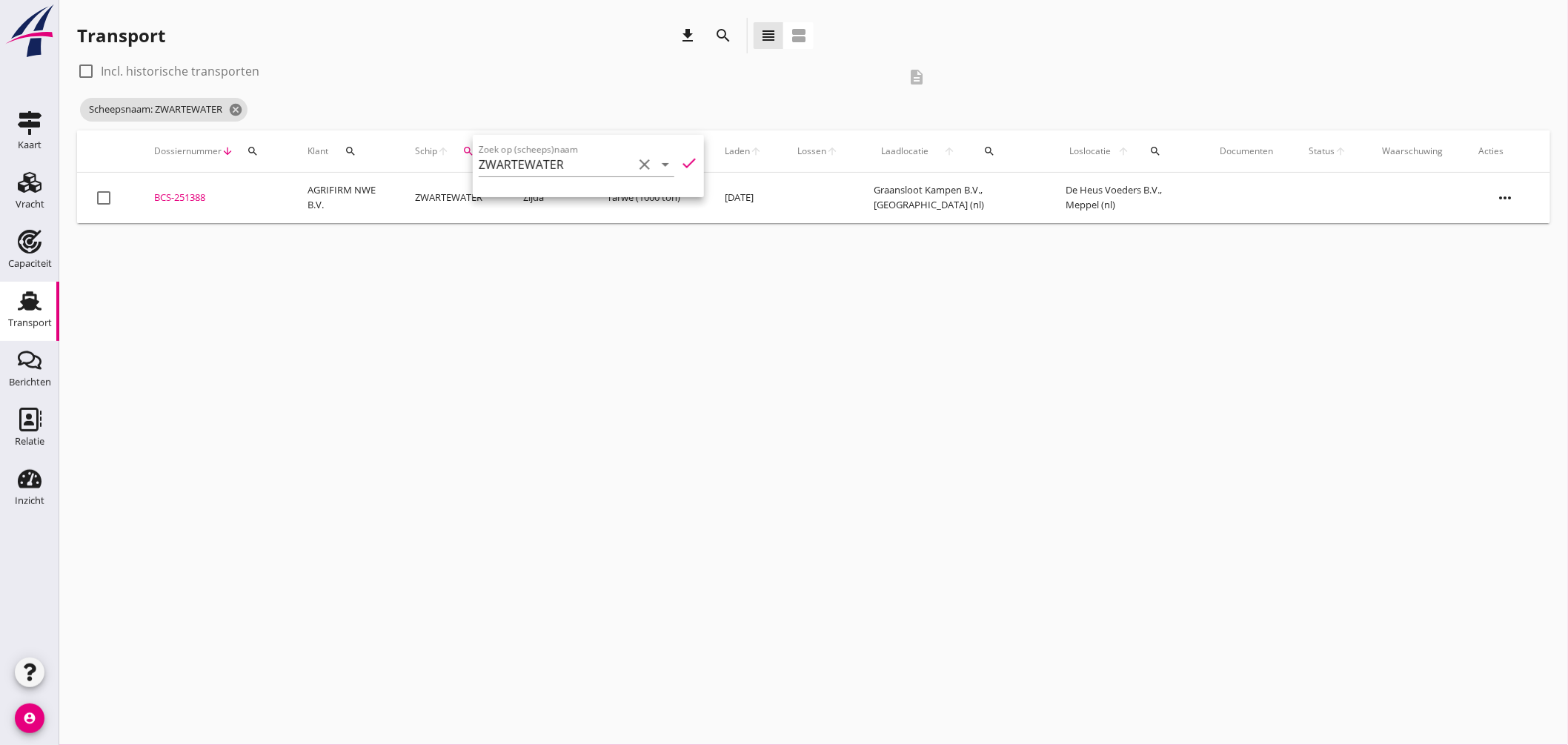
click at [127, 71] on label "Incl. historische transporten" at bounding box center [180, 71] width 159 height 15
checkbox input "true"
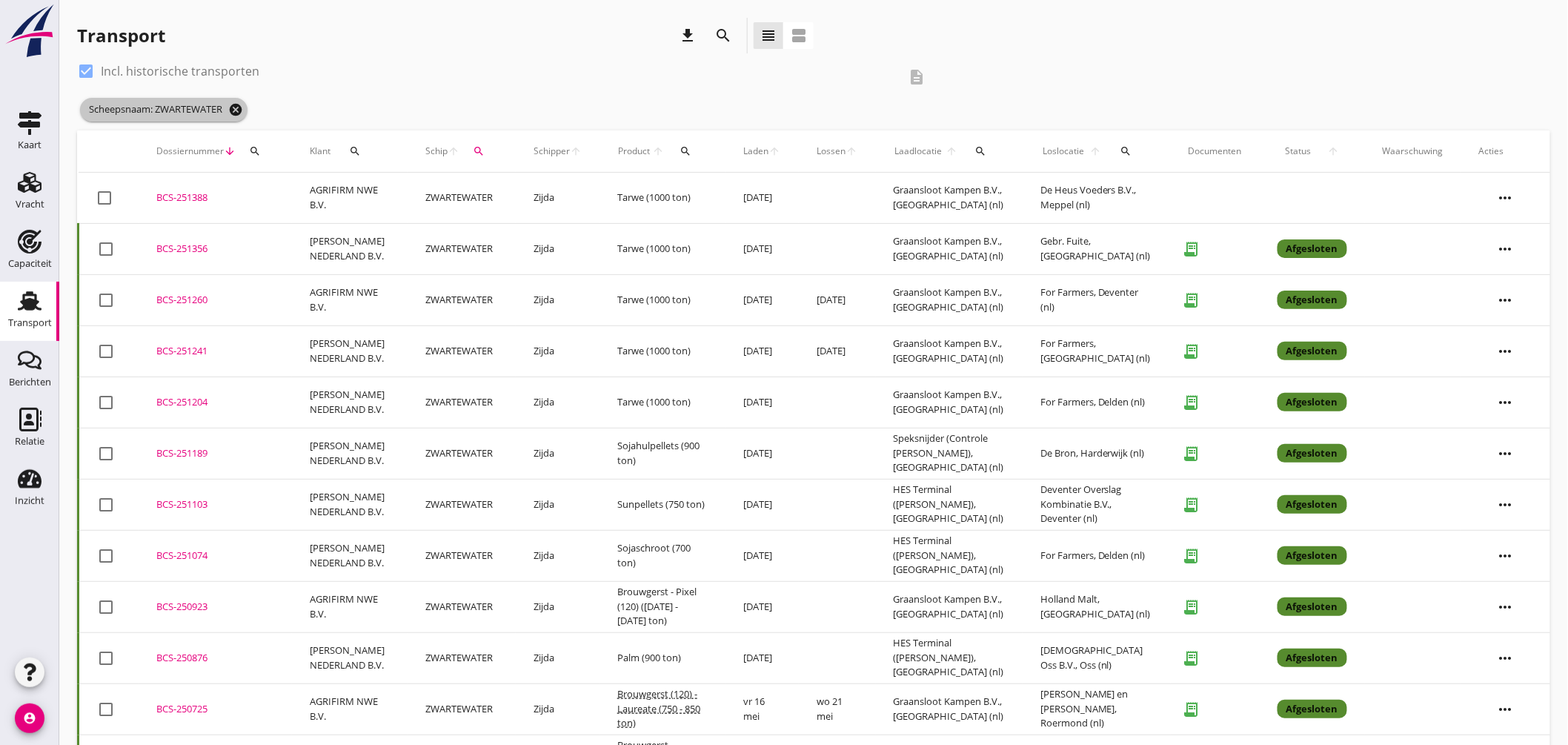
click at [241, 110] on icon "cancel" at bounding box center [235, 109] width 15 height 15
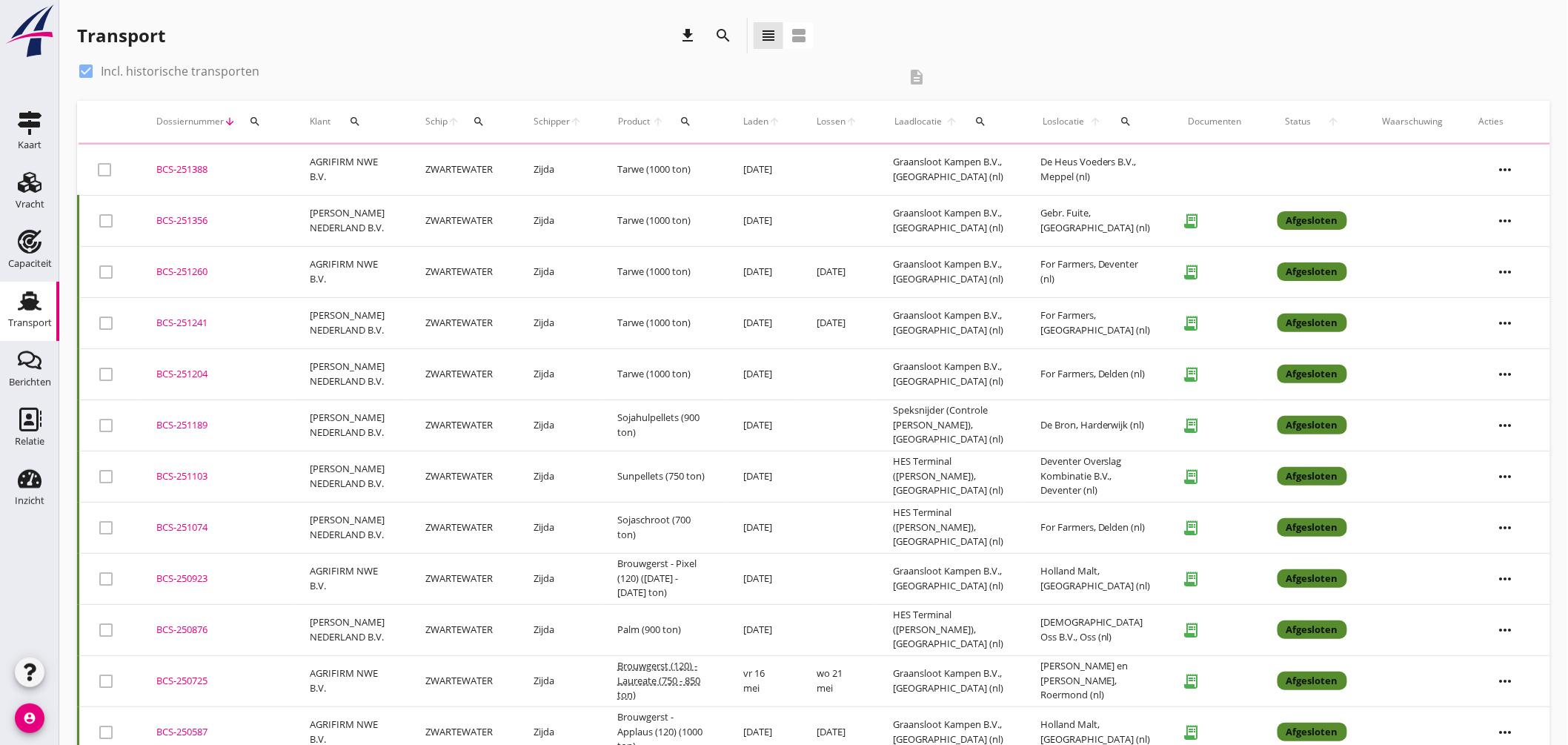
click at [84, 68] on div at bounding box center [86, 72] width 26 height 26
checkbox input "false"
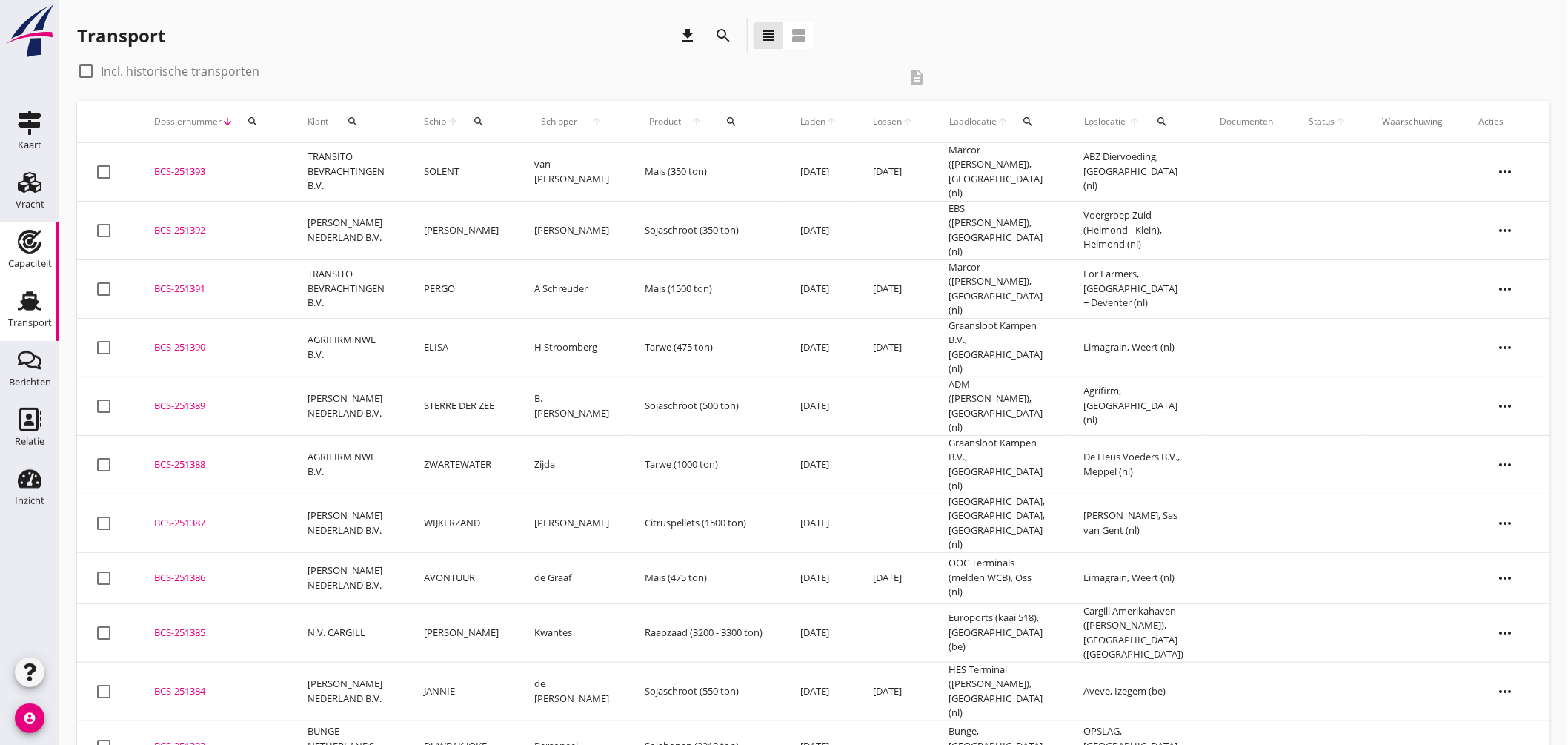
click at [32, 234] on use at bounding box center [30, 242] width 24 height 24
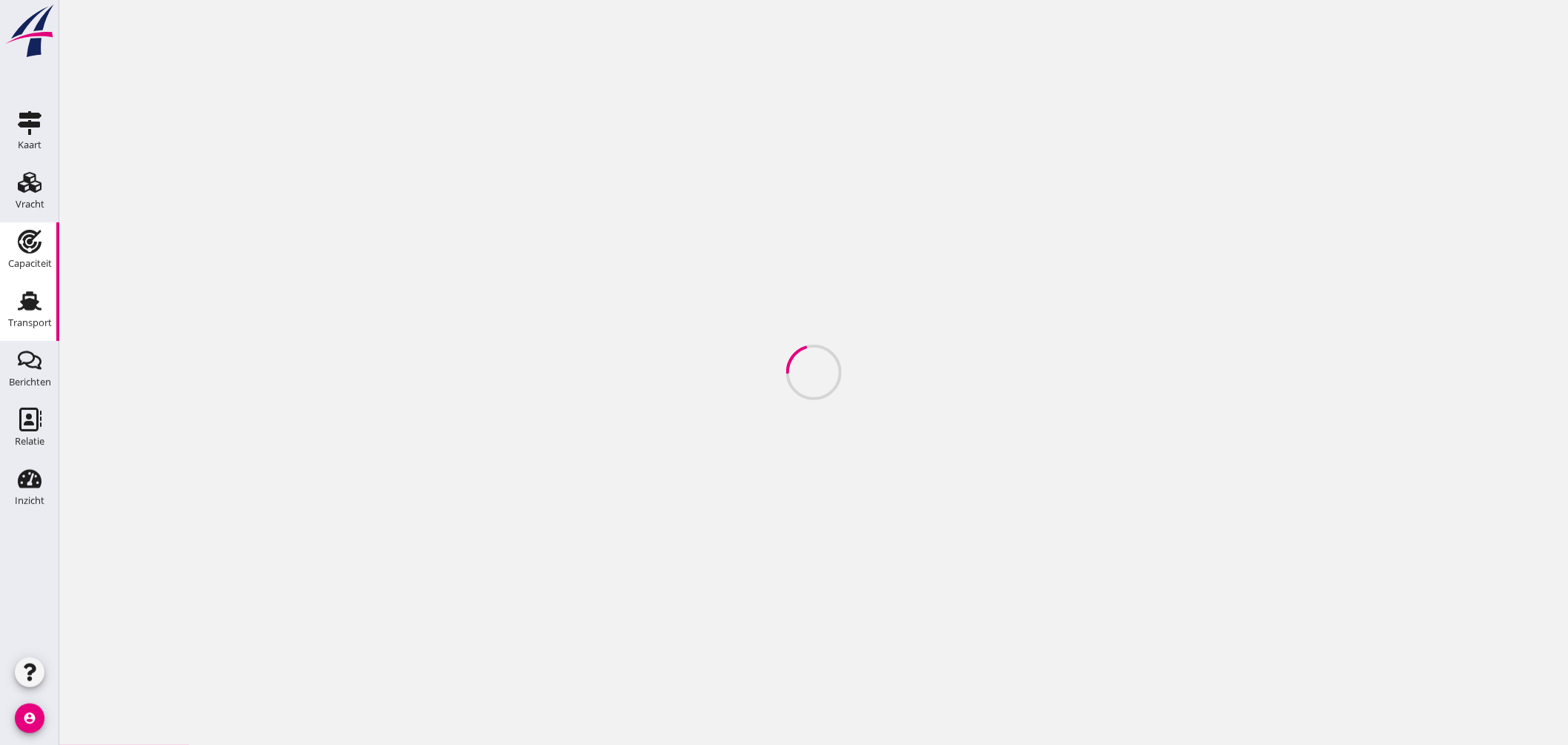
click at [40, 296] on icon "Transport" at bounding box center [30, 301] width 24 height 24
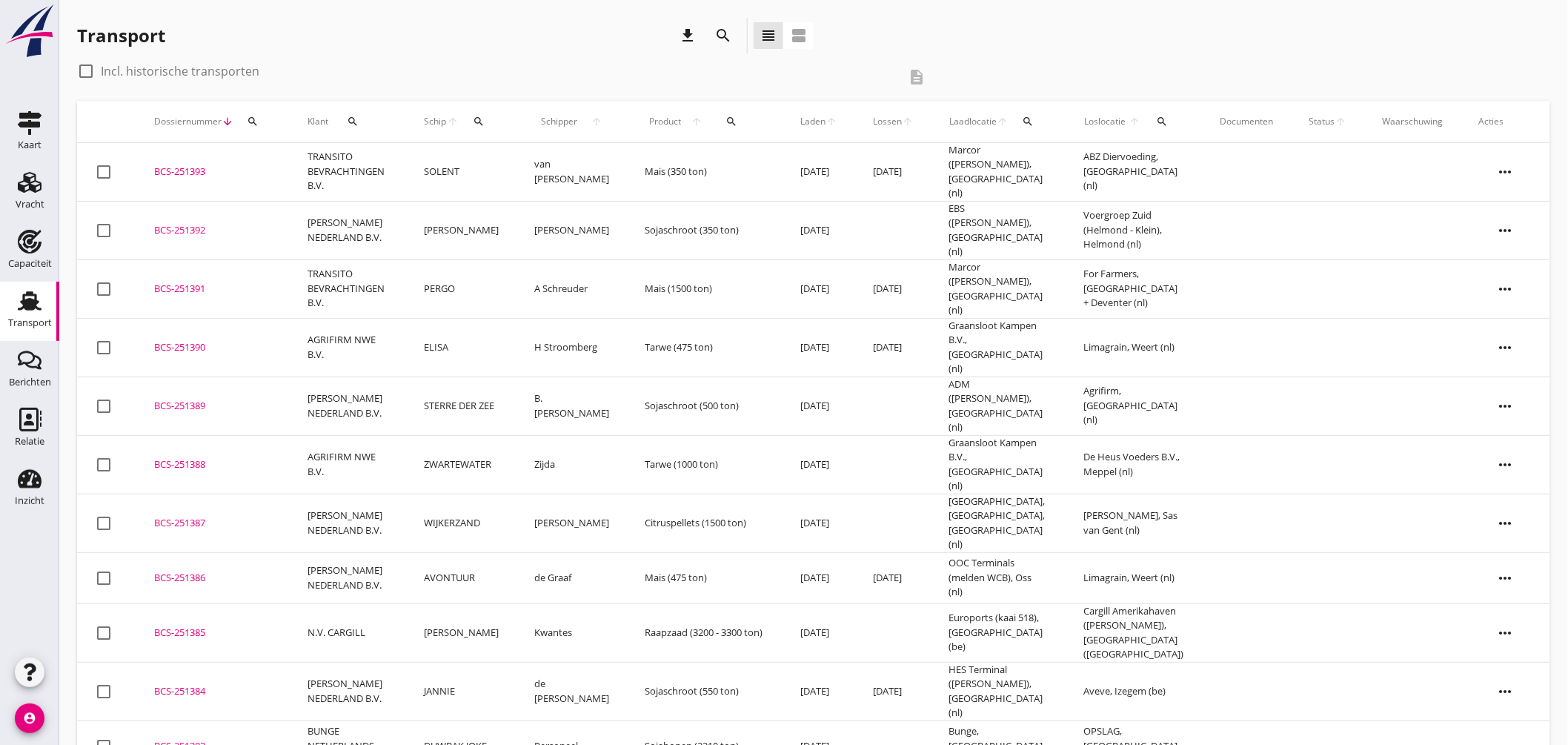
click at [1273, 334] on td at bounding box center [1247, 347] width 89 height 59
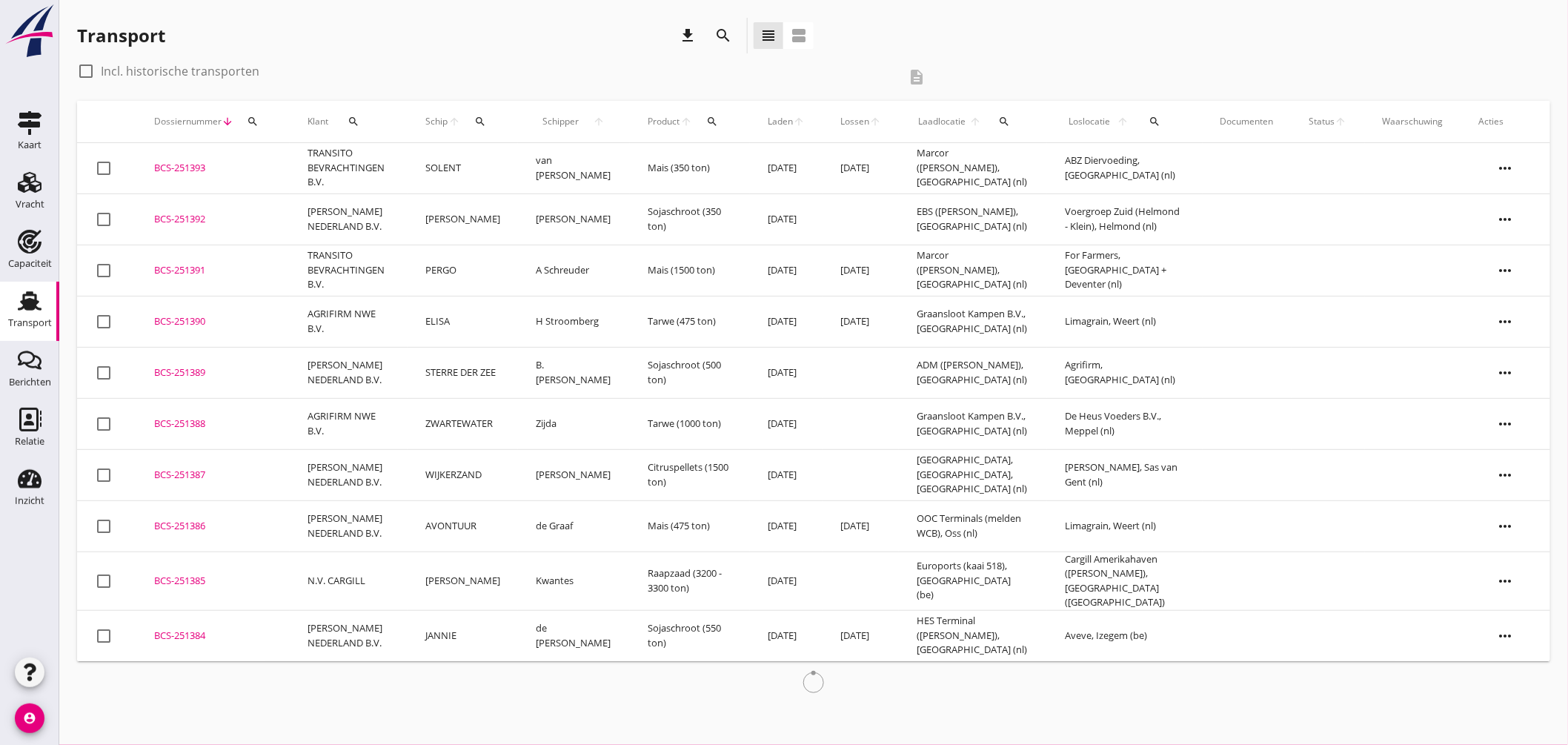
click at [186, 166] on div "BCS-251393" at bounding box center [213, 167] width 118 height 15
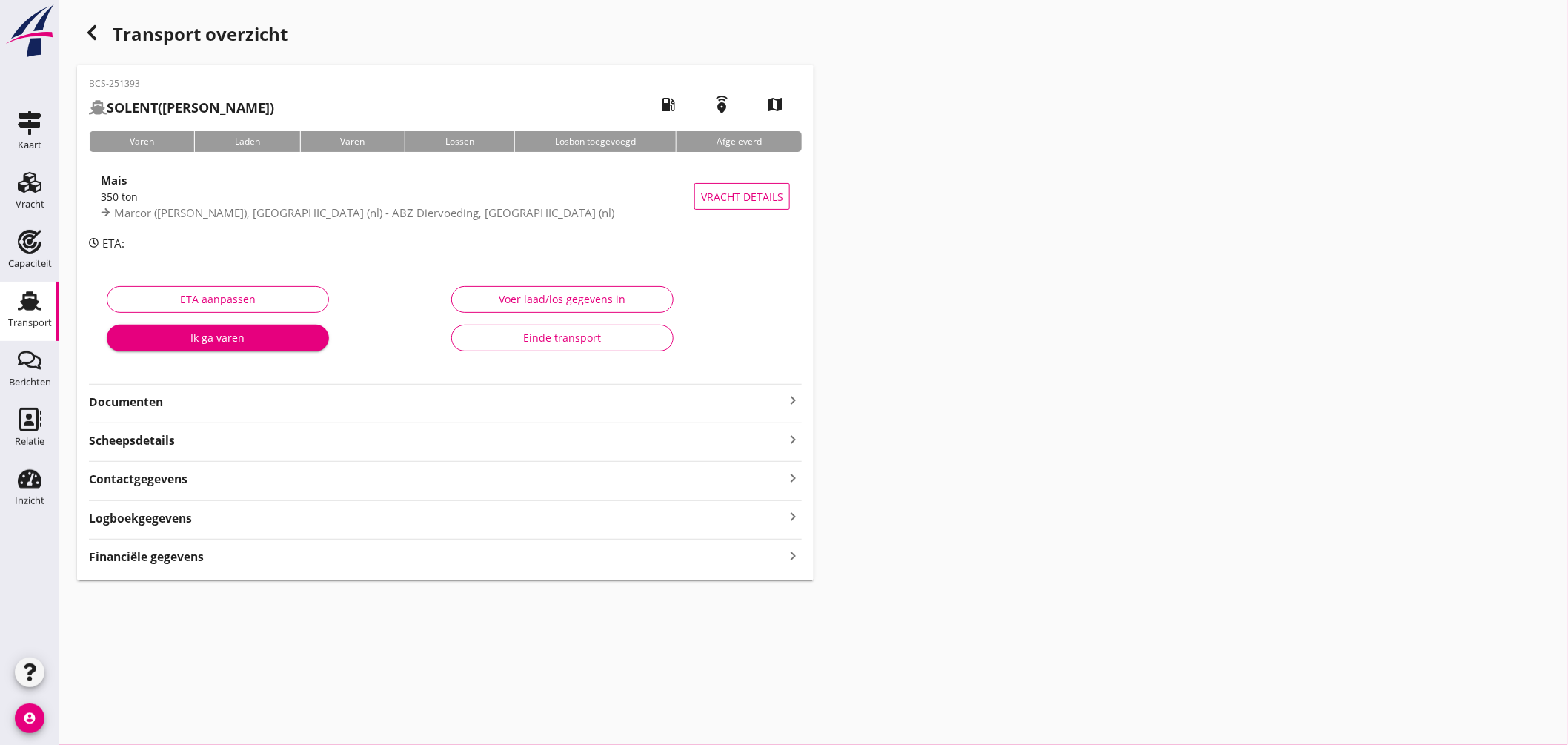
click at [787, 395] on icon "keyboard_arrow_right" at bounding box center [793, 400] width 18 height 18
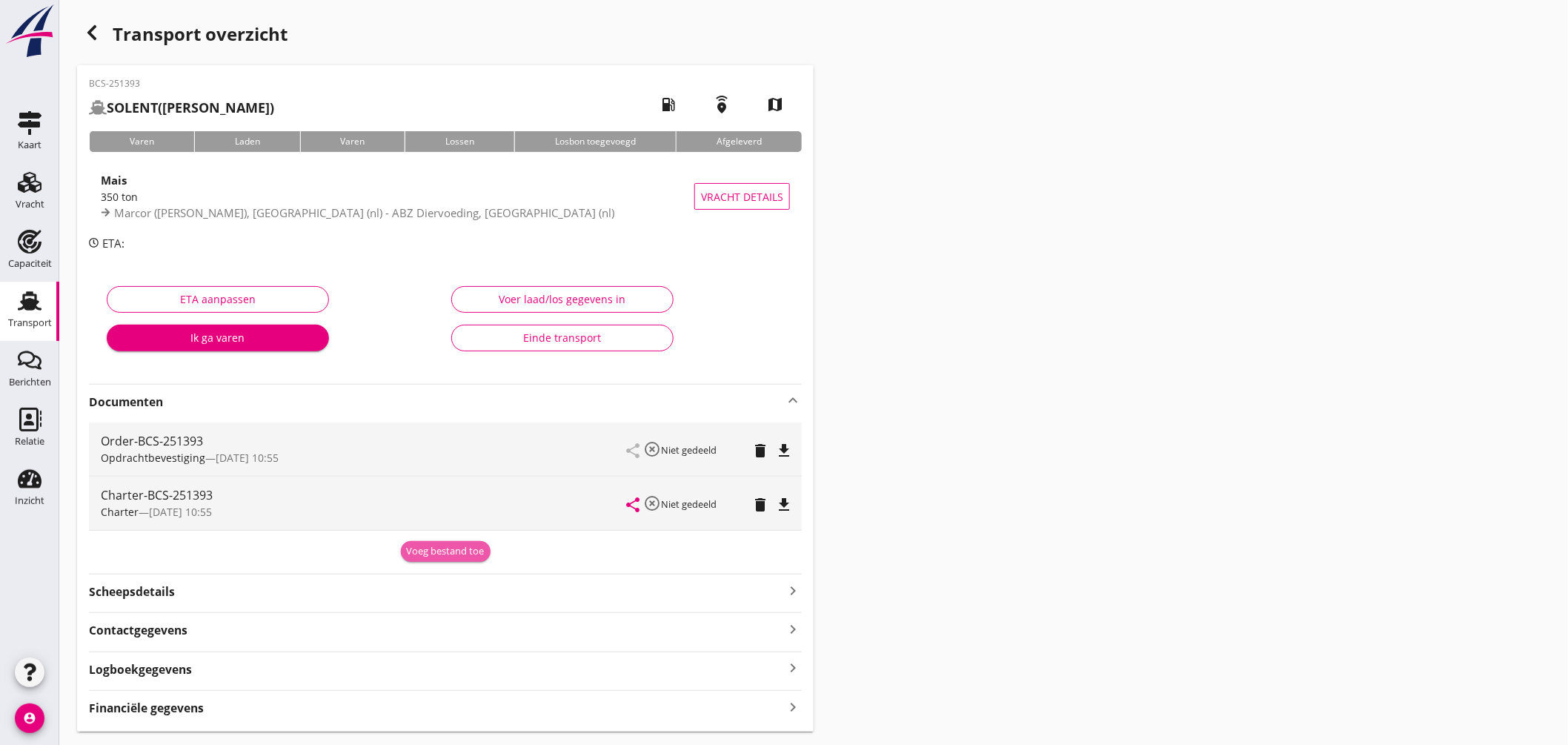
drag, startPoint x: 460, startPoint y: 549, endPoint x: 467, endPoint y: 537, distance: 13.9
click at [461, 549] on div "Voeg bestand toe" at bounding box center [445, 551] width 78 height 15
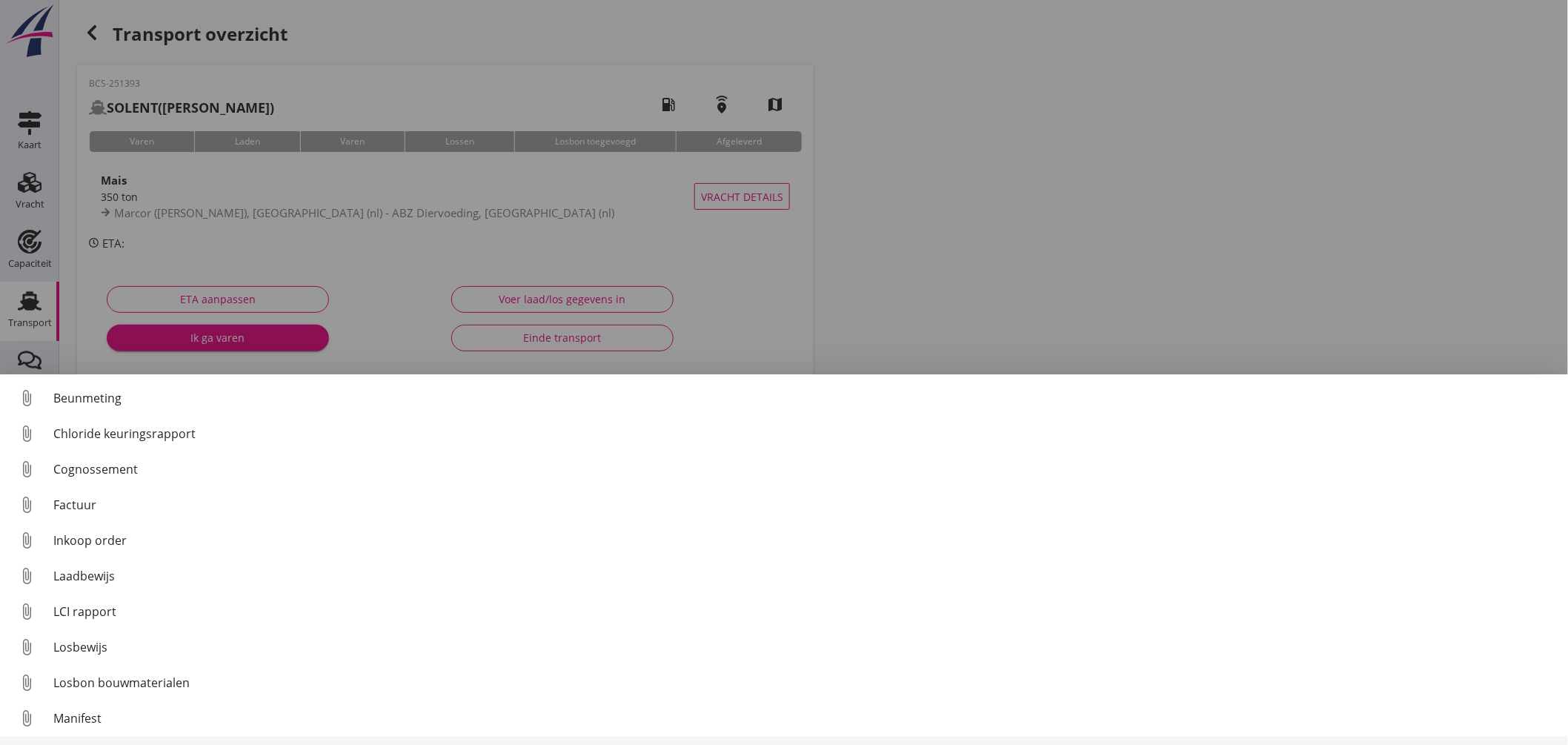
scroll to position [104, 0]
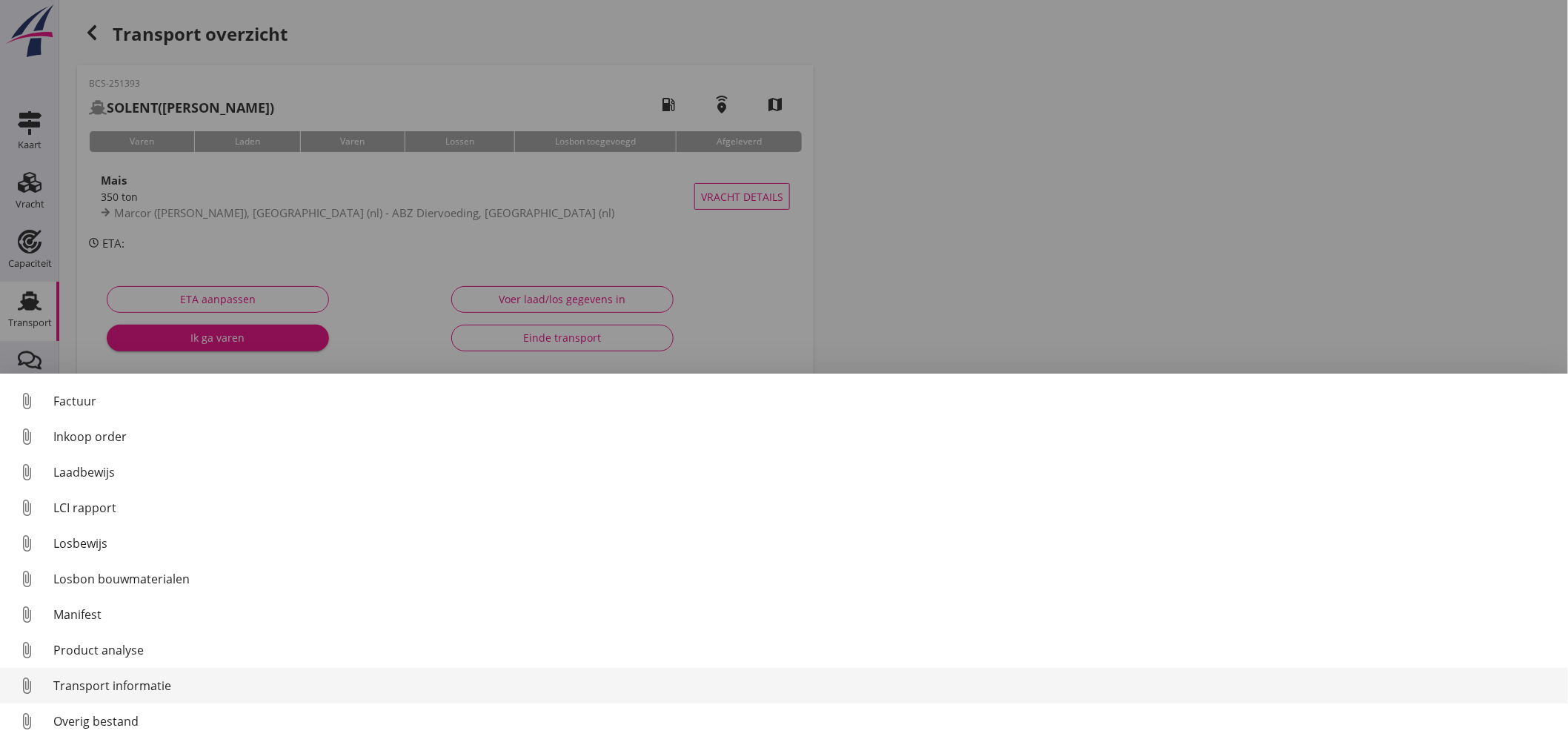
click at [121, 682] on div "Transport informatie" at bounding box center [804, 685] width 1502 height 18
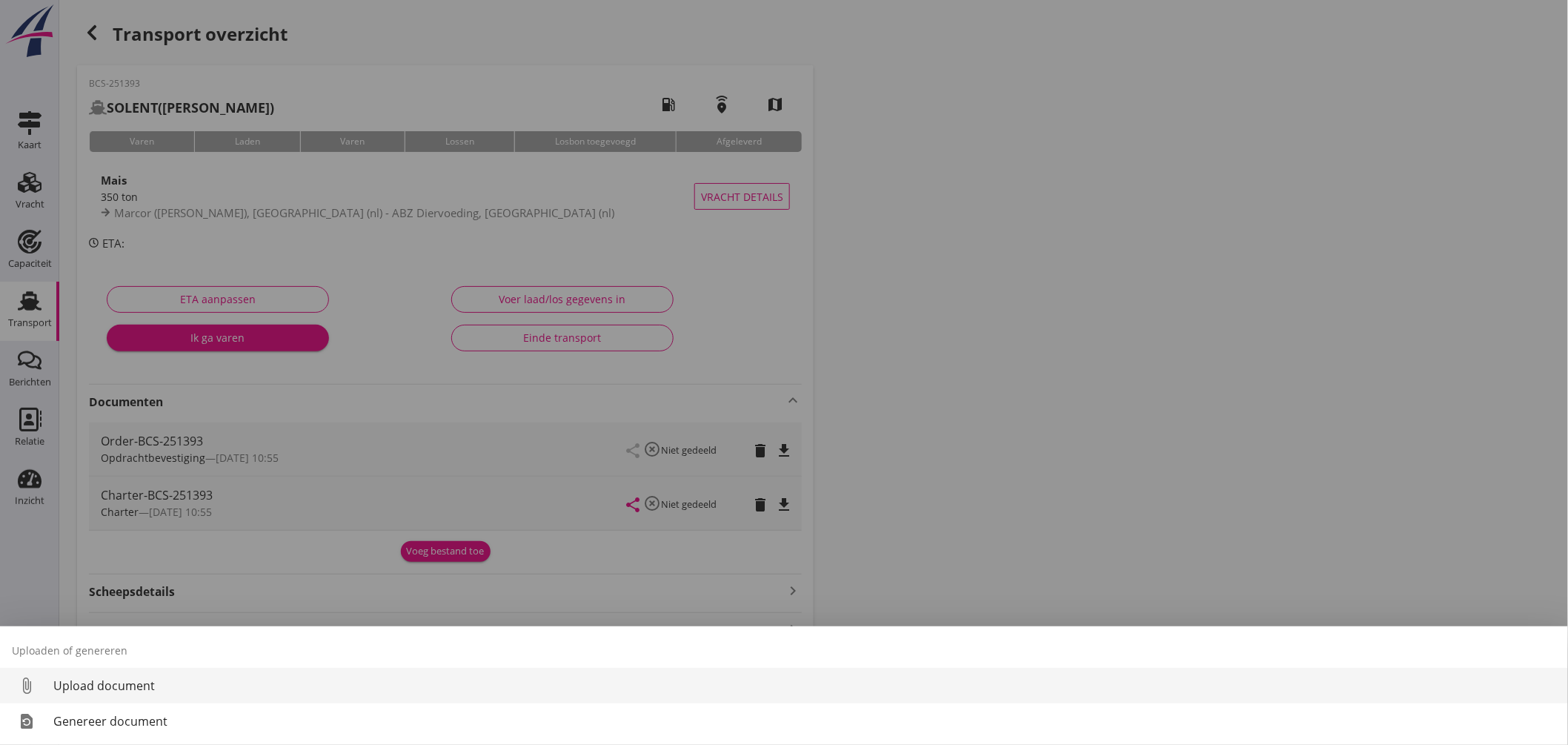
click at [143, 692] on div "Upload document" at bounding box center [804, 685] width 1502 height 18
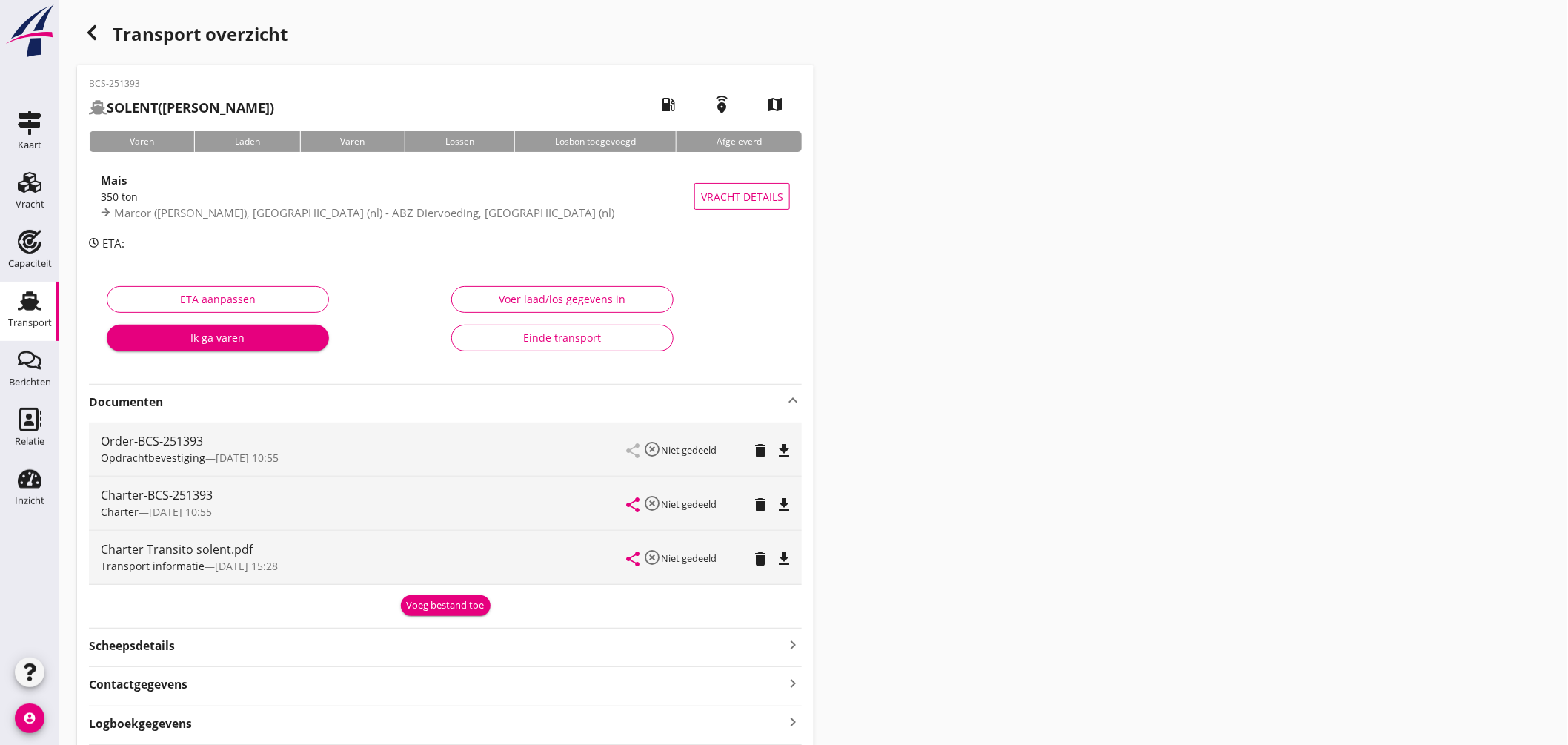
click at [34, 297] on use at bounding box center [30, 300] width 24 height 20
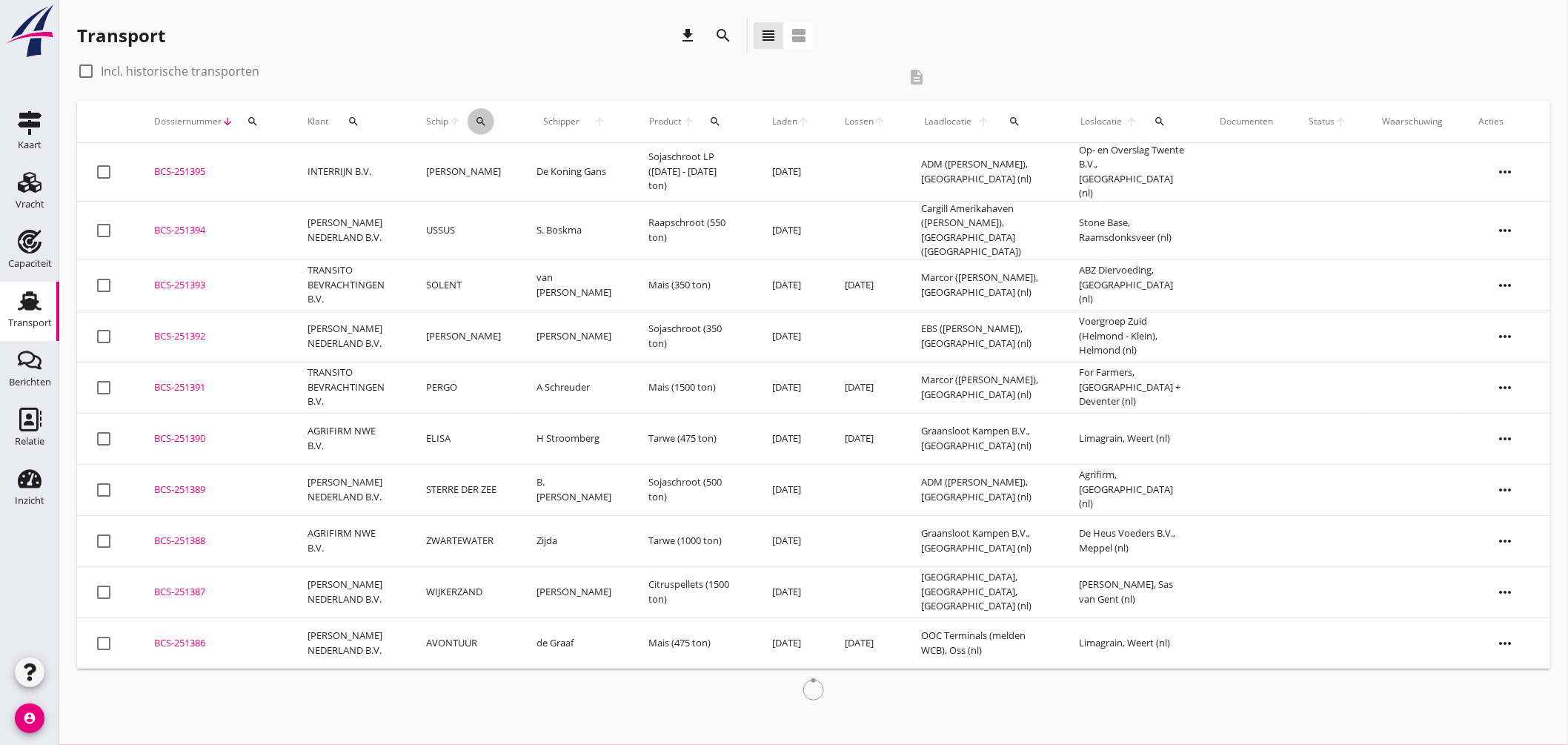
click at [485, 121] on icon "search" at bounding box center [481, 121] width 12 height 12
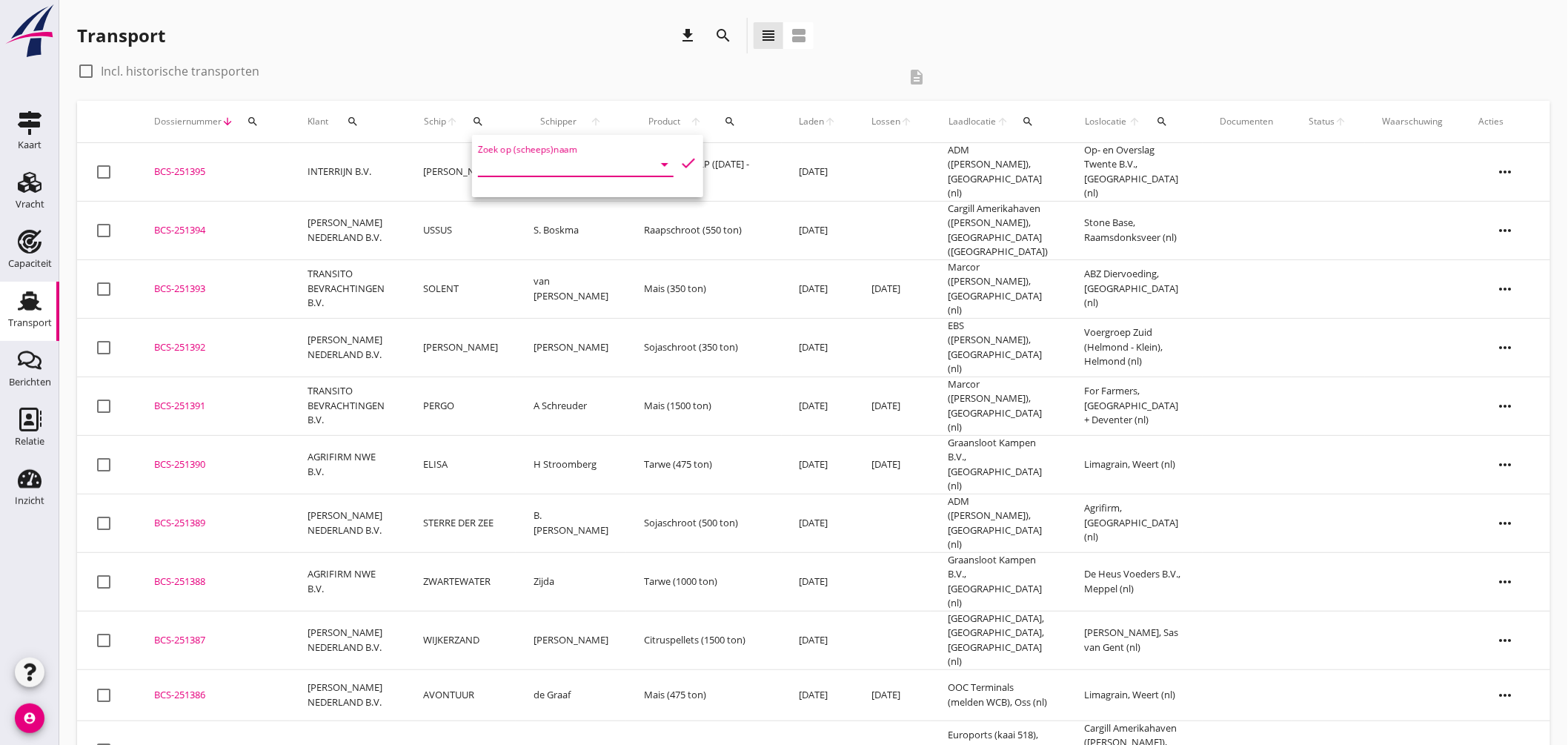
click at [538, 154] on input "Zoek op (scheeps)naam" at bounding box center [555, 165] width 154 height 24
drag, startPoint x: 538, startPoint y: 154, endPoint x: 543, endPoint y: 161, distance: 8.6
click at [543, 161] on input "Zoek op (scheeps)naam" at bounding box center [555, 165] width 154 height 24
type input "grebbe"
click at [635, 161] on icon "clear" at bounding box center [643, 164] width 18 height 18
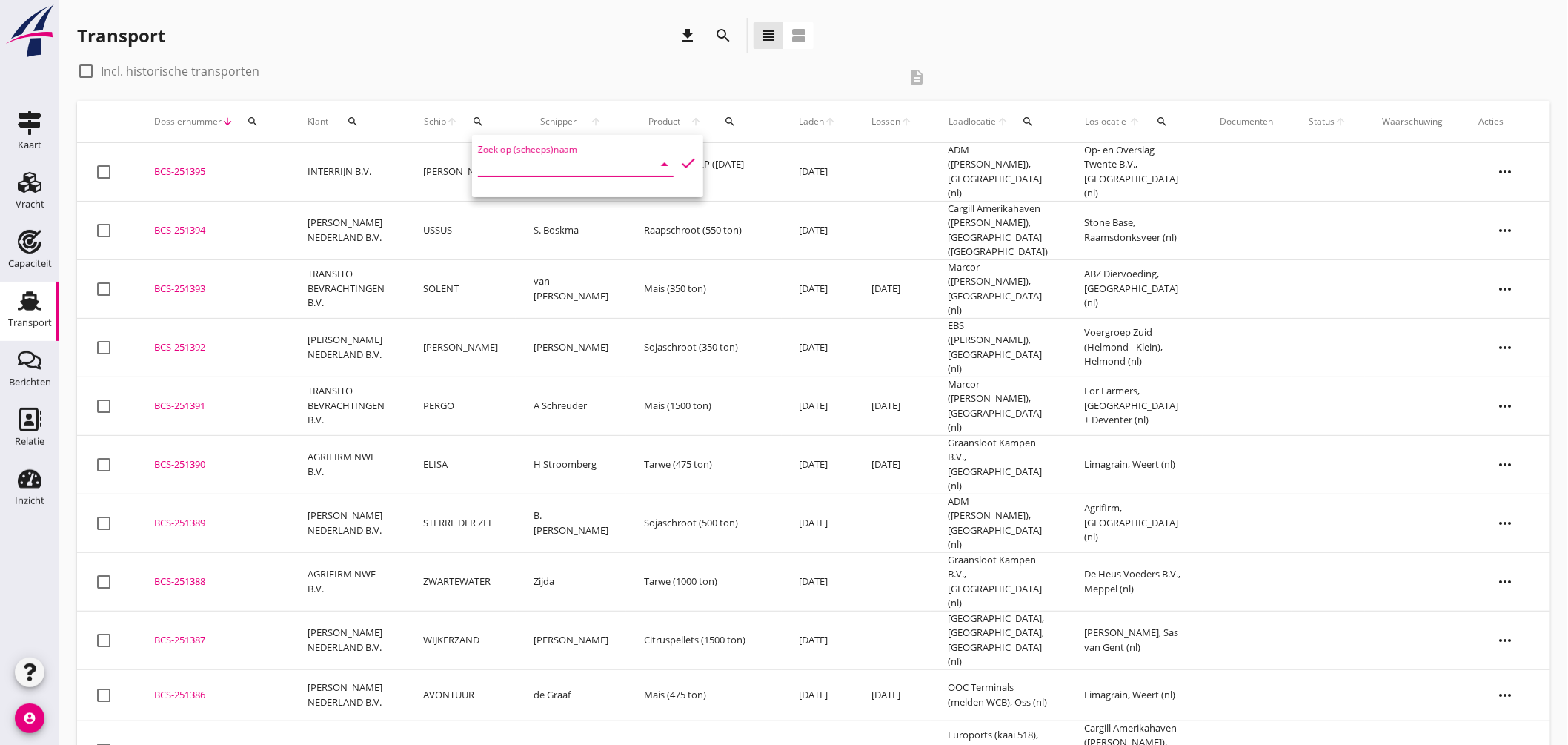
click at [584, 167] on input "Zoek op (scheeps)naam" at bounding box center [555, 165] width 154 height 24
type input "[PERSON_NAME]"
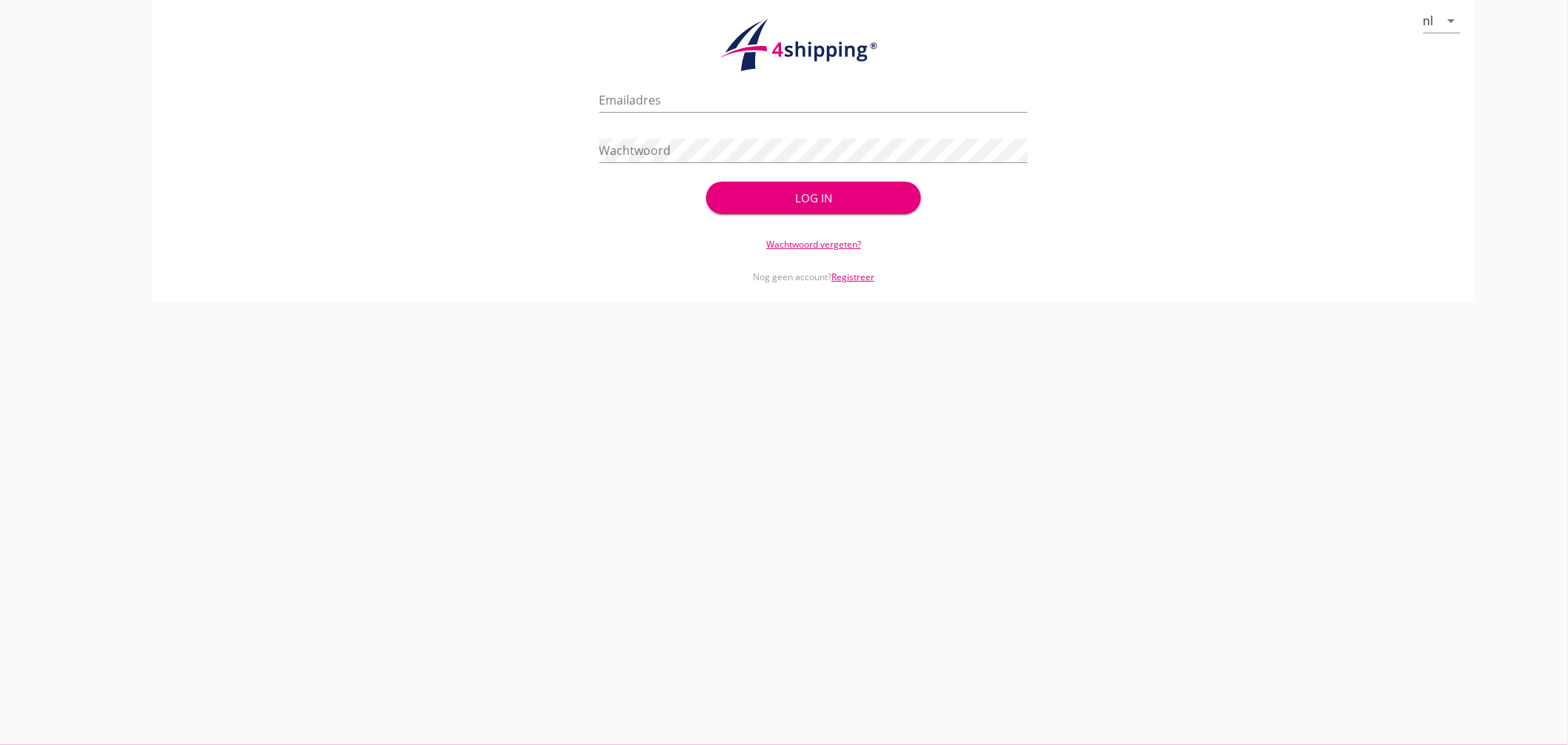
type input "[EMAIL_ADDRESS][DOMAIN_NAME]"
click at [812, 197] on div "Log in" at bounding box center [813, 198] width 166 height 17
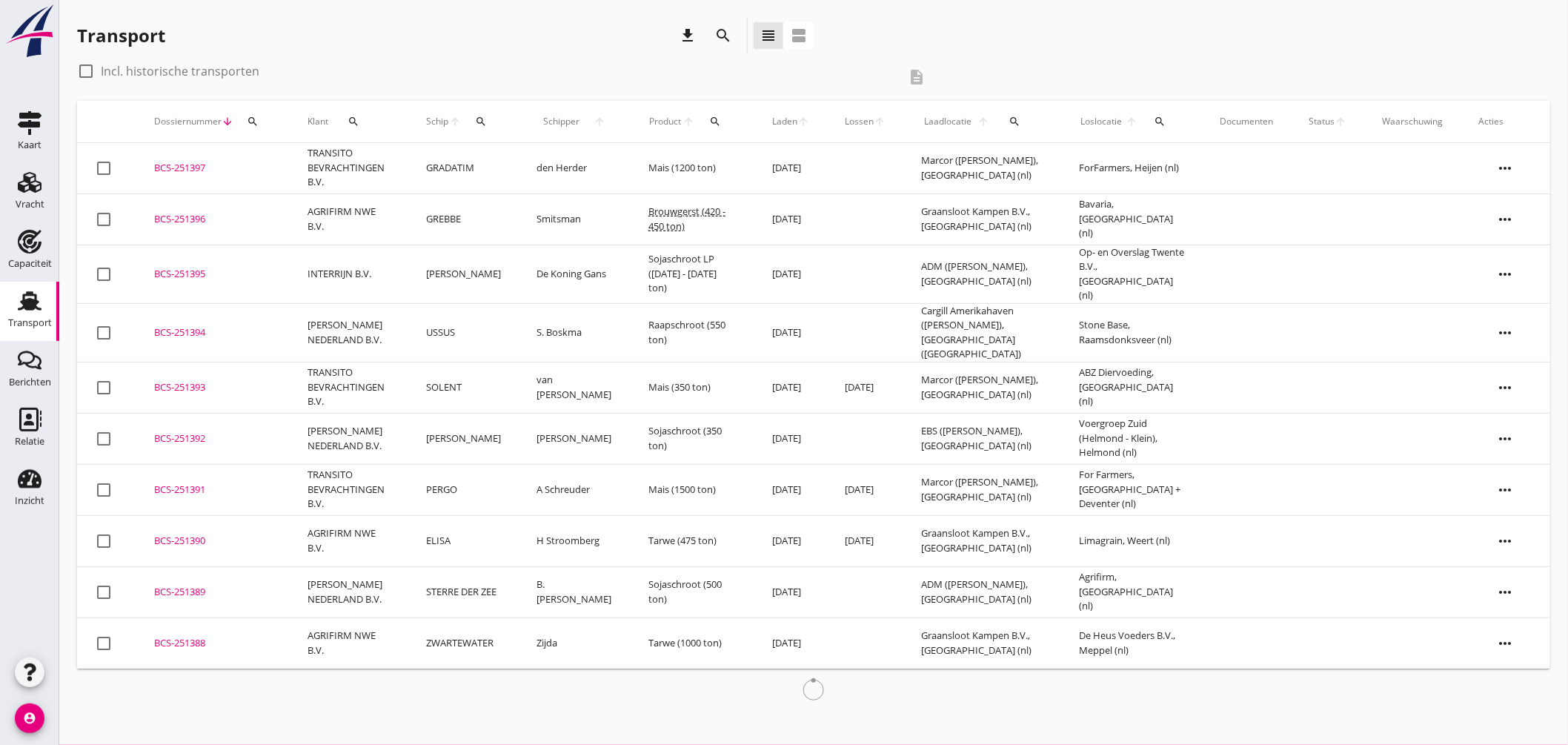
click at [479, 121] on icon "search" at bounding box center [481, 121] width 12 height 12
click at [531, 165] on input "Zoek op (scheeps)naam" at bounding box center [555, 165] width 154 height 24
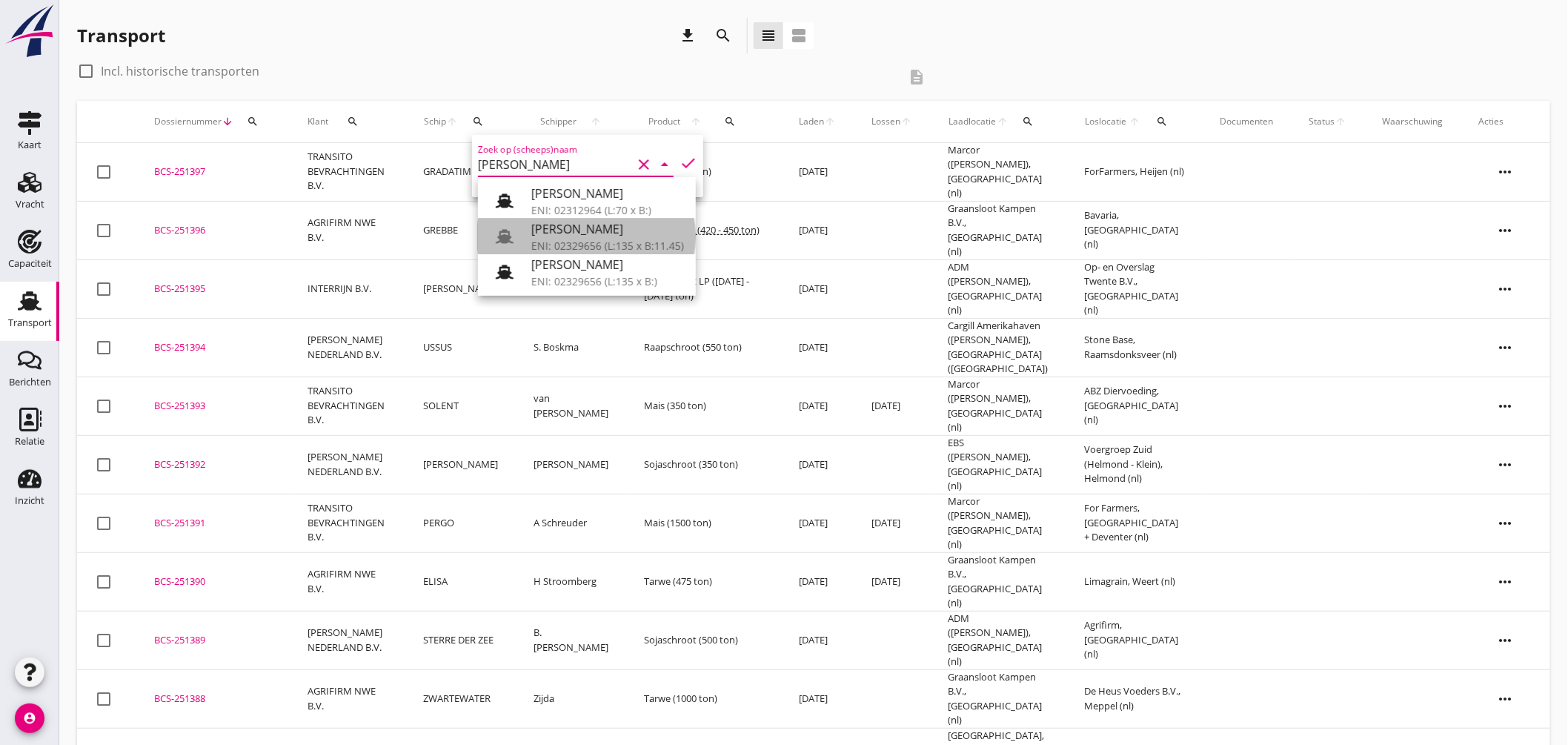
click at [582, 240] on div "ENI: 02329656 (L:135 x B:11.45)" at bounding box center [607, 246] width 153 height 15
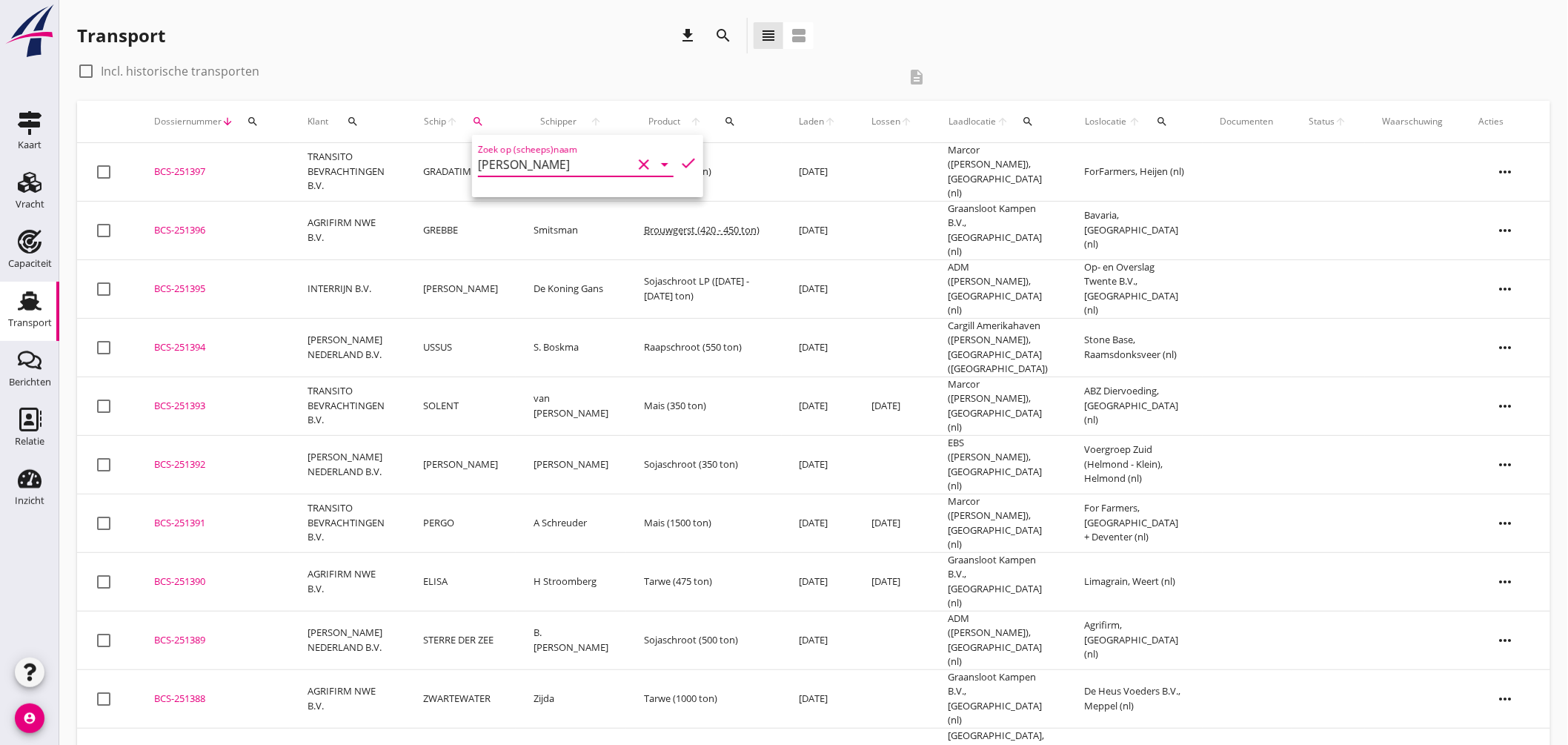
click at [679, 154] on icon "check" at bounding box center [688, 163] width 18 height 18
type input "[PERSON_NAME]"
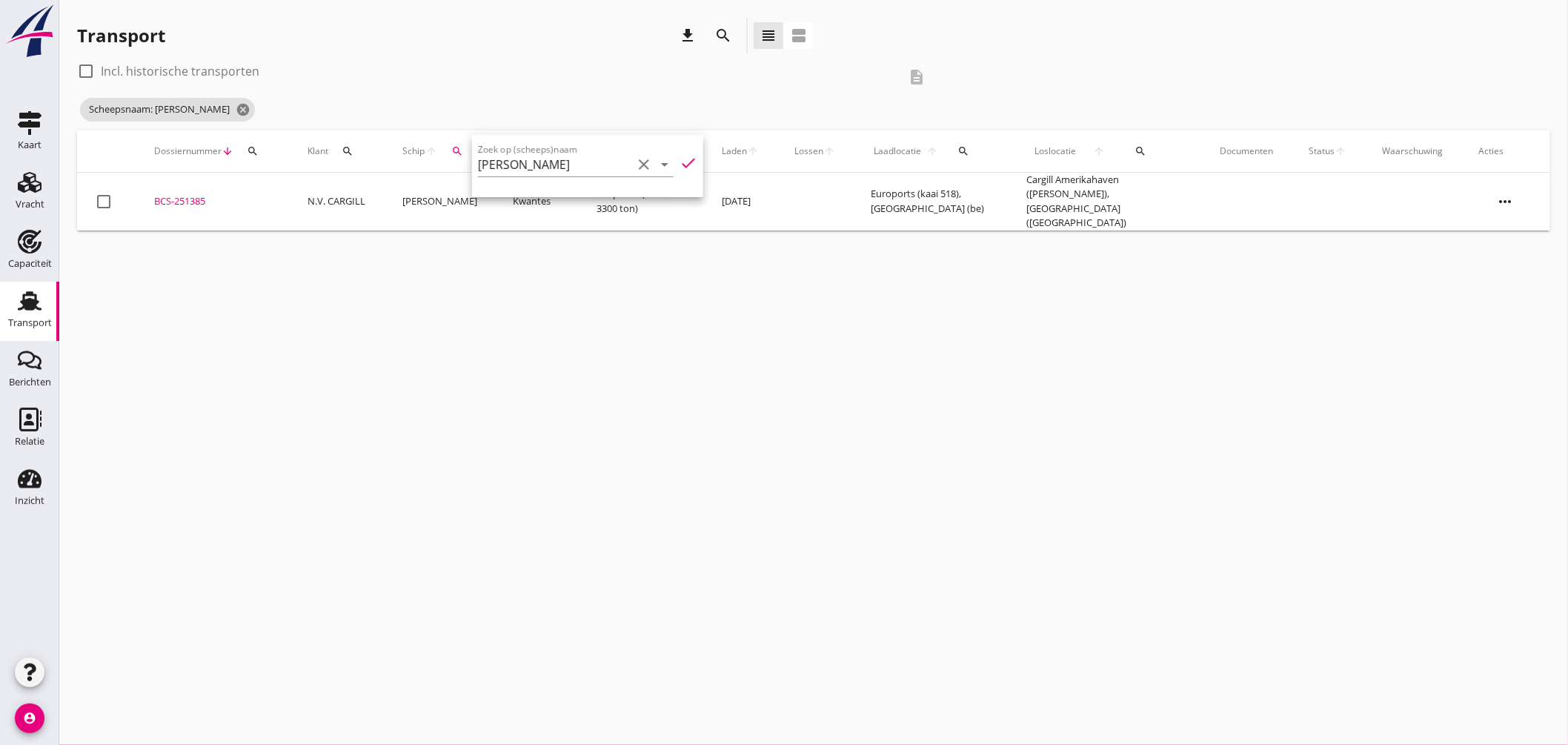
click at [195, 196] on div "BCS-251385" at bounding box center [213, 201] width 118 height 15
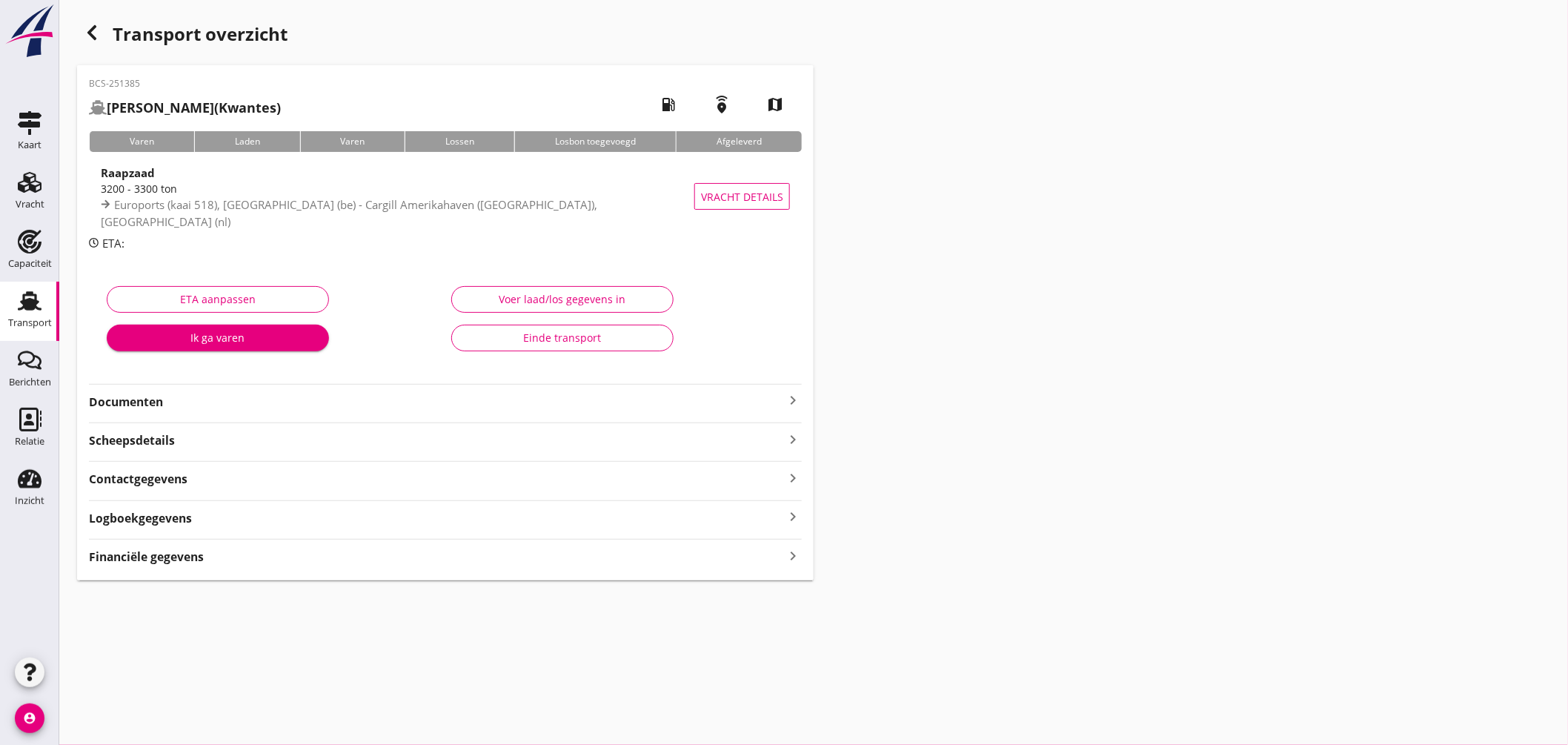
click at [791, 395] on icon "keyboard_arrow_right" at bounding box center [793, 400] width 18 height 18
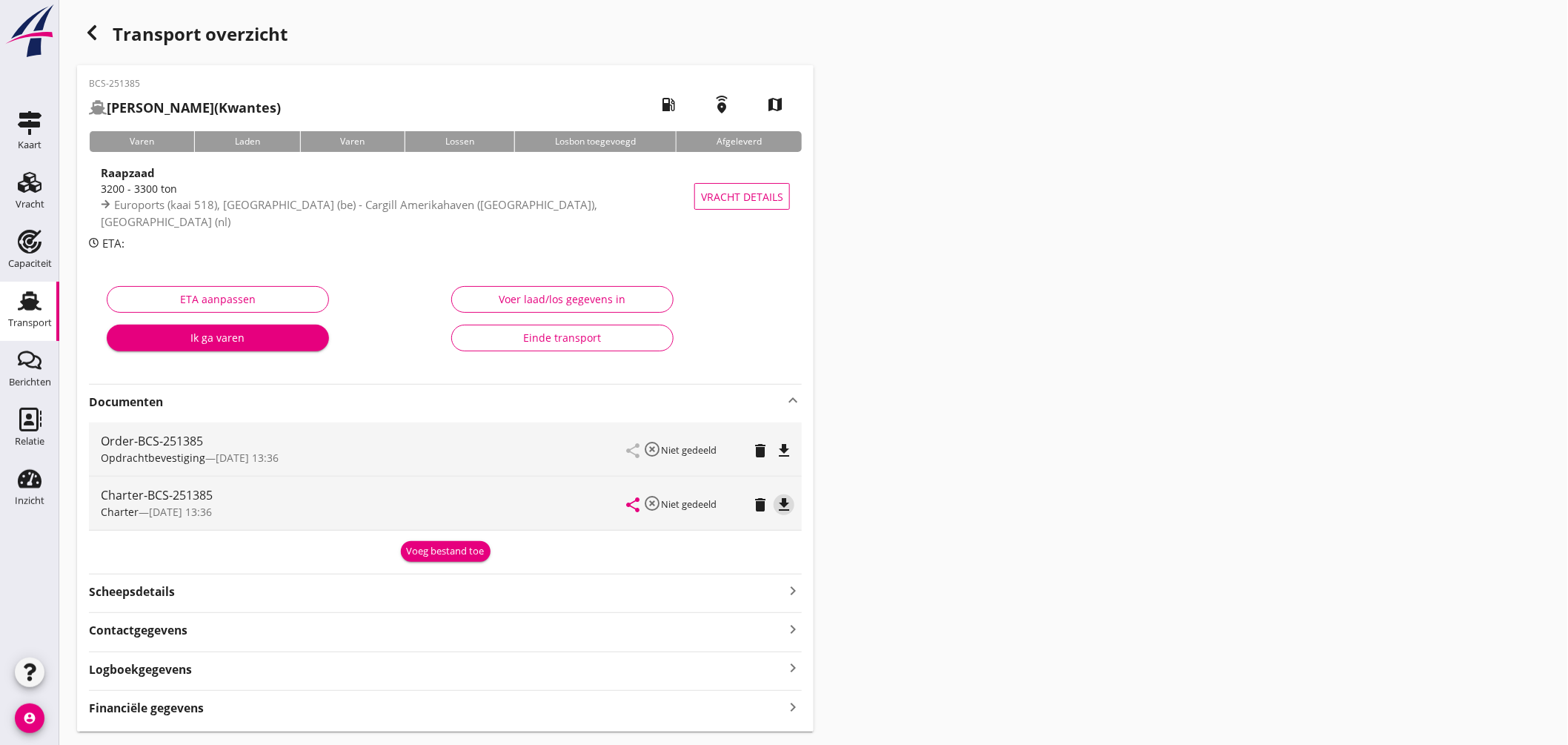
click at [786, 498] on icon "file_download" at bounding box center [784, 504] width 18 height 18
